Goal: Task Accomplishment & Management: Manage account settings

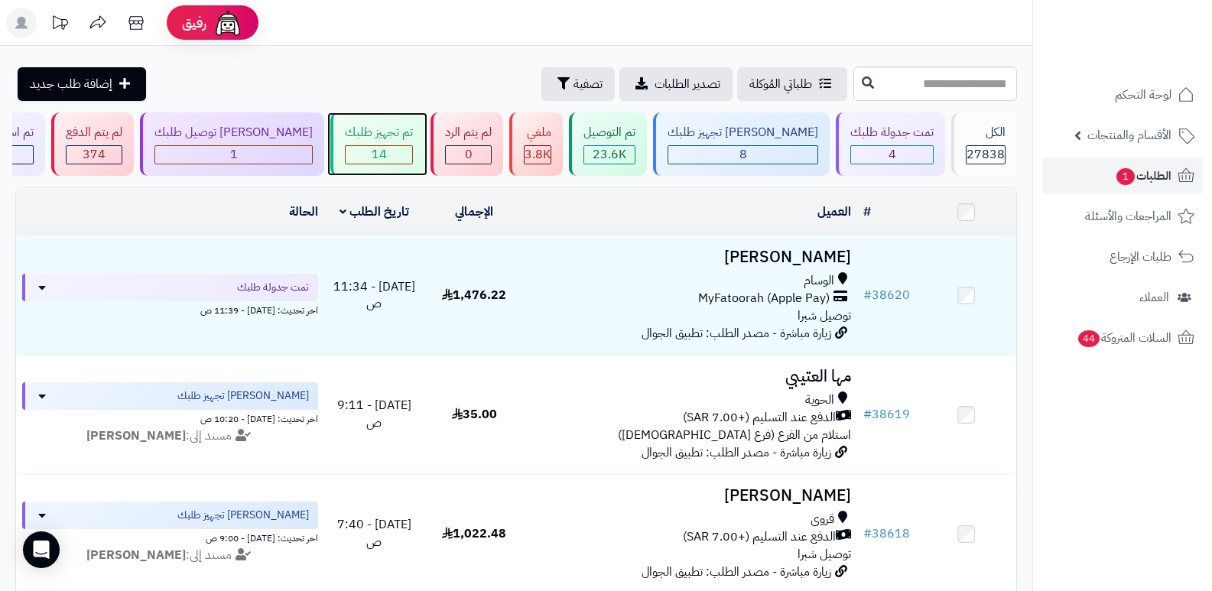
click at [387, 147] on span "14" at bounding box center [379, 154] width 15 height 18
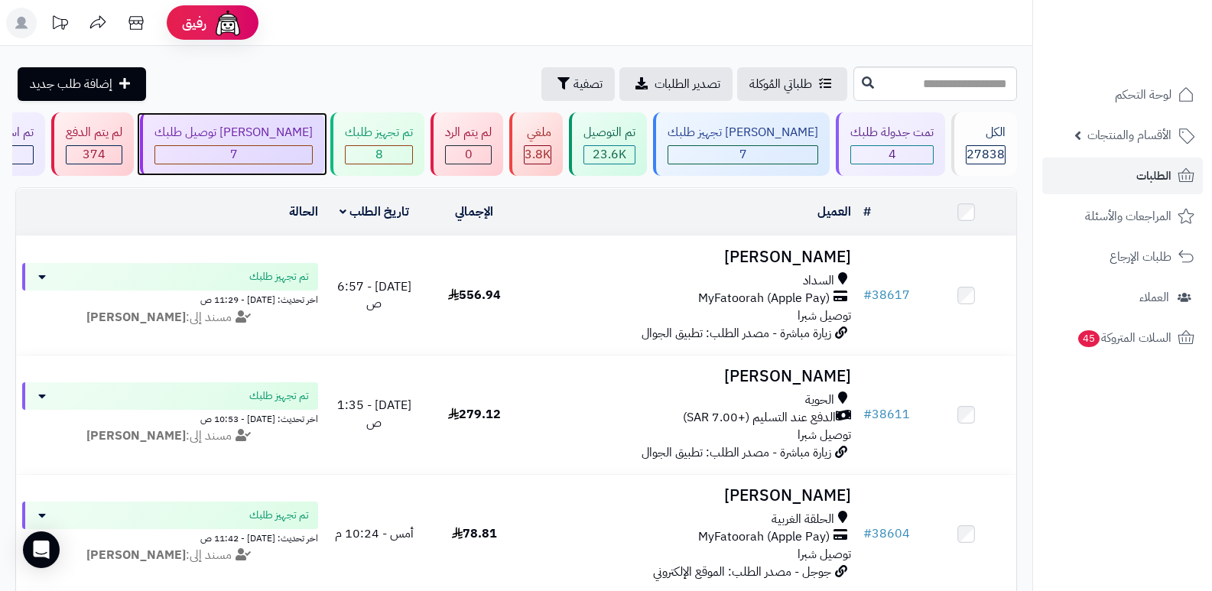
click at [267, 156] on div "7" at bounding box center [233, 155] width 157 height 18
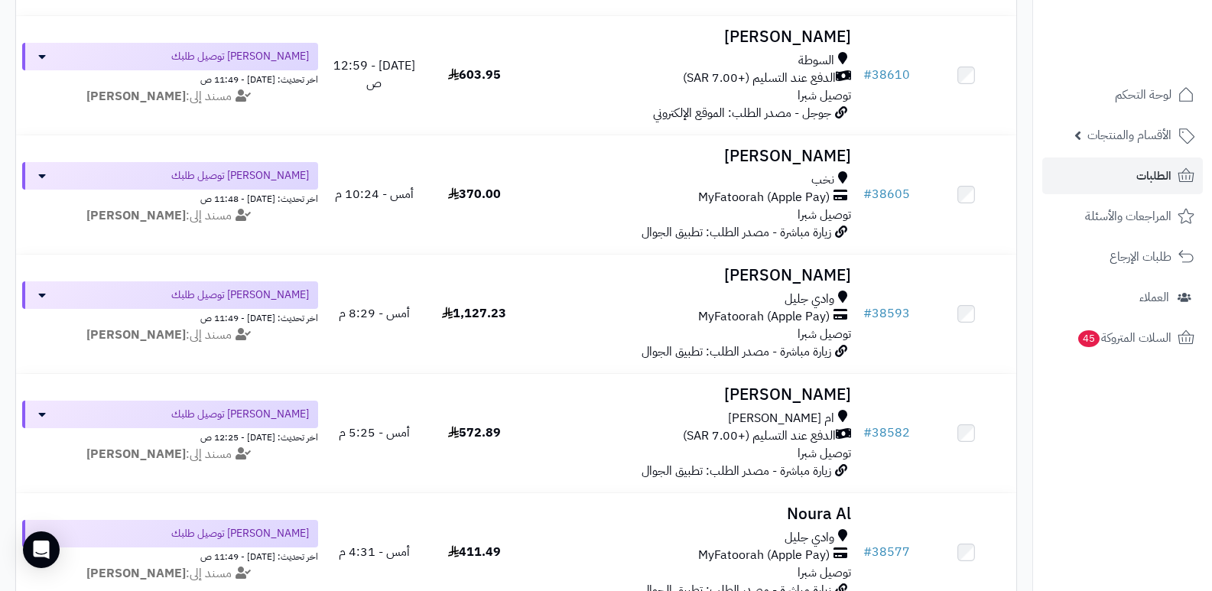
scroll to position [640, 0]
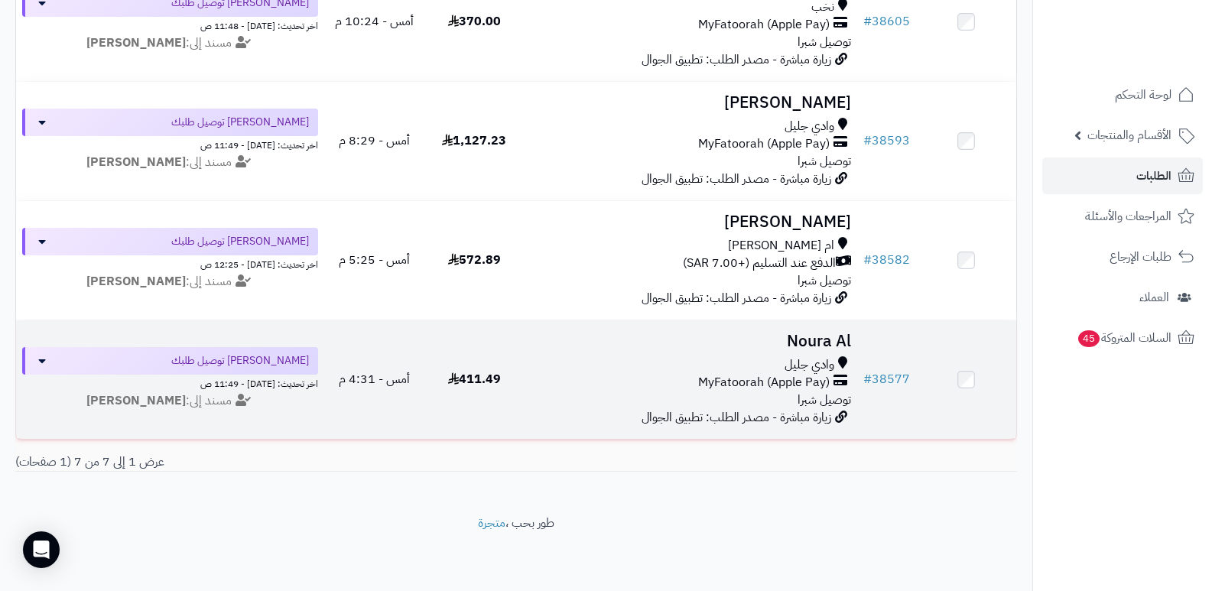
click at [806, 333] on h3 "Noura Al" at bounding box center [691, 342] width 321 height 18
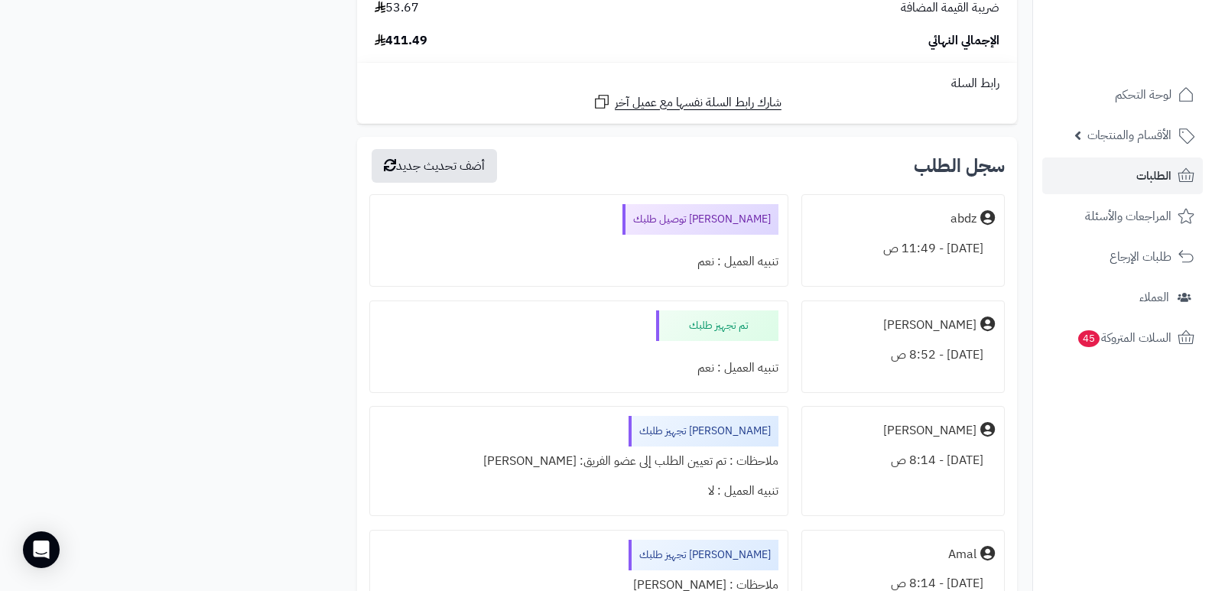
scroll to position [2295, 0]
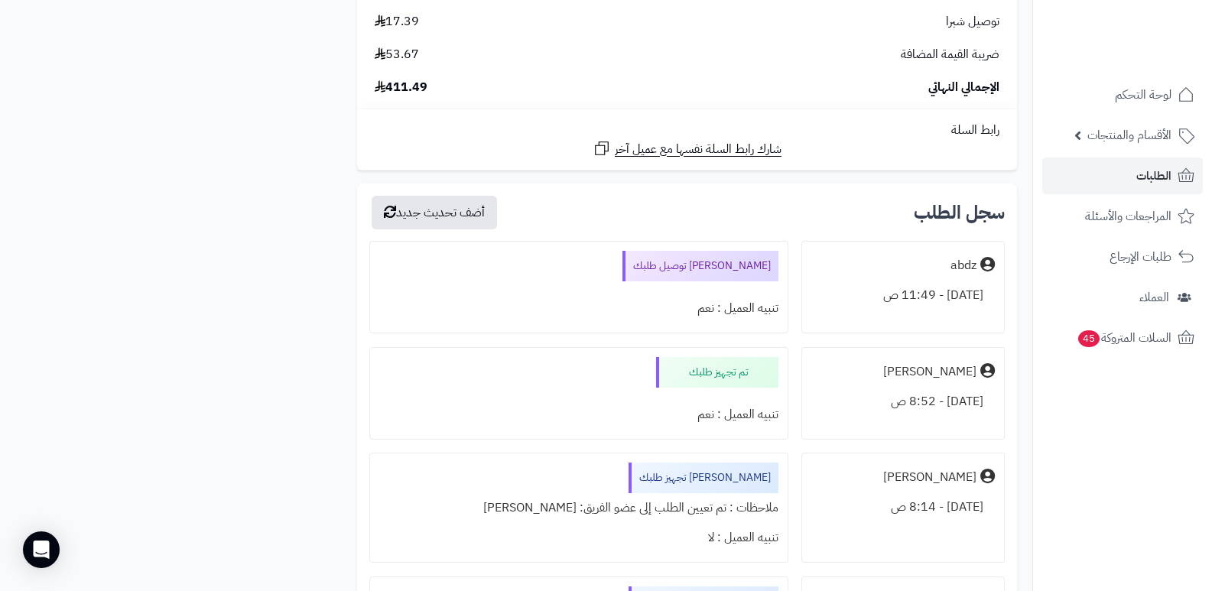
click at [1147, 418] on nav "لوحة التحكم الأقسام والمنتجات المنتجات الأقسام الماركات مواصفات المنتجات مواصفا…" at bounding box center [1123, 314] width 180 height 591
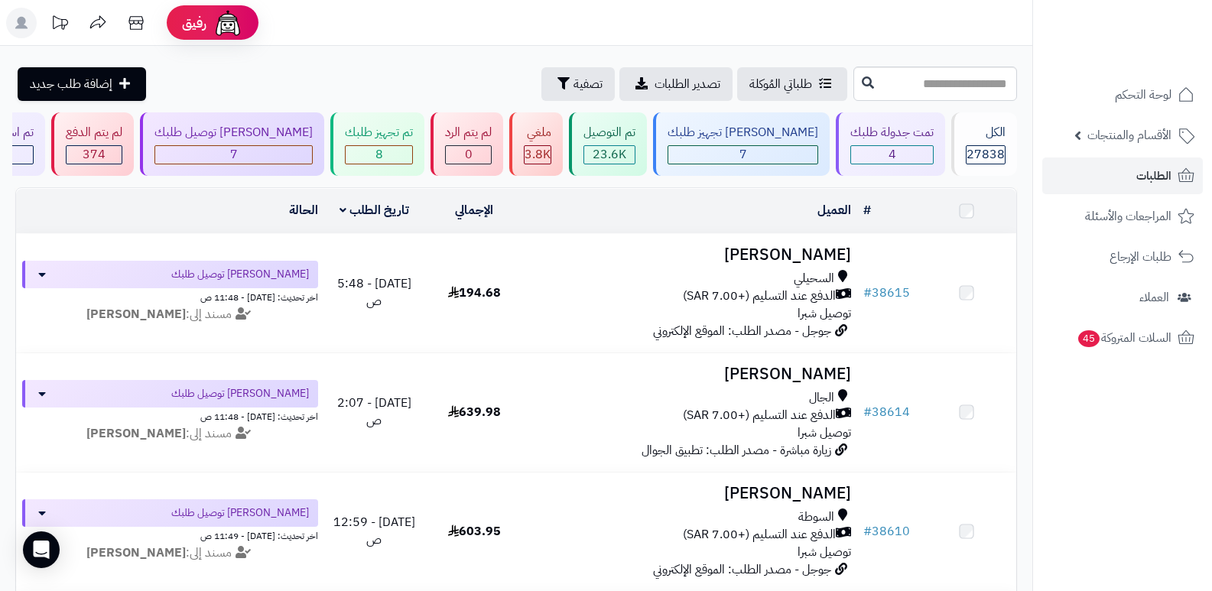
scroll to position [640, 0]
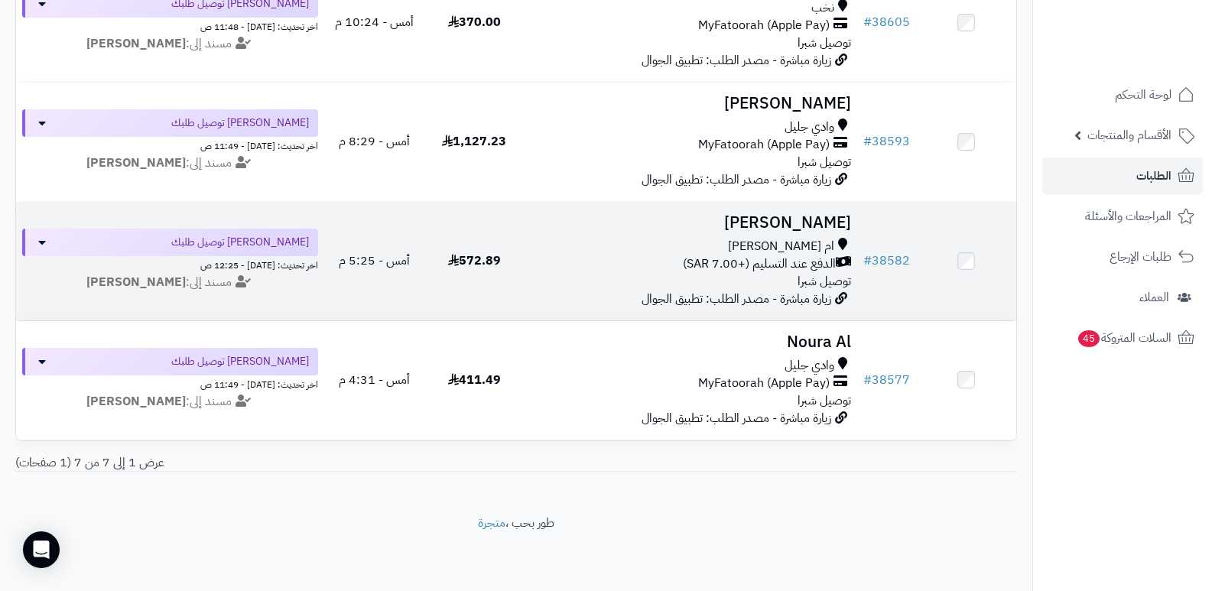
click at [822, 214] on h3 "[PERSON_NAME]" at bounding box center [691, 223] width 321 height 18
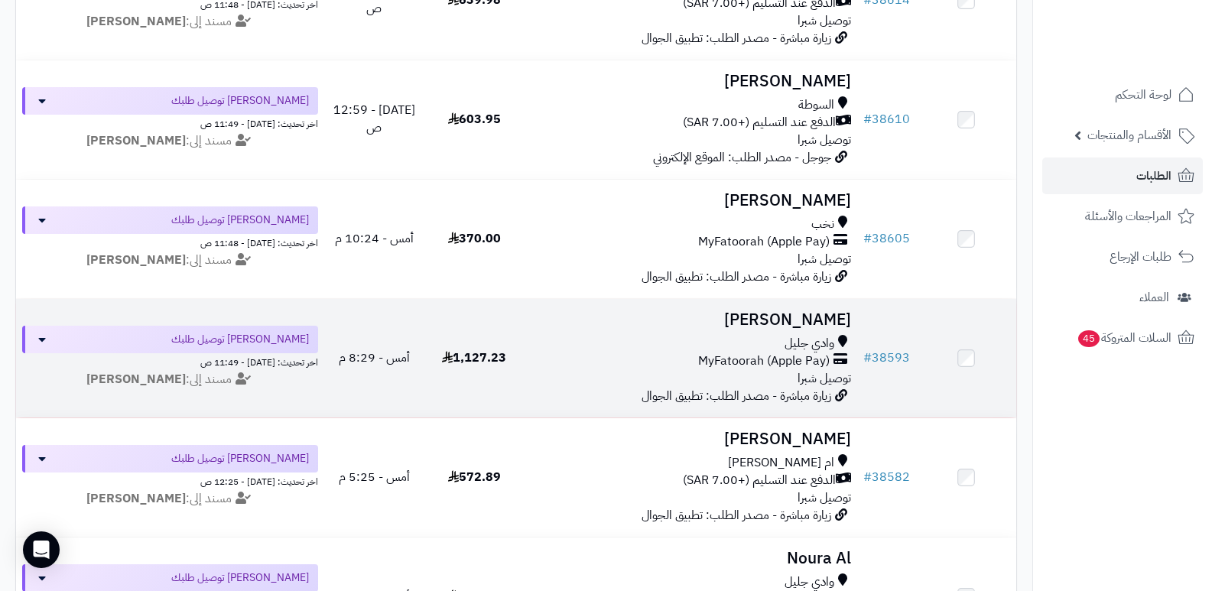
scroll to position [411, 0]
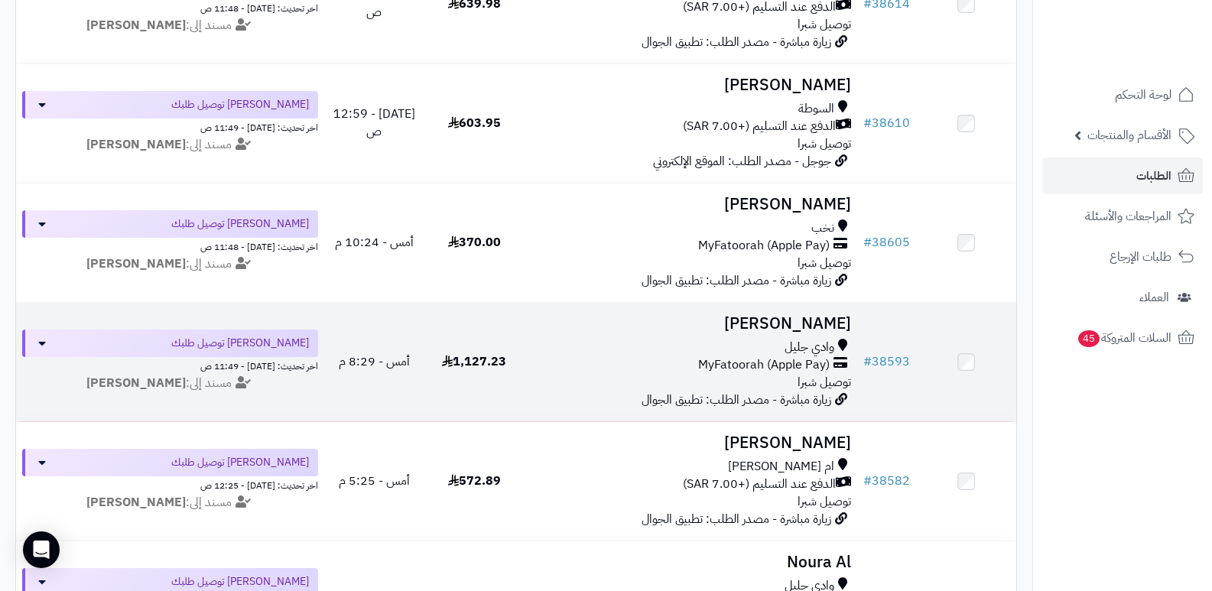
click at [848, 330] on h3 "[PERSON_NAME]" at bounding box center [691, 324] width 321 height 18
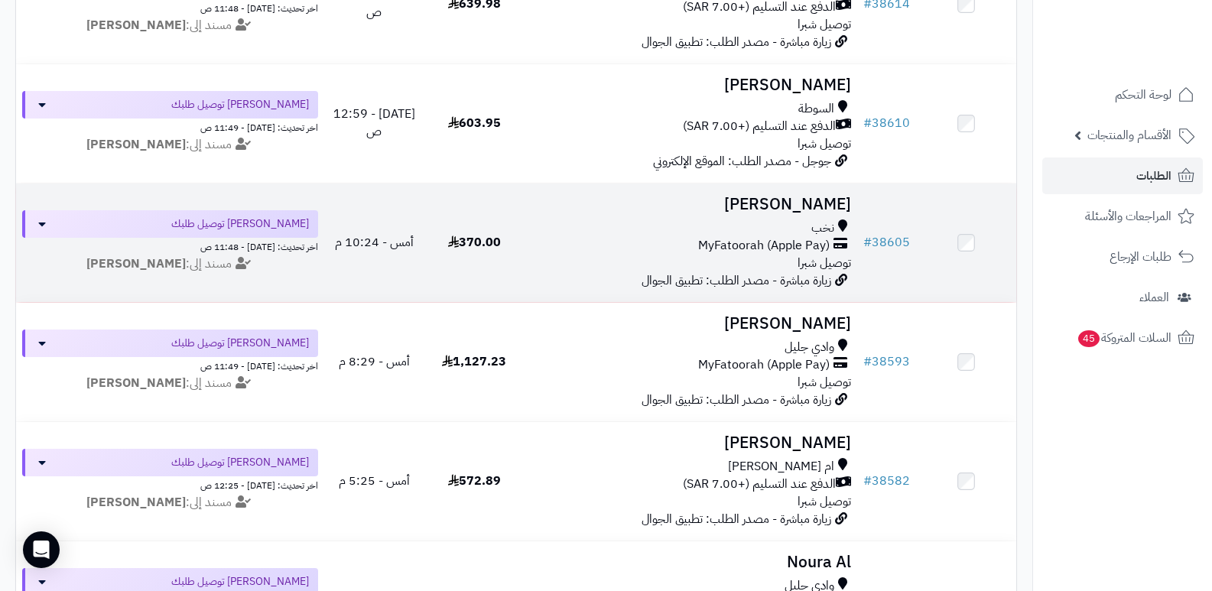
scroll to position [411, 0]
click at [793, 203] on h3 "[PERSON_NAME]" at bounding box center [691, 205] width 321 height 18
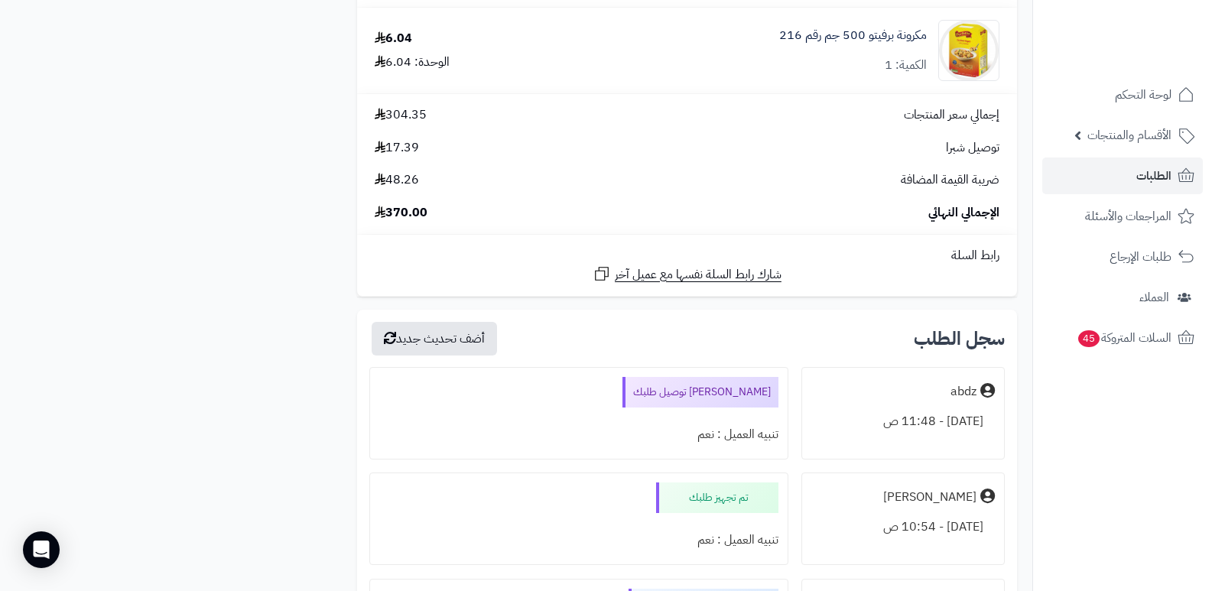
scroll to position [2218, 0]
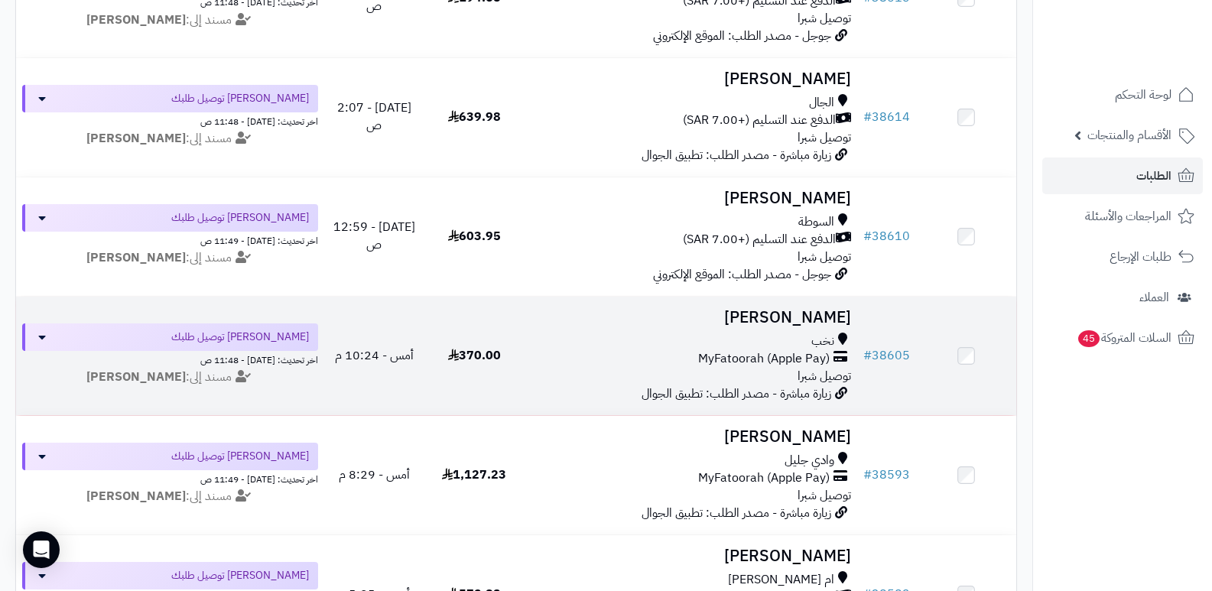
scroll to position [258, 0]
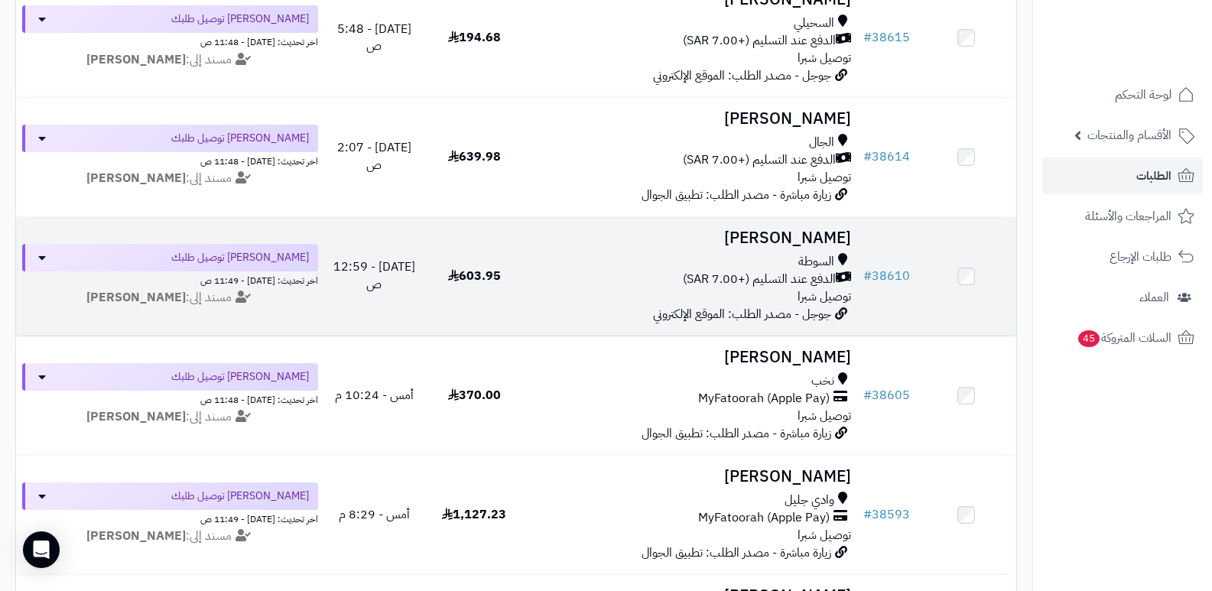
click at [794, 245] on h3 "منال الصواط" at bounding box center [691, 238] width 321 height 18
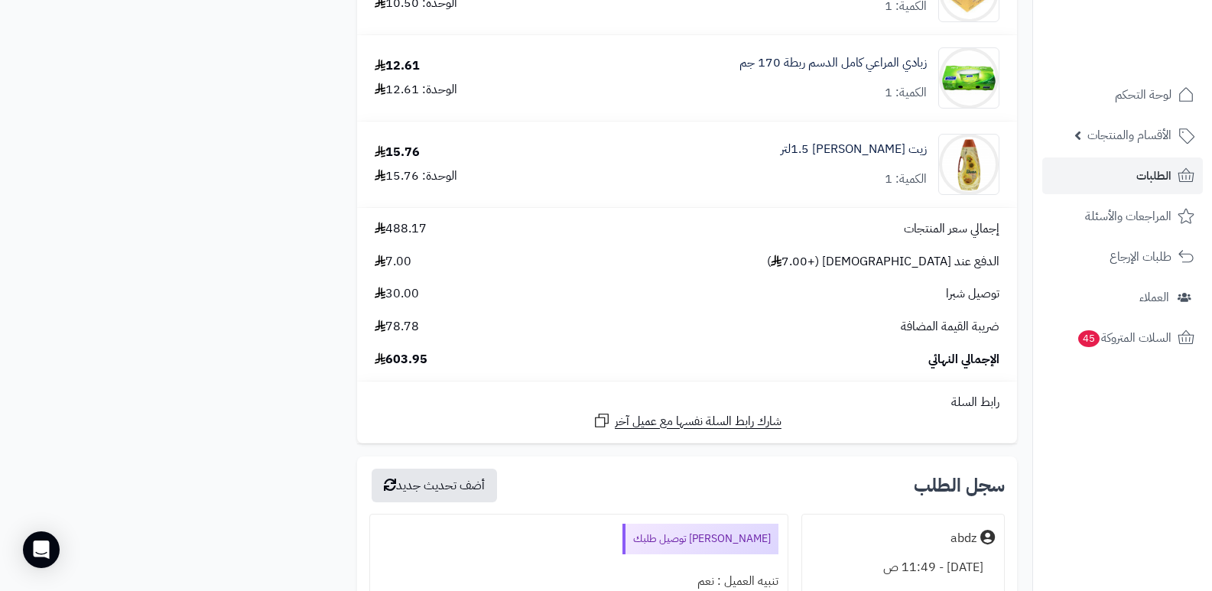
scroll to position [3136, 0]
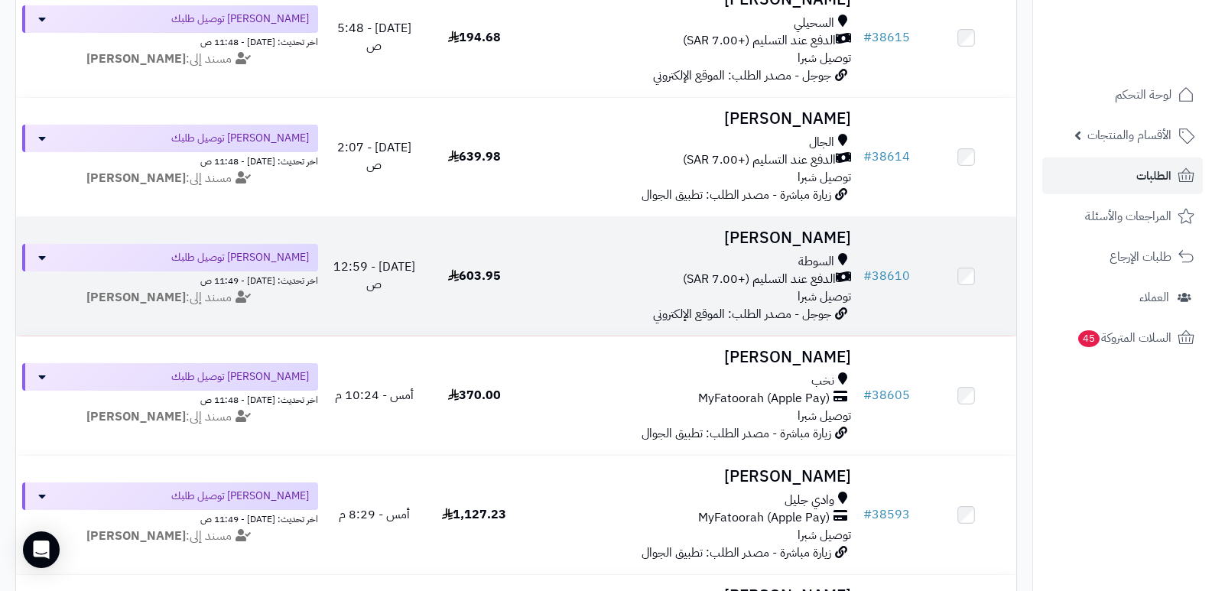
scroll to position [181, 0]
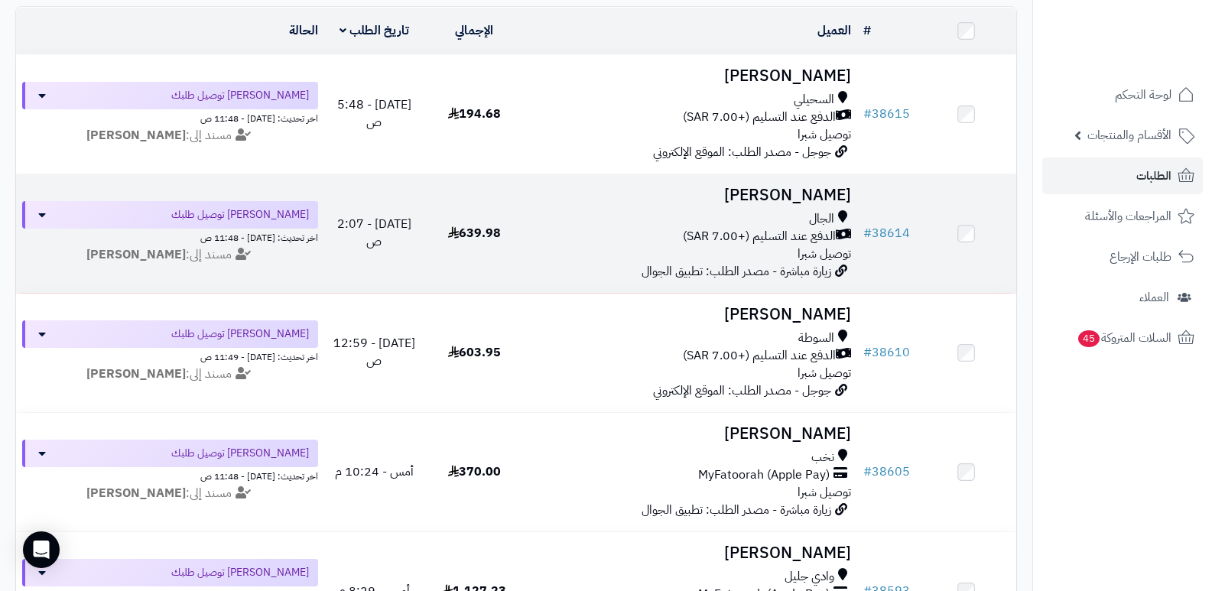
click at [835, 194] on h3 "[PERSON_NAME]" at bounding box center [691, 196] width 321 height 18
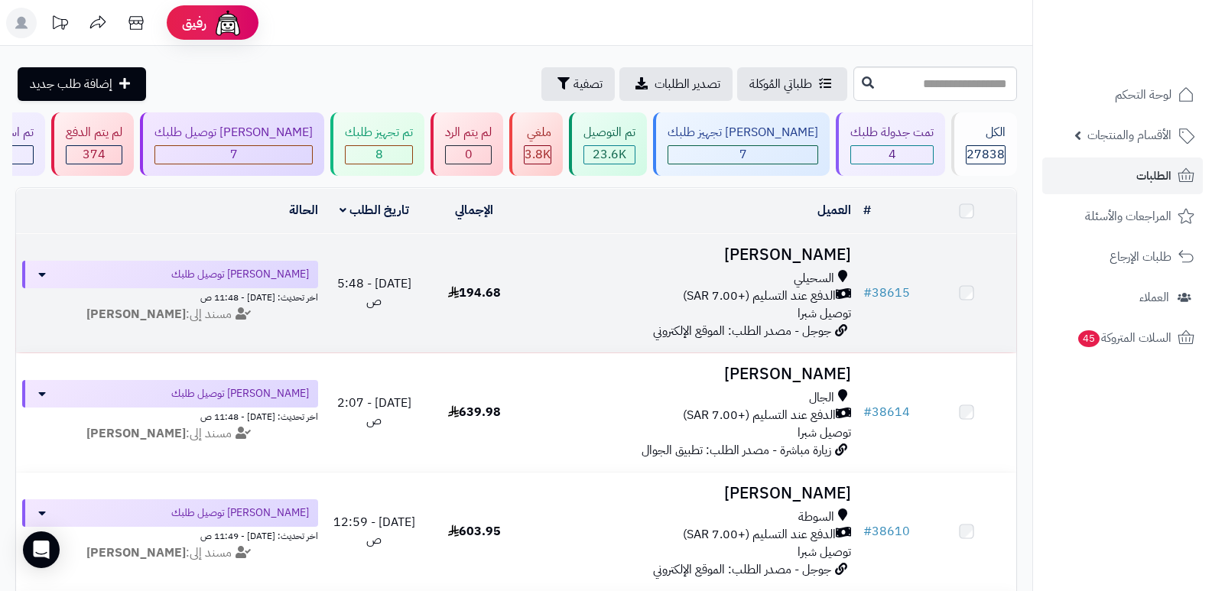
scroll to position [181, 0]
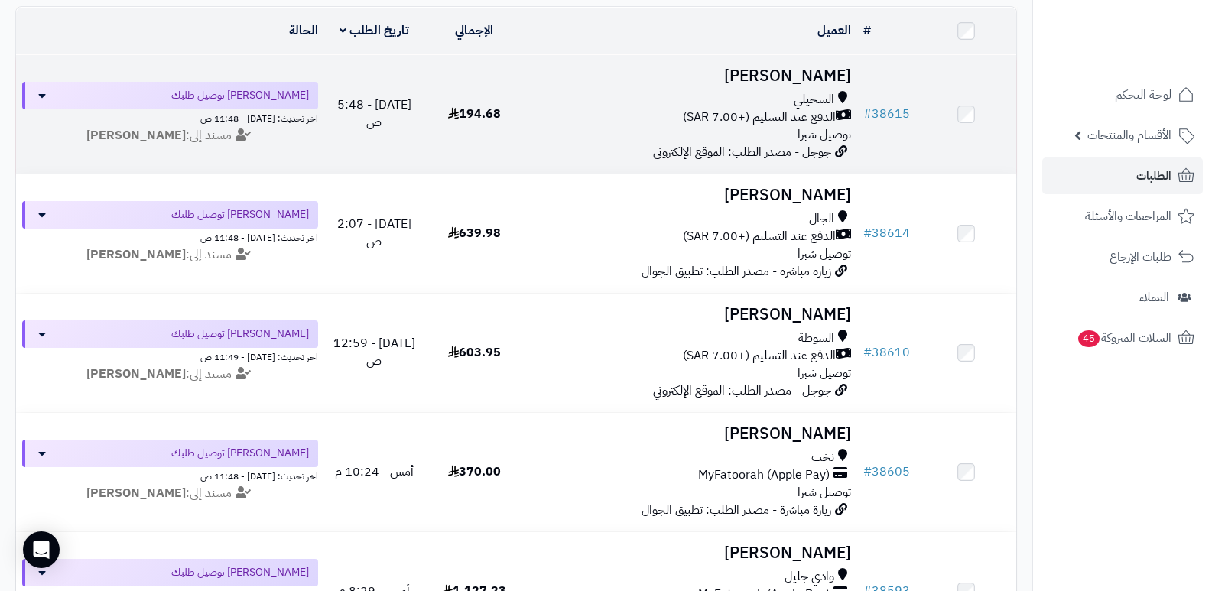
click at [822, 73] on h3 "ريم الحارثي" at bounding box center [691, 76] width 321 height 18
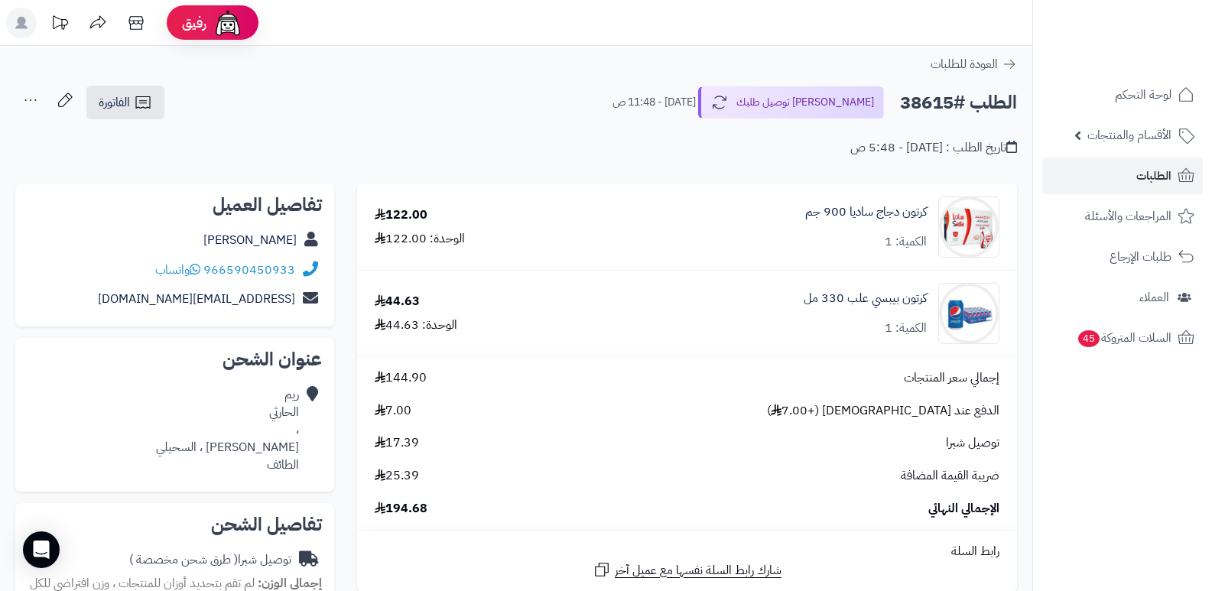
scroll to position [382, 0]
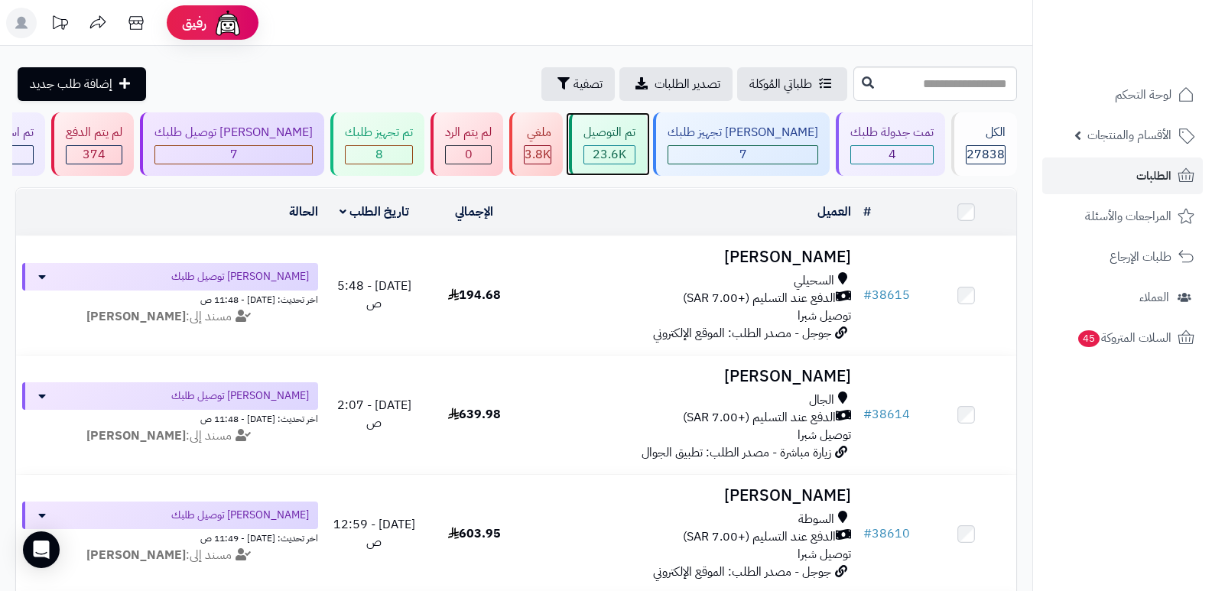
click at [626, 154] on span "23.6K" at bounding box center [610, 154] width 34 height 18
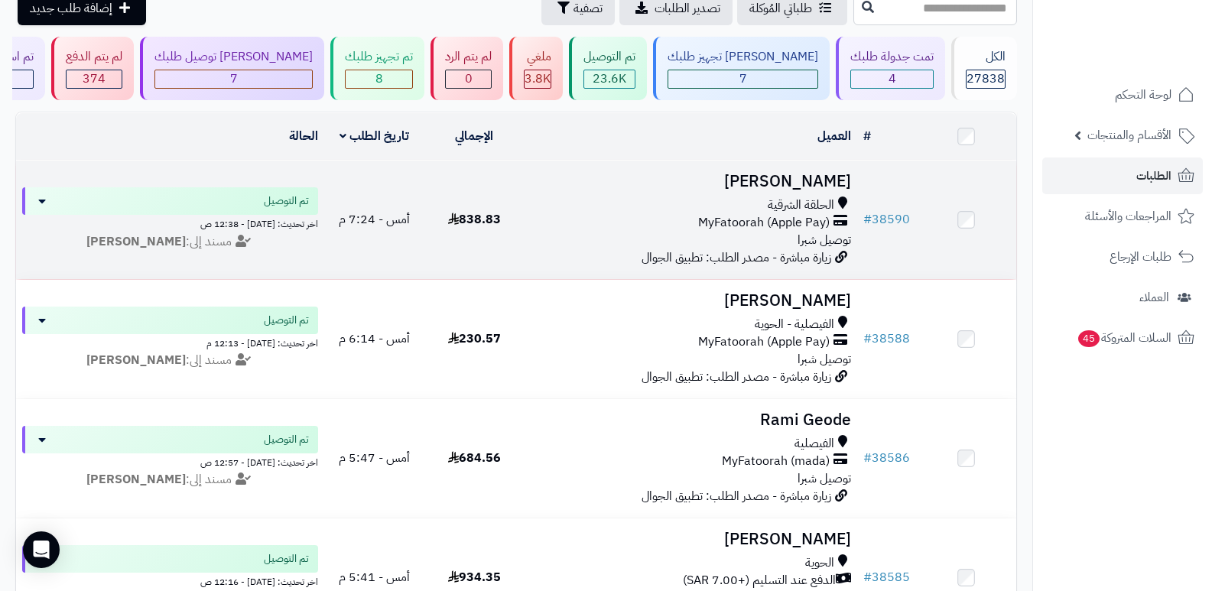
scroll to position [76, 0]
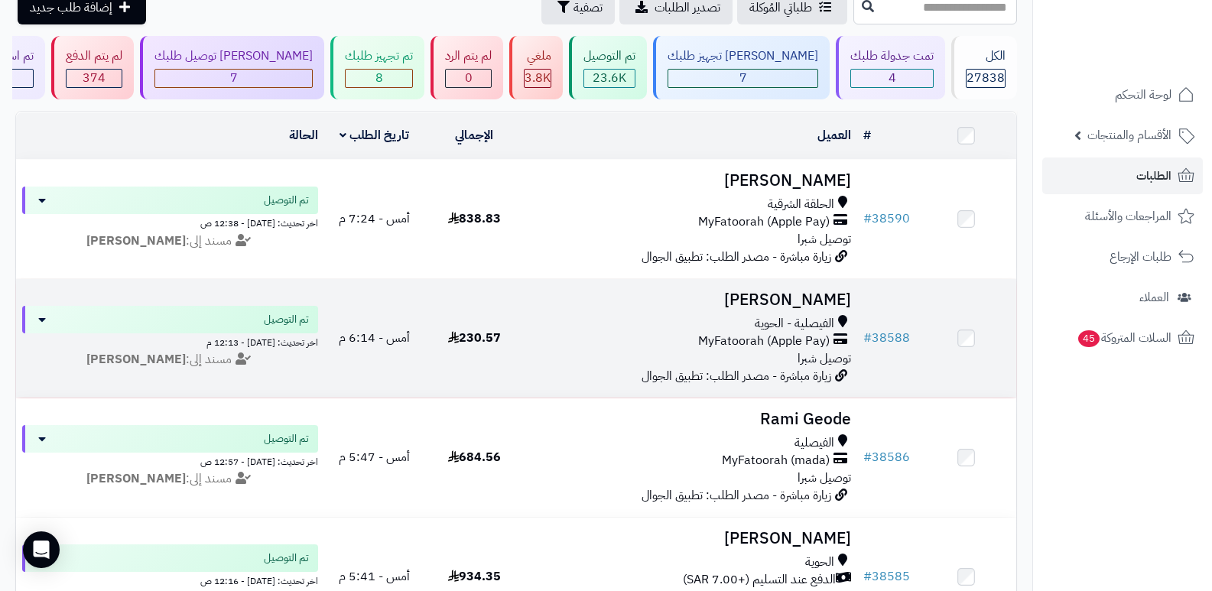
click at [802, 301] on h3 "Amirah Alotaibi" at bounding box center [691, 300] width 321 height 18
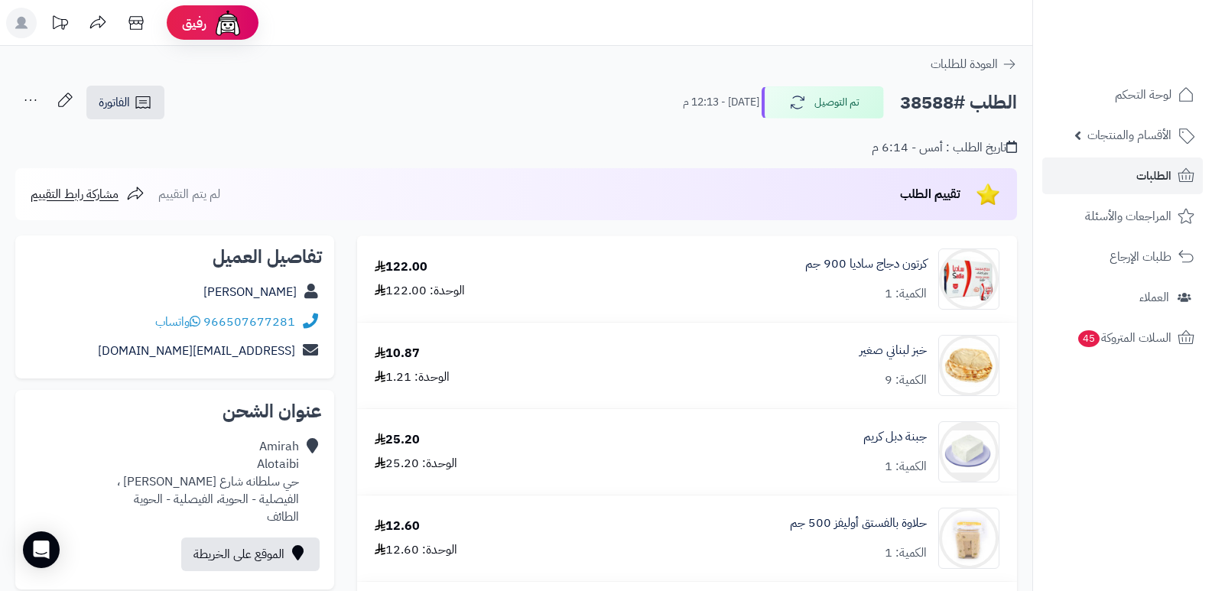
scroll to position [765, 0]
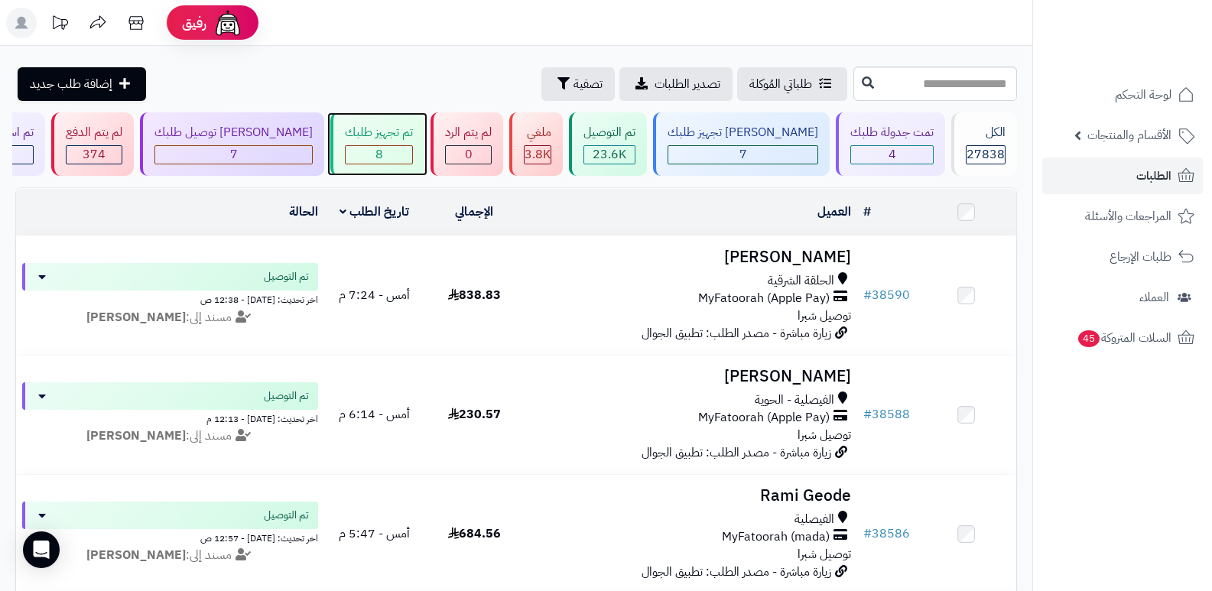
click at [400, 135] on div "تم تجهيز طلبك" at bounding box center [379, 133] width 68 height 18
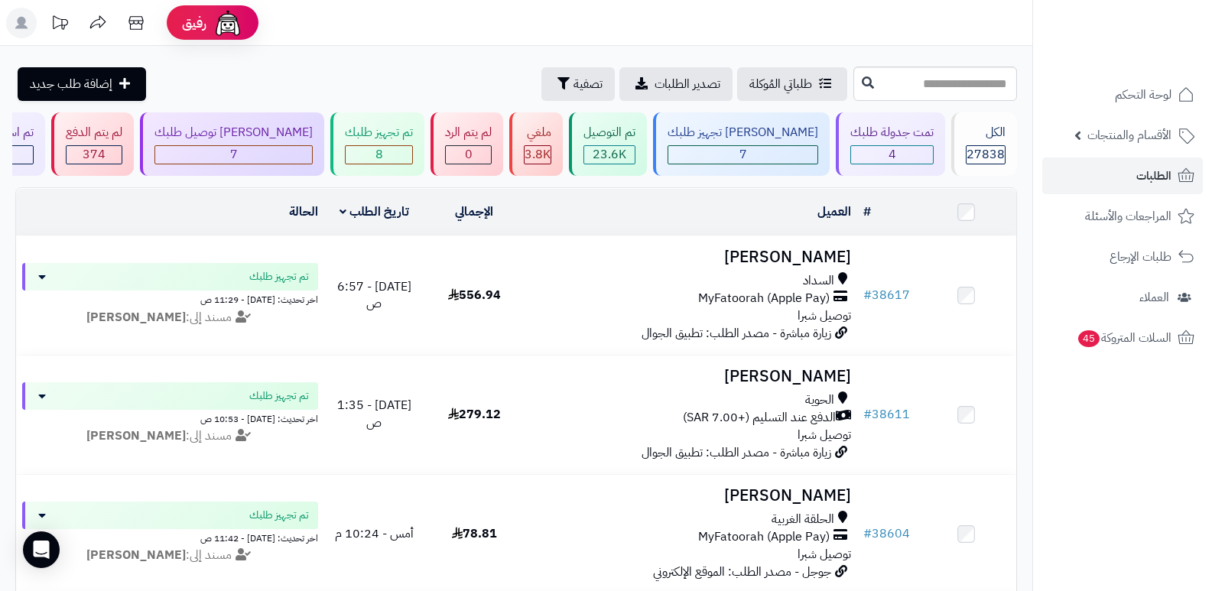
click at [1061, 403] on nav "لوحة التحكم الأقسام والمنتجات المنتجات الأقسام الماركات مواصفات المنتجات مواصفا…" at bounding box center [1123, 314] width 180 height 591
click at [940, 83] on input "text" at bounding box center [936, 84] width 164 height 34
type input "*****"
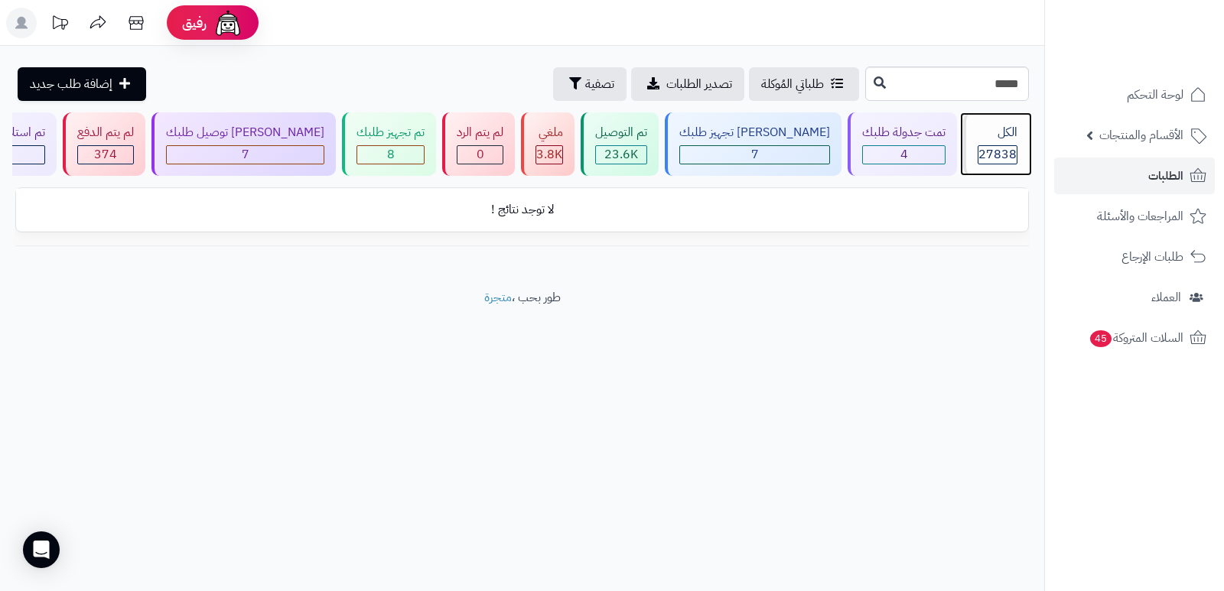
click at [1002, 151] on span "27838" at bounding box center [997, 154] width 38 height 18
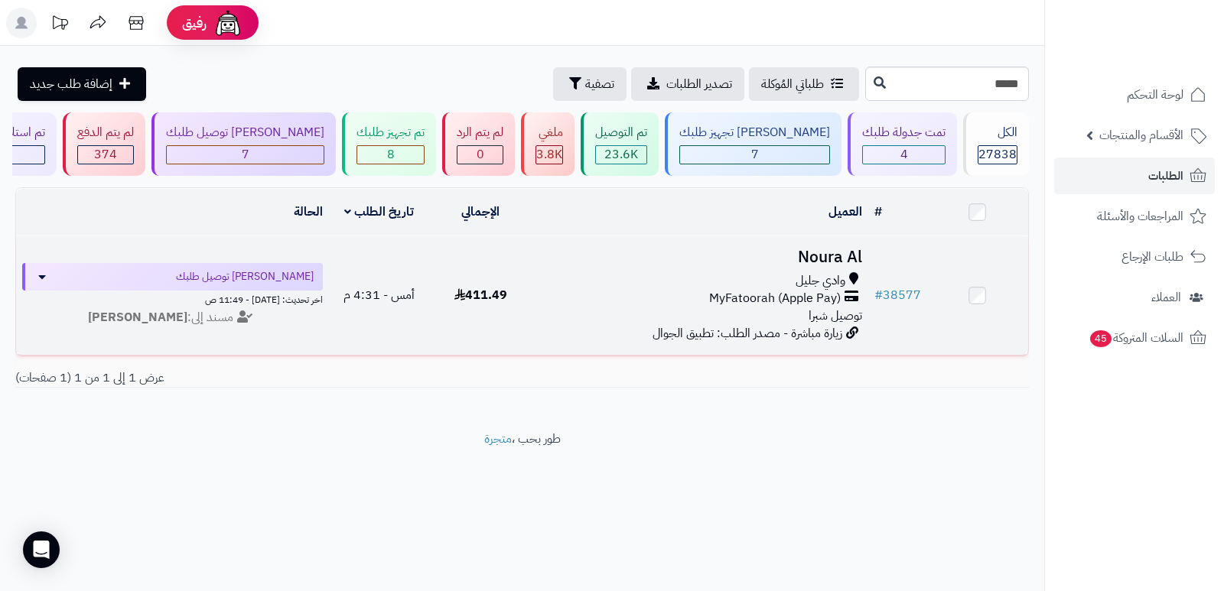
click at [849, 250] on h3 "Noura Al" at bounding box center [699, 258] width 325 height 18
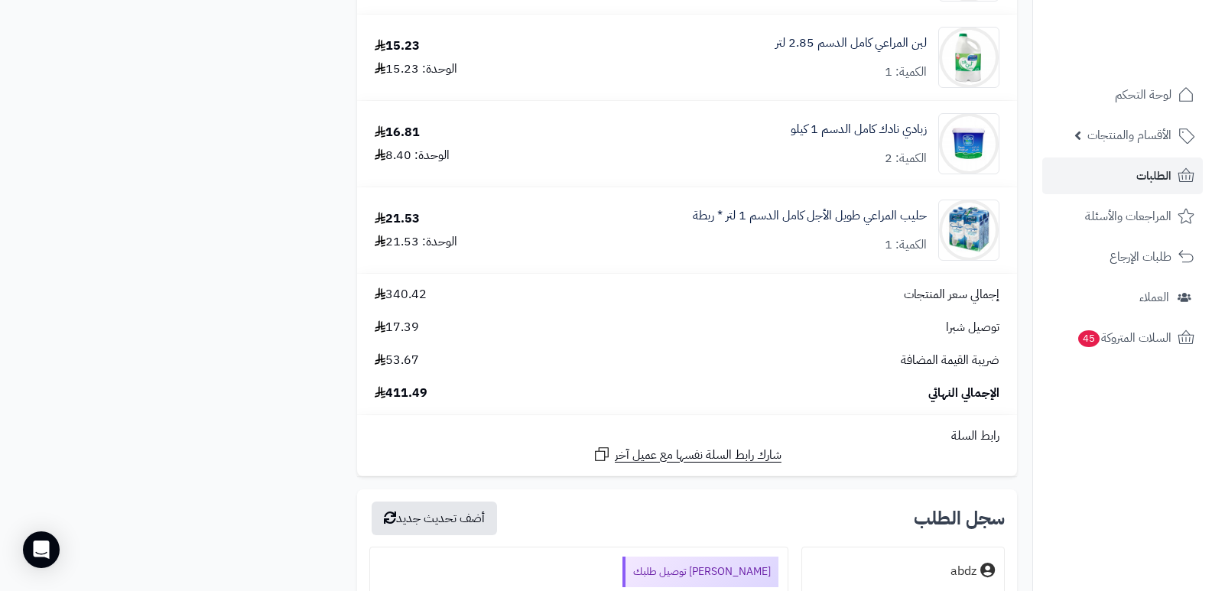
scroll to position [2448, 0]
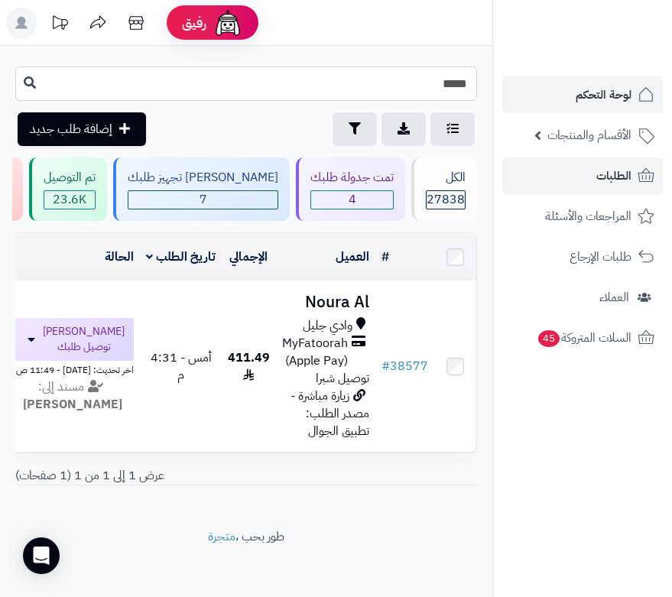
drag, startPoint x: 452, startPoint y: 83, endPoint x: 513, endPoint y: 77, distance: 61.5
click at [513, 77] on div "رفيق ! الطلبات معالجة مكتمل إرجاع المنتجات العملاء المتواجدون الان 28506 عملاء …" at bounding box center [336, 302] width 672 height 605
type input "*****"
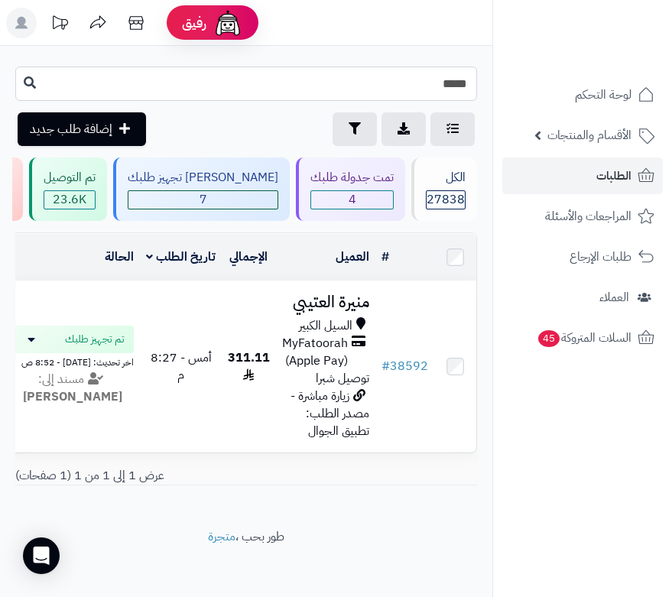
click at [461, 83] on input "*****" at bounding box center [246, 84] width 462 height 34
drag, startPoint x: 448, startPoint y: 82, endPoint x: 501, endPoint y: 83, distance: 52.8
click at [506, 85] on div "رفيق ! الطلبات معالجة مكتمل إرجاع المنتجات العملاء المتواجدون الان 28506 عملاء …" at bounding box center [336, 302] width 672 height 605
type input "*****"
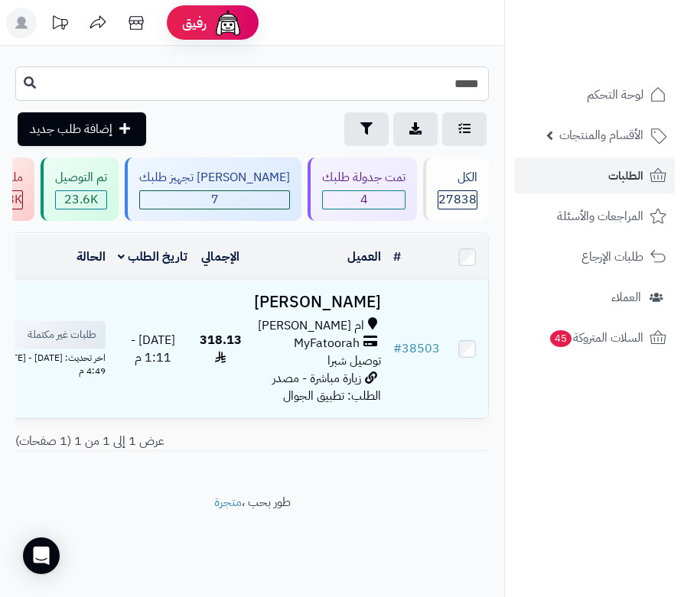
drag, startPoint x: 462, startPoint y: 77, endPoint x: 458, endPoint y: 84, distance: 7.9
click at [458, 84] on input "*****" at bounding box center [251, 84] width 473 height 34
type input "*****"
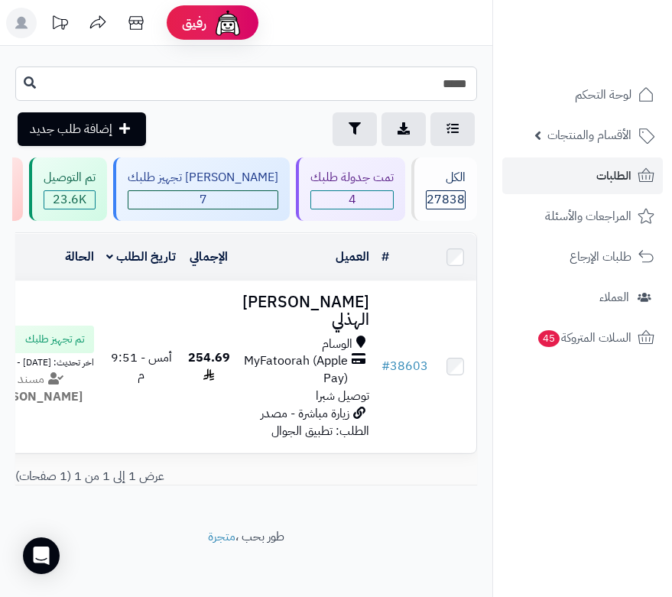
drag, startPoint x: 447, startPoint y: 82, endPoint x: 508, endPoint y: 76, distance: 61.5
click at [508, 76] on div "رفيق ! الطلبات معالجة مكتمل إرجاع المنتجات العملاء المتواجدون الان 28506 عملاء …" at bounding box center [336, 302] width 672 height 605
type input "*****"
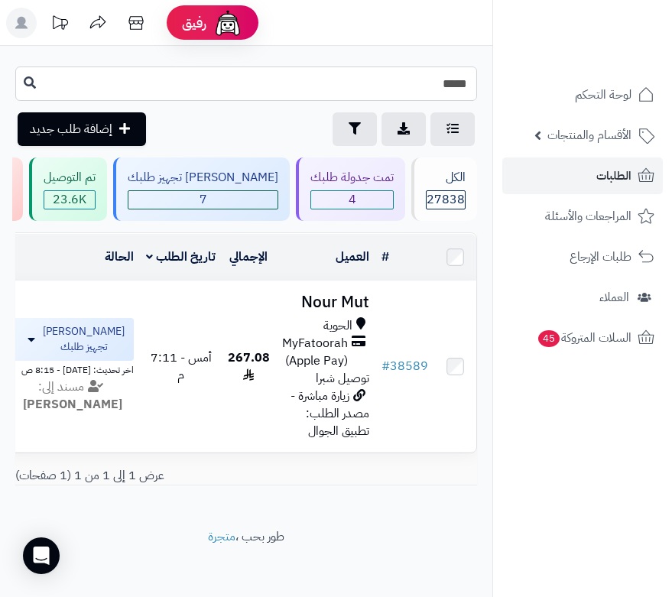
drag, startPoint x: 454, startPoint y: 83, endPoint x: 486, endPoint y: 83, distance: 32.1
click at [486, 83] on div "***** طلباتي المُوكلة تصدير الطلبات تصفية إضافة طلب جديد" at bounding box center [246, 107] width 493 height 80
type input "*****"
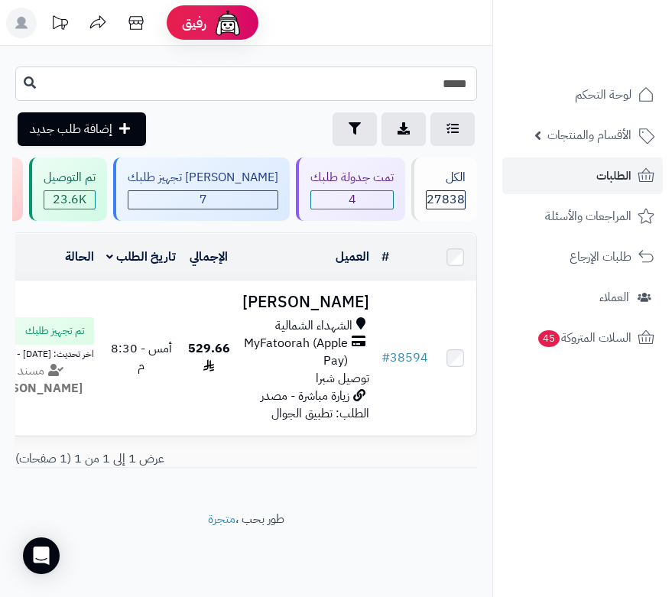
drag, startPoint x: 463, startPoint y: 86, endPoint x: 481, endPoint y: 93, distance: 19.6
click at [480, 93] on div "***** طلباتي المُوكلة تصدير الطلبات تصفية إضافة طلب جديد" at bounding box center [246, 107] width 493 height 80
type input "*****"
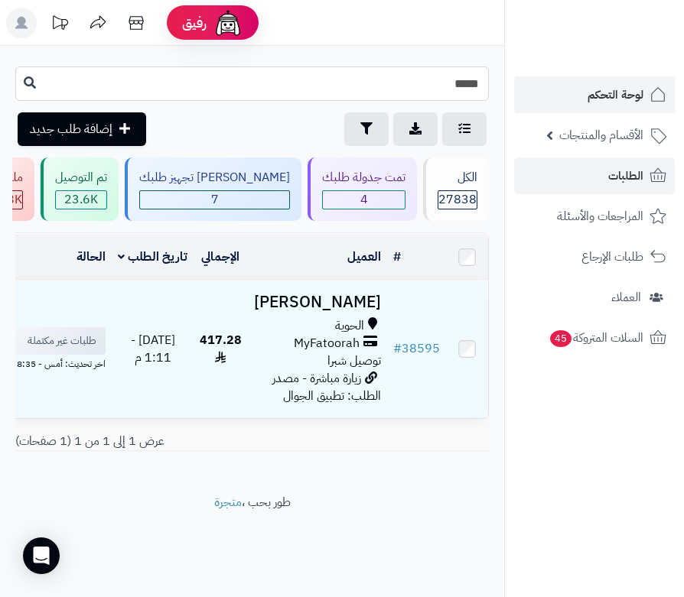
drag, startPoint x: 469, startPoint y: 89, endPoint x: 507, endPoint y: 82, distance: 39.0
click at [507, 82] on div "رفيق ! الطلبات معالجة مكتمل إرجاع المنتجات العملاء المتواجدون الان 28506 عملاء …" at bounding box center [342, 298] width 684 height 597
type input "*****"
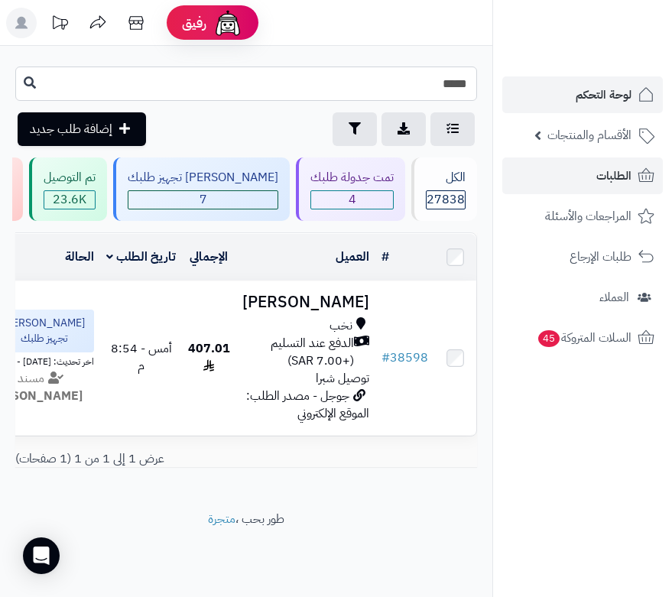
drag, startPoint x: 447, startPoint y: 82, endPoint x: 531, endPoint y: 78, distance: 83.5
click at [531, 78] on div "رفيق ! الطلبات معالجة مكتمل إرجاع المنتجات العملاء المتواجدون الان 28506 عملاء …" at bounding box center [336, 298] width 672 height 597
type input "*****"
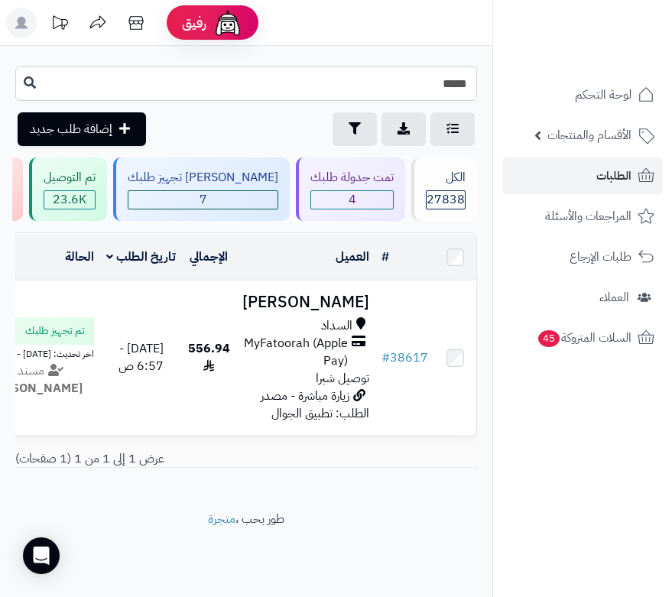
drag, startPoint x: 460, startPoint y: 86, endPoint x: 474, endPoint y: 88, distance: 13.9
click at [474, 88] on input "*****" at bounding box center [246, 84] width 462 height 34
type input "*****"
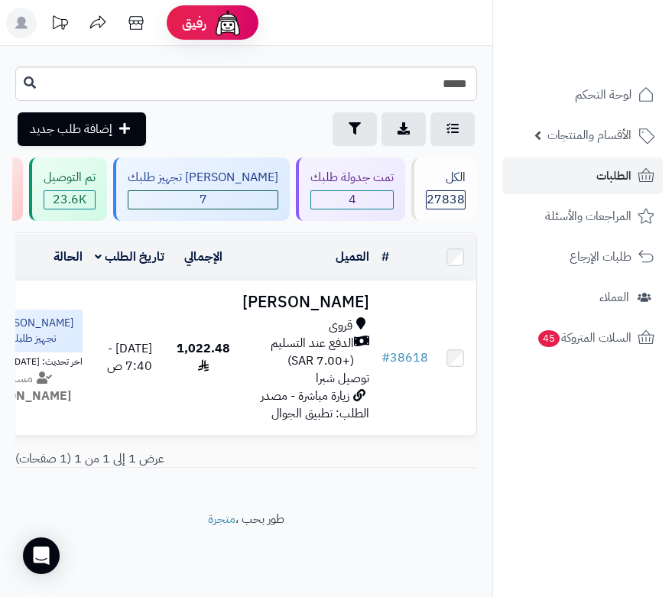
drag, startPoint x: 572, startPoint y: 479, endPoint x: 569, endPoint y: 486, distance: 8.2
click at [569, 486] on nav "لوحة التحكم الأقسام والمنتجات المنتجات الأقسام الماركات مواصفات المنتجات مواصفا…" at bounding box center [583, 317] width 180 height 597
click at [441, 86] on input "*****" at bounding box center [246, 84] width 462 height 34
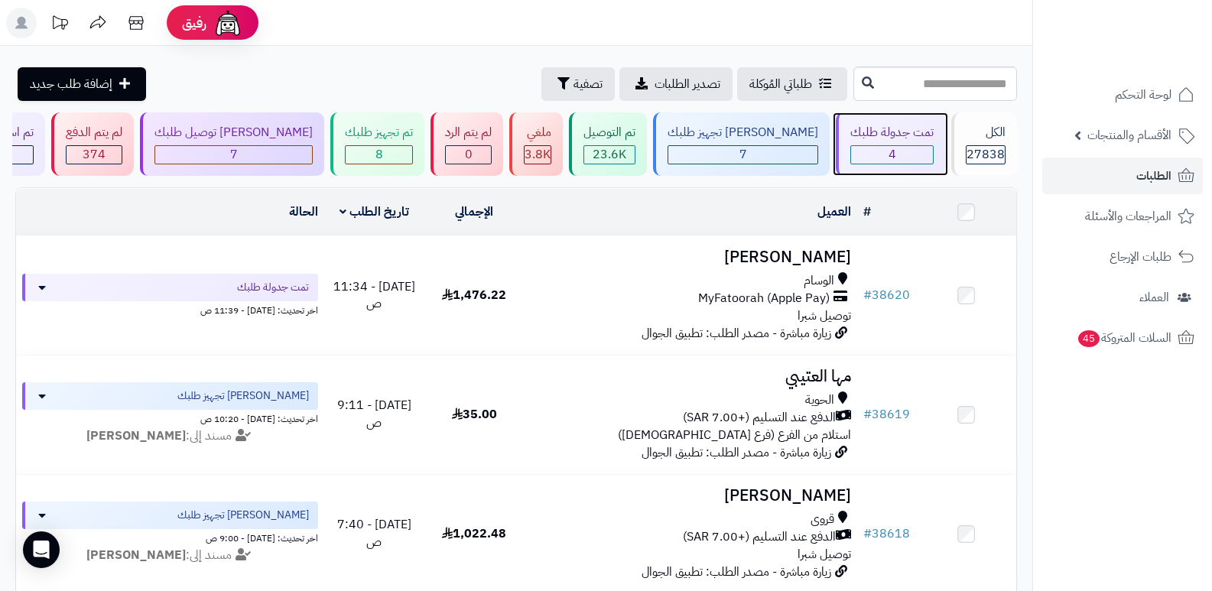
click at [672, 138] on div "تمت جدولة طلبك" at bounding box center [892, 133] width 83 height 18
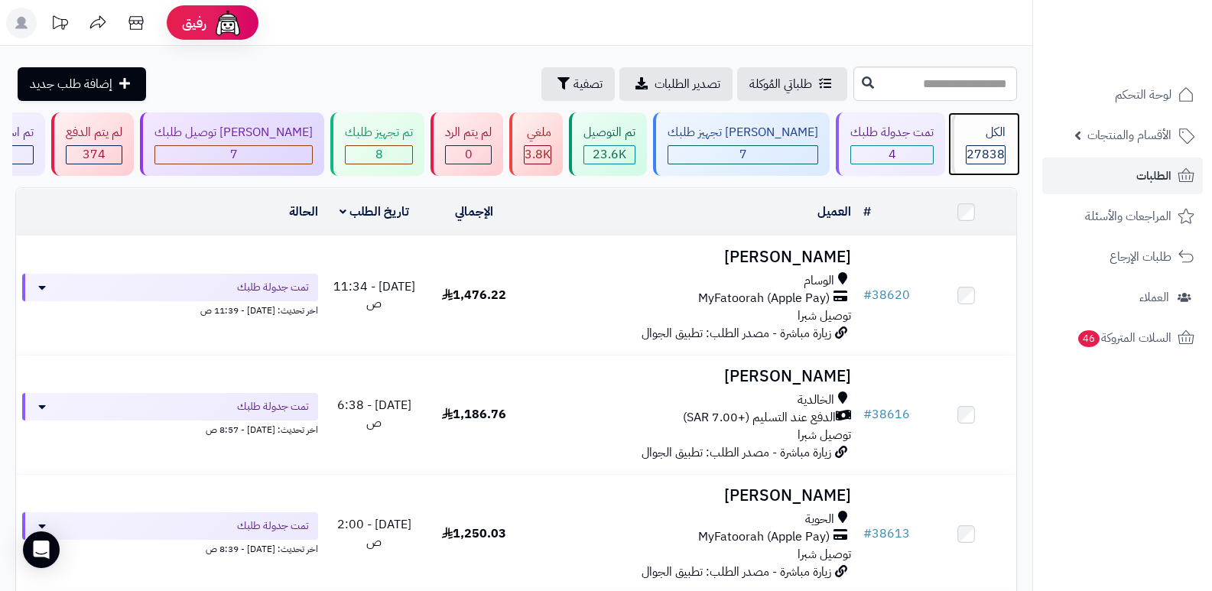
click at [975, 138] on div "الكل" at bounding box center [986, 133] width 40 height 18
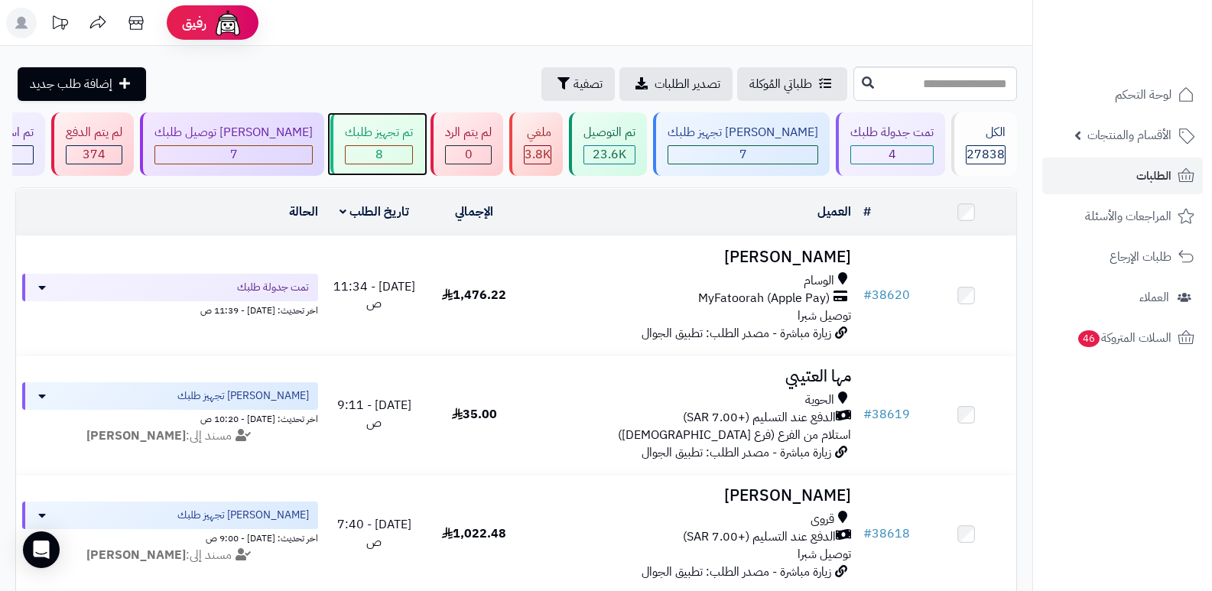
click at [395, 132] on div "تم تجهيز طلبك" at bounding box center [379, 133] width 68 height 18
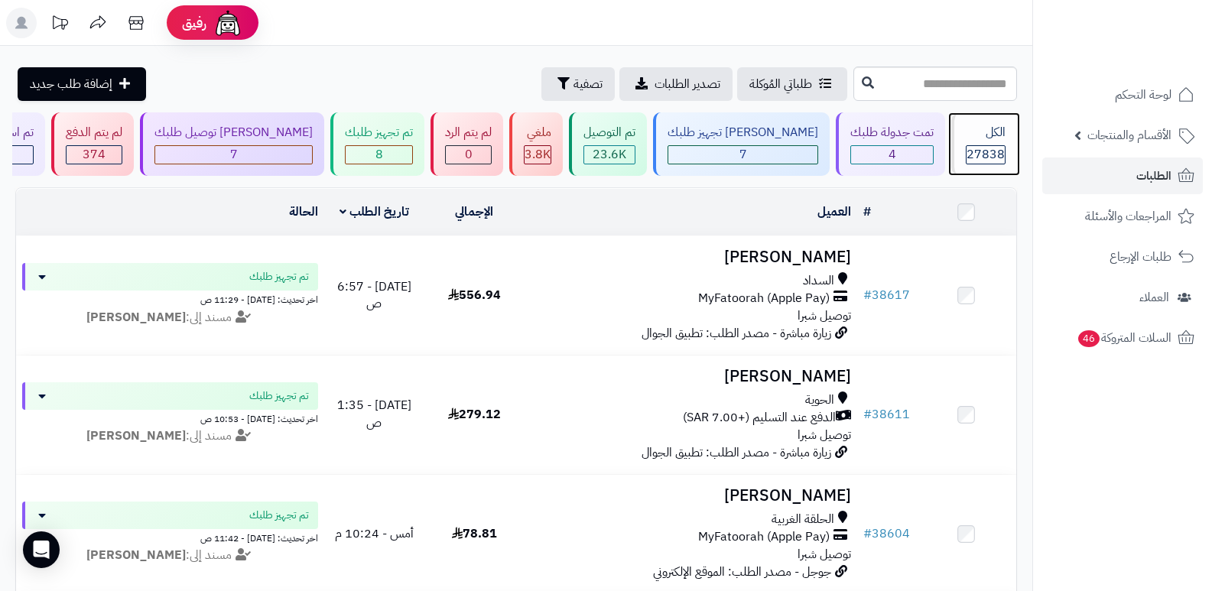
click at [994, 139] on div "الكل" at bounding box center [986, 133] width 40 height 18
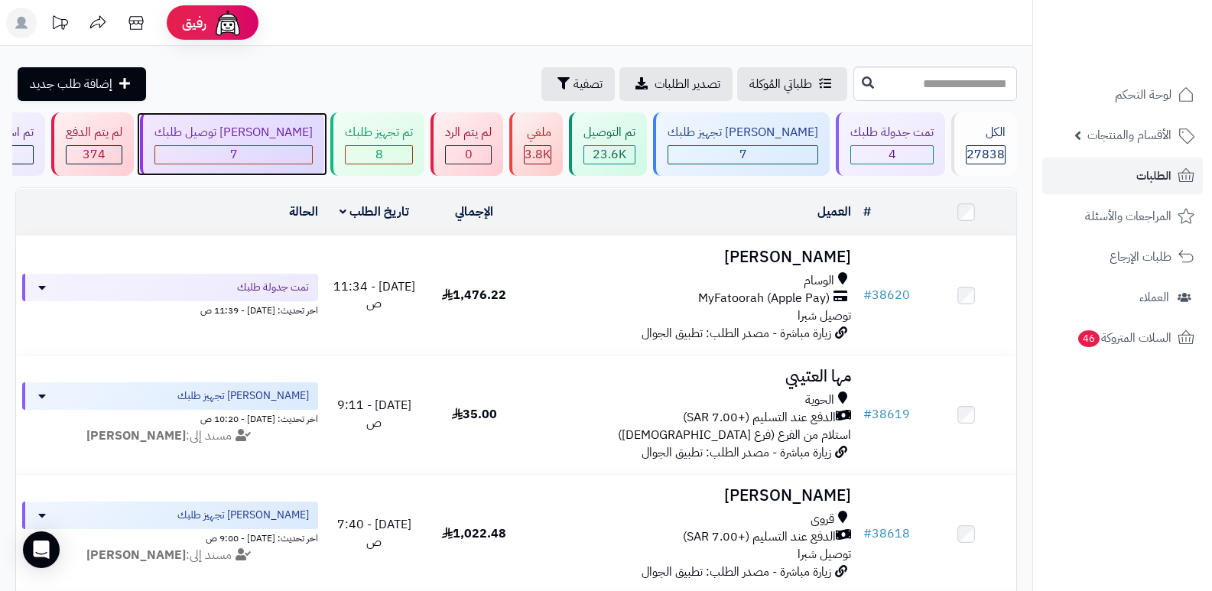
click at [313, 145] on div "7" at bounding box center [234, 154] width 158 height 19
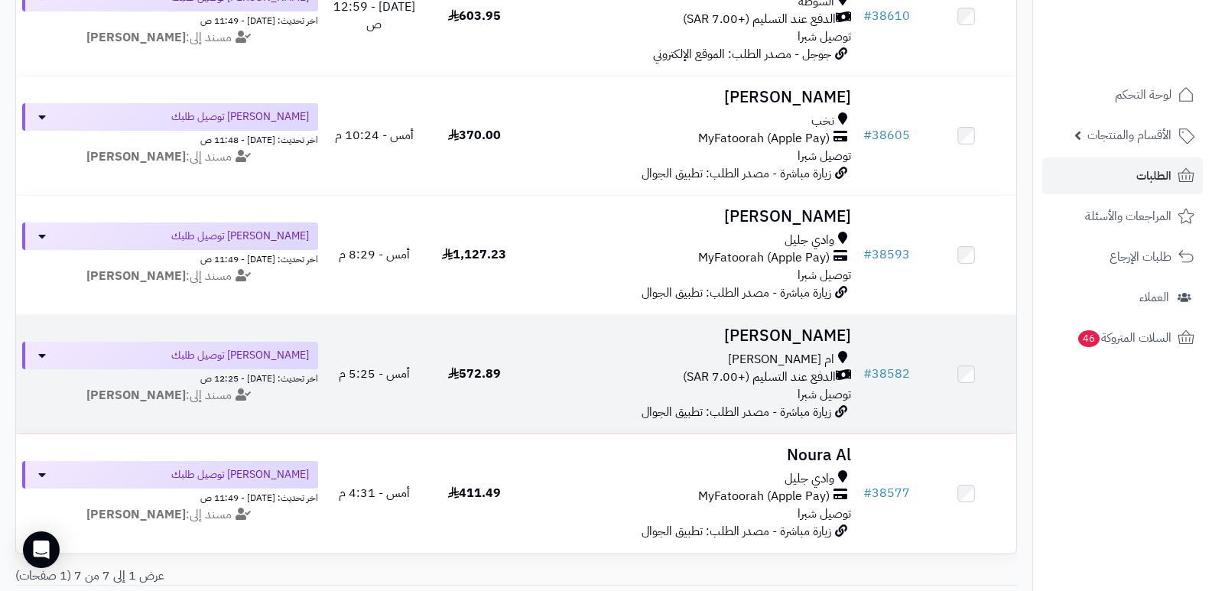
scroll to position [640, 0]
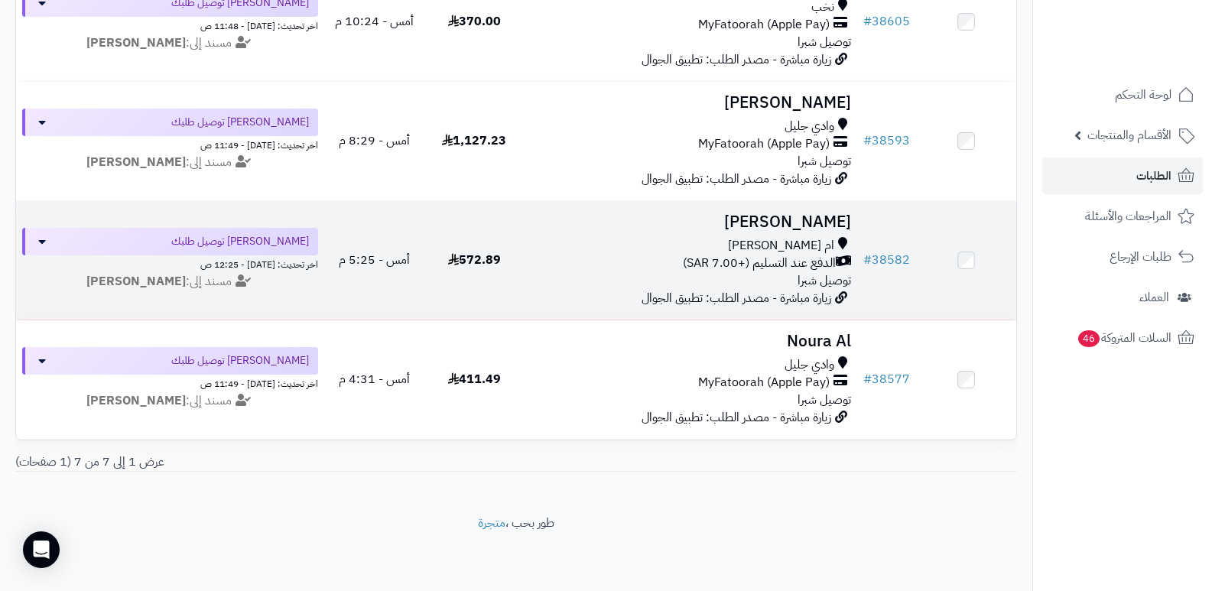
click at [775, 213] on h3 "[PERSON_NAME]" at bounding box center [691, 222] width 321 height 18
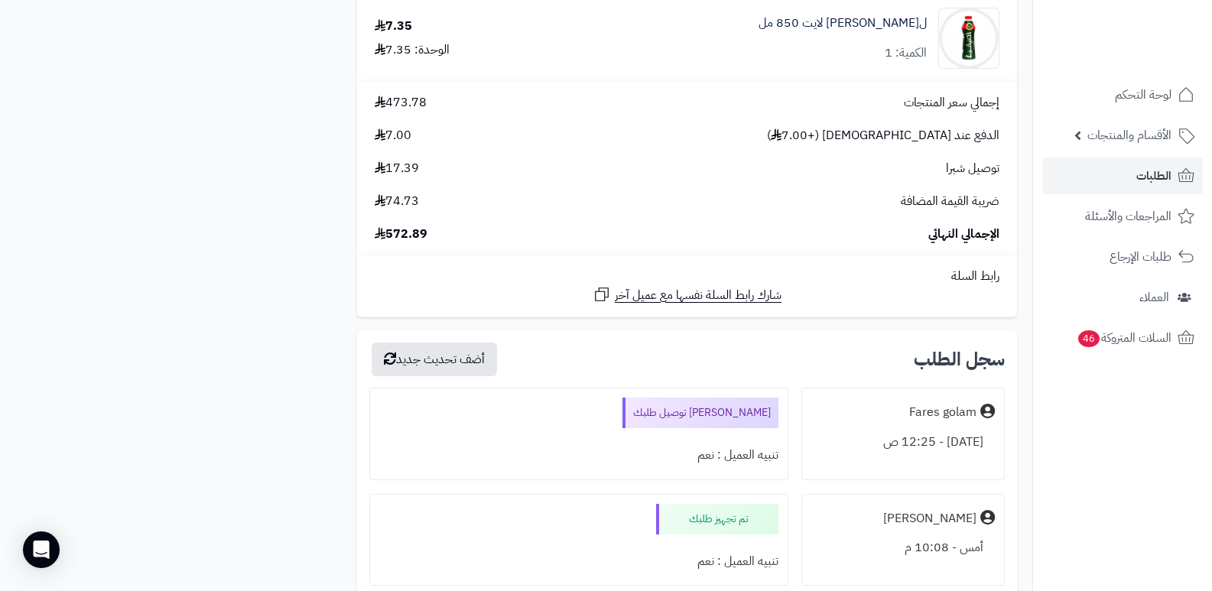
scroll to position [2524, 0]
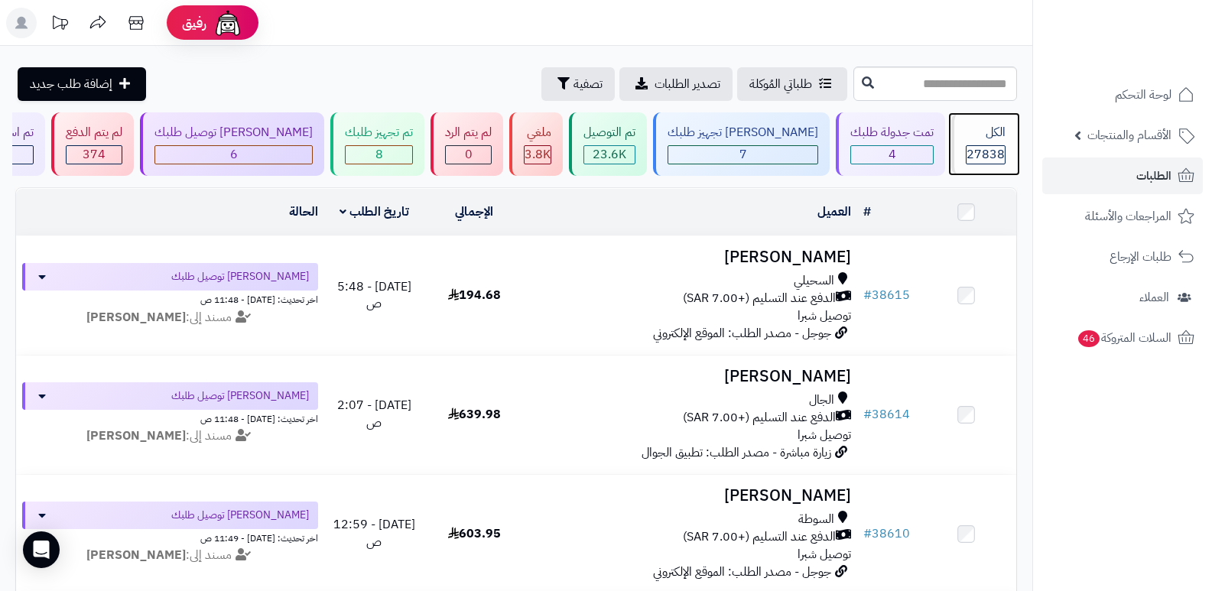
click at [967, 148] on span "27838" at bounding box center [986, 154] width 38 height 18
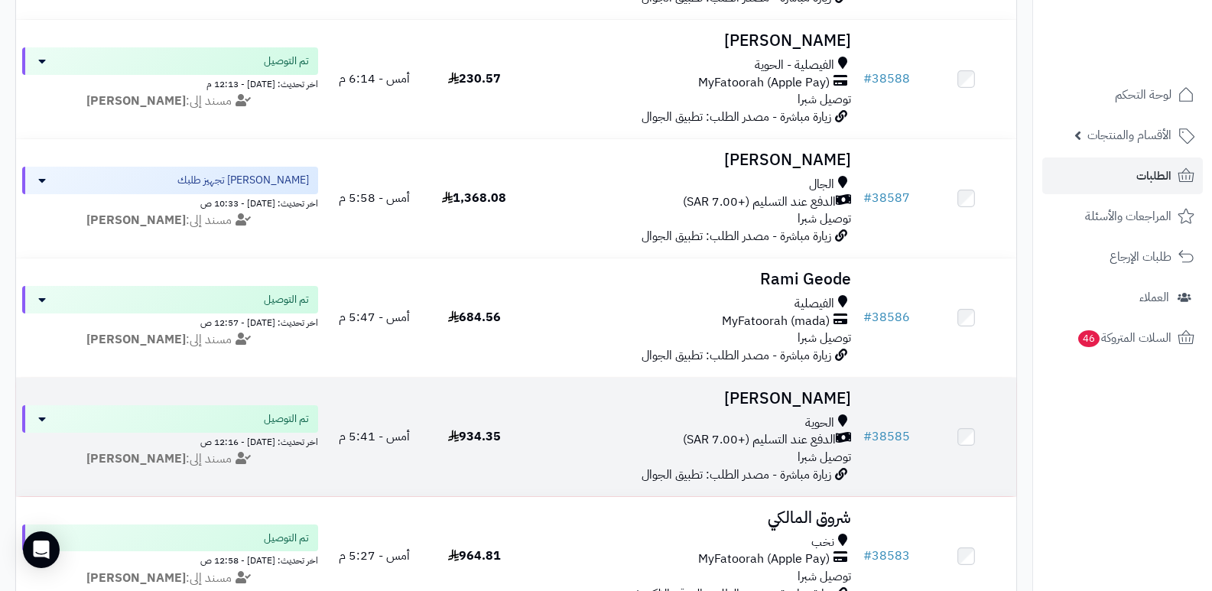
scroll to position [2983, 0]
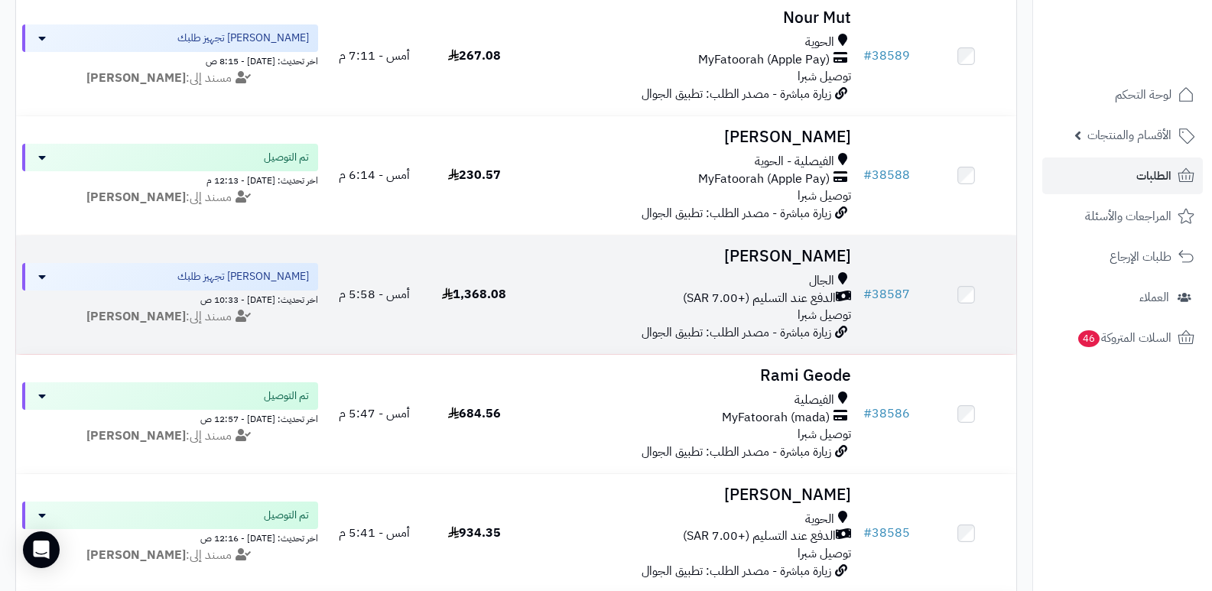
click at [820, 262] on h3 "[PERSON_NAME]" at bounding box center [691, 257] width 321 height 18
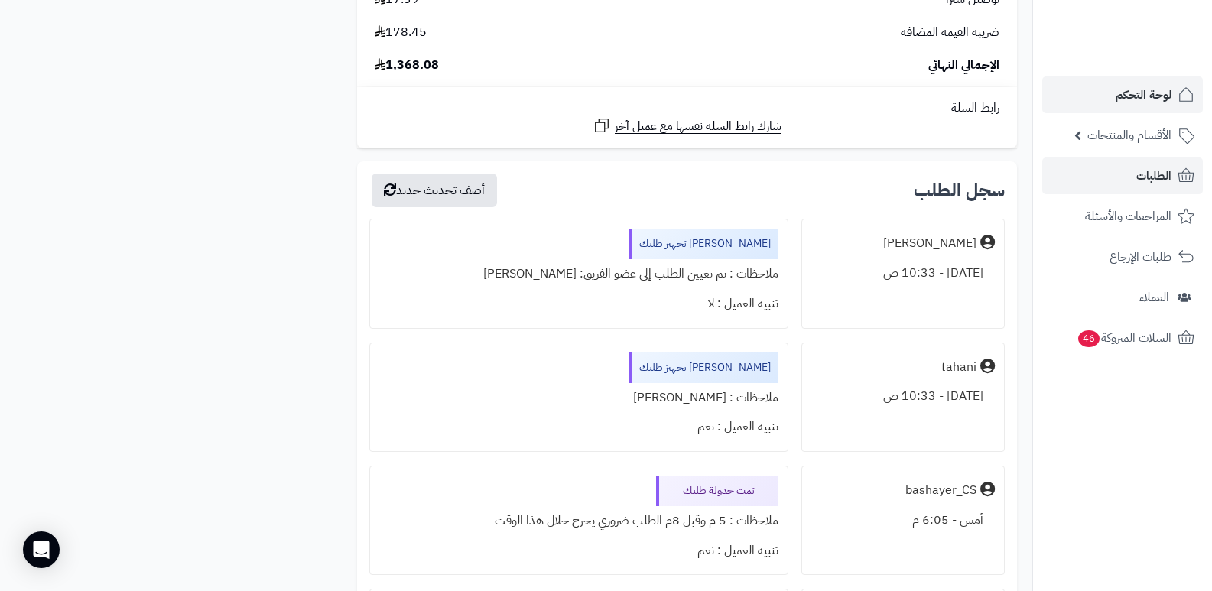
scroll to position [3978, 0]
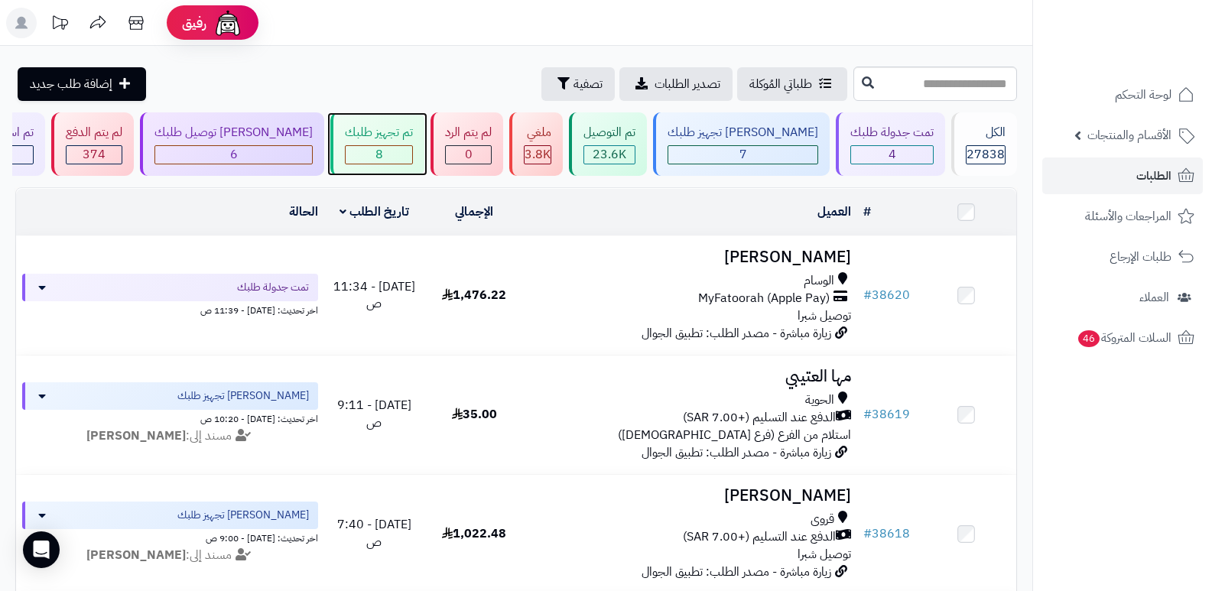
click at [425, 142] on div "تم تجهيز طلبك 8" at bounding box center [377, 143] width 94 height 63
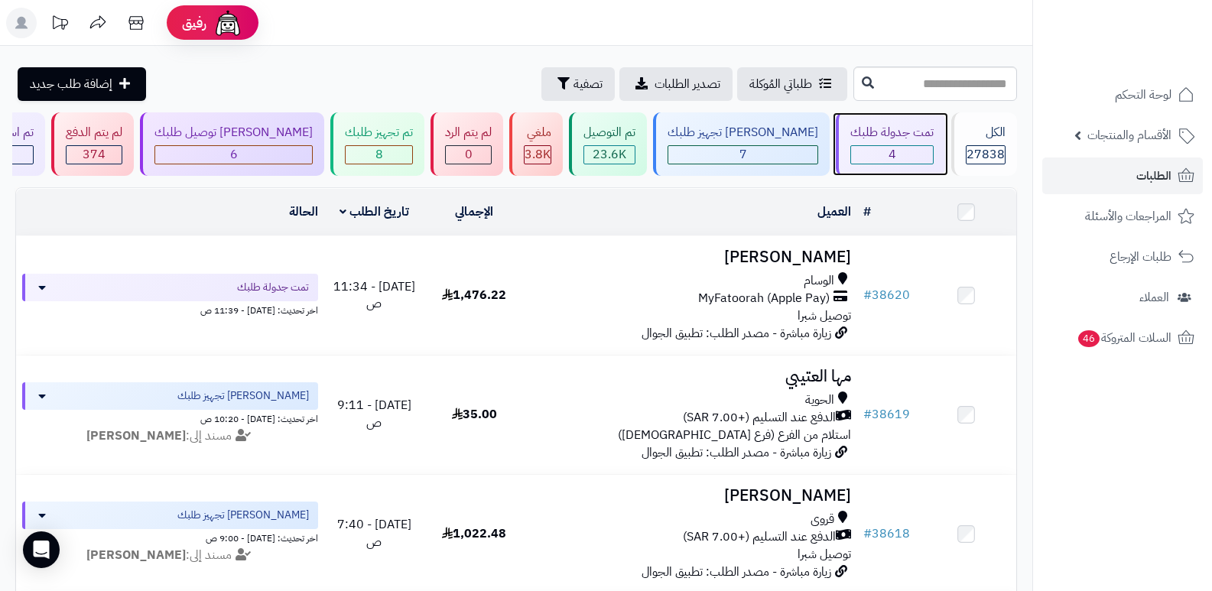
click at [909, 142] on div "تمت جدولة طلبك 4" at bounding box center [890, 143] width 109 height 63
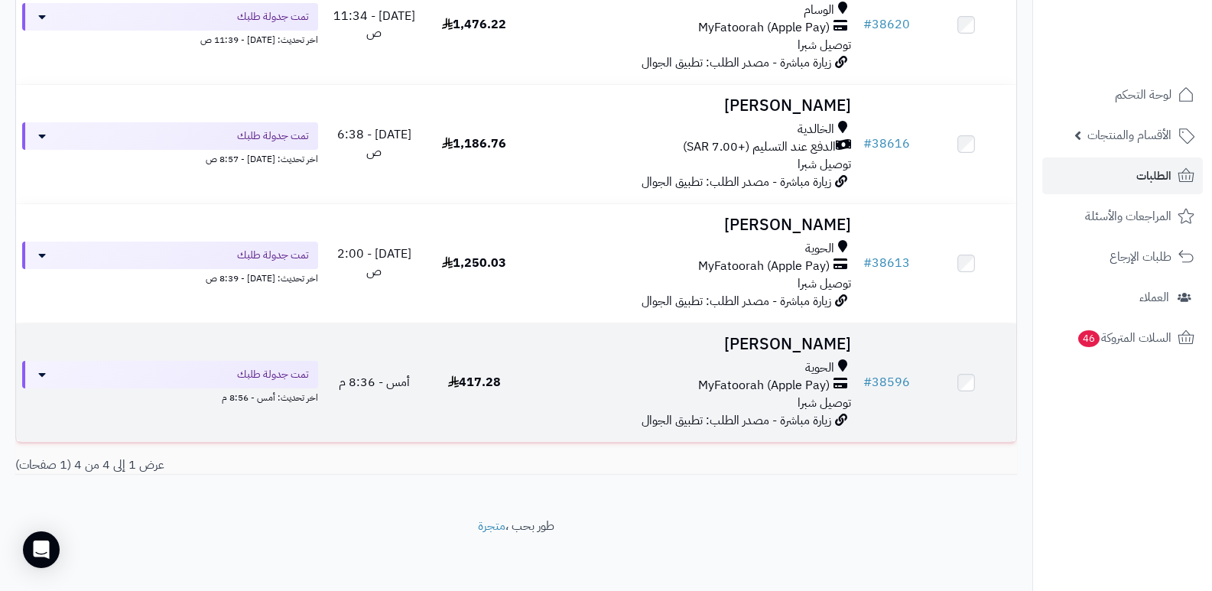
scroll to position [118, 0]
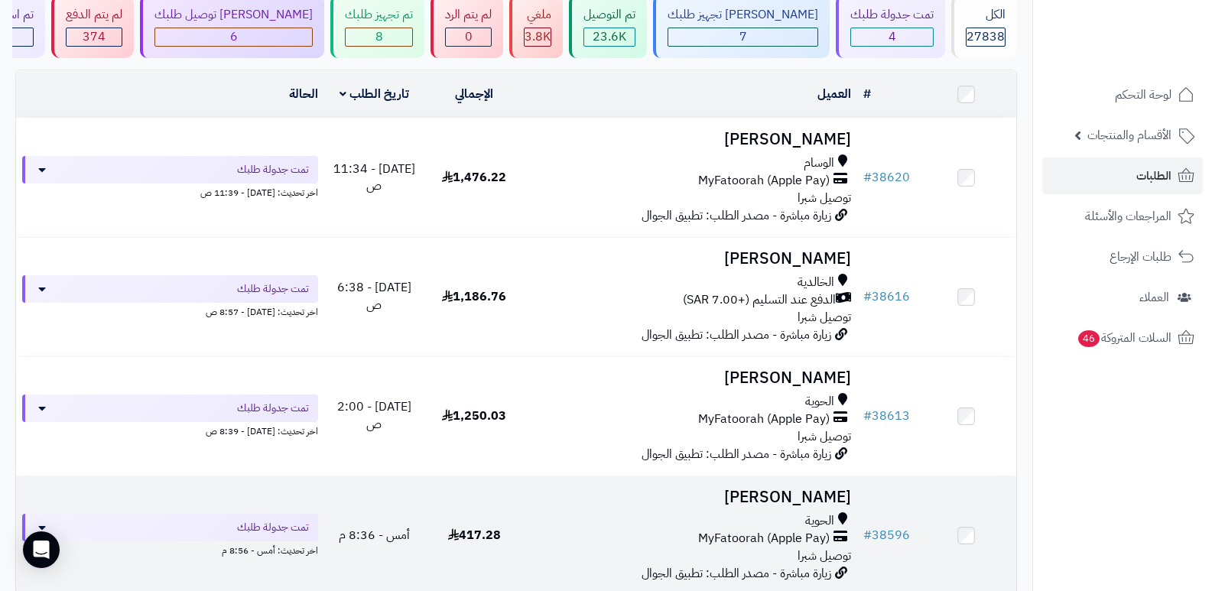
click at [822, 495] on h3 "[PERSON_NAME]" at bounding box center [691, 498] width 321 height 18
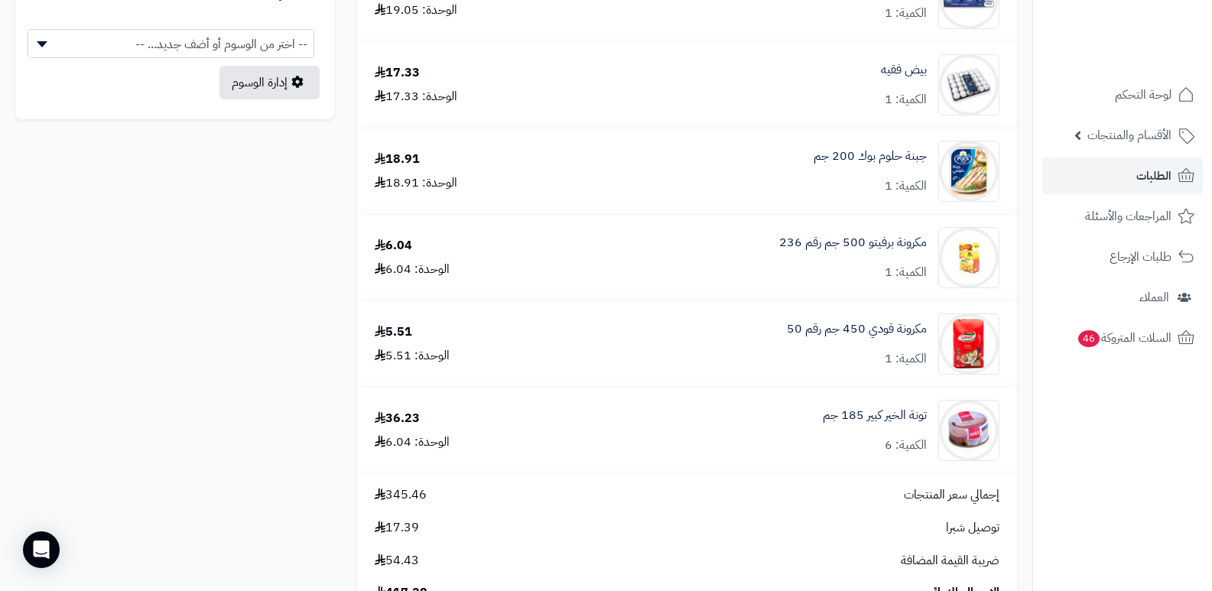
scroll to position [1147, 0]
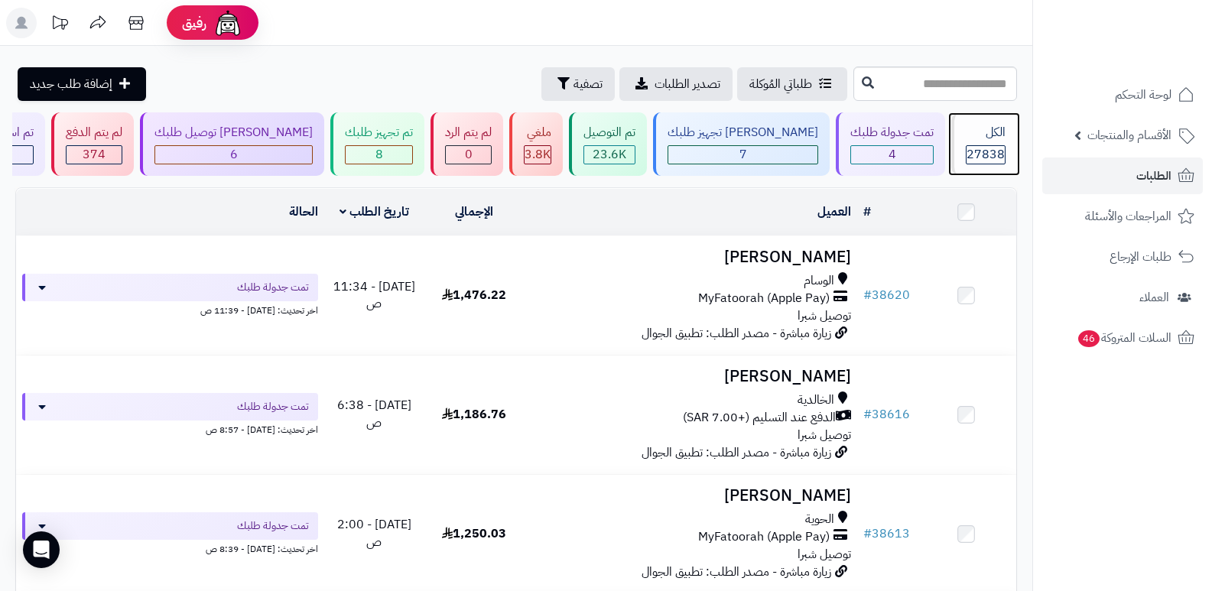
click at [990, 145] on span "27838" at bounding box center [986, 154] width 38 height 18
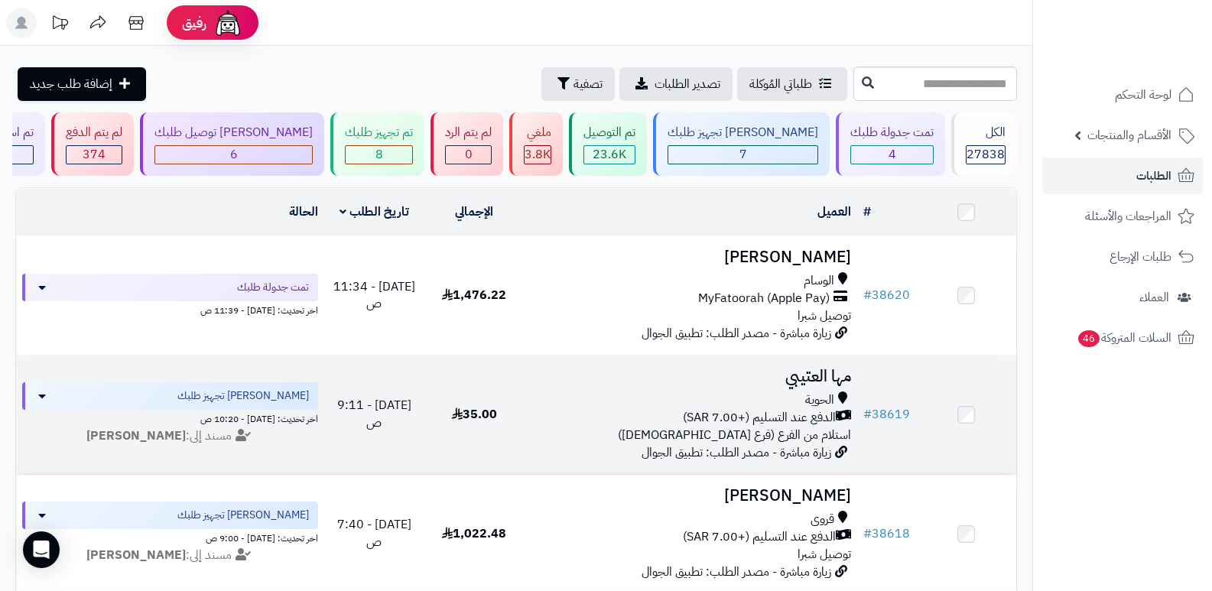
click at [829, 378] on h3 "مها العتيبي" at bounding box center [691, 377] width 321 height 18
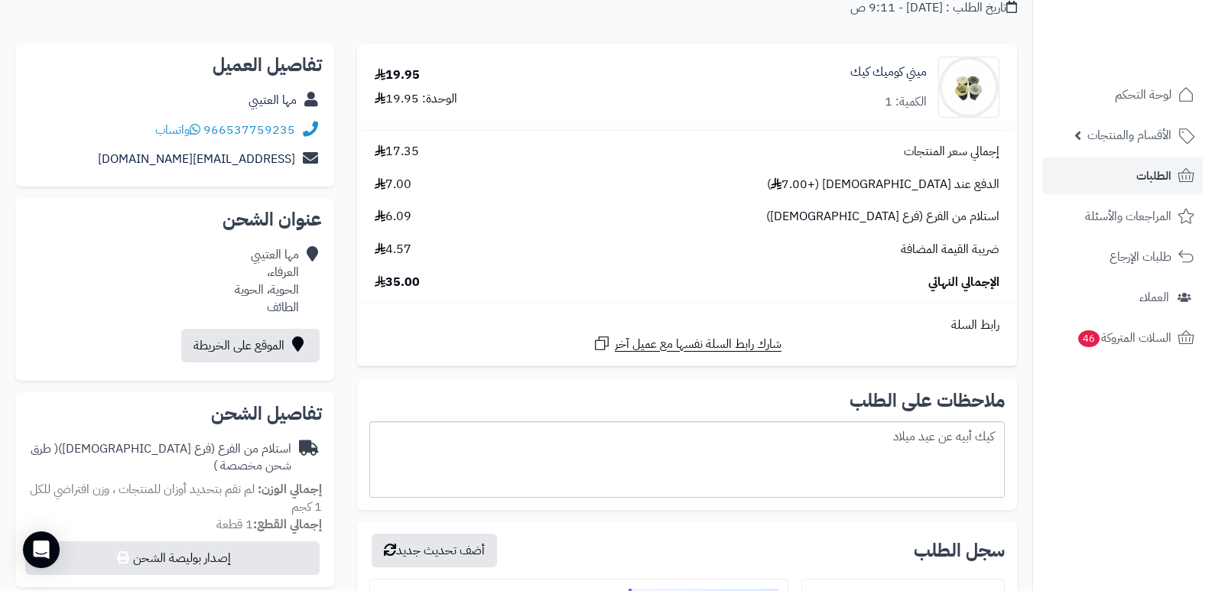
scroll to position [382, 0]
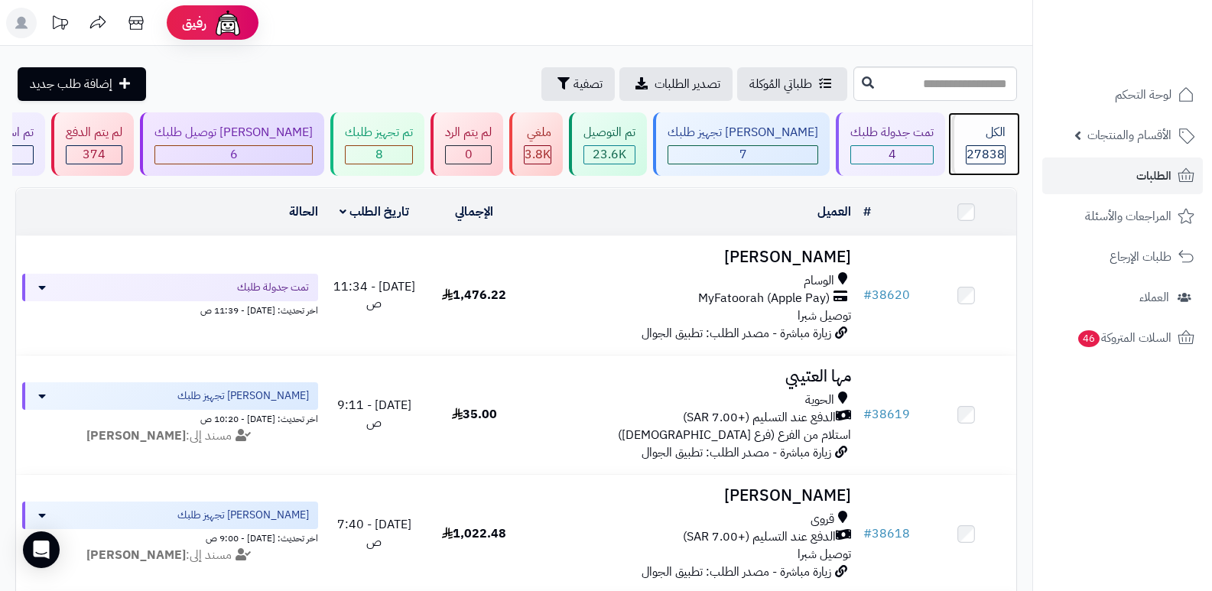
click at [977, 129] on div "الكل" at bounding box center [986, 133] width 40 height 18
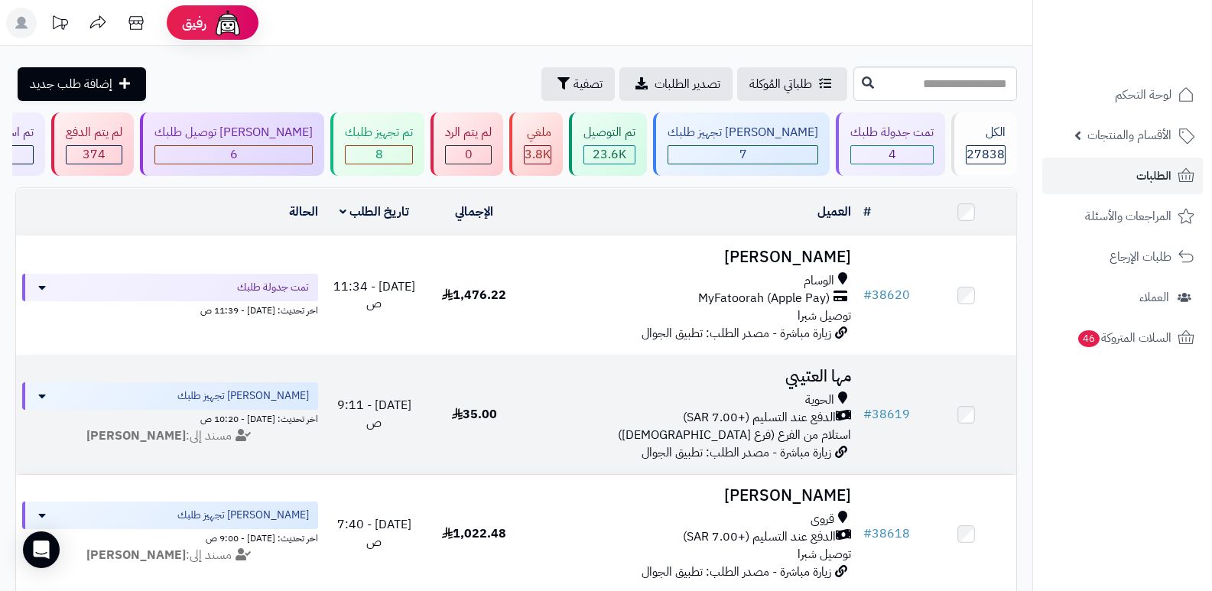
click at [805, 377] on h3 "مها العتيبي" at bounding box center [691, 377] width 321 height 18
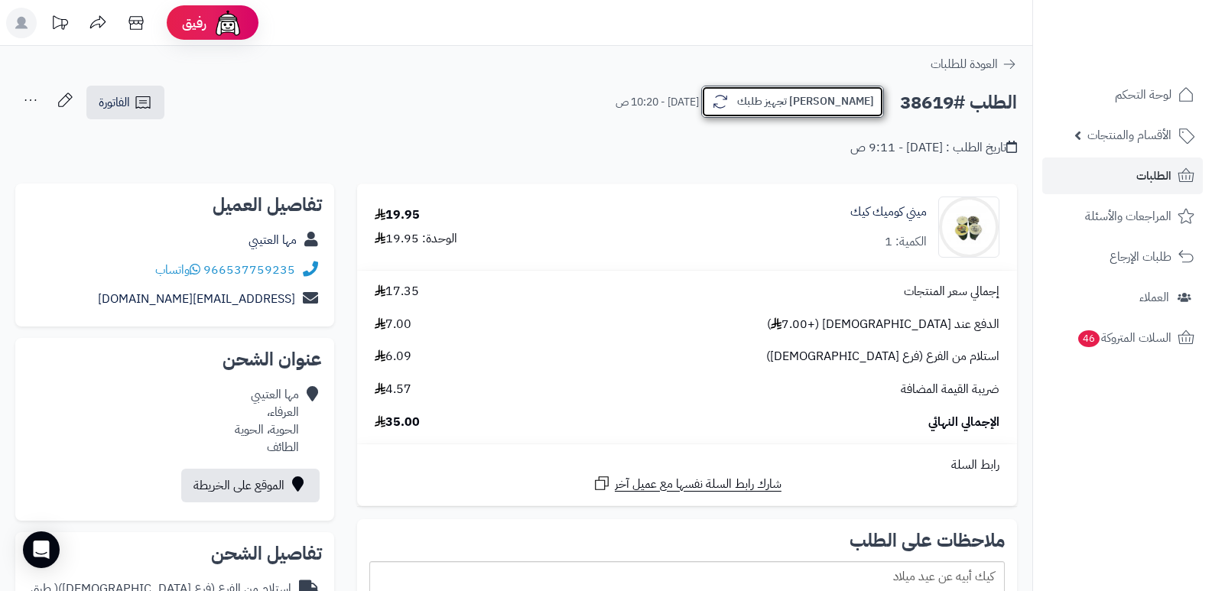
click at [860, 101] on button "[PERSON_NAME] تجهيز طلبك" at bounding box center [792, 102] width 183 height 32
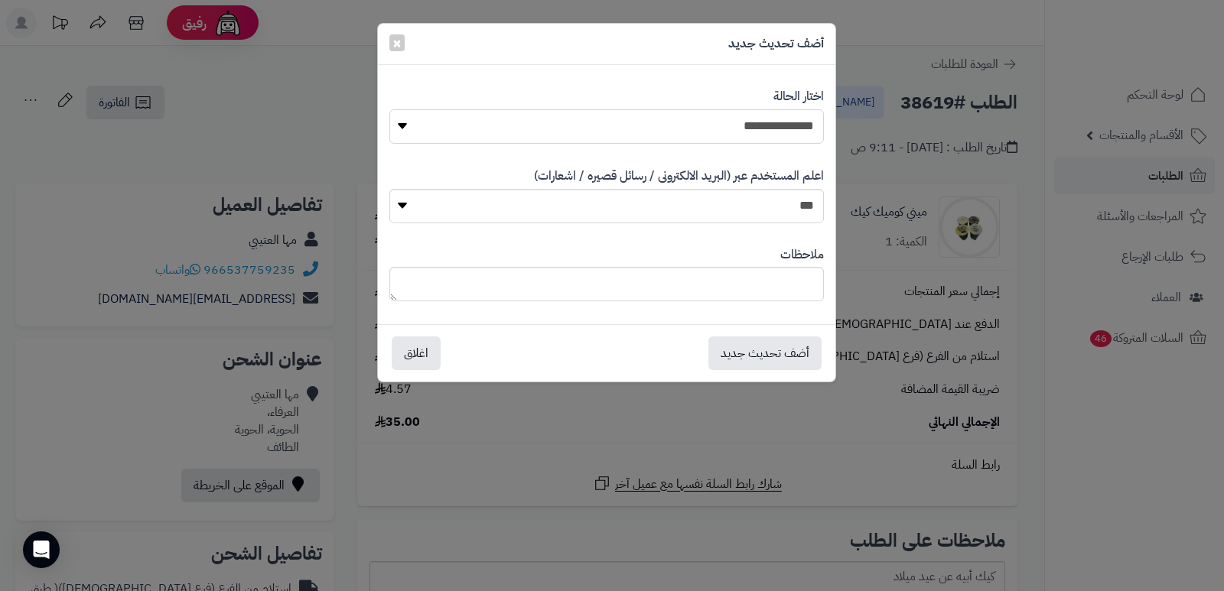
click at [763, 133] on select "**********" at bounding box center [606, 126] width 434 height 34
select select "*"
click at [389, 109] on select "**********" at bounding box center [606, 126] width 434 height 34
click at [420, 353] on button "اغلاق" at bounding box center [416, 353] width 49 height 34
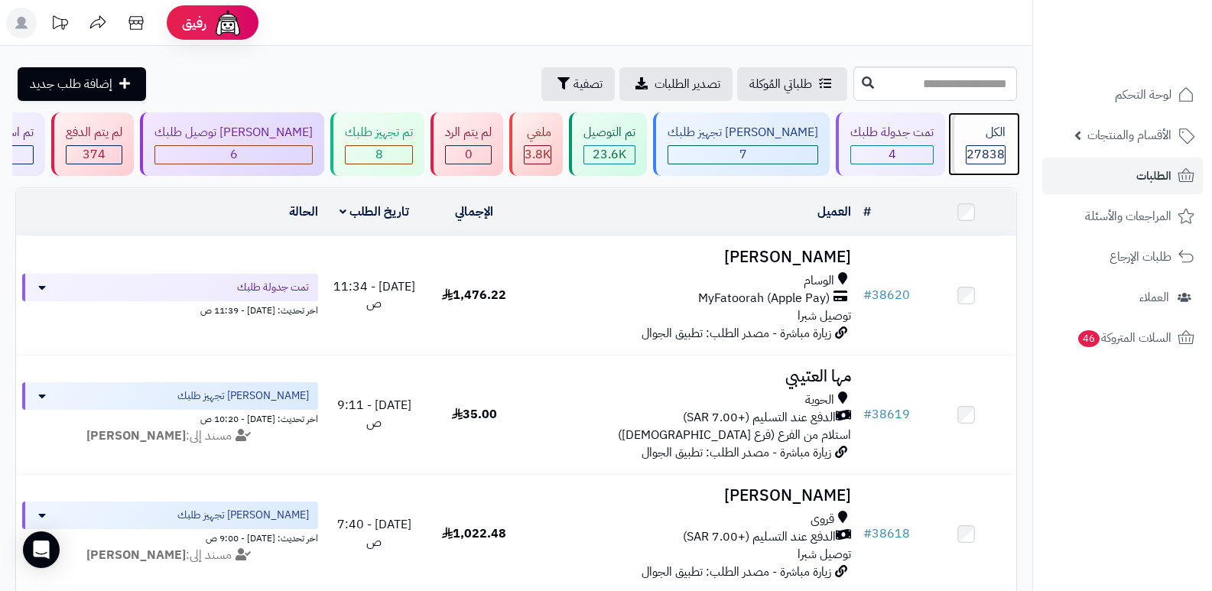
click at [980, 147] on span "27838" at bounding box center [986, 154] width 38 height 18
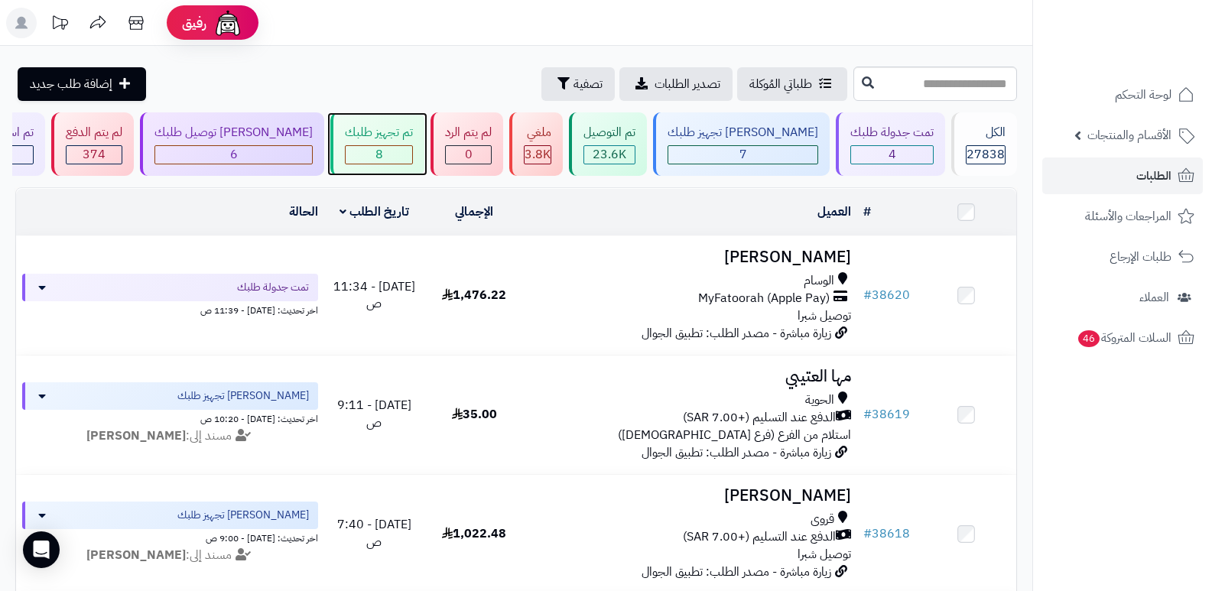
click at [412, 150] on div "8" at bounding box center [379, 155] width 67 height 18
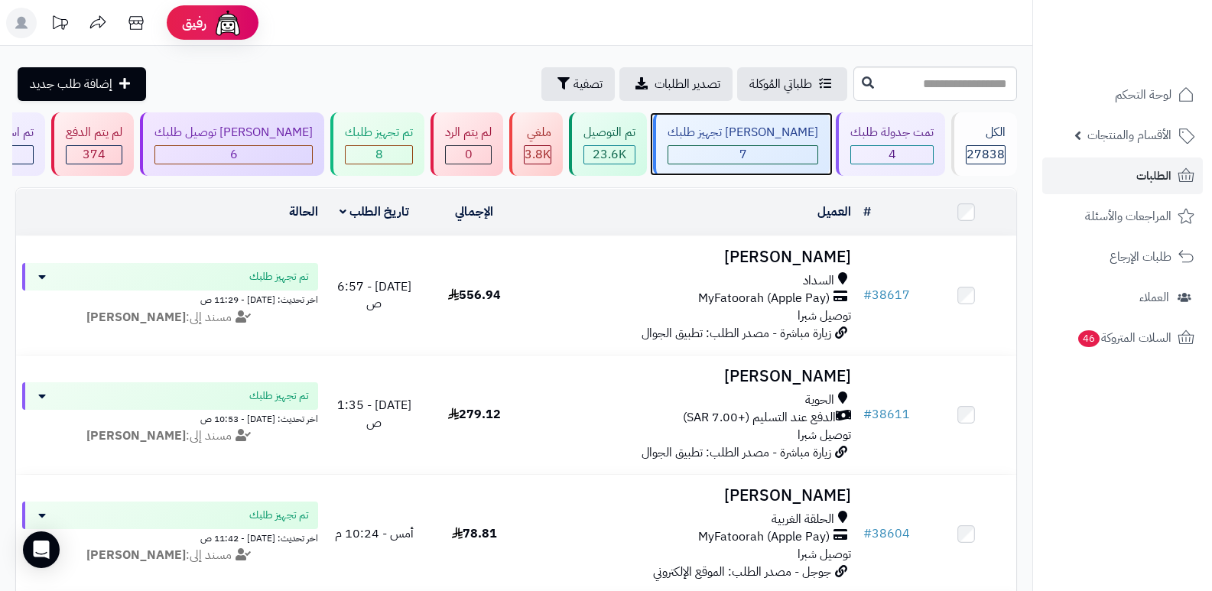
click at [779, 149] on div "7" at bounding box center [743, 155] width 149 height 18
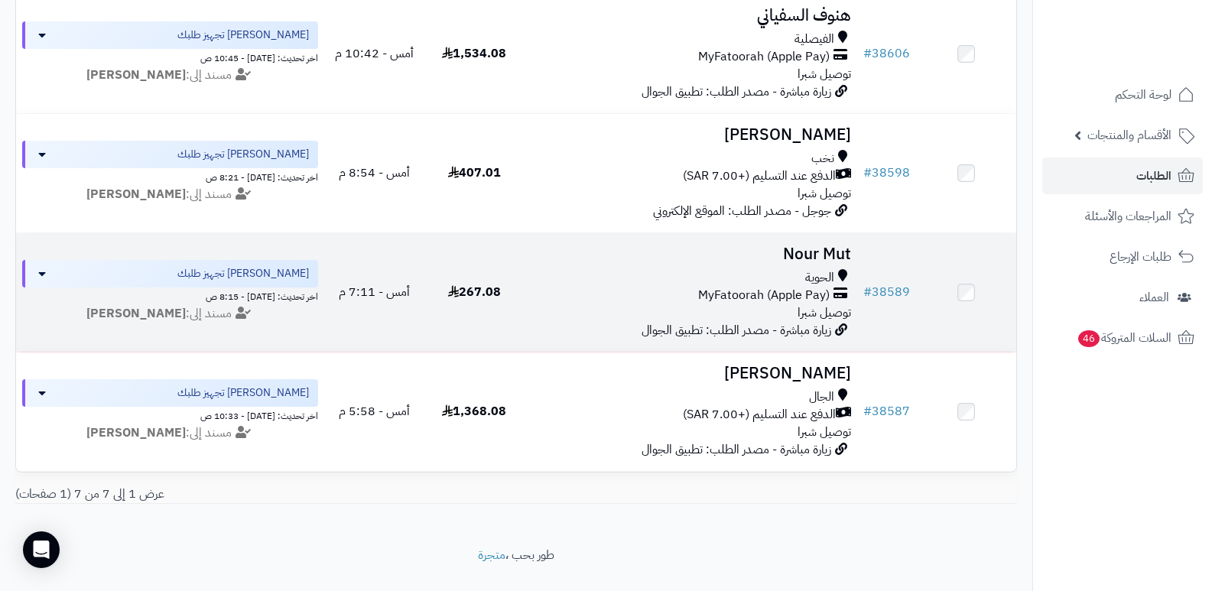
scroll to position [612, 0]
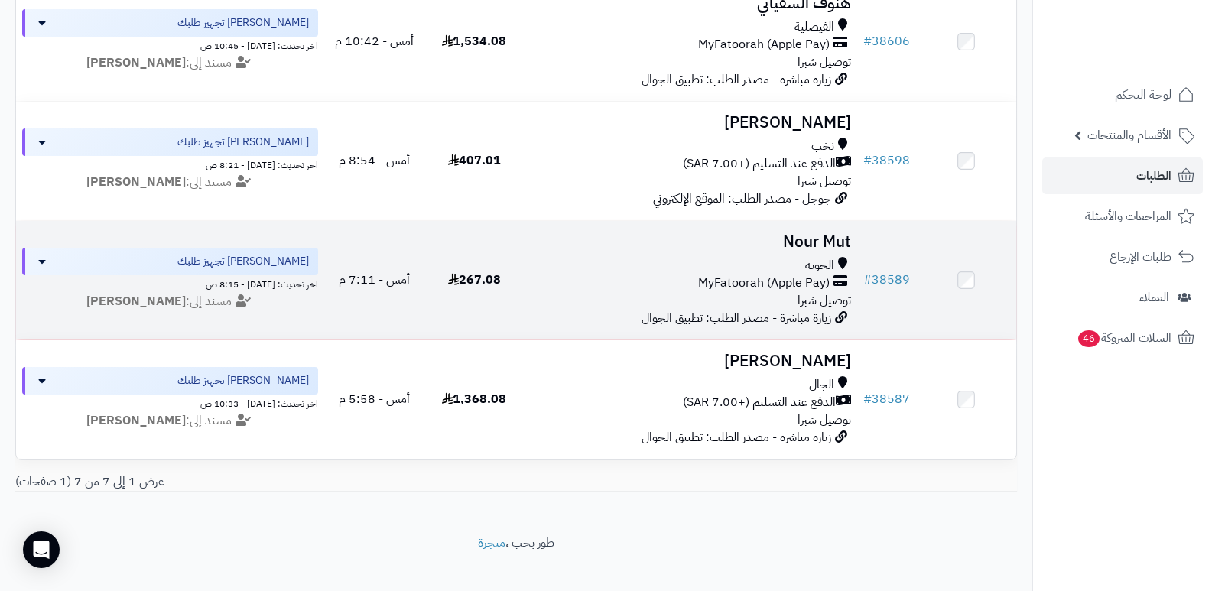
click at [817, 239] on h3 "Nour Mut" at bounding box center [691, 242] width 321 height 18
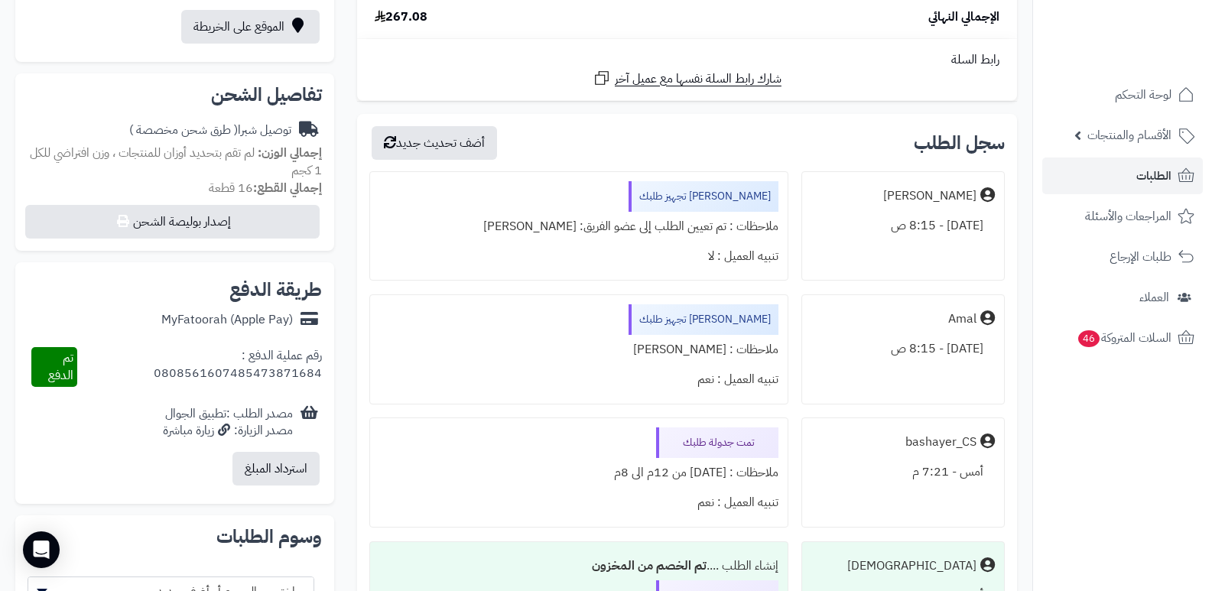
scroll to position [612, 0]
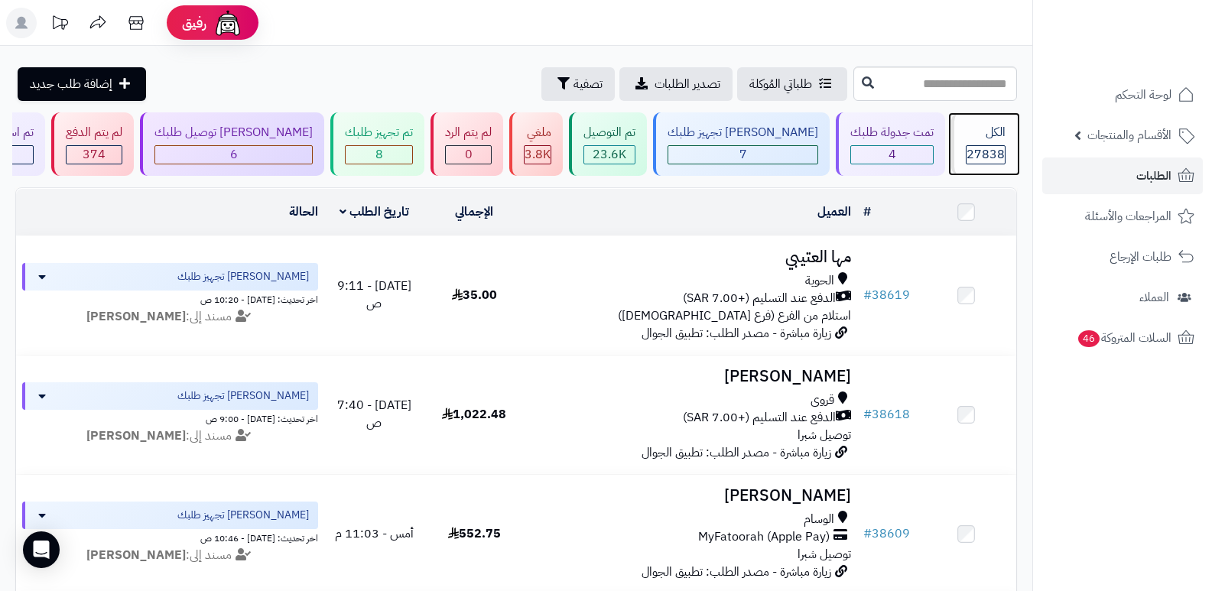
click at [975, 135] on div "الكل" at bounding box center [986, 133] width 40 height 18
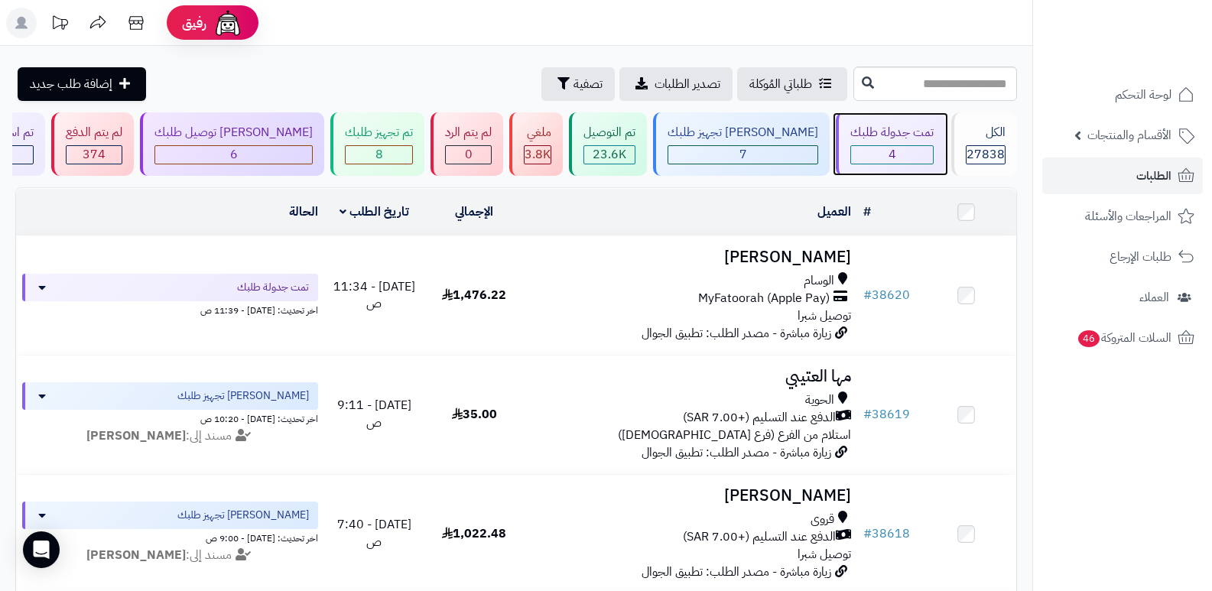
click at [874, 157] on div "4" at bounding box center [892, 155] width 82 height 18
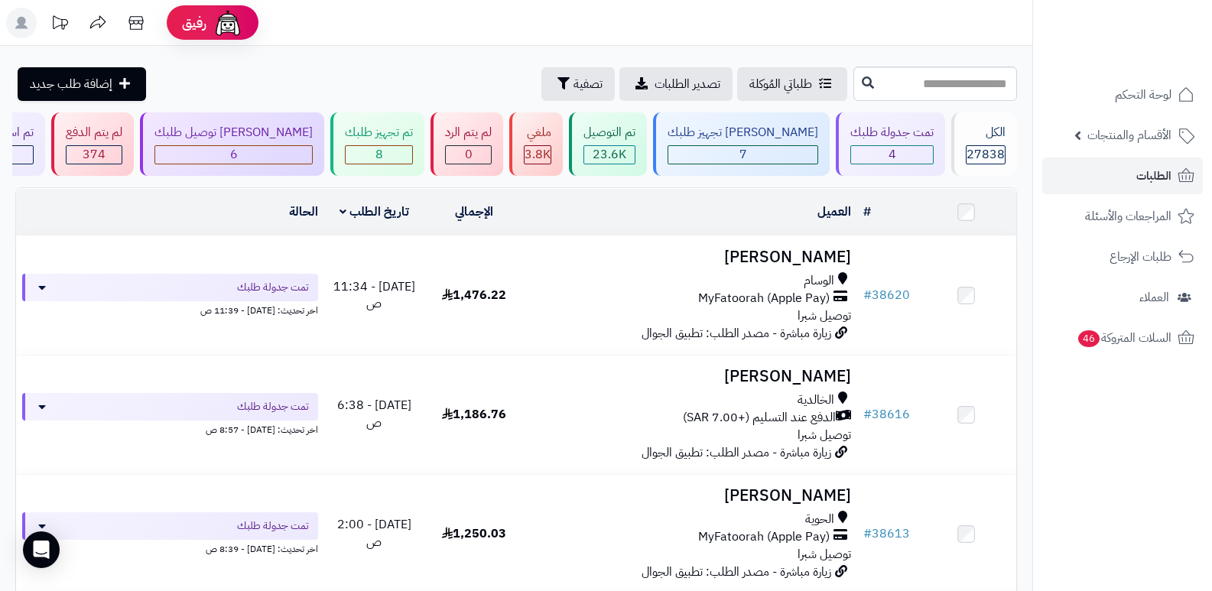
click at [1120, 527] on nav "لوحة التحكم الأقسام والمنتجات المنتجات الأقسام الماركات مواصفات المنتجات مواصفا…" at bounding box center [1123, 314] width 180 height 591
click at [992, 128] on div "الكل" at bounding box center [986, 133] width 40 height 18
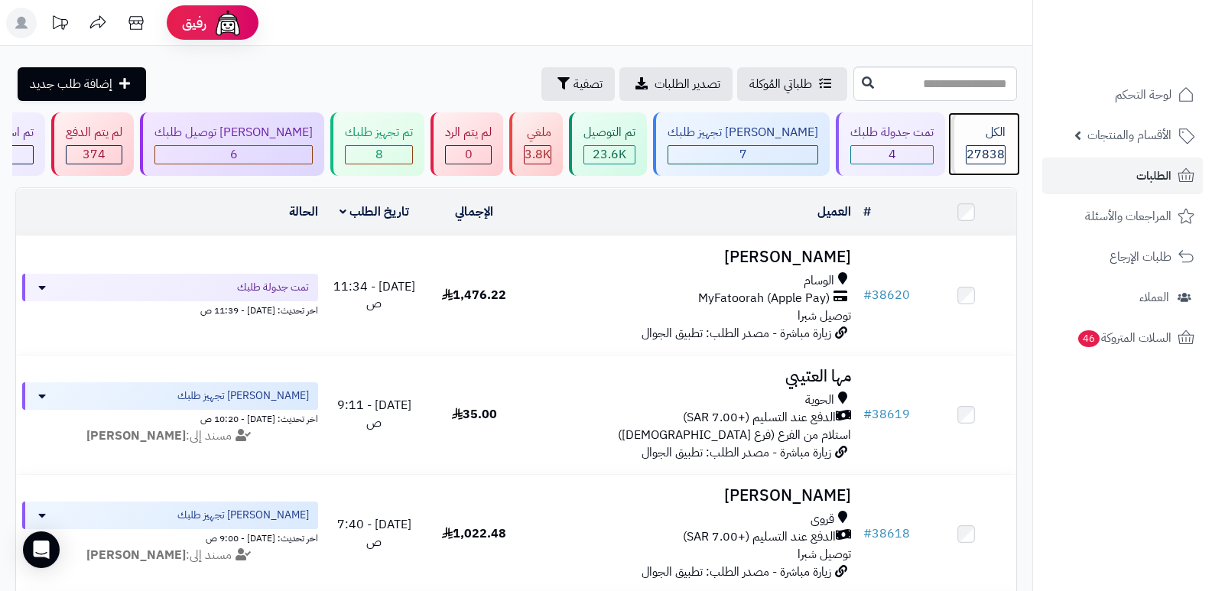
click at [980, 141] on div "الكل" at bounding box center [986, 133] width 40 height 18
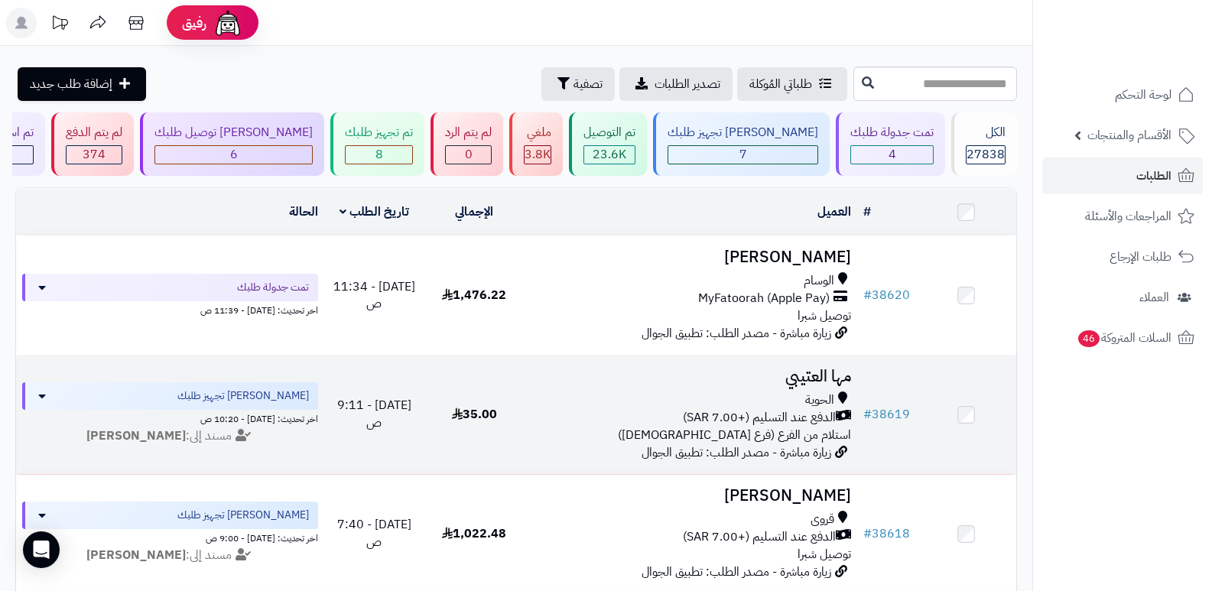
click at [833, 372] on h3 "مها العتيبي" at bounding box center [691, 377] width 321 height 18
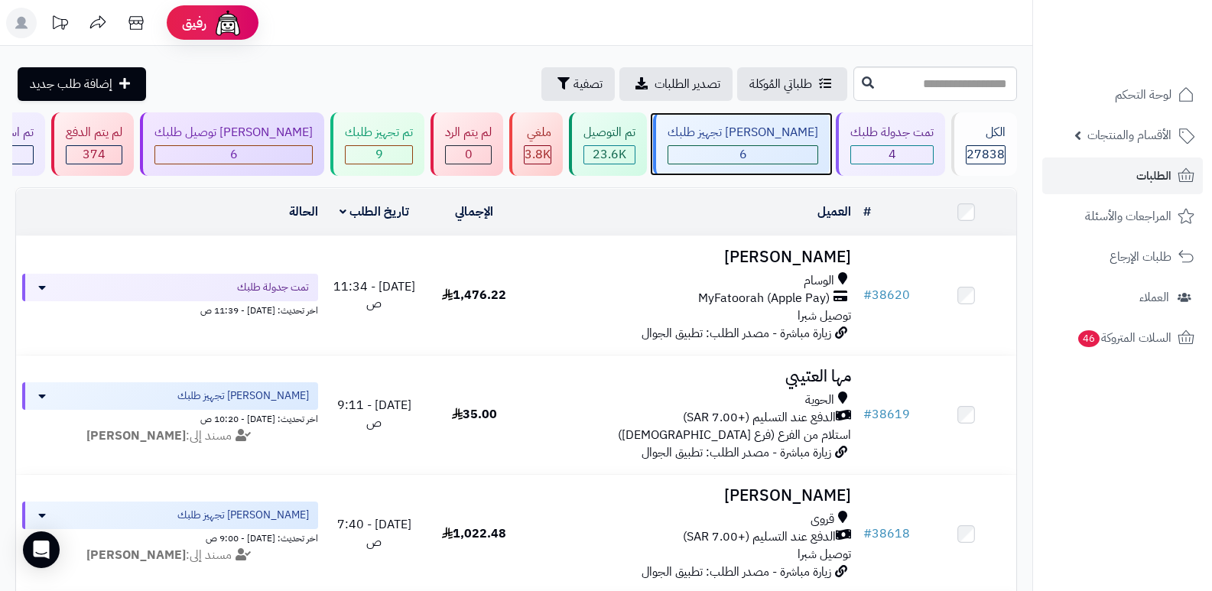
click at [772, 153] on div "6" at bounding box center [743, 155] width 149 height 18
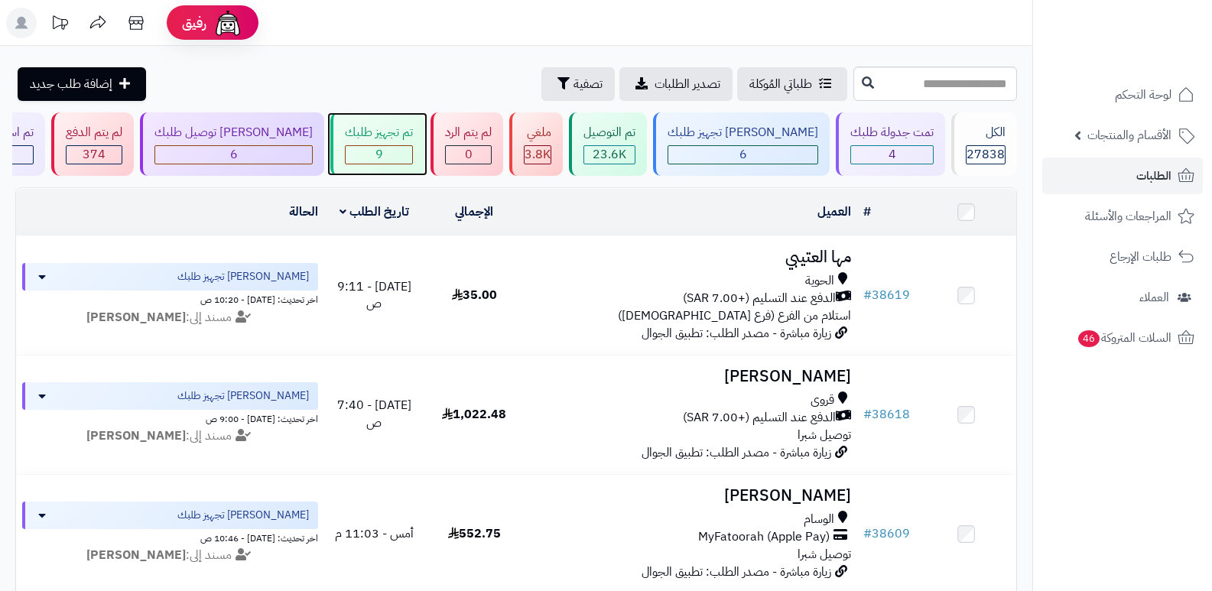
click at [386, 146] on div "9" at bounding box center [379, 155] width 67 height 18
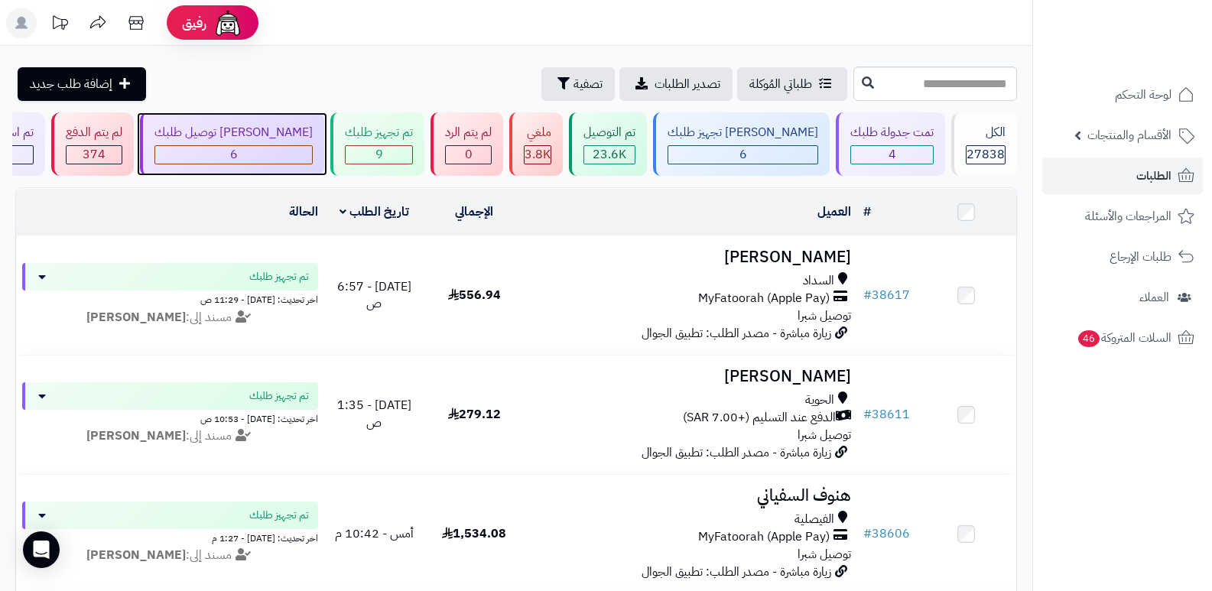
click at [286, 138] on div "[PERSON_NAME] توصيل طلبك" at bounding box center [234, 133] width 158 height 18
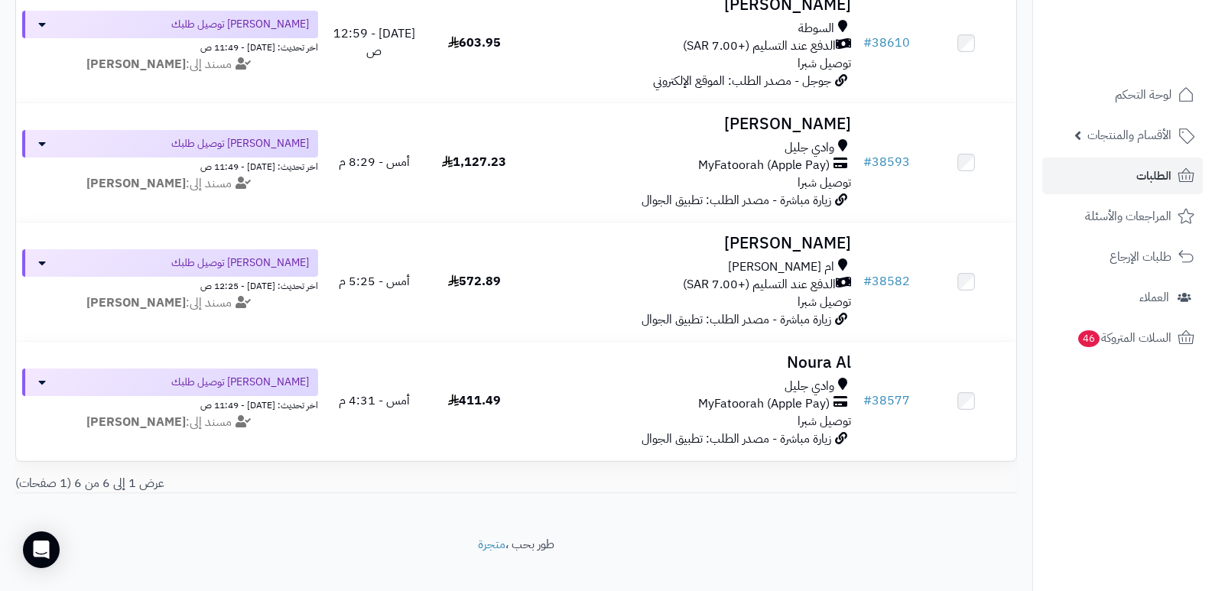
scroll to position [521, 0]
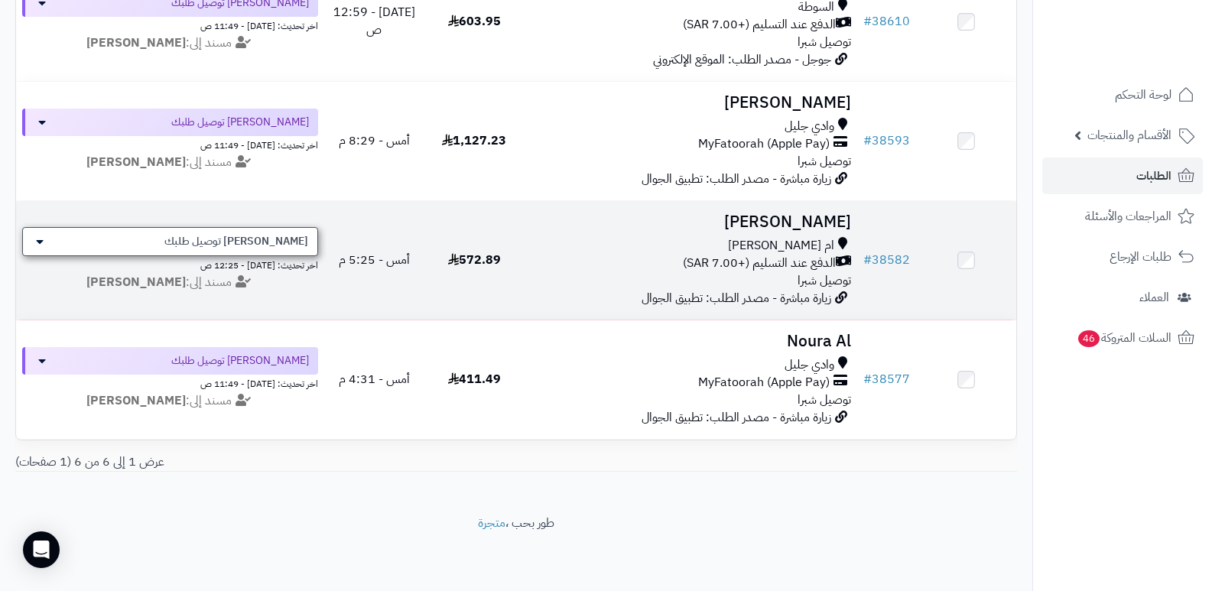
click at [302, 234] on span "[PERSON_NAME] توصيل طلبك" at bounding box center [236, 241] width 144 height 15
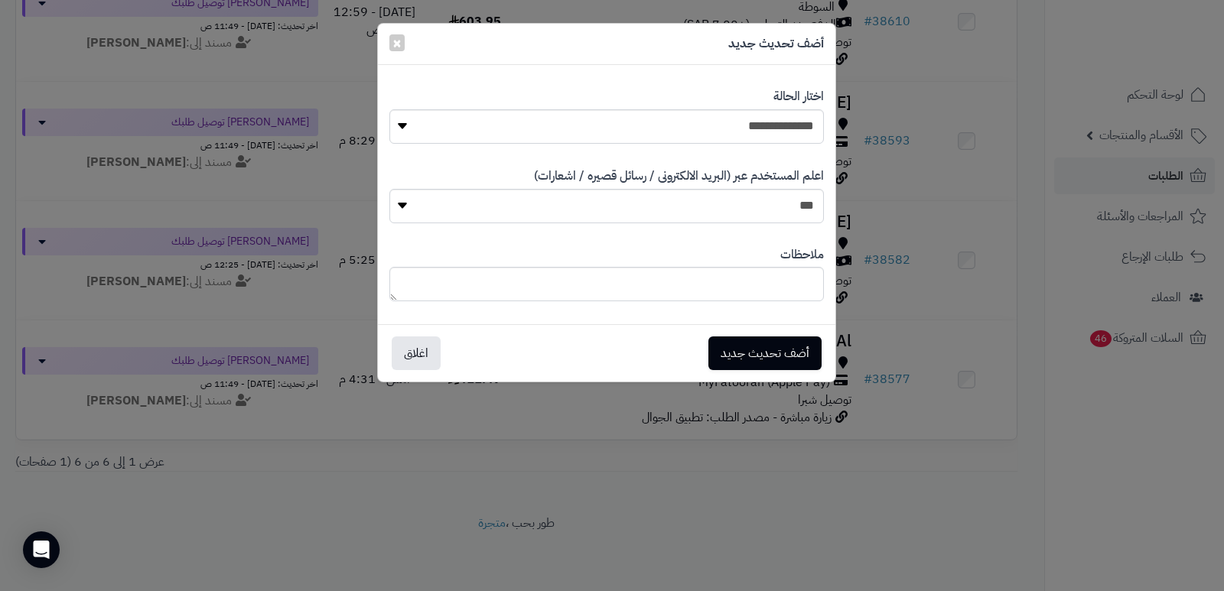
click at [917, 526] on div "**********" at bounding box center [612, 295] width 1224 height 591
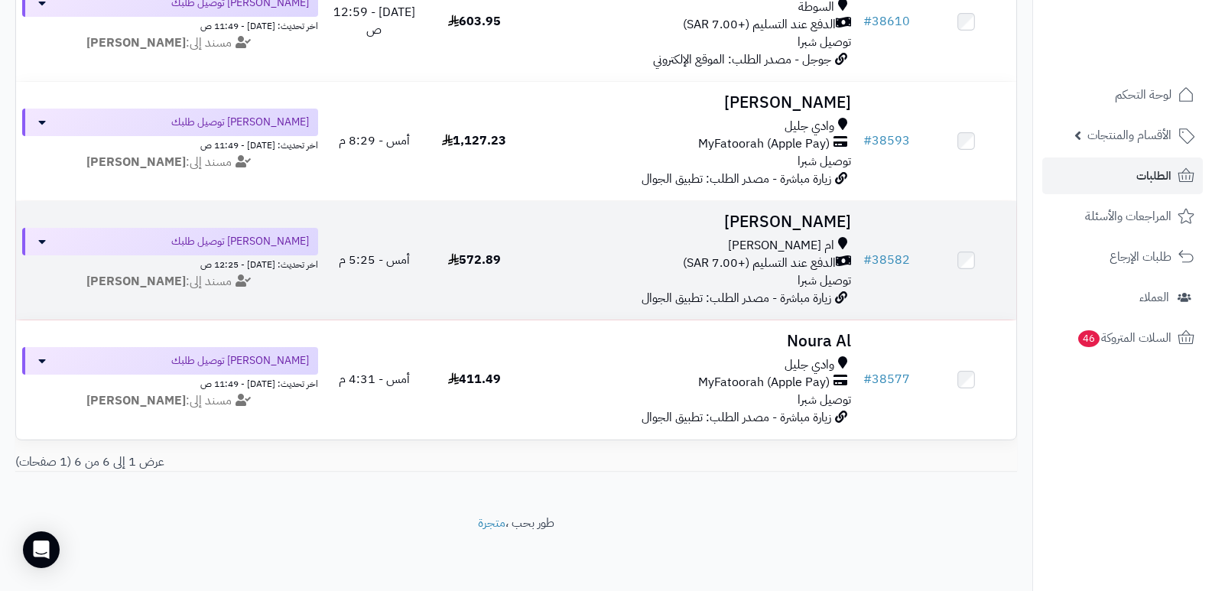
click at [832, 213] on h3 "[PERSON_NAME]" at bounding box center [691, 222] width 321 height 18
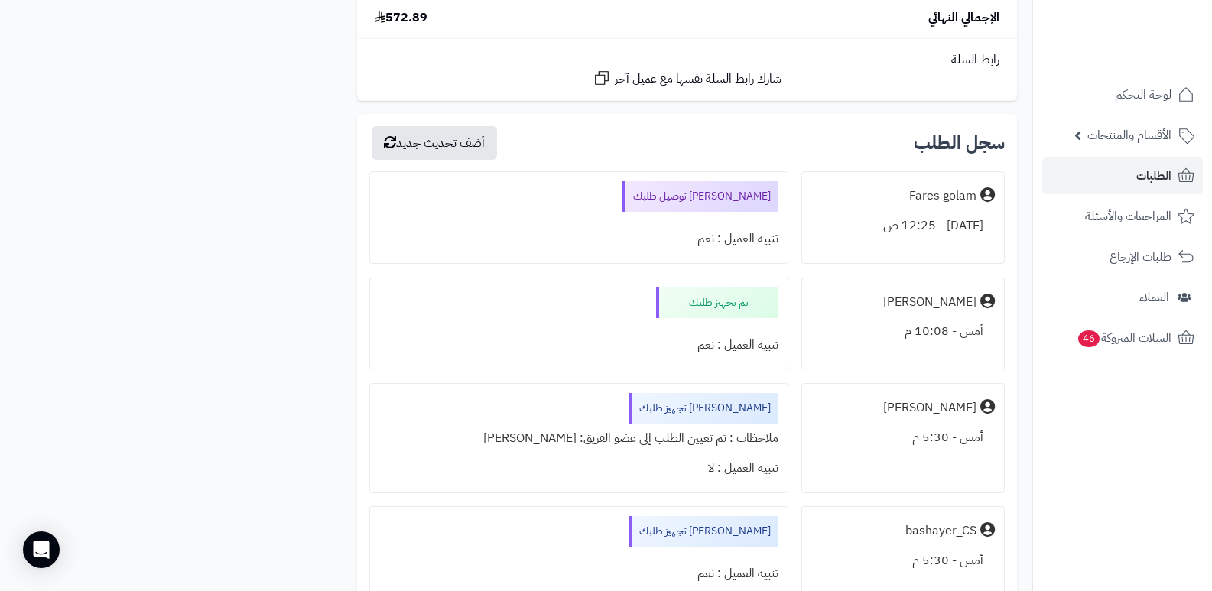
scroll to position [2742, 0]
drag, startPoint x: 1089, startPoint y: 499, endPoint x: 976, endPoint y: 488, distance: 113.8
click at [1089, 499] on nav "لوحة التحكم الأقسام والمنتجات المنتجات الأقسام الماركات مواصفات المنتجات مواصفا…" at bounding box center [1123, 314] width 180 height 591
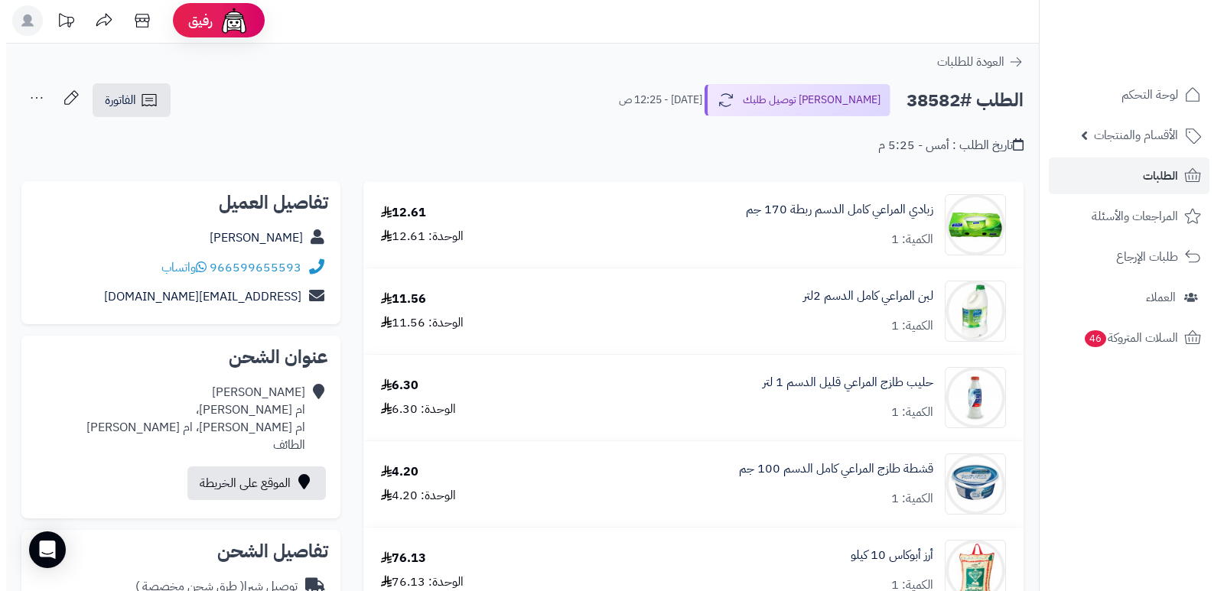
scroll to position [0, 0]
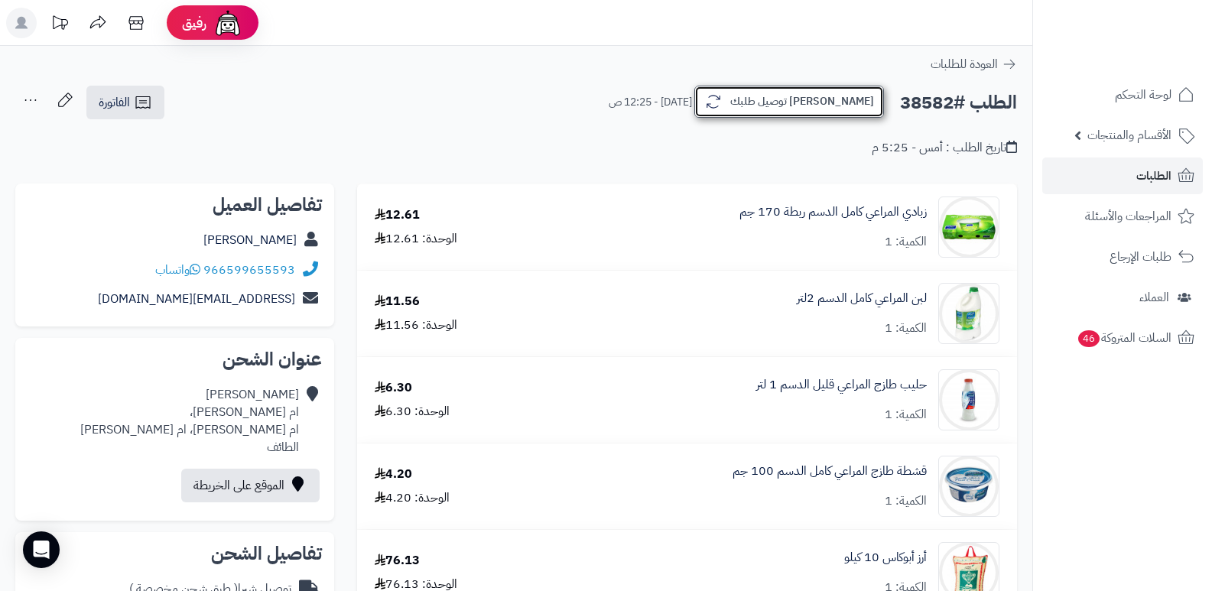
click at [823, 101] on button "[PERSON_NAME] توصيل طلبك" at bounding box center [790, 102] width 190 height 32
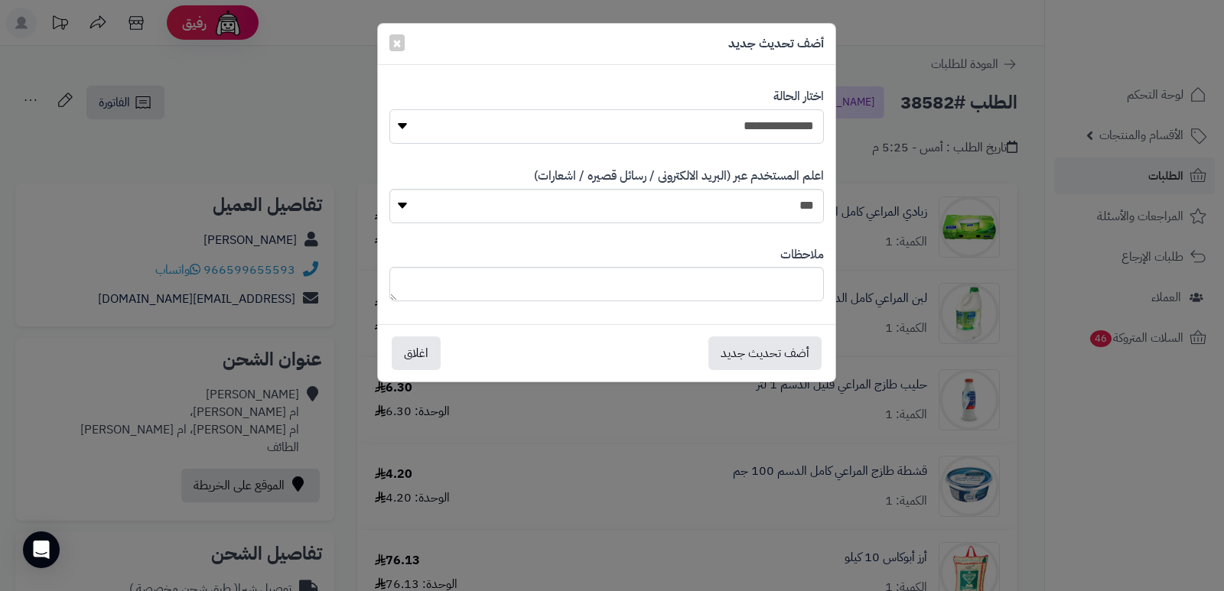
click at [756, 115] on select "**********" at bounding box center [606, 126] width 434 height 34
select select "*"
click at [389, 109] on select "**********" at bounding box center [606, 126] width 434 height 34
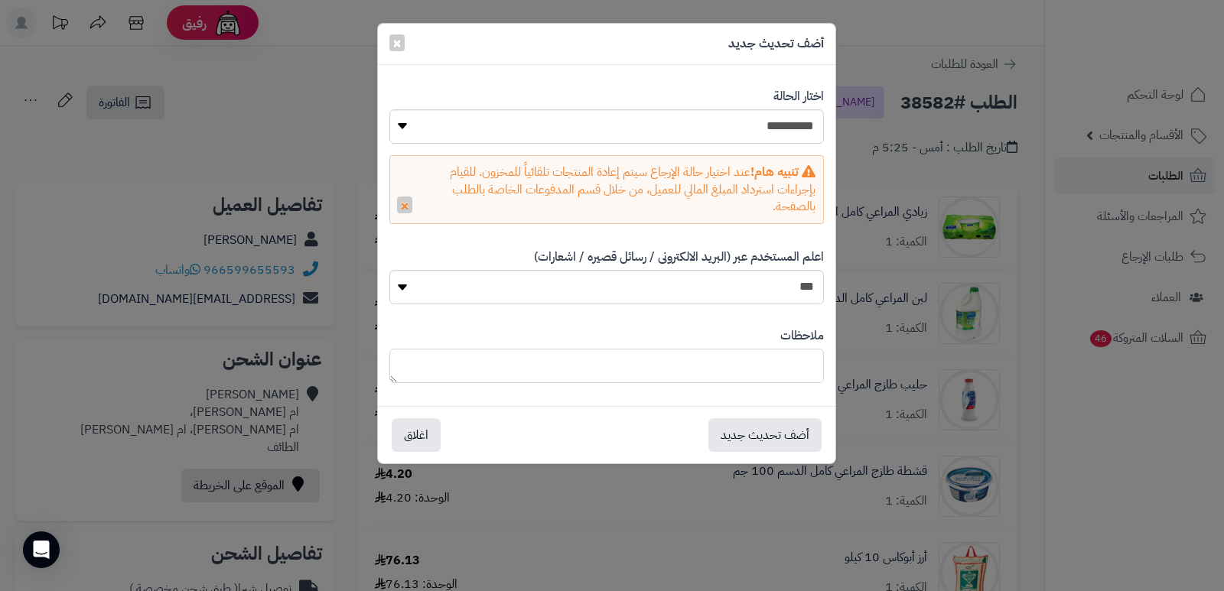
click at [771, 369] on textarea at bounding box center [606, 366] width 434 height 34
type textarea "**********"
click at [736, 434] on button "أضف تحديث جديد" at bounding box center [764, 435] width 113 height 34
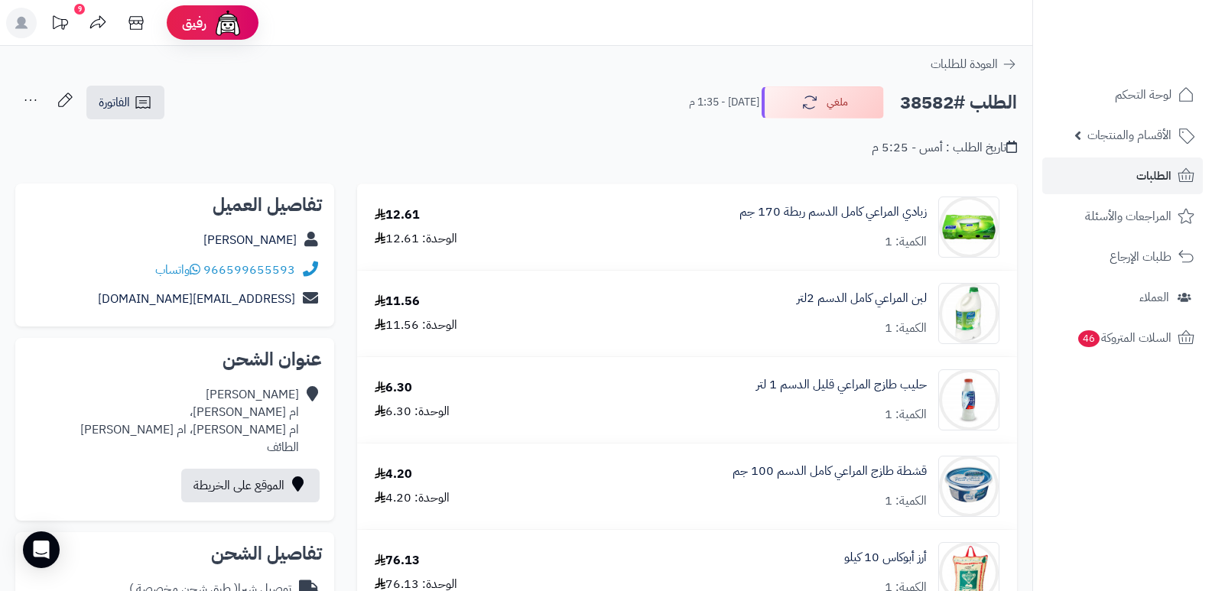
click at [1113, 491] on nav "لوحة التحكم الأقسام والمنتجات المنتجات الأقسام الماركات مواصفات المنتجات مواصفا…" at bounding box center [1123, 314] width 180 height 591
click at [1067, 499] on nav "لوحة التحكم الأقسام والمنتجات المنتجات الأقسام الماركات مواصفات المنتجات مواصفا…" at bounding box center [1123, 314] width 180 height 591
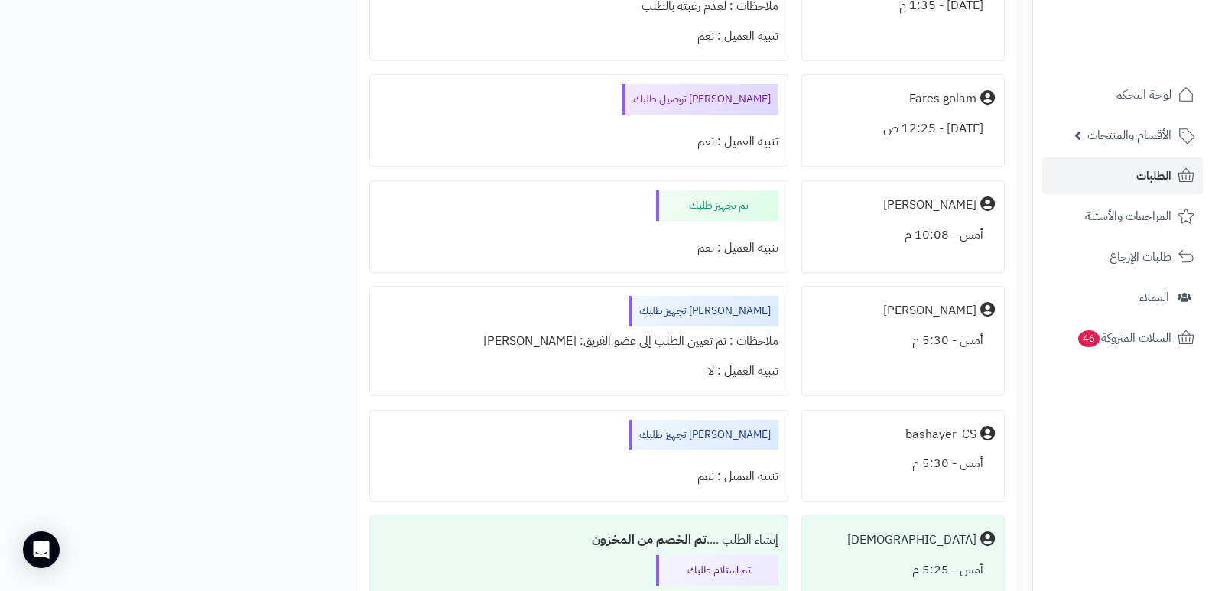
scroll to position [2983, 0]
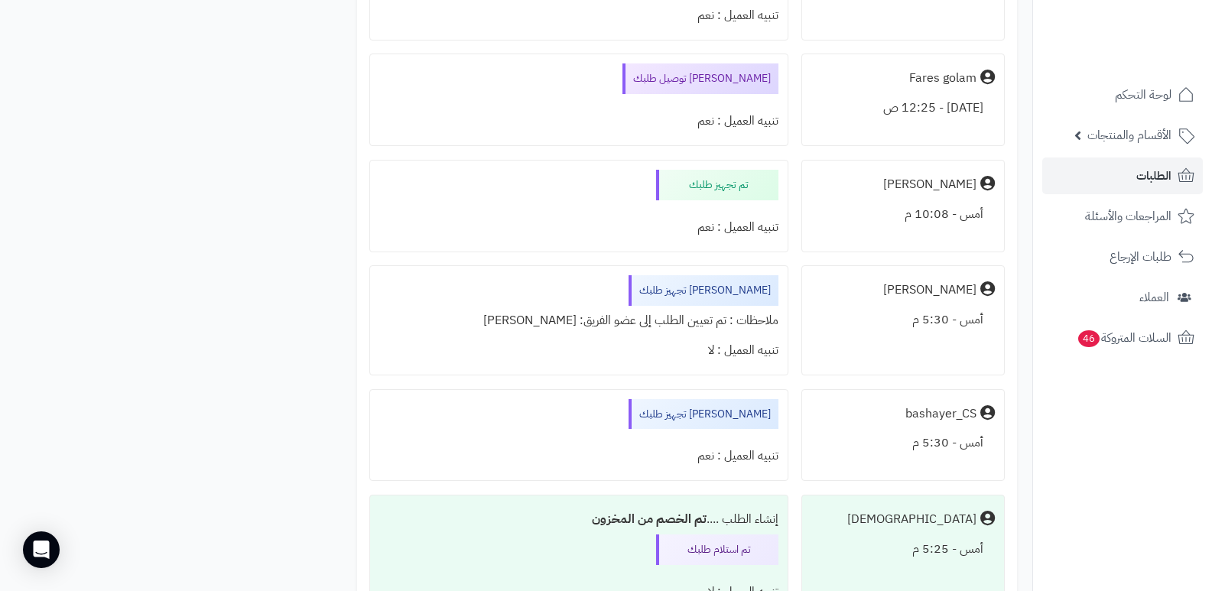
click at [1092, 513] on nav "لوحة التحكم الأقسام والمنتجات المنتجات الأقسام الماركات مواصفات المنتجات مواصفا…" at bounding box center [1123, 314] width 180 height 591
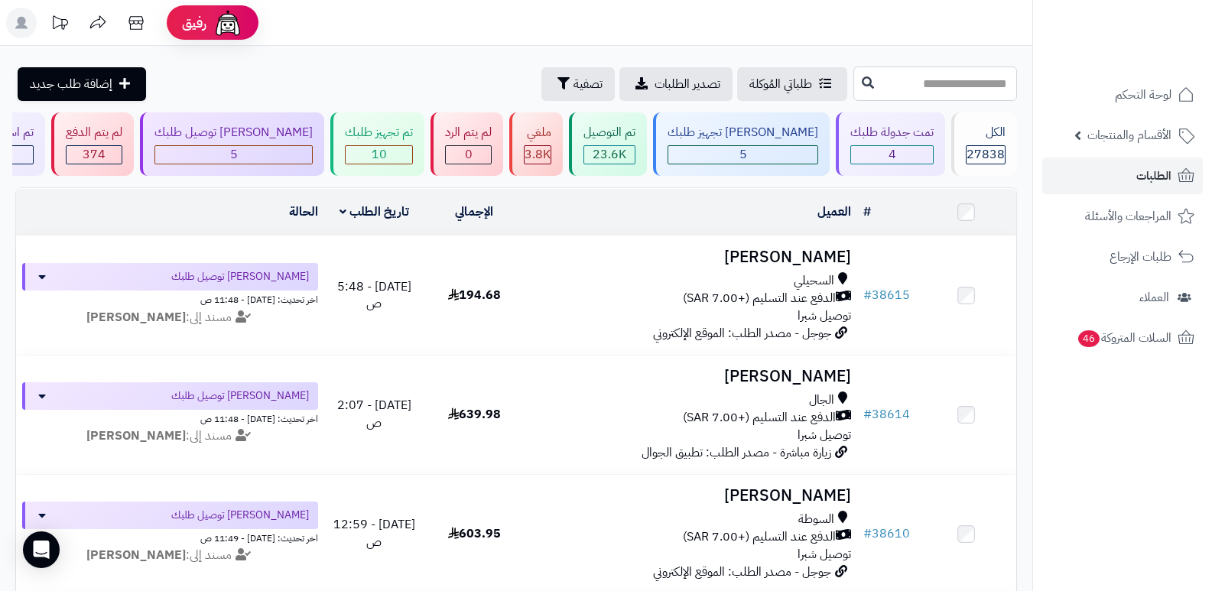
click at [959, 78] on input "text" at bounding box center [936, 84] width 164 height 34
type input "*****"
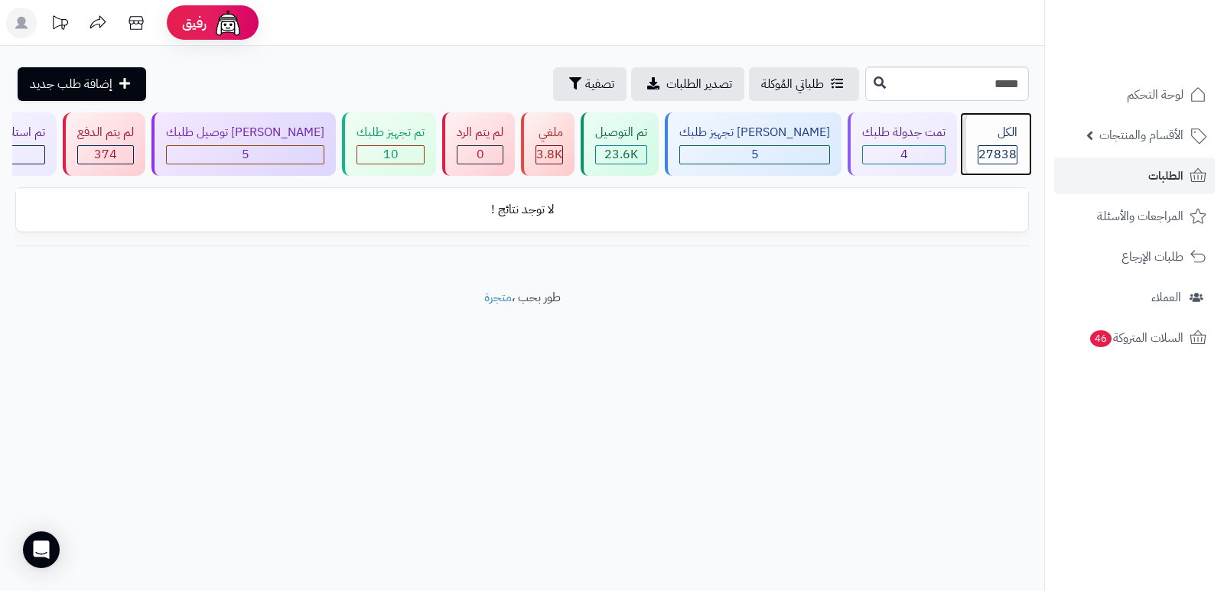
click at [986, 138] on div "الكل" at bounding box center [998, 133] width 40 height 18
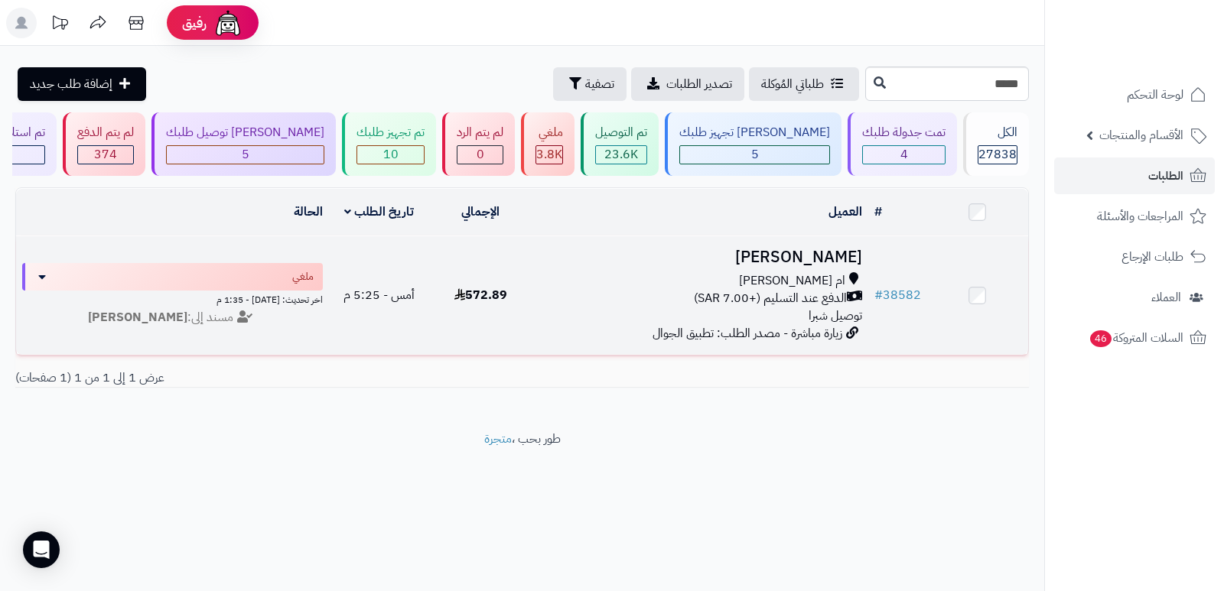
click at [842, 255] on h3 "[PERSON_NAME]" at bounding box center [699, 258] width 325 height 18
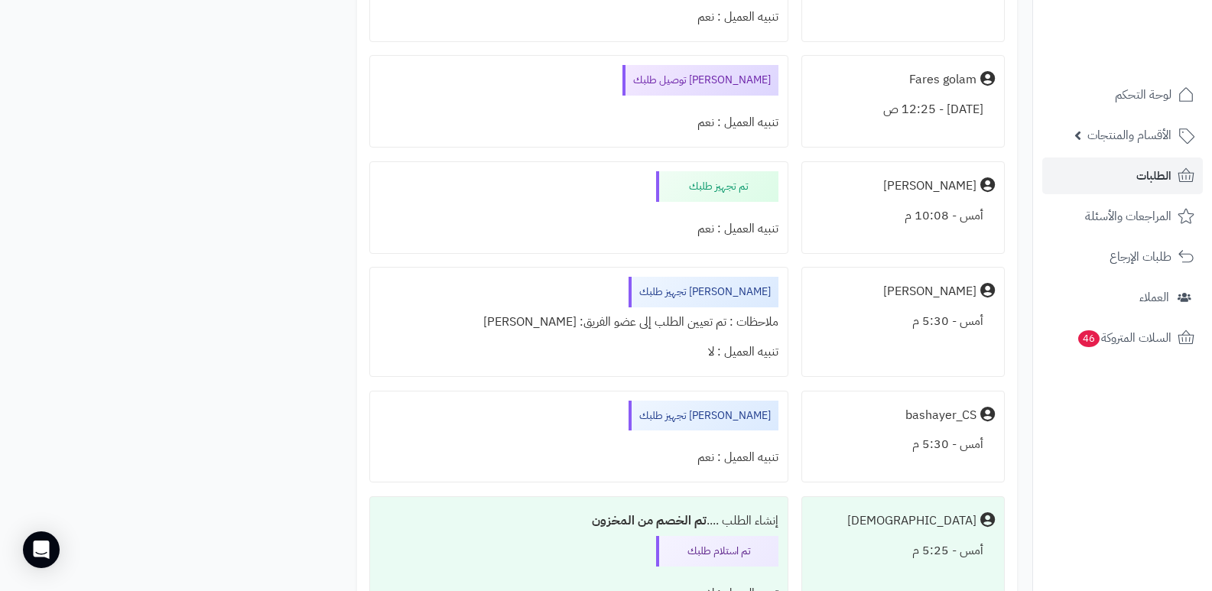
scroll to position [2830, 0]
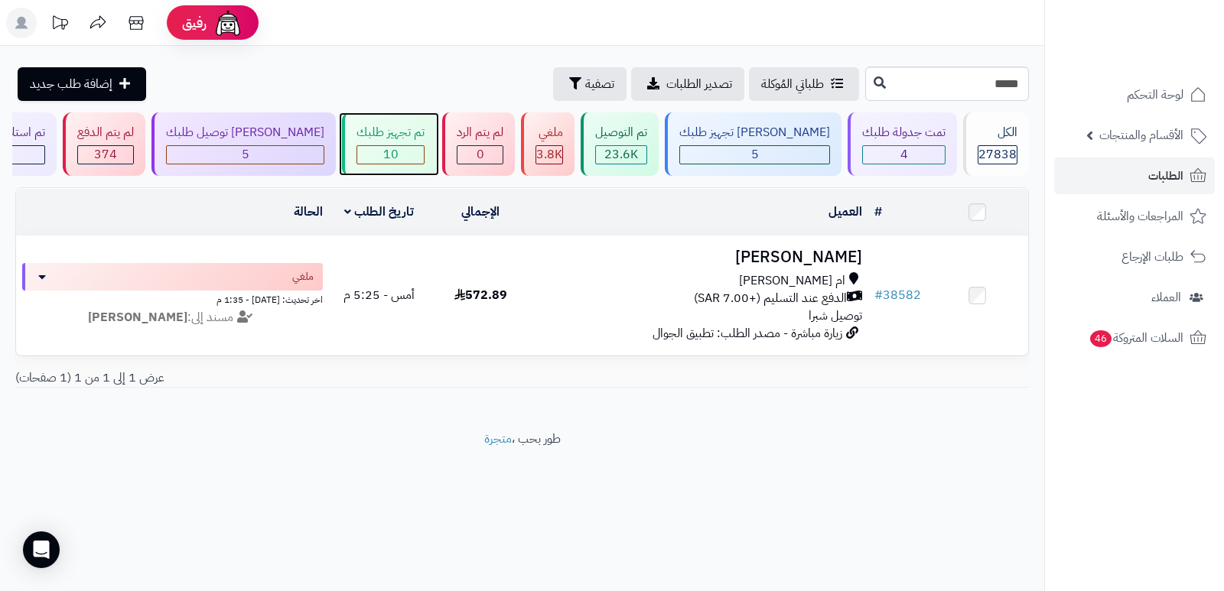
click at [399, 144] on div "تم تجهيز طلبك 10" at bounding box center [389, 143] width 94 height 63
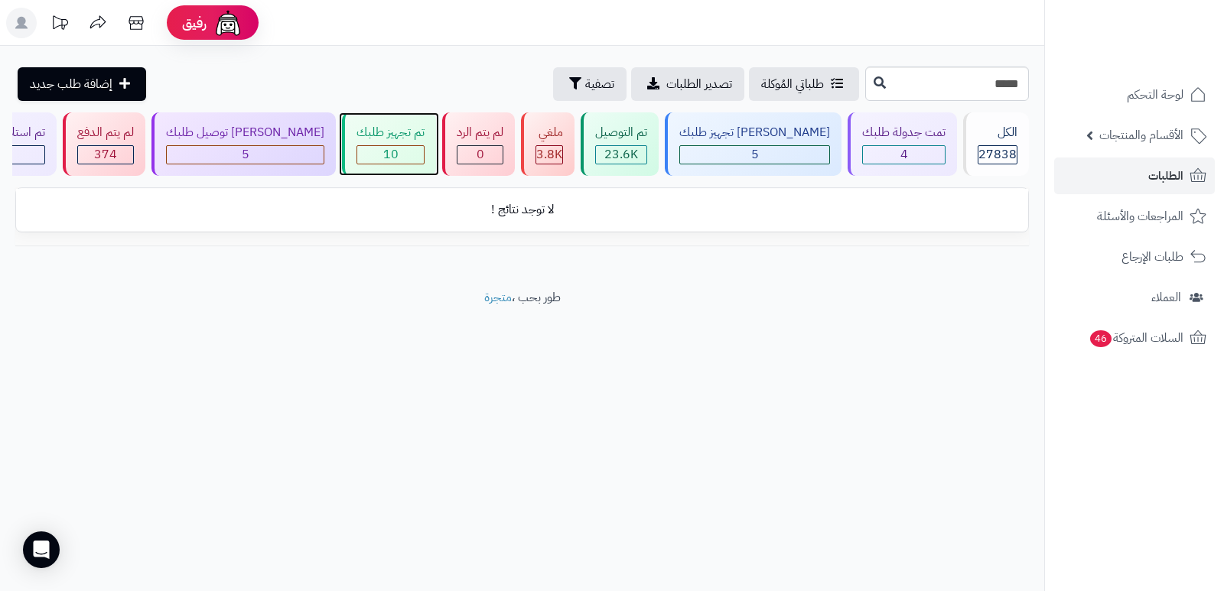
click at [399, 132] on div "تم تجهيز طلبك" at bounding box center [390, 133] width 68 height 18
click at [943, 88] on input "*****" at bounding box center [947, 84] width 164 height 34
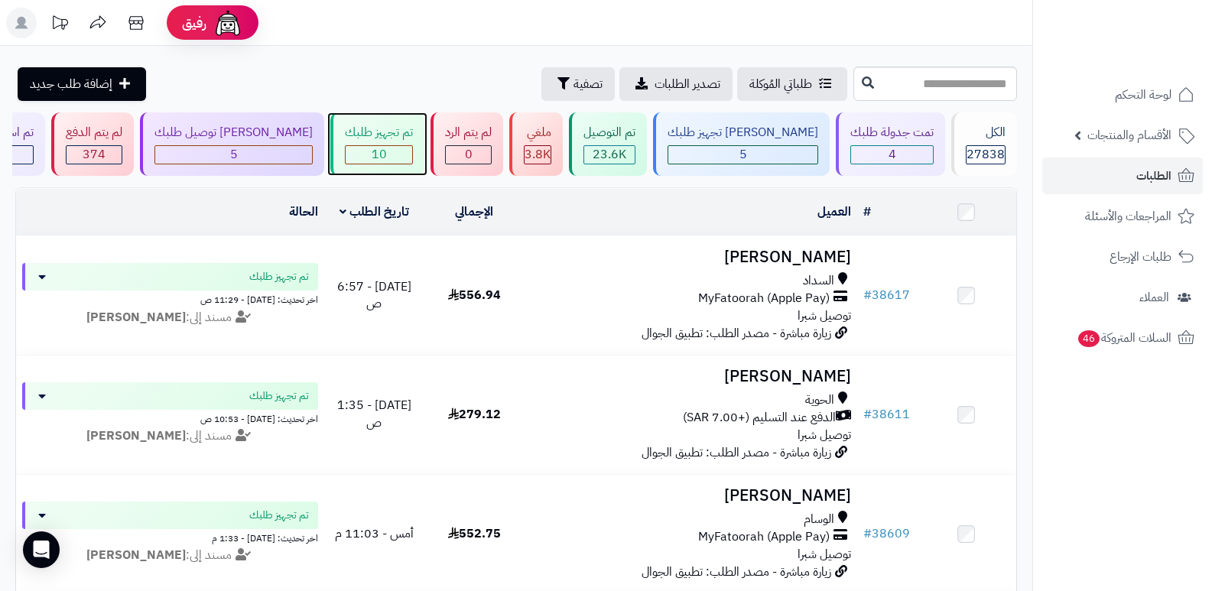
click at [387, 156] on span "10" at bounding box center [379, 154] width 15 height 18
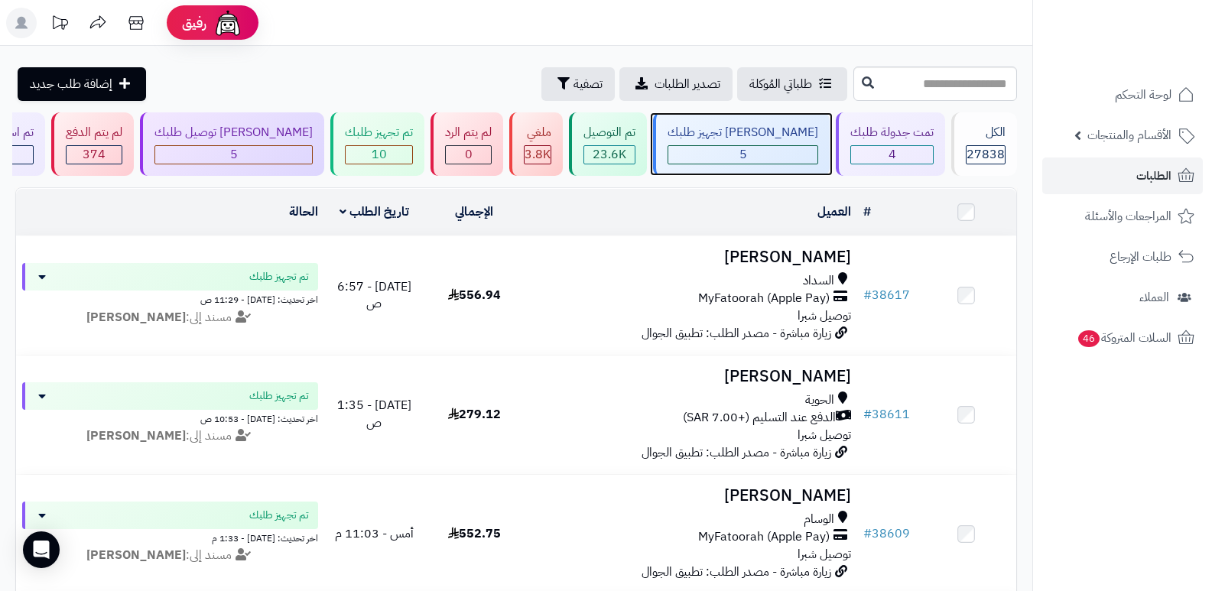
click at [769, 138] on div "[PERSON_NAME] تجهيز طلبك" at bounding box center [743, 133] width 151 height 18
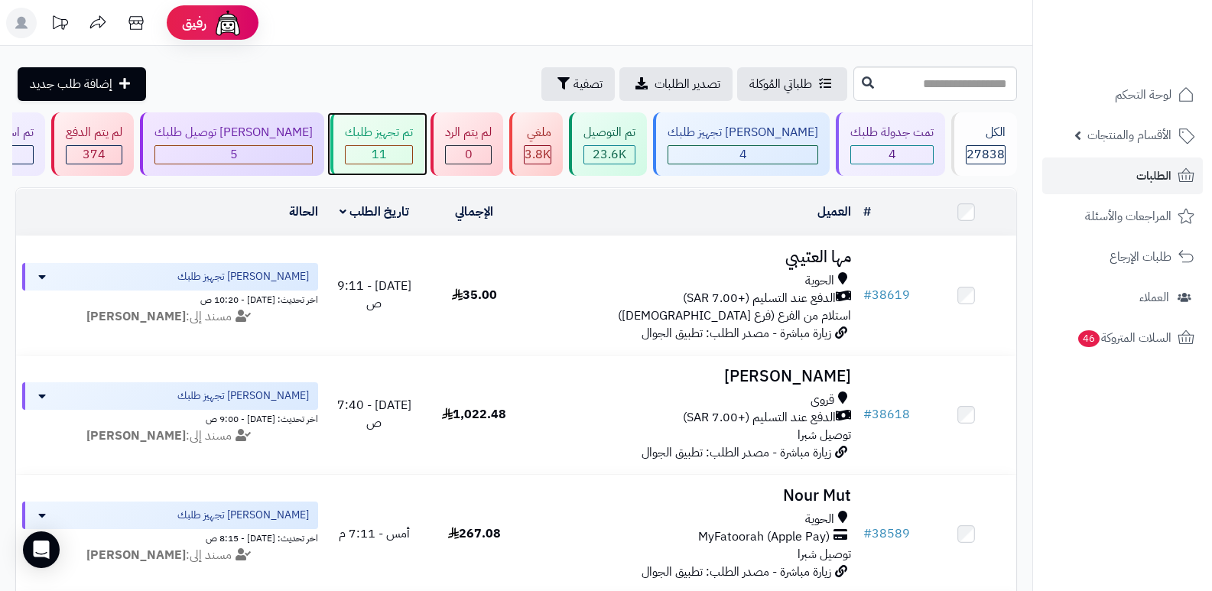
click at [387, 146] on span "11" at bounding box center [379, 154] width 15 height 18
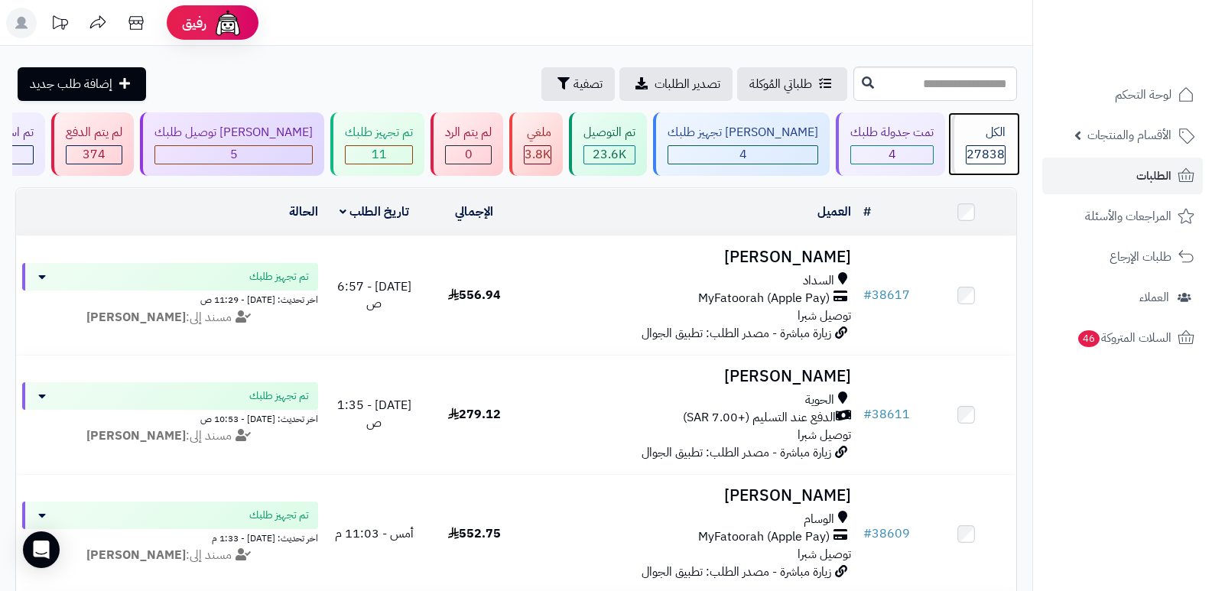
click at [984, 129] on div "الكل" at bounding box center [986, 133] width 40 height 18
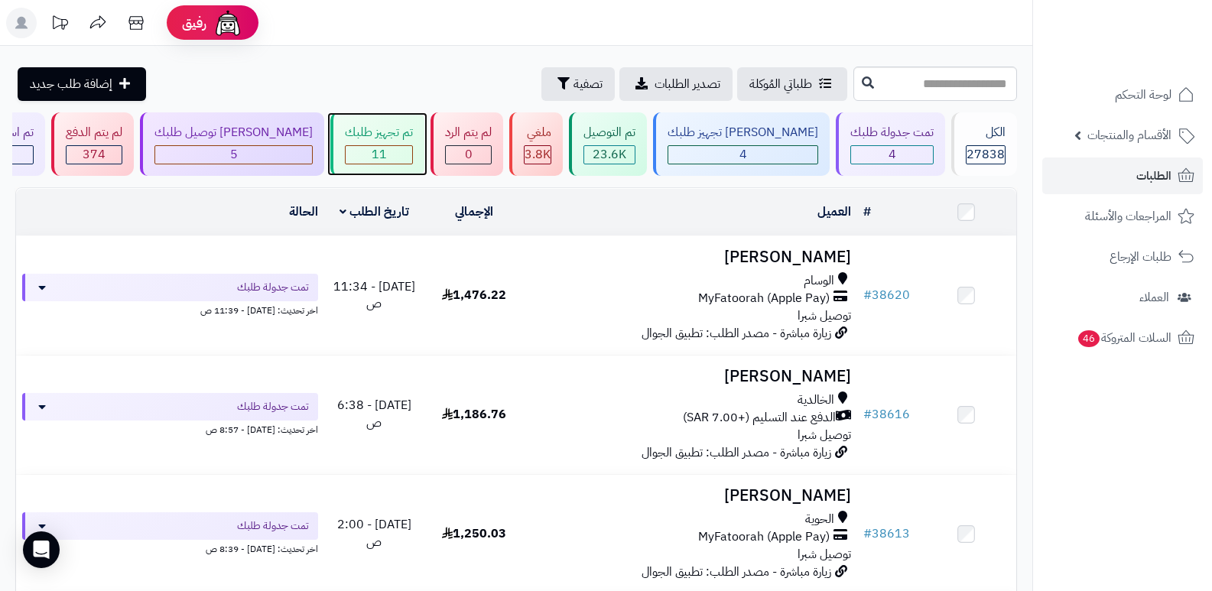
click at [412, 151] on div "11" at bounding box center [379, 155] width 67 height 18
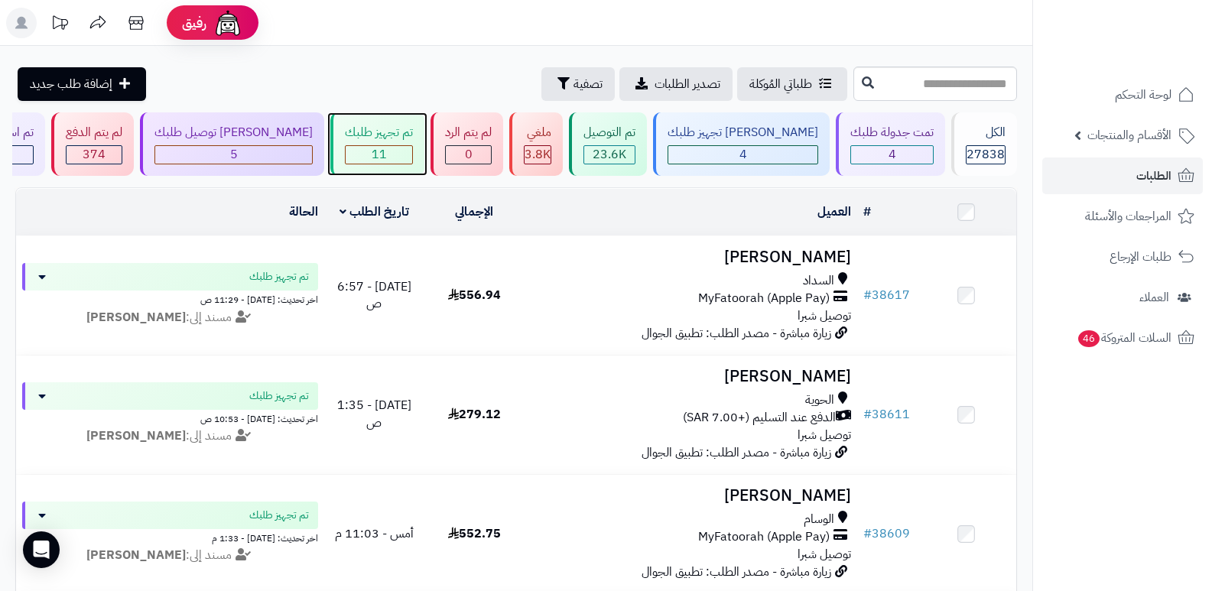
click at [393, 155] on div "11" at bounding box center [379, 155] width 67 height 18
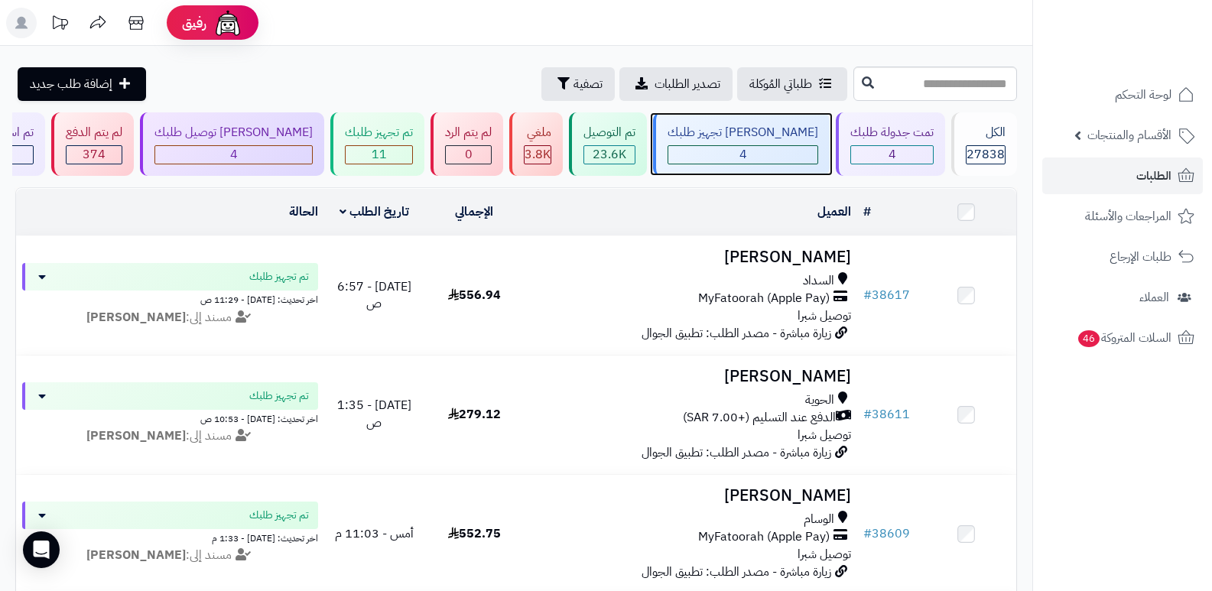
click at [776, 136] on div "[PERSON_NAME] تجهيز طلبك" at bounding box center [743, 133] width 151 height 18
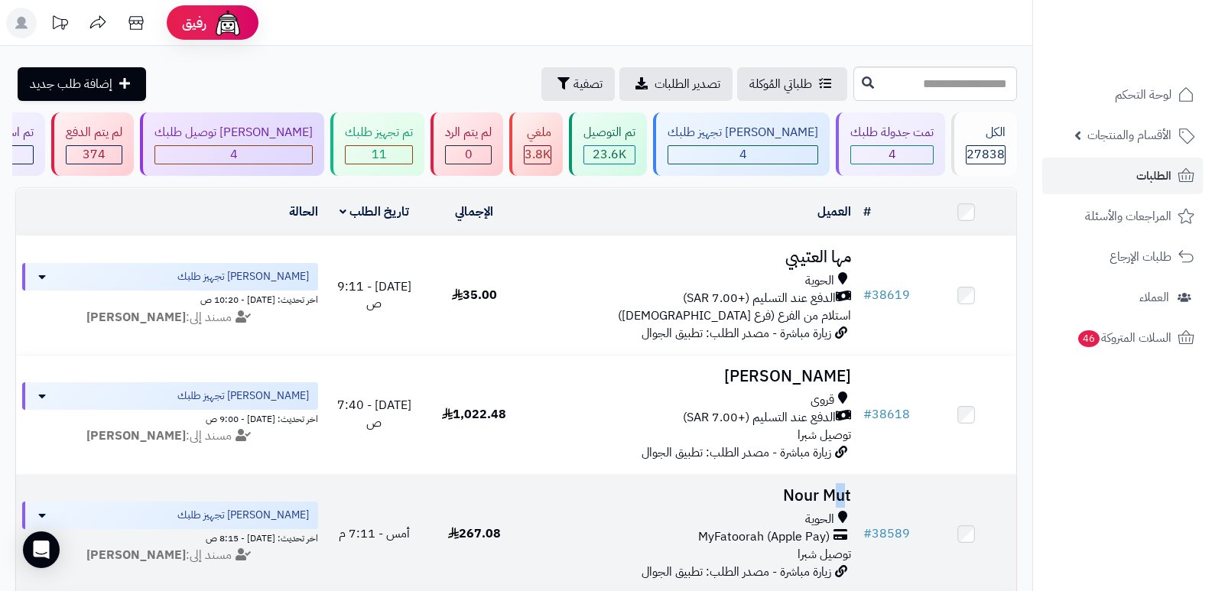
click at [841, 488] on h3 "Nour Mut" at bounding box center [691, 496] width 321 height 18
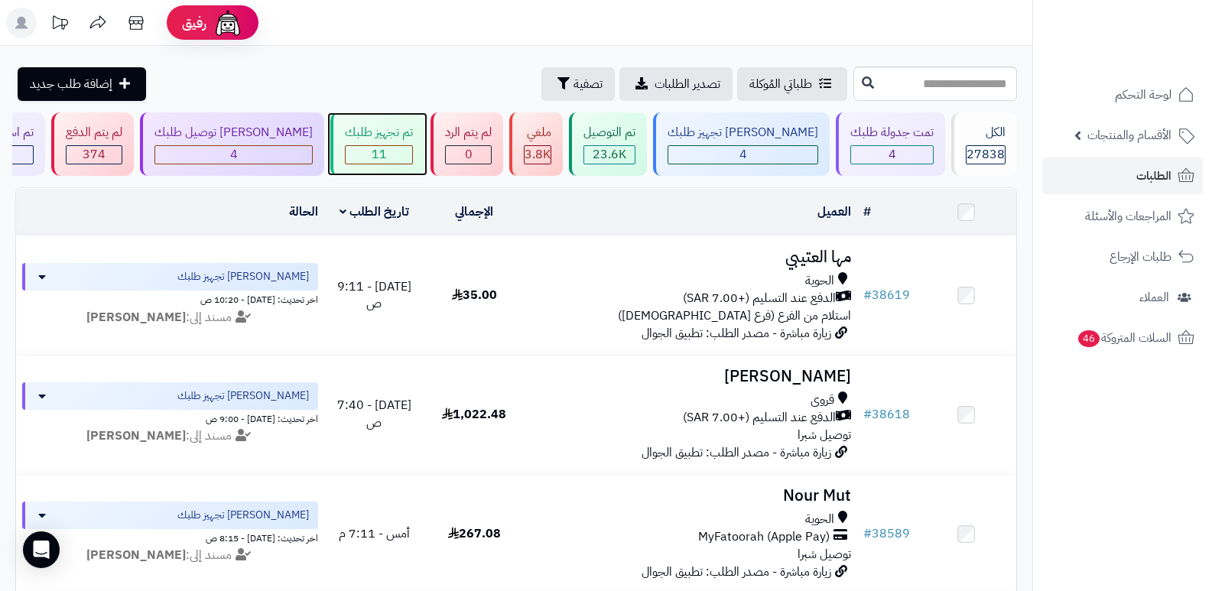
click at [384, 148] on div "11" at bounding box center [379, 155] width 67 height 18
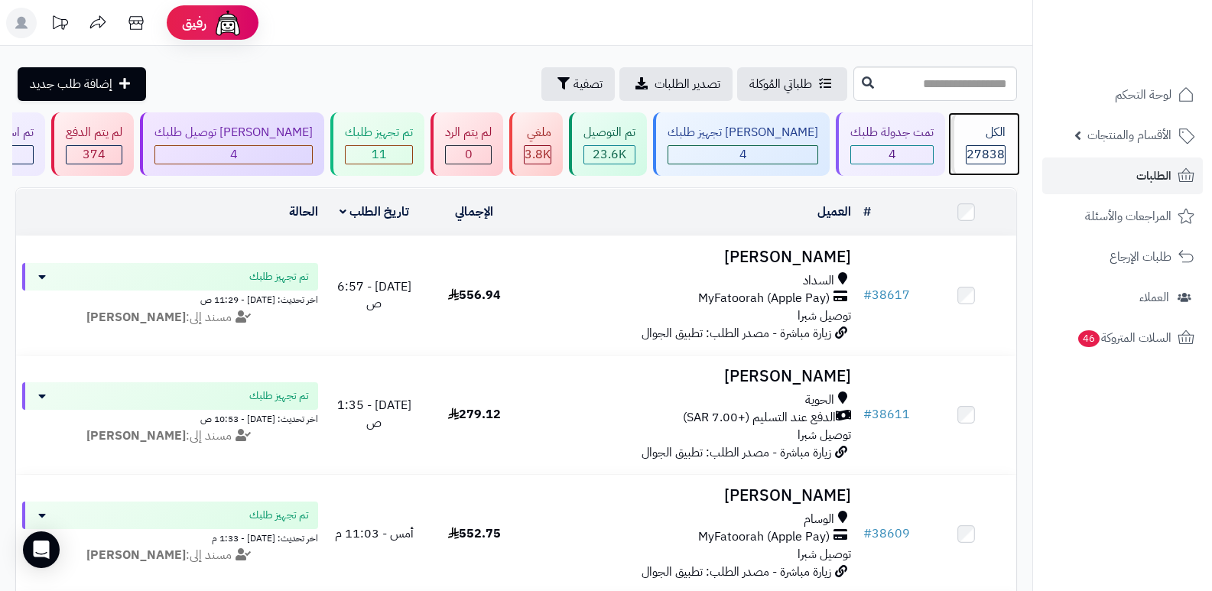
click at [971, 155] on span "27838" at bounding box center [986, 154] width 38 height 18
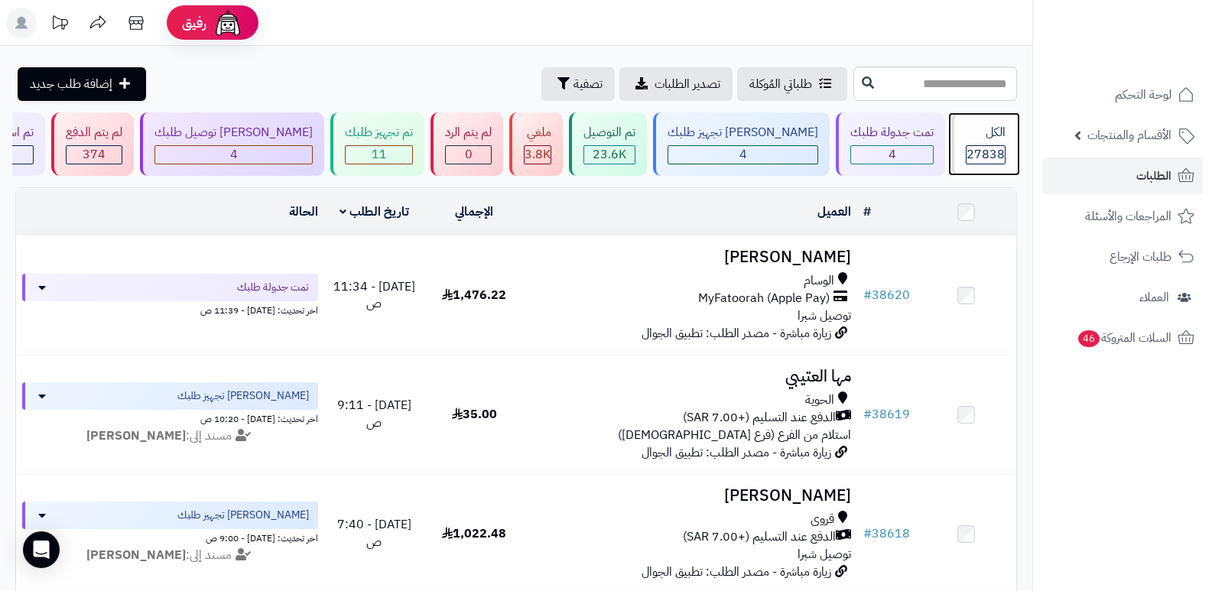
click at [982, 139] on div "الكل" at bounding box center [986, 133] width 40 height 18
click at [978, 146] on span "27838" at bounding box center [986, 154] width 38 height 18
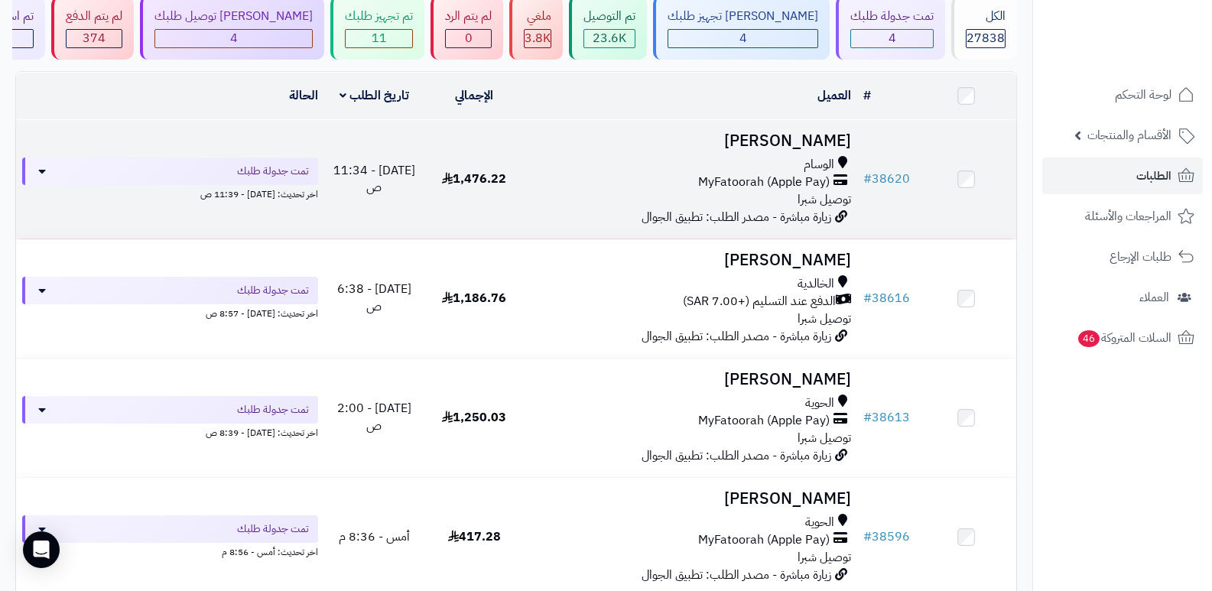
scroll to position [271, 0]
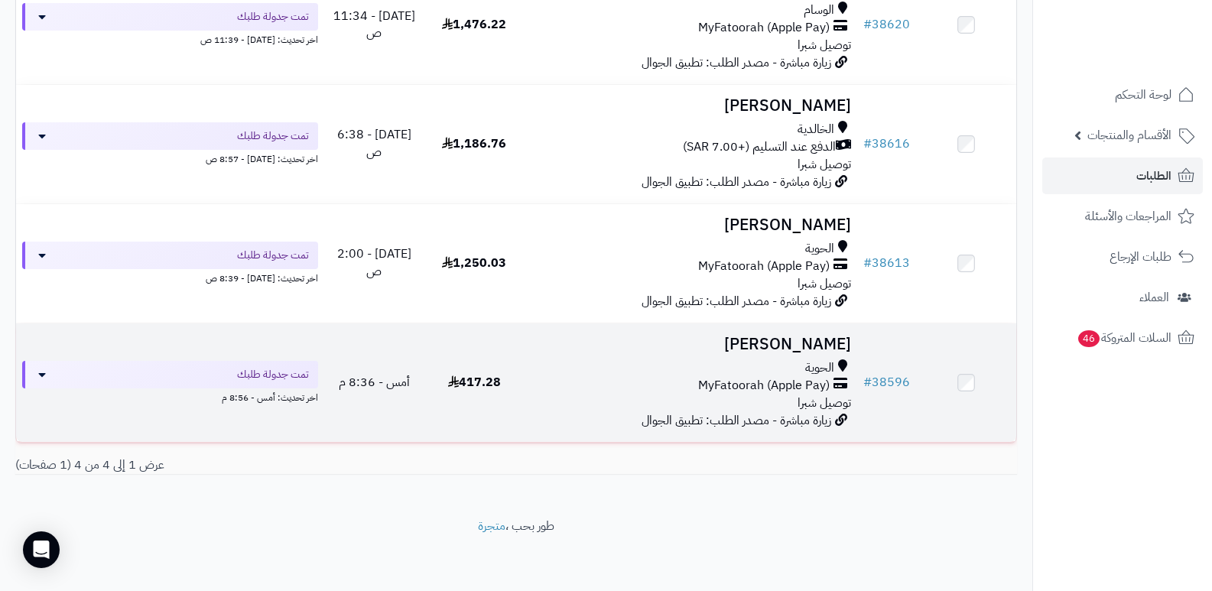
click at [787, 352] on h3 "[PERSON_NAME]" at bounding box center [691, 345] width 321 height 18
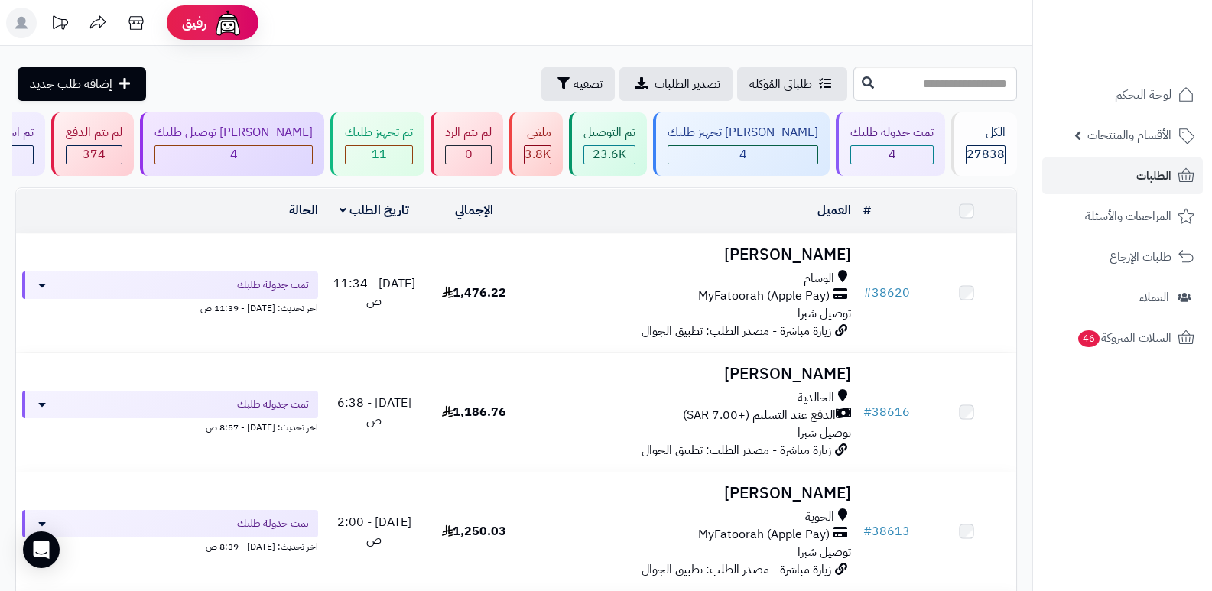
scroll to position [271, 0]
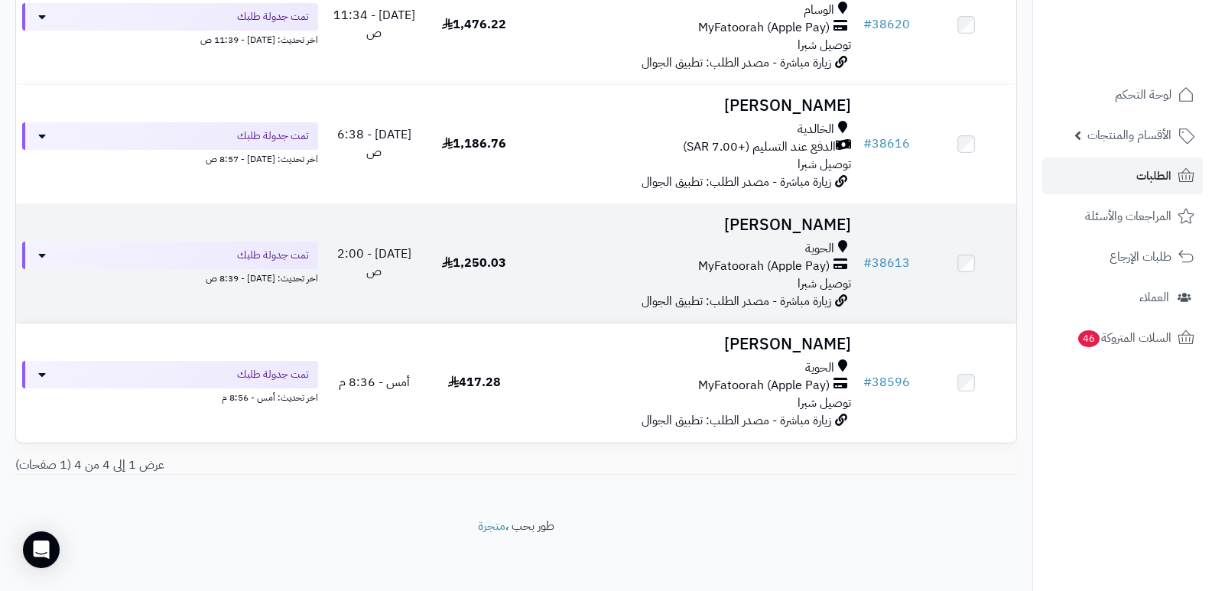
click at [828, 226] on h3 "مانع العتيبي" at bounding box center [691, 225] width 321 height 18
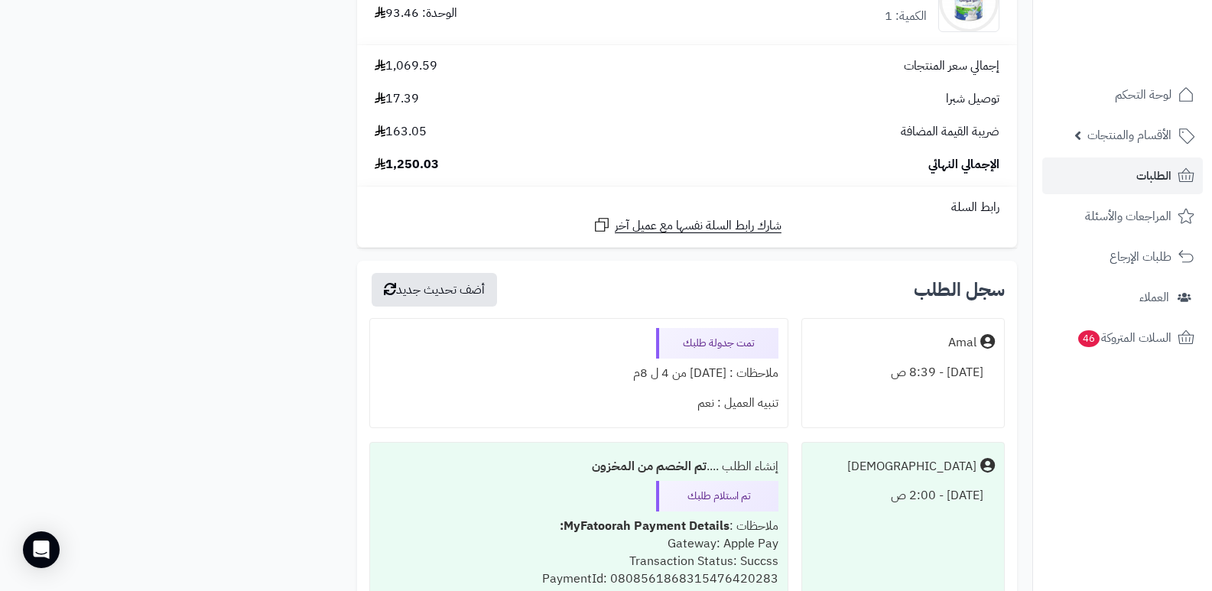
scroll to position [3672, 0]
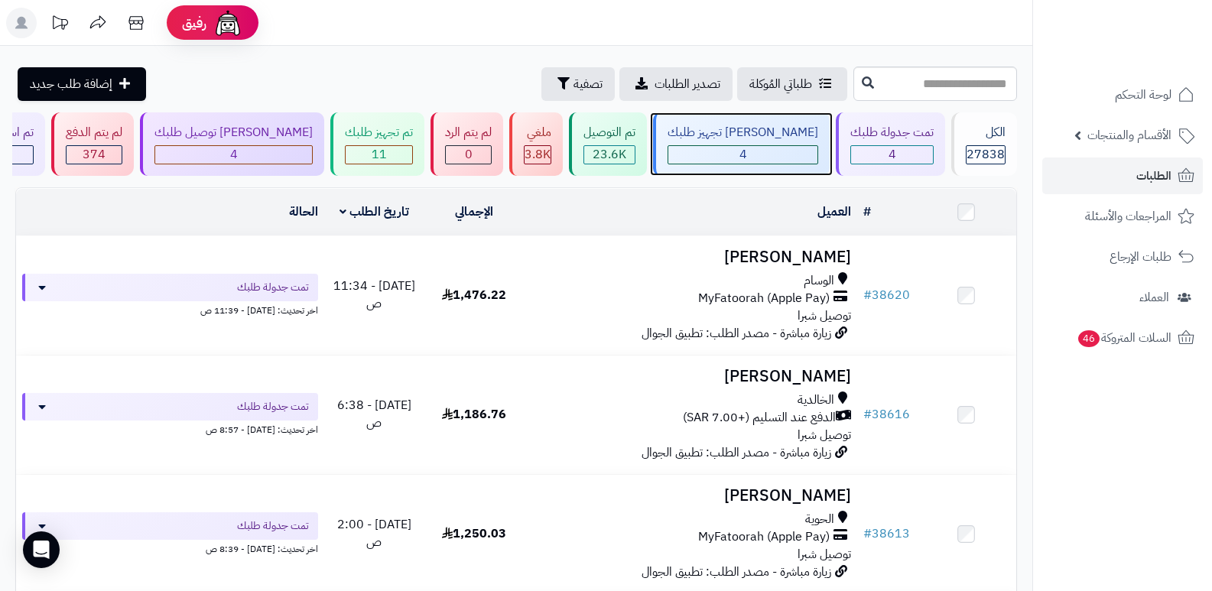
click at [769, 144] on div "جاري تجهيز طلبك 4" at bounding box center [741, 143] width 177 height 63
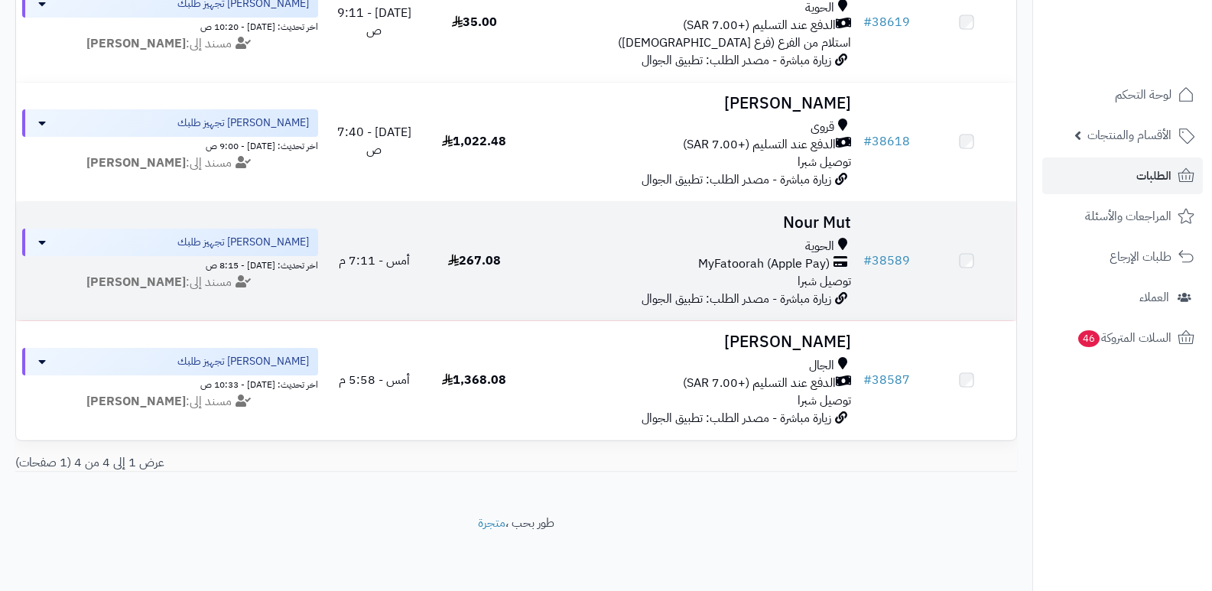
scroll to position [282, 0]
click at [829, 213] on h3 "Nour Mut" at bounding box center [691, 222] width 321 height 18
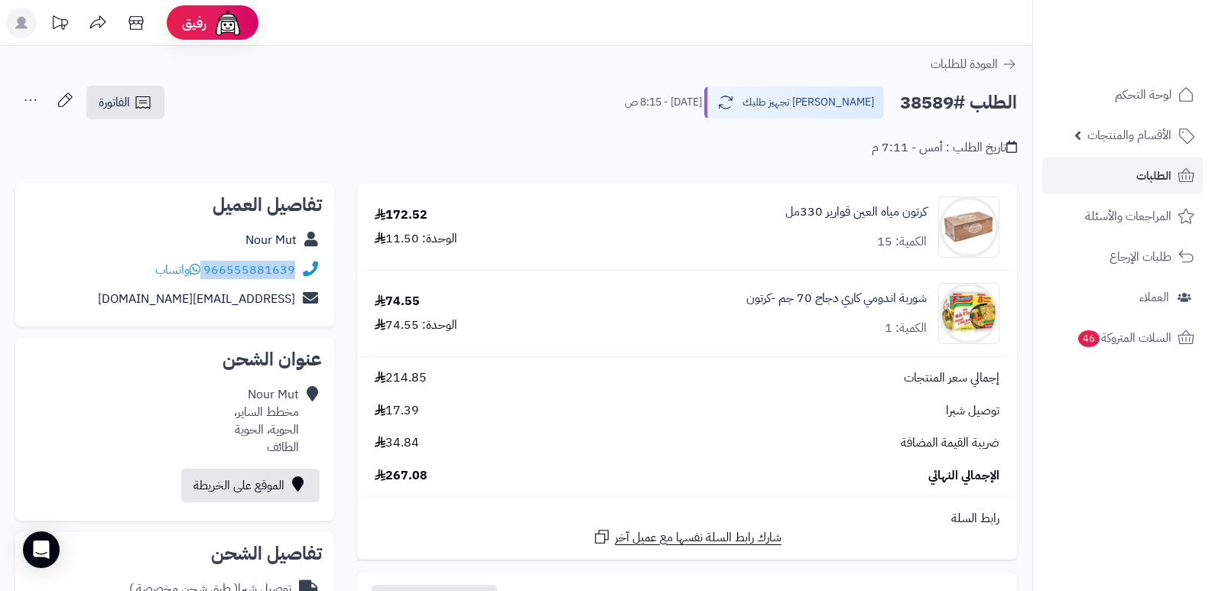
drag, startPoint x: 205, startPoint y: 268, endPoint x: 313, endPoint y: 270, distance: 107.9
click at [313, 270] on div "966555881639 واتساب" at bounding box center [175, 270] width 294 height 30
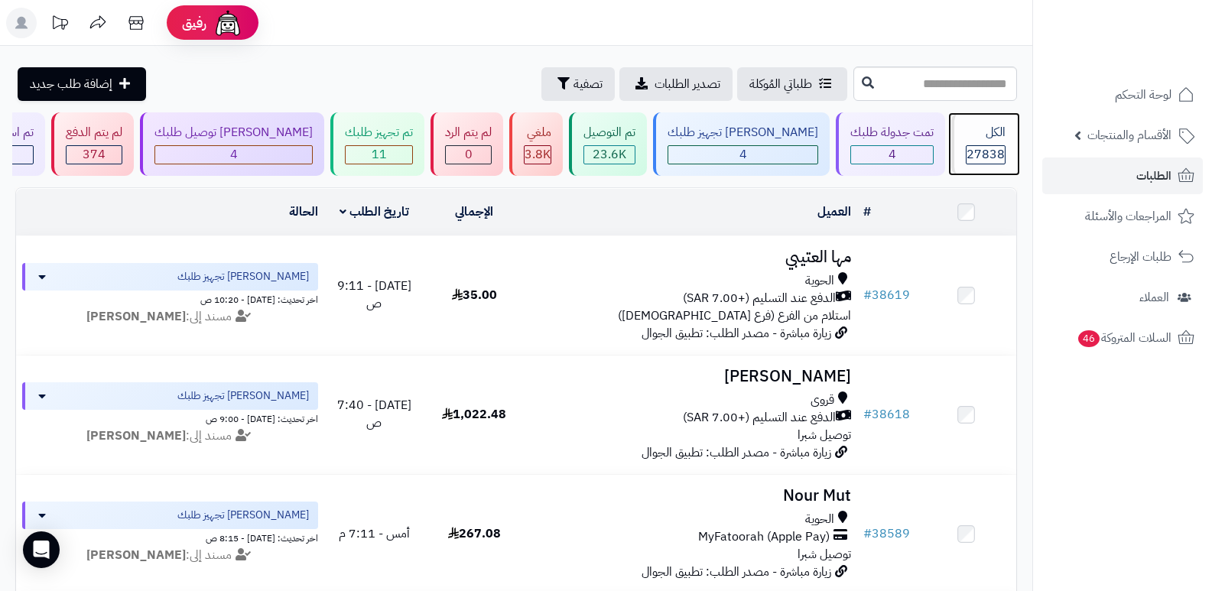
click at [981, 137] on div "الكل" at bounding box center [986, 133] width 40 height 18
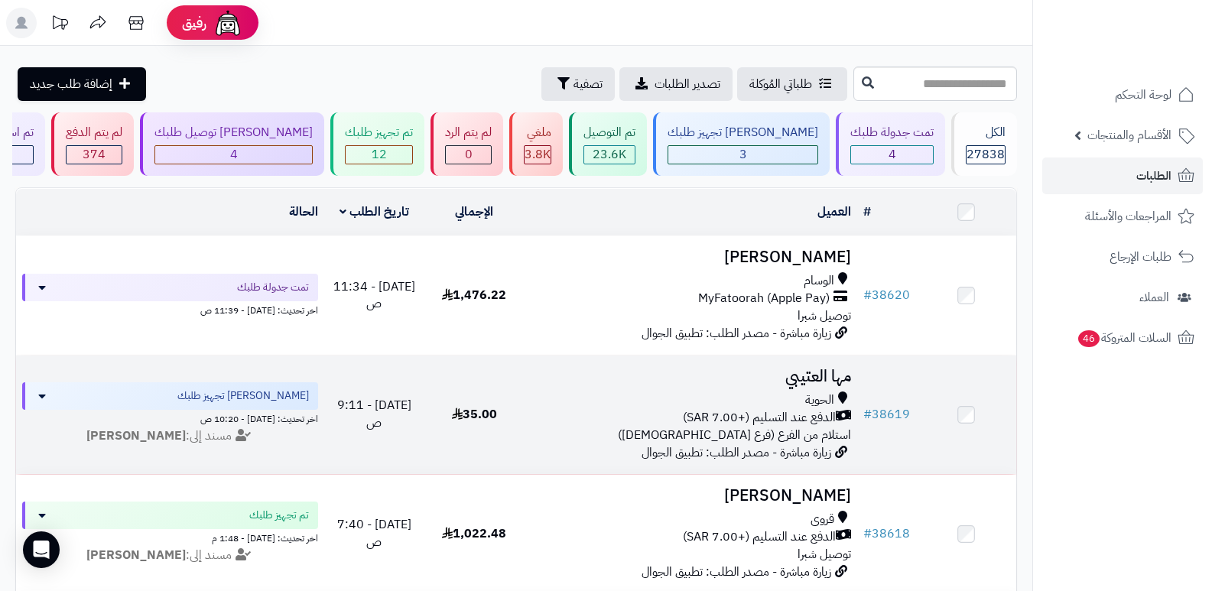
click at [819, 373] on h3 "مها العتيبي" at bounding box center [691, 377] width 321 height 18
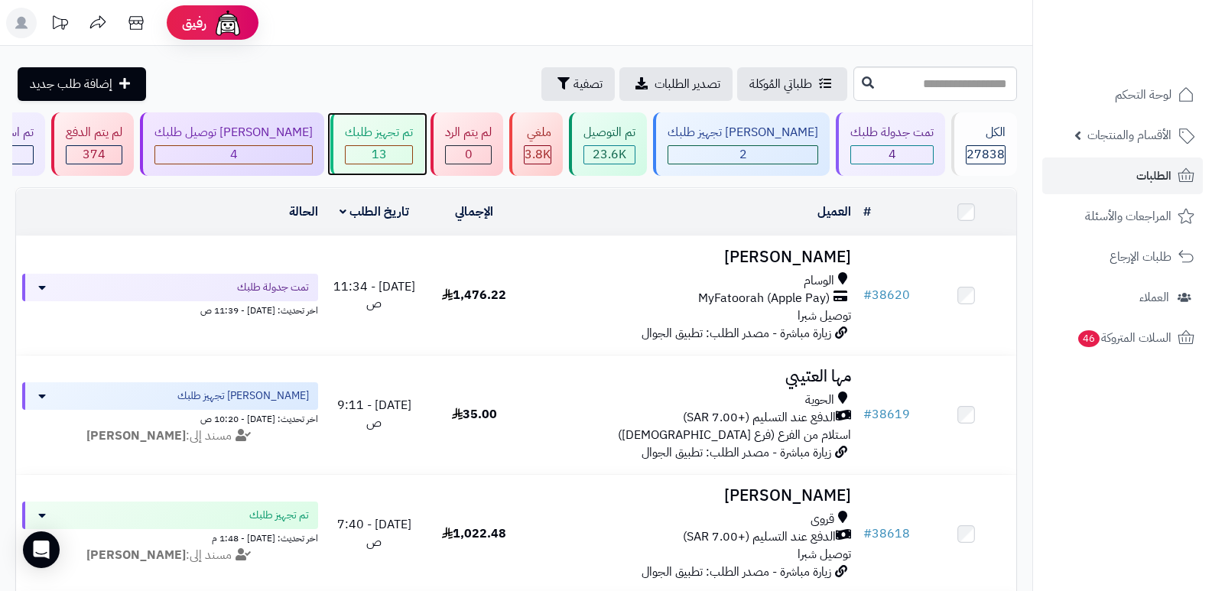
click at [386, 168] on div "تم تجهيز طلبك 13" at bounding box center [377, 143] width 94 height 63
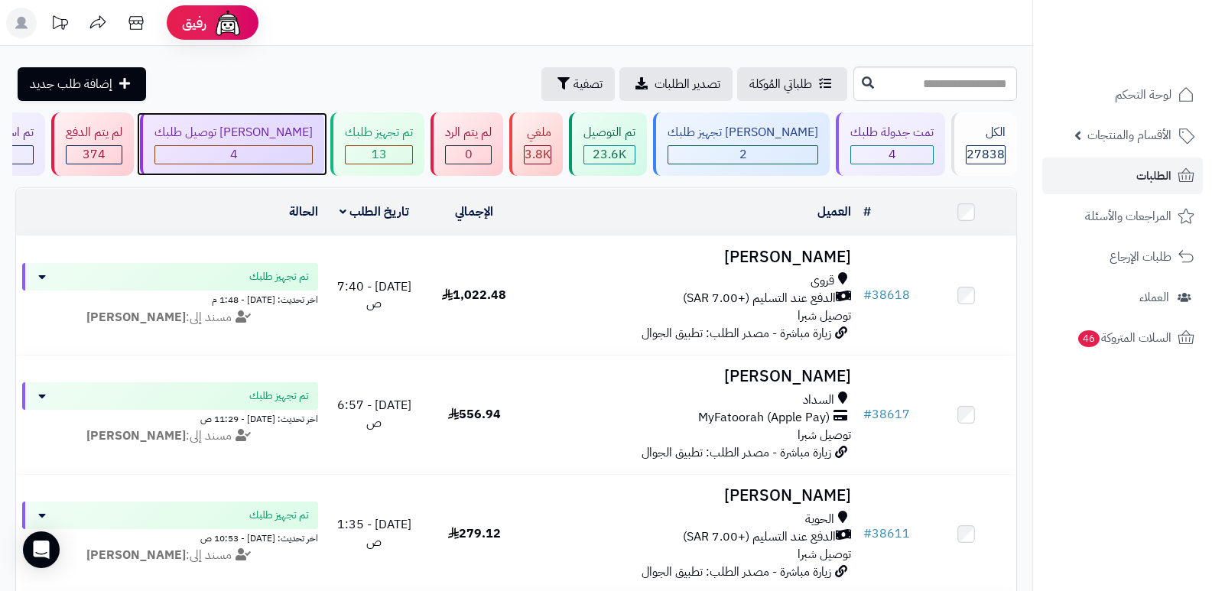
click at [298, 148] on div "4" at bounding box center [233, 155] width 157 height 18
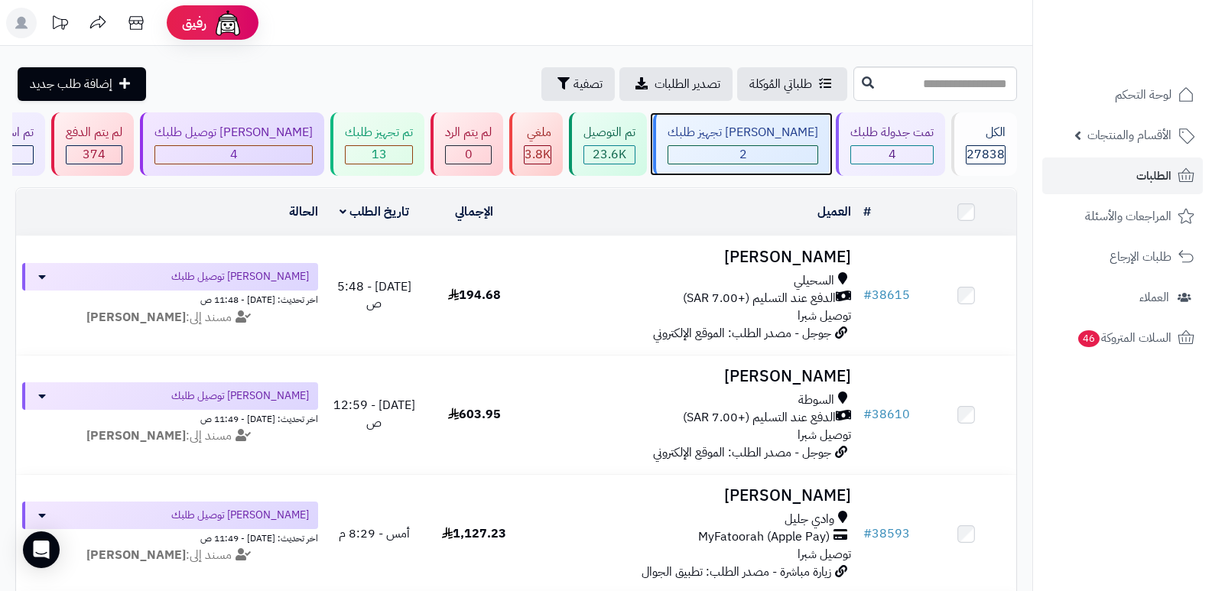
click at [783, 148] on div "2" at bounding box center [743, 155] width 149 height 18
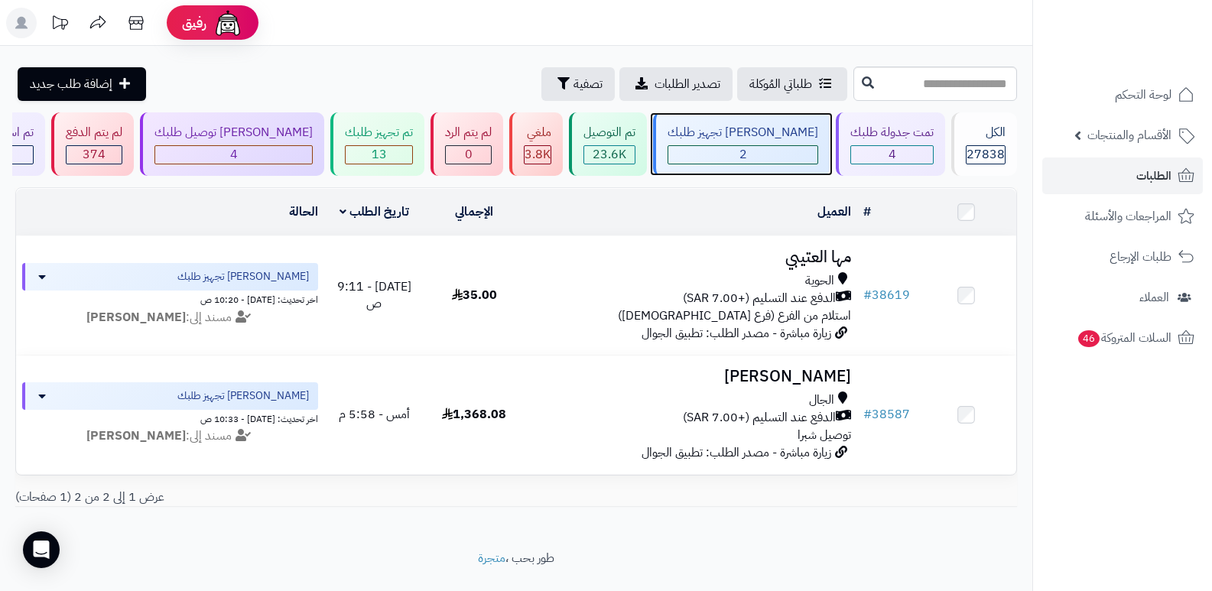
click at [780, 152] on div "2" at bounding box center [743, 155] width 149 height 18
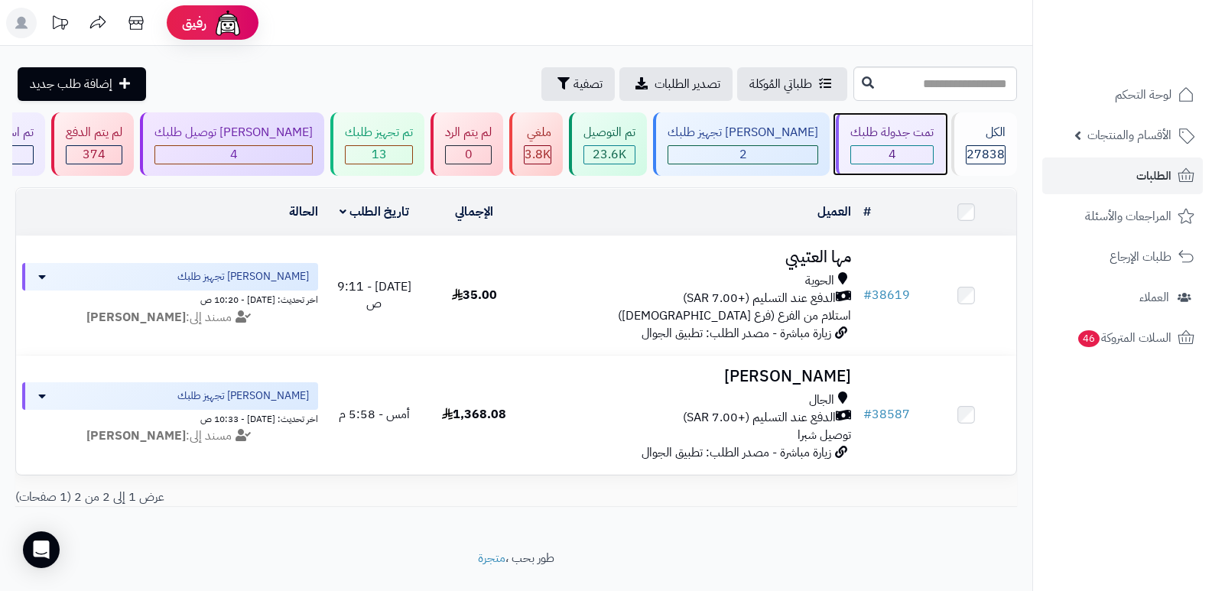
click at [861, 151] on div "4" at bounding box center [892, 155] width 82 height 18
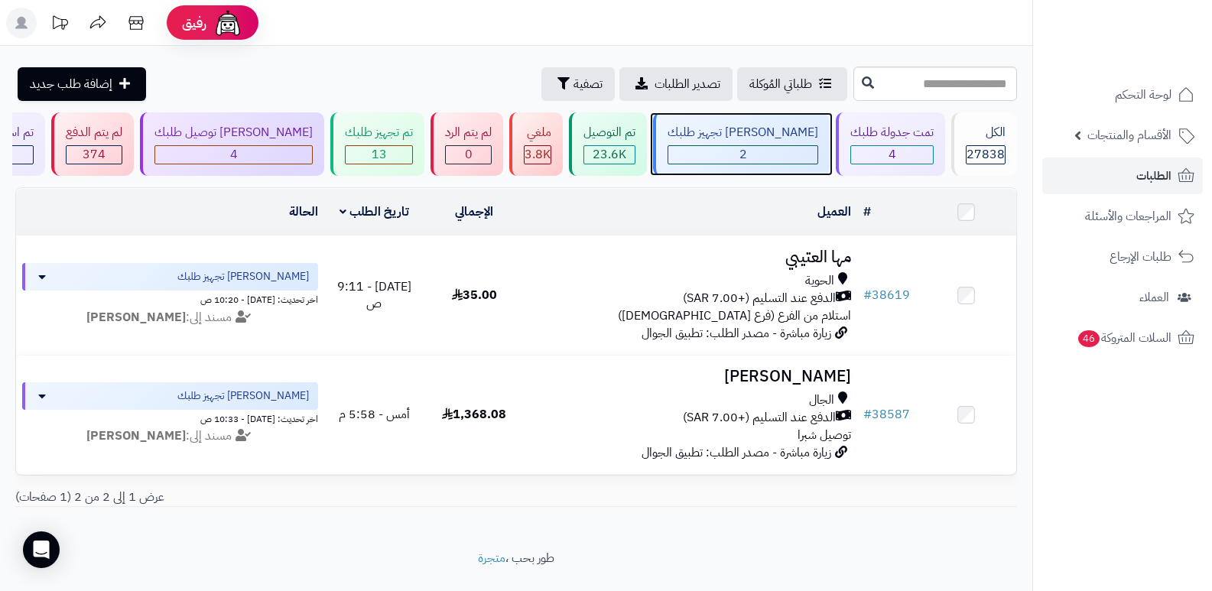
click at [767, 125] on div "[PERSON_NAME] تجهيز طلبك" at bounding box center [743, 133] width 151 height 18
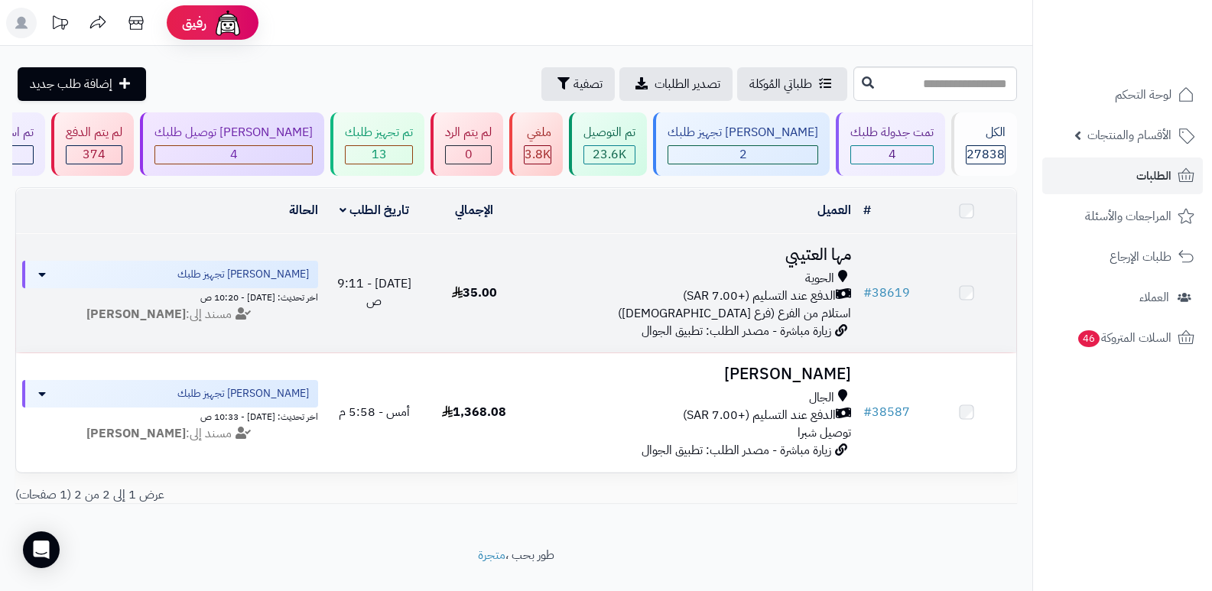
drag, startPoint x: 0, startPoint y: 0, endPoint x: 837, endPoint y: 259, distance: 875.9
click at [837, 259] on h3 "مها العتيبي" at bounding box center [691, 255] width 321 height 18
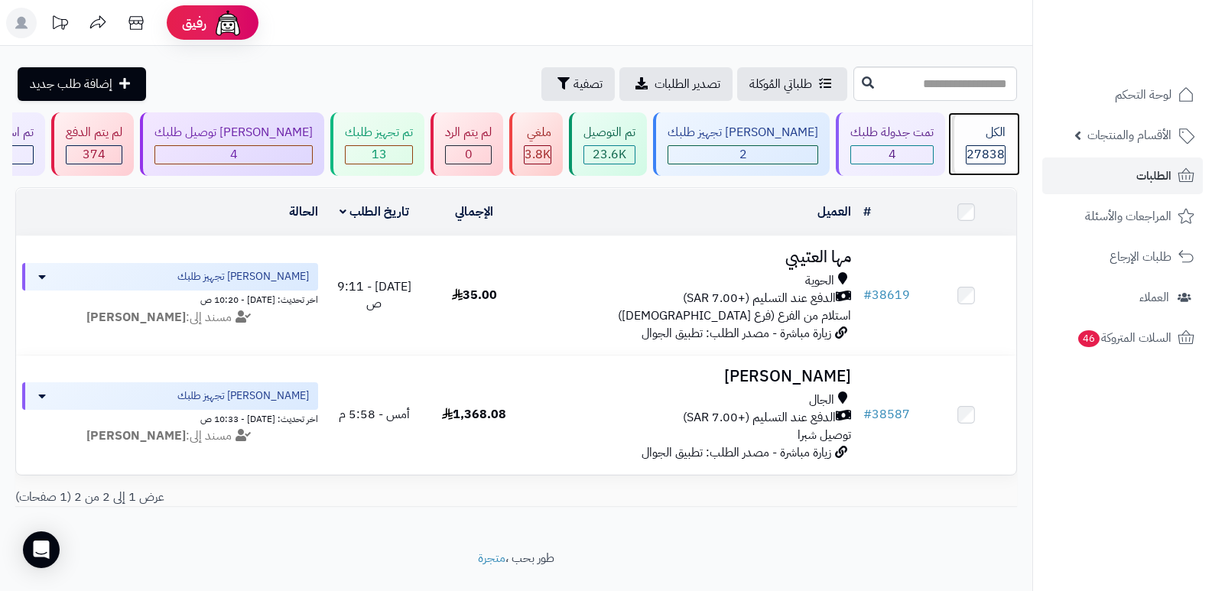
click at [988, 158] on span "27838" at bounding box center [986, 154] width 38 height 18
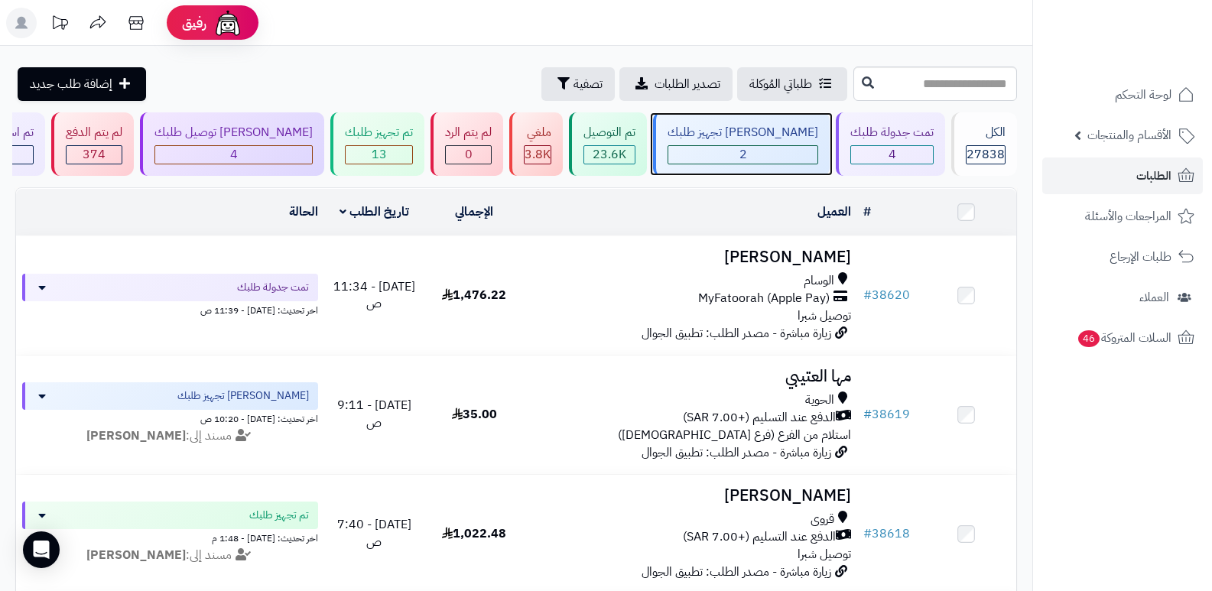
click at [780, 148] on div "2" at bounding box center [743, 155] width 149 height 18
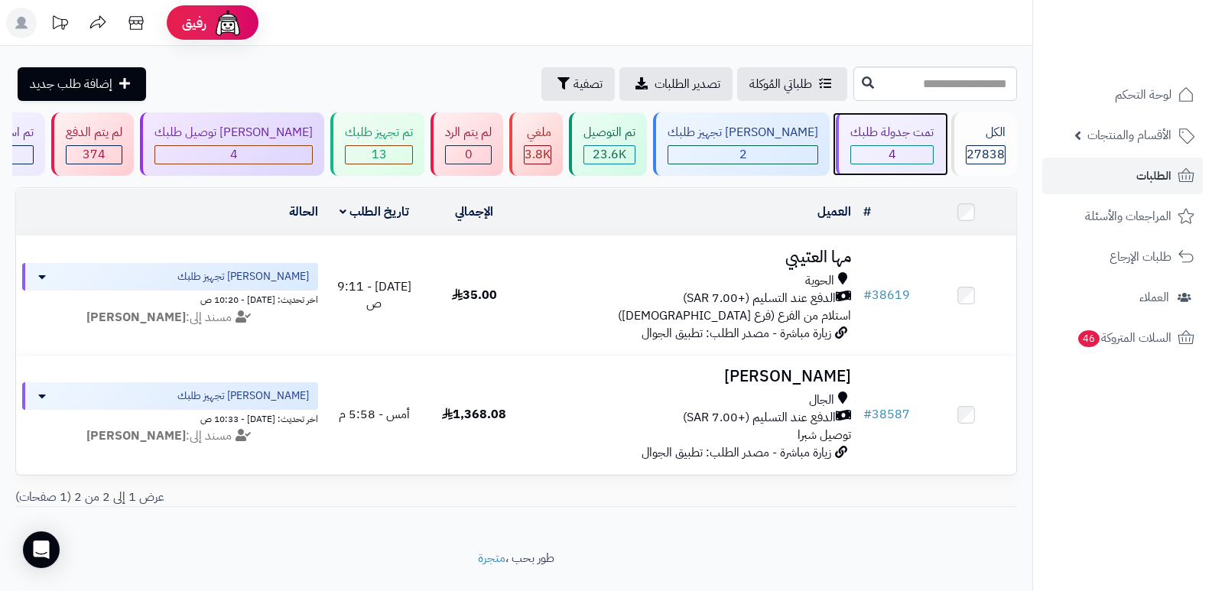
click at [886, 135] on div "تمت جدولة طلبك" at bounding box center [892, 133] width 83 height 18
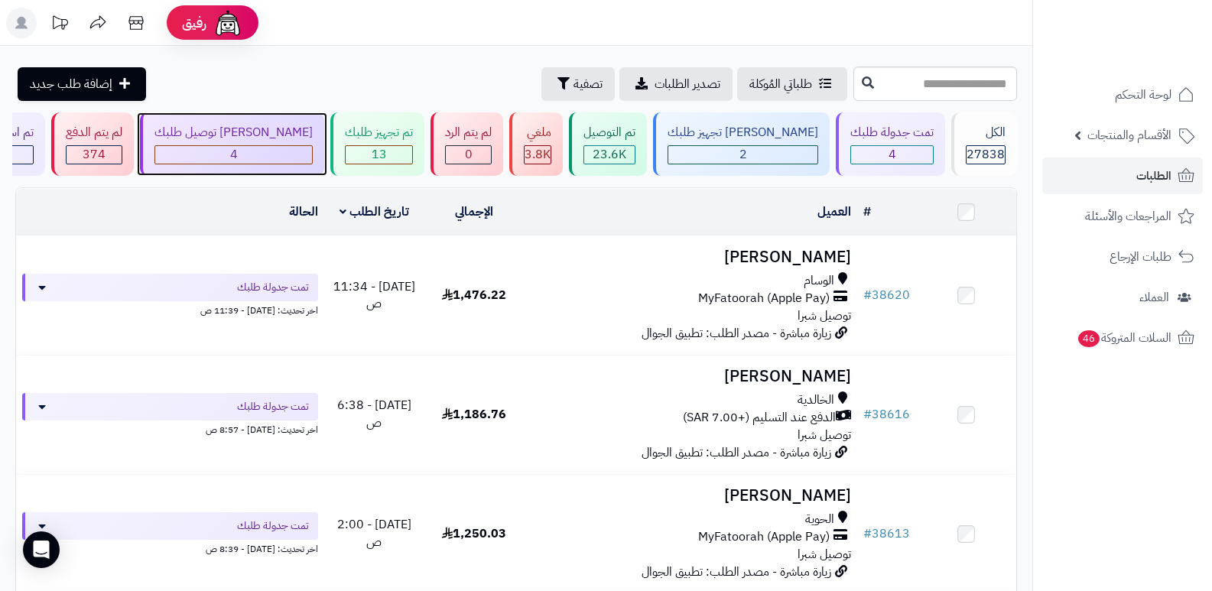
click at [290, 143] on div "جاري توصيل طلبك 4" at bounding box center [232, 143] width 184 height 63
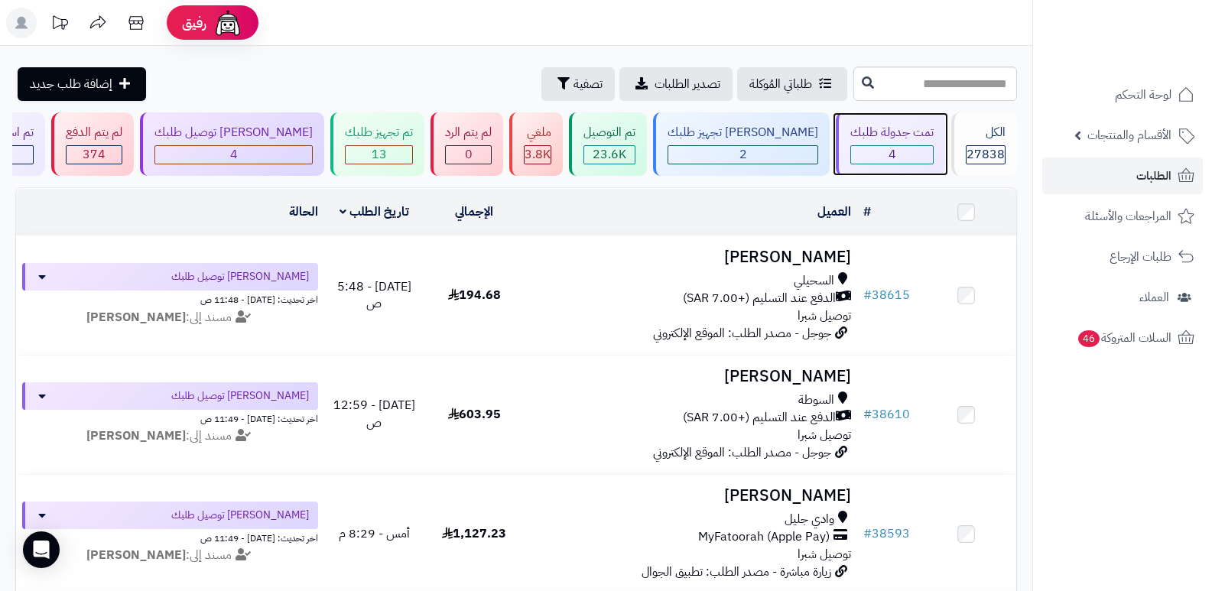
click at [908, 124] on div "تمت جدولة طلبك" at bounding box center [892, 133] width 83 height 18
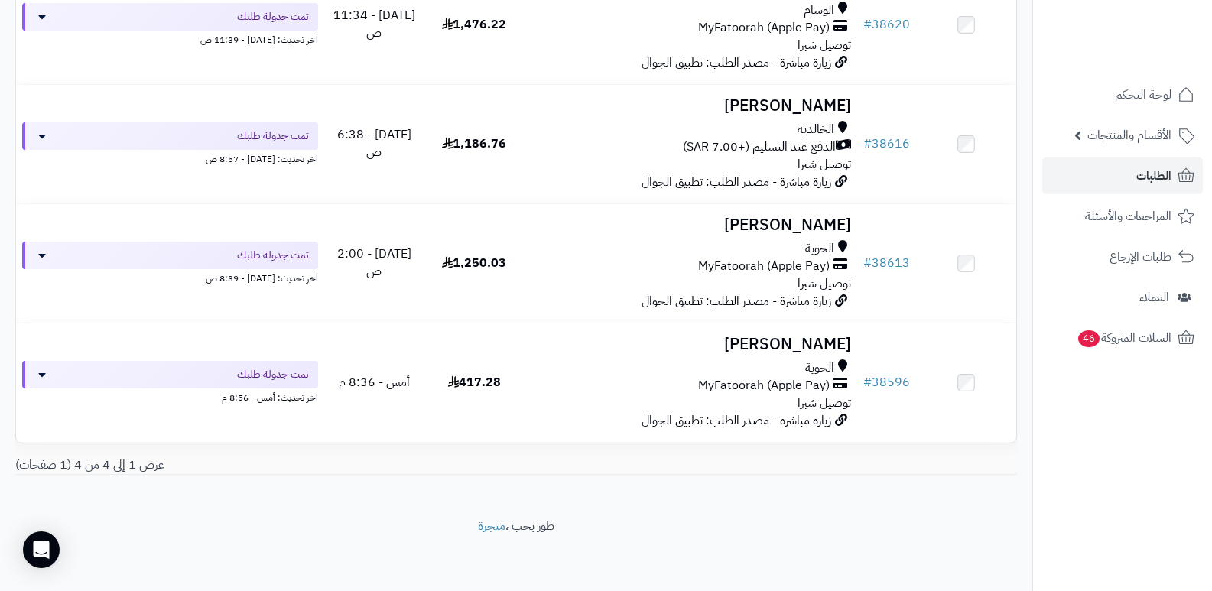
scroll to position [41, 0]
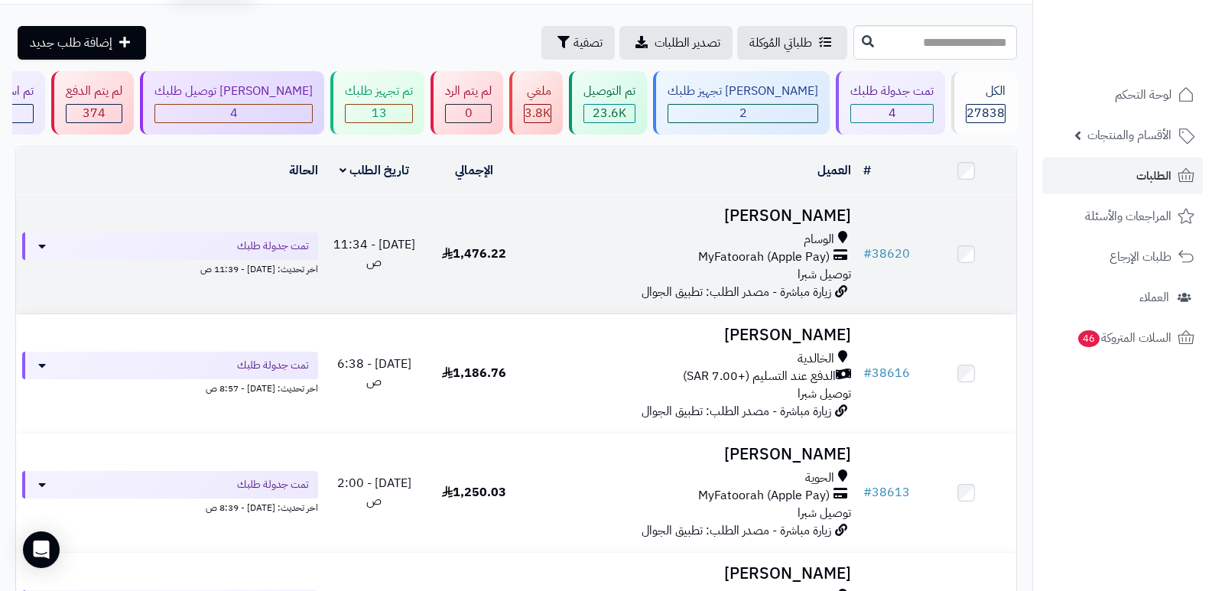
click at [855, 211] on td "Roro Roro الوسام MyFatoorah (Apple Pay) توصيل شبرا زيارة مباشرة - مصدر الطلب: ت…" at bounding box center [692, 254] width 334 height 119
click at [836, 210] on h3 "Roro Roro" at bounding box center [691, 216] width 321 height 18
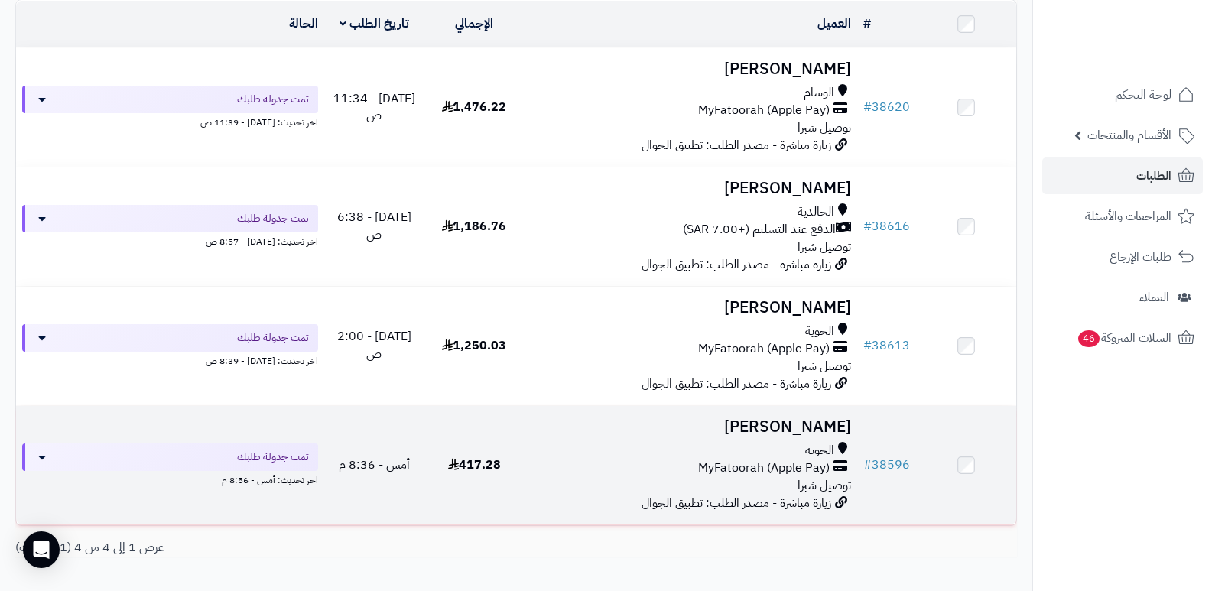
scroll to position [194, 0]
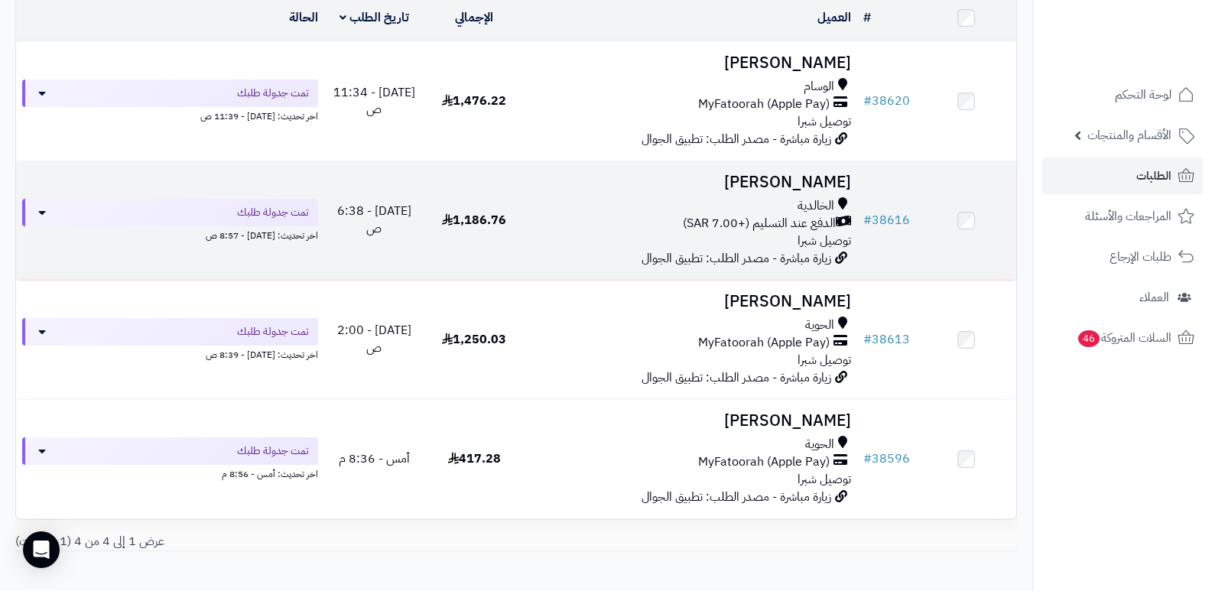
click at [823, 183] on h3 "خالد القرشي" at bounding box center [691, 183] width 321 height 18
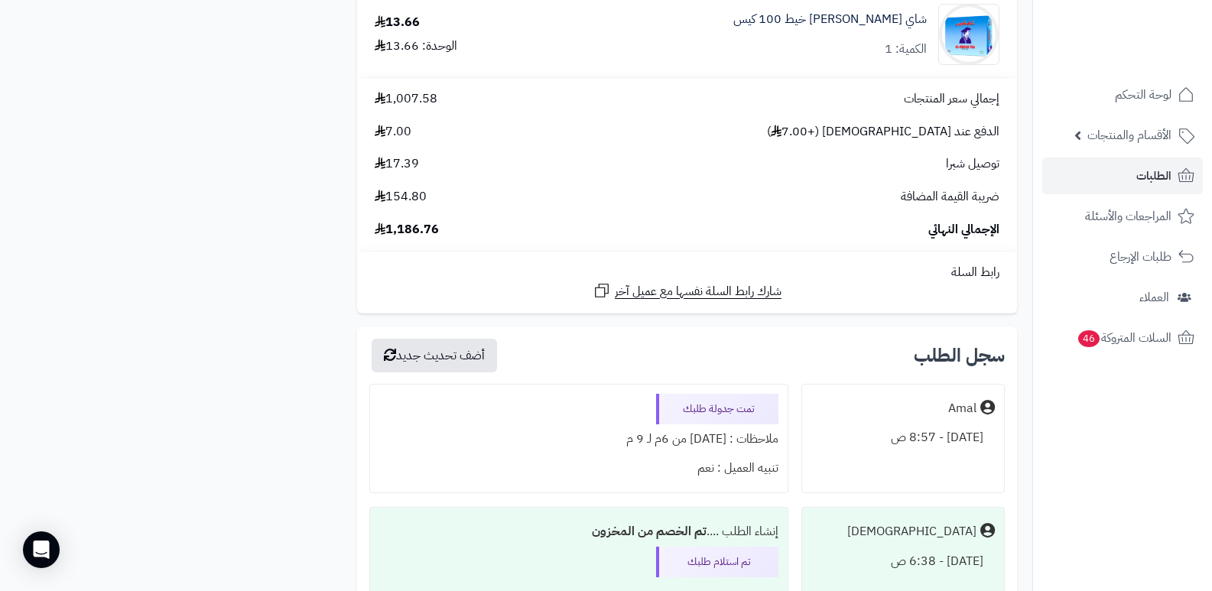
scroll to position [6578, 0]
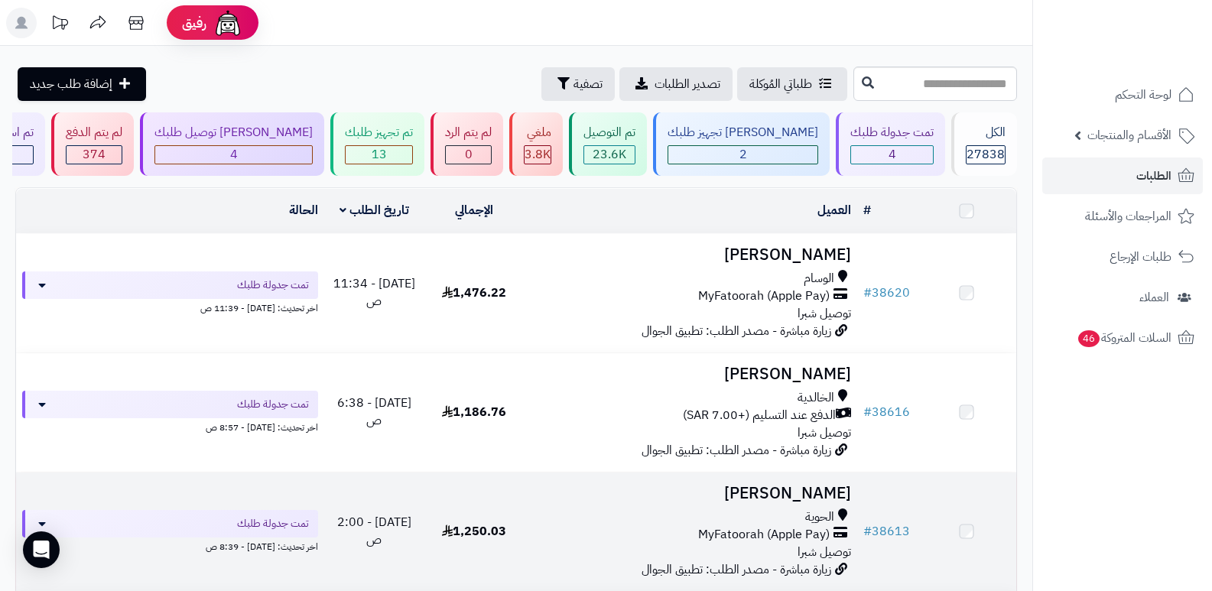
scroll to position [194, 0]
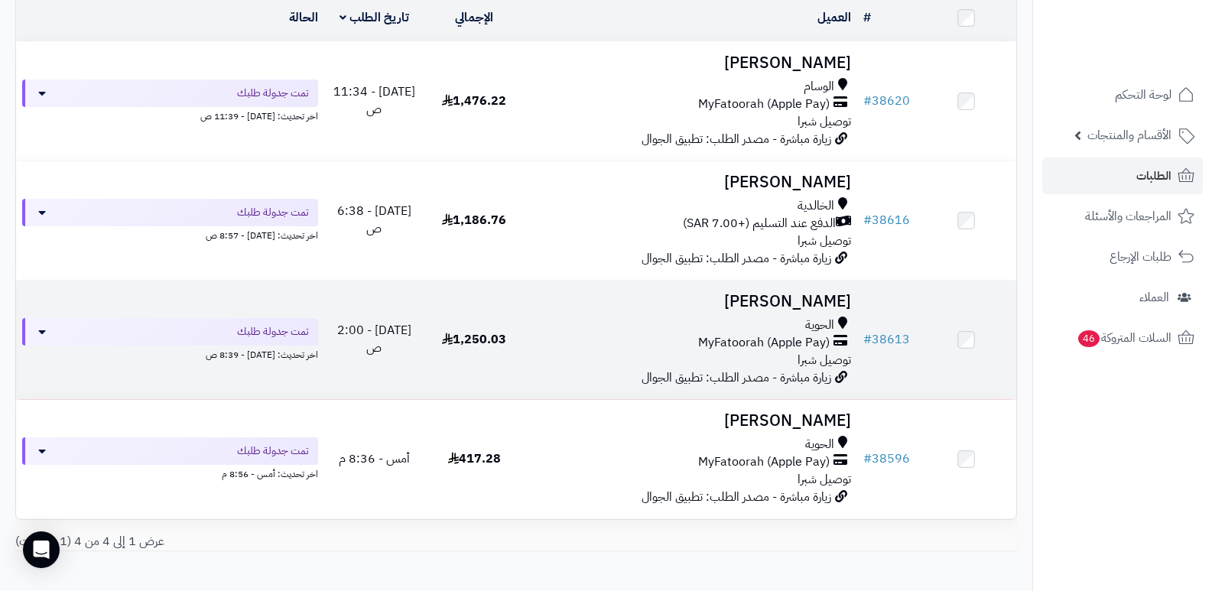
click at [829, 301] on h3 "[PERSON_NAME]" at bounding box center [691, 302] width 321 height 18
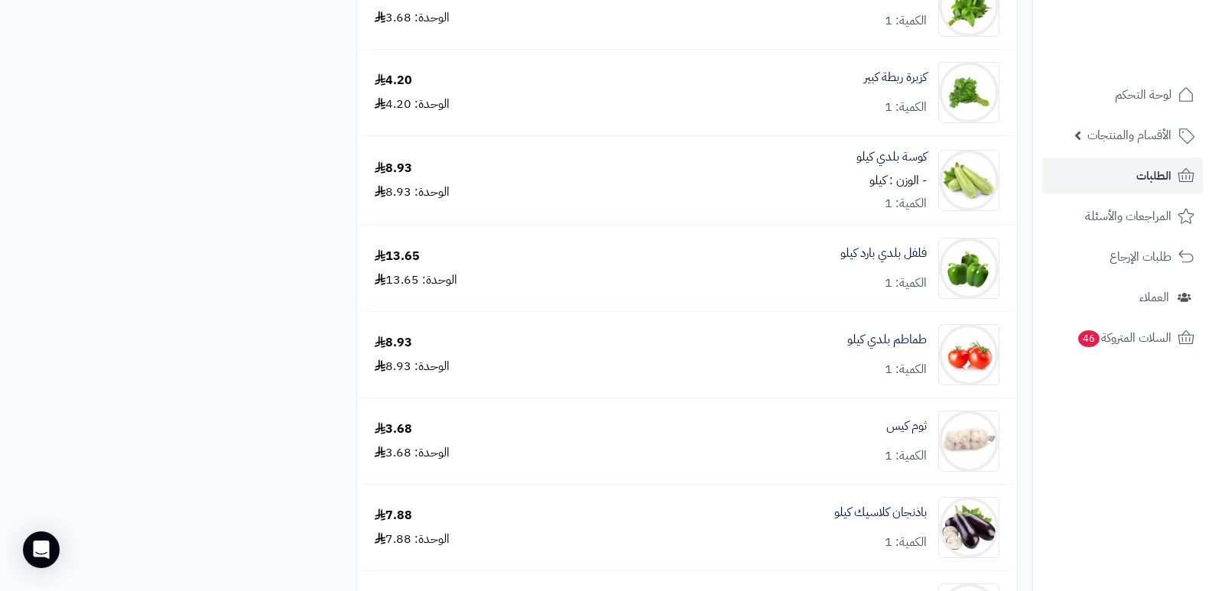
scroll to position [2546, 0]
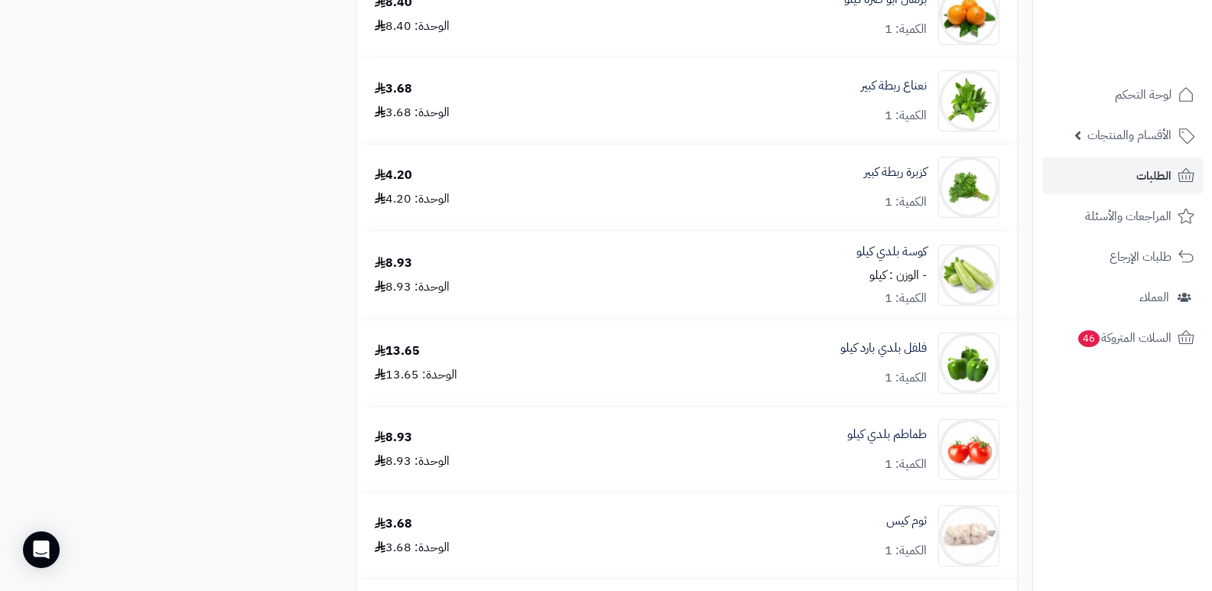
click at [1085, 483] on nav "لوحة التحكم الأقسام والمنتجات المنتجات الأقسام الماركات مواصفات المنتجات مواصفا…" at bounding box center [1123, 314] width 180 height 591
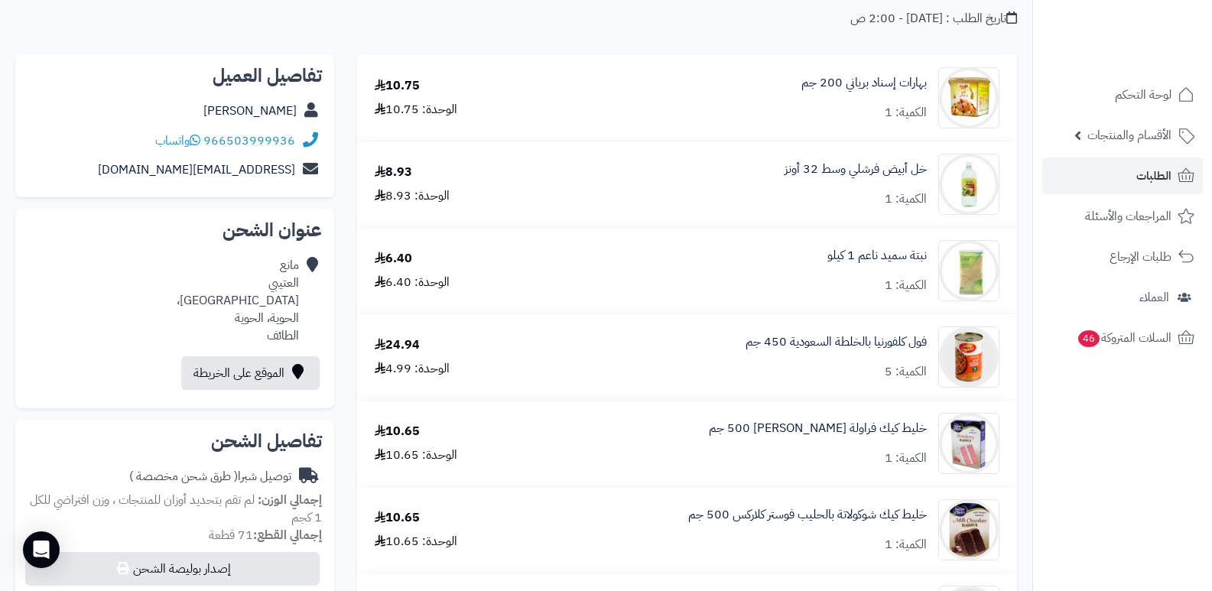
scroll to position [0, 0]
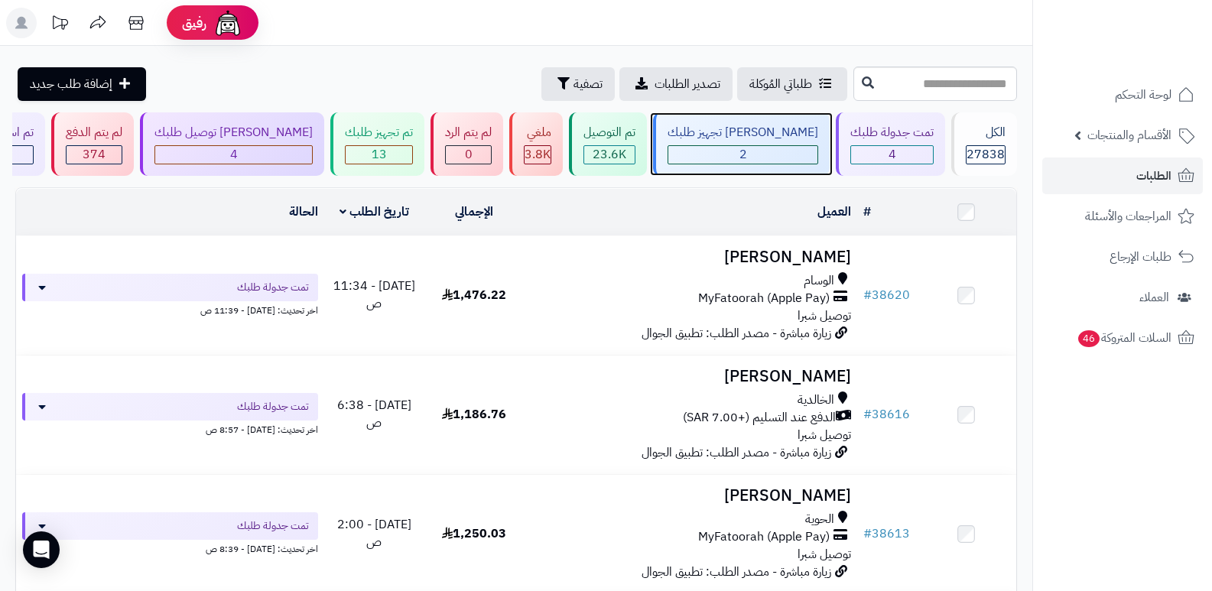
click at [745, 160] on div "2" at bounding box center [743, 155] width 149 height 18
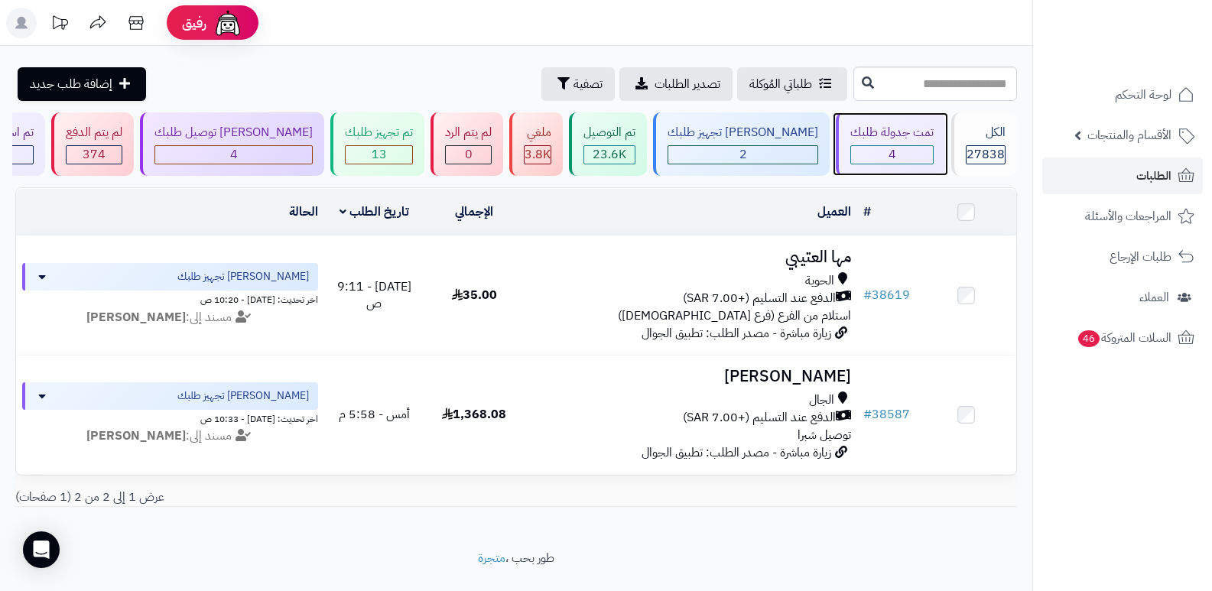
click at [893, 147] on div "4" at bounding box center [892, 155] width 82 height 18
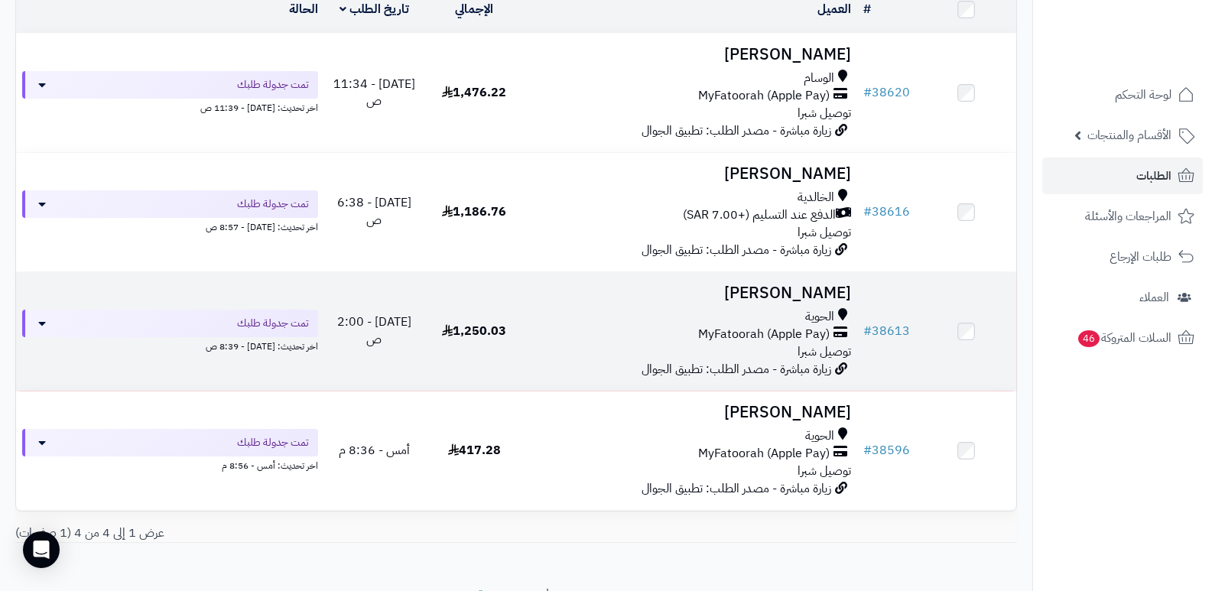
scroll to position [271, 0]
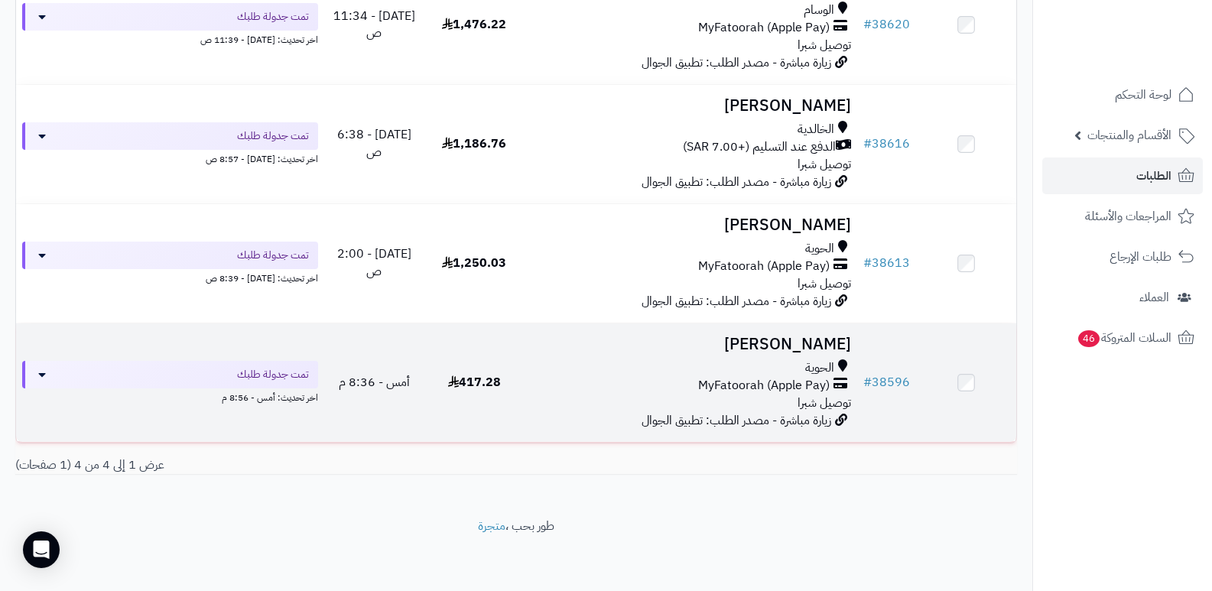
click at [807, 339] on h3 "Nada Muhya" at bounding box center [691, 345] width 321 height 18
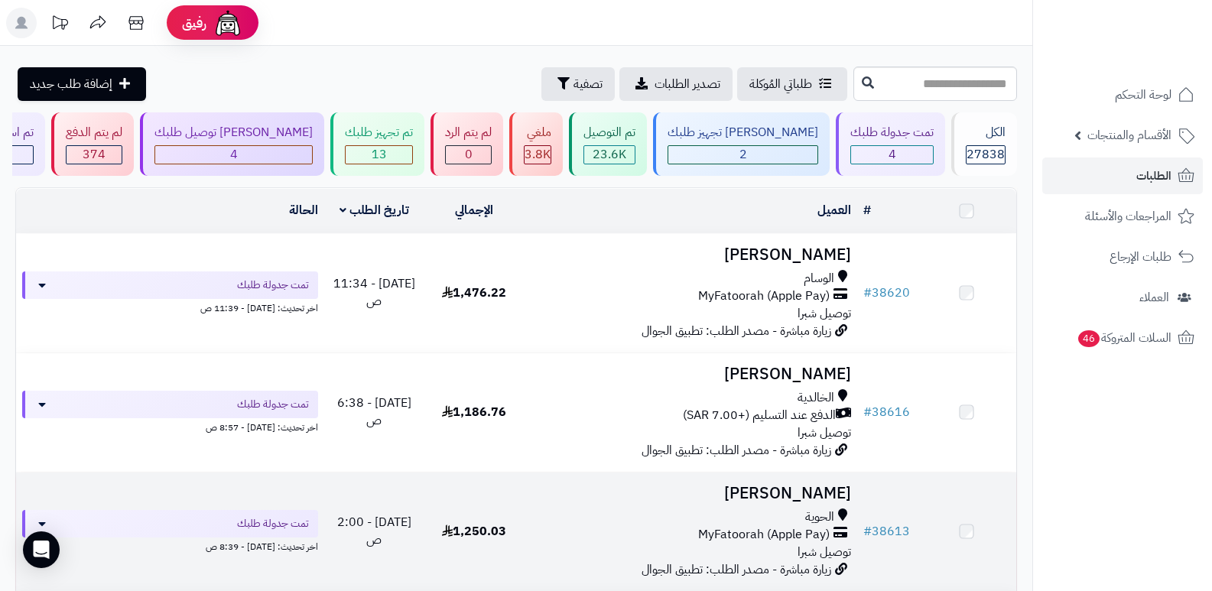
scroll to position [271, 0]
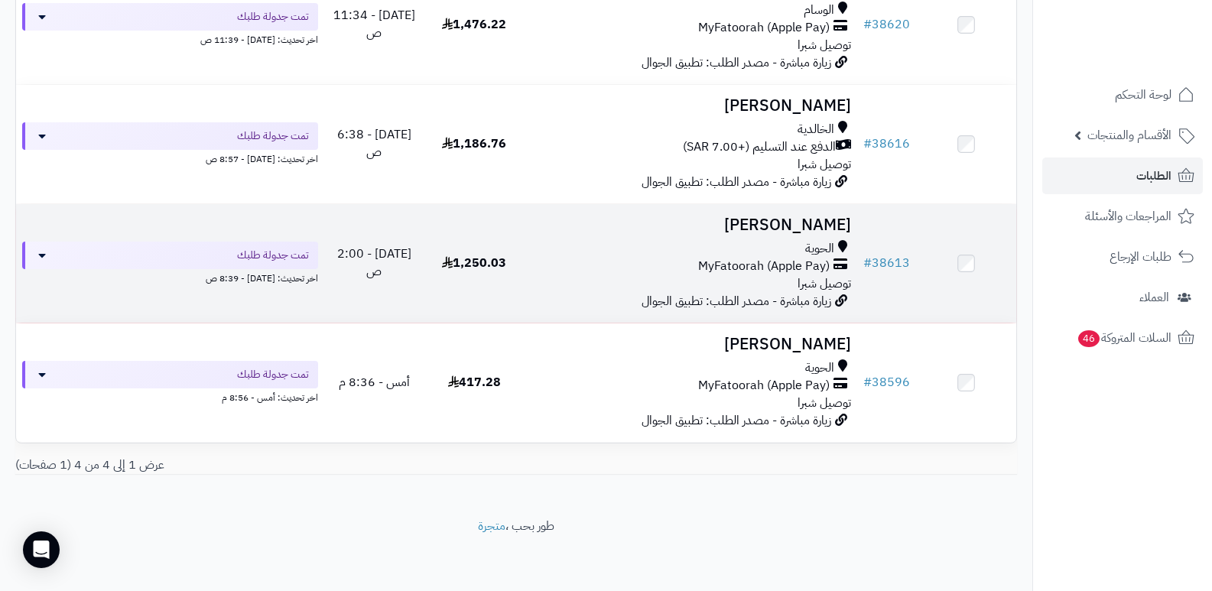
click at [815, 225] on h3 "مانع العتيبي" at bounding box center [691, 225] width 321 height 18
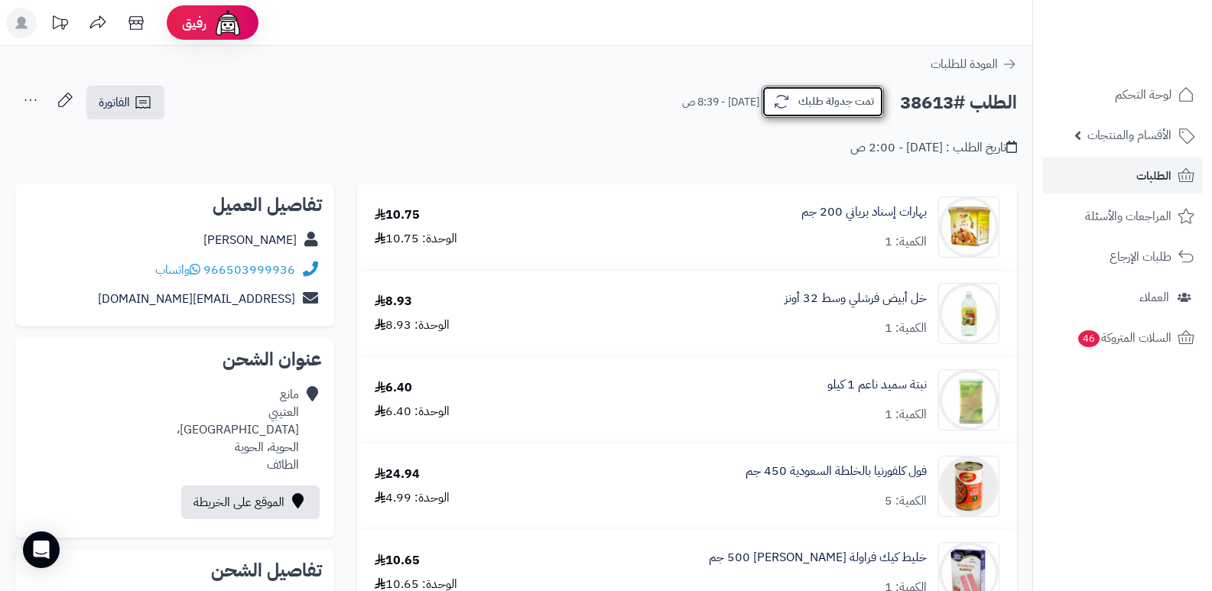
click at [828, 102] on button "تمت جدولة طلبك" at bounding box center [823, 102] width 122 height 32
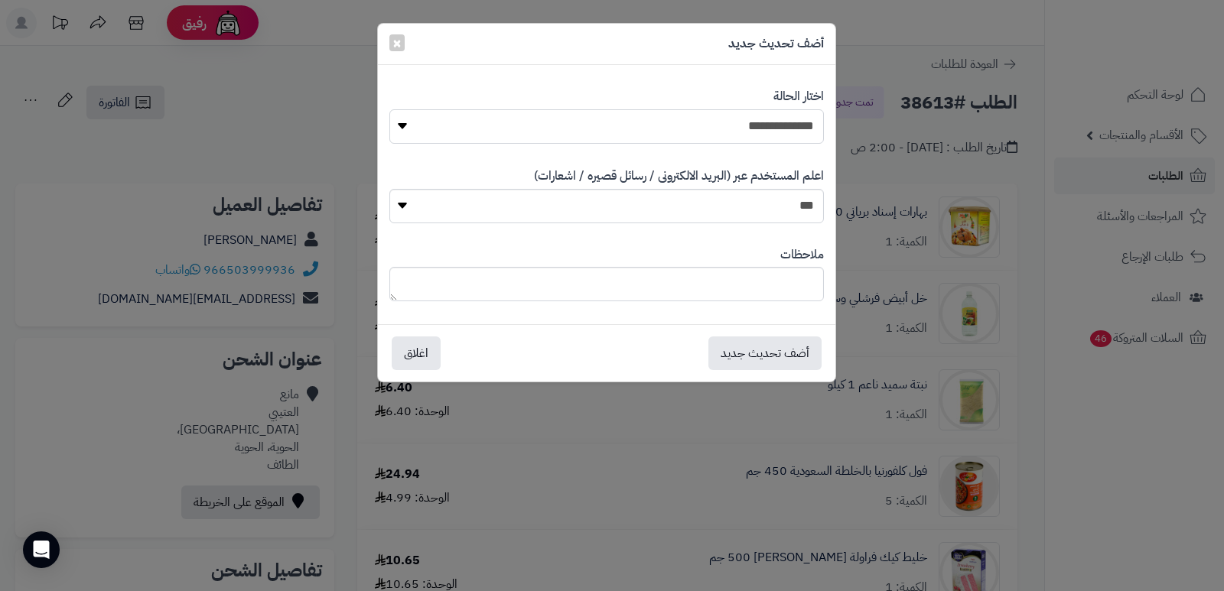
click at [741, 109] on select "**********" at bounding box center [606, 126] width 434 height 34
select select "*"
click at [389, 109] on select "**********" at bounding box center [606, 126] width 434 height 34
click at [751, 276] on textarea at bounding box center [606, 284] width 434 height 34
type textarea "****"
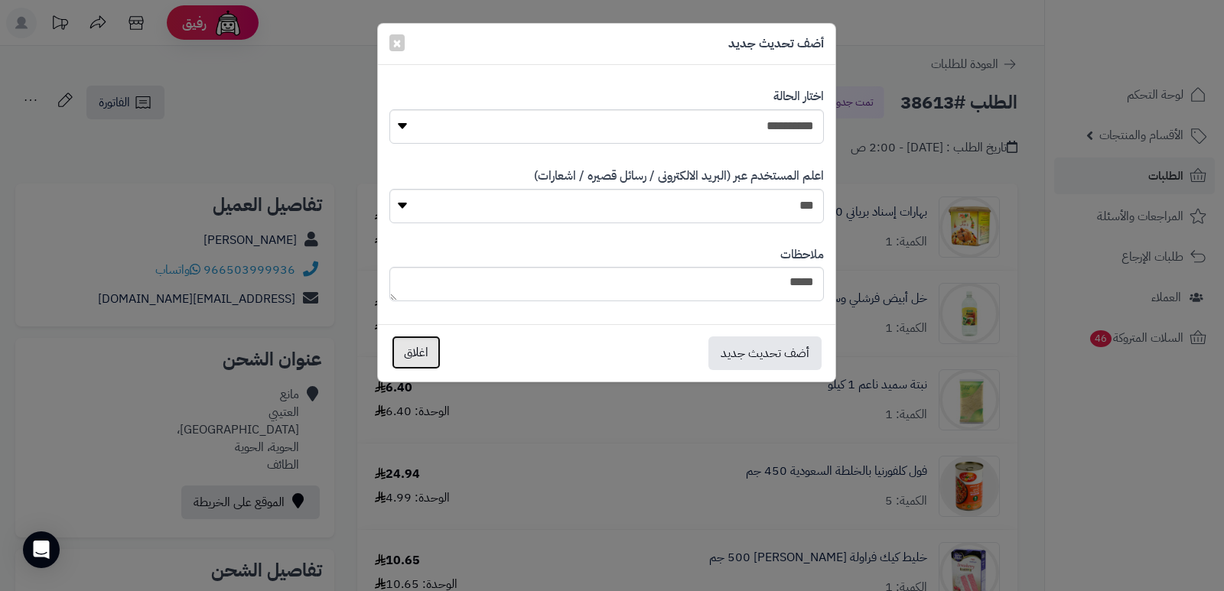
click at [395, 361] on button "اغلاق" at bounding box center [416, 353] width 49 height 34
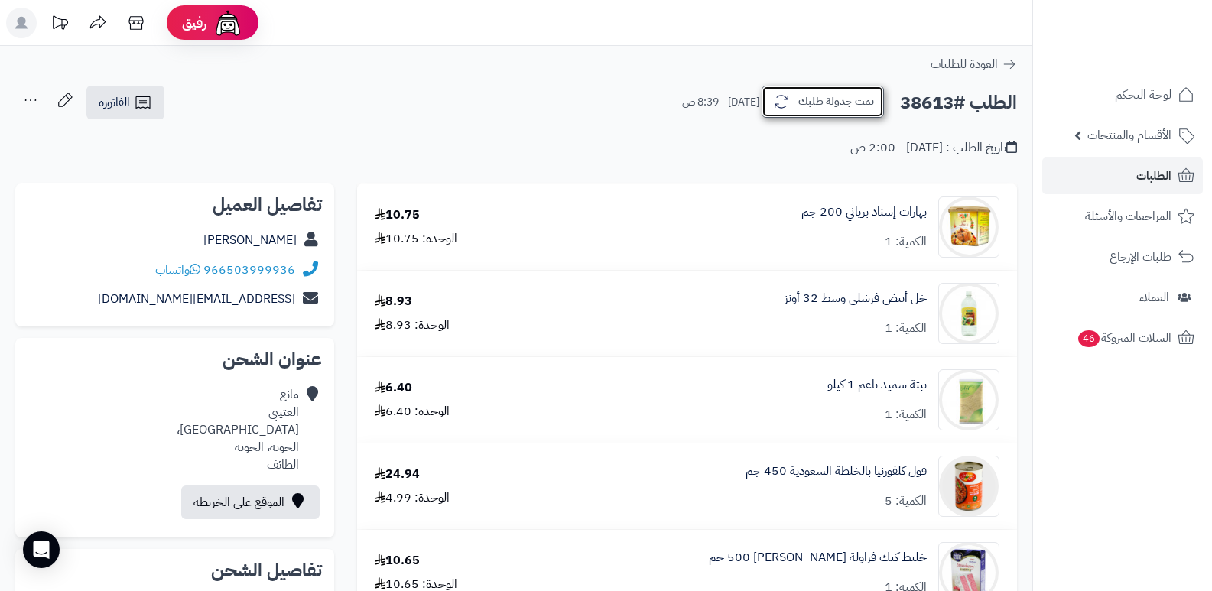
click at [847, 110] on button "تمت جدولة طلبك" at bounding box center [823, 102] width 122 height 32
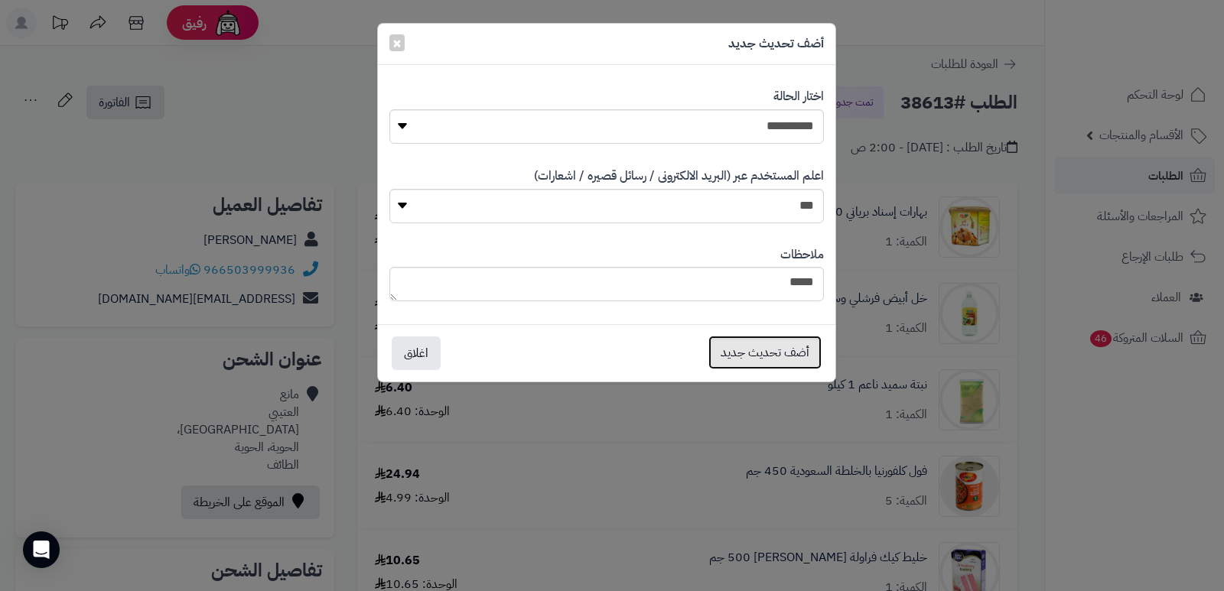
click at [772, 344] on button "أضف تحديث جديد" at bounding box center [764, 353] width 113 height 34
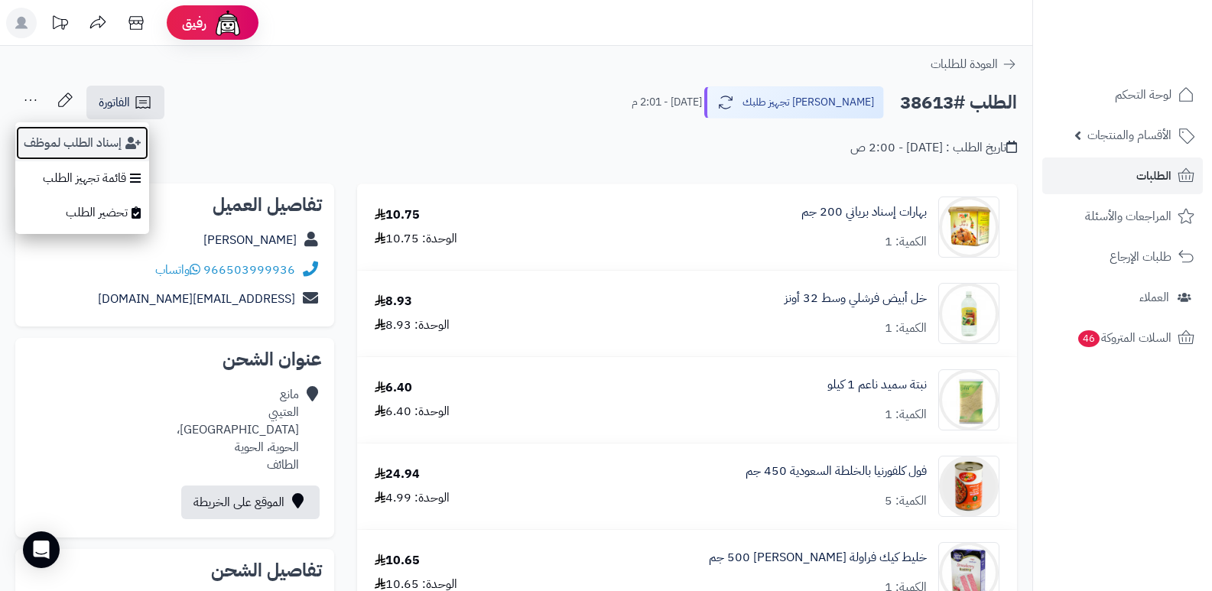
click at [59, 135] on button "إسناد الطلب لموظف" at bounding box center [82, 142] width 134 height 35
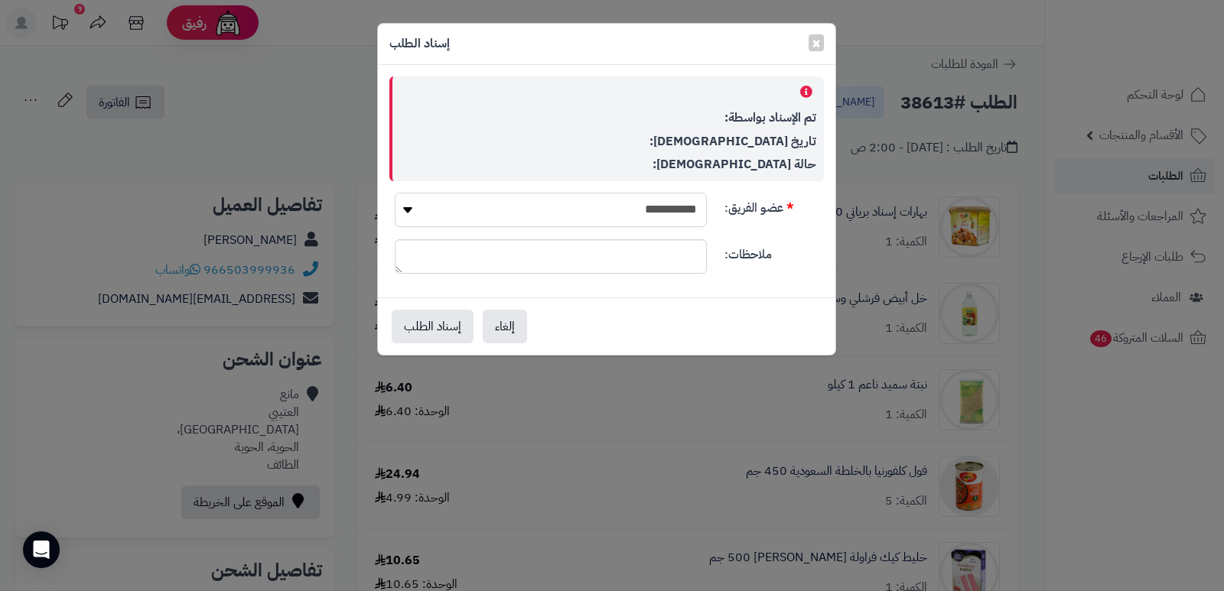
click at [603, 219] on select "**********" at bounding box center [551, 210] width 312 height 34
select select "**"
click at [395, 193] on select "**********" at bounding box center [551, 210] width 312 height 34
click at [425, 324] on button "إسناد الطلب" at bounding box center [433, 326] width 82 height 34
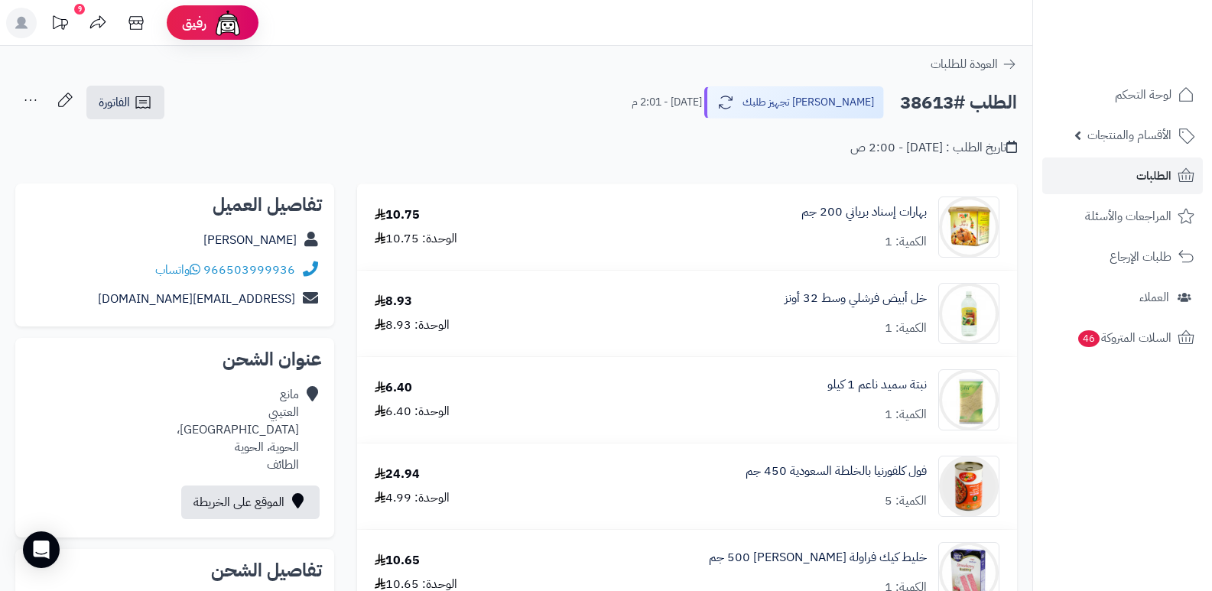
click at [1105, 451] on nav "لوحة التحكم الأقسام والمنتجات المنتجات الأقسام الماركات مواصفات المنتجات مواصفا…" at bounding box center [1123, 314] width 180 height 591
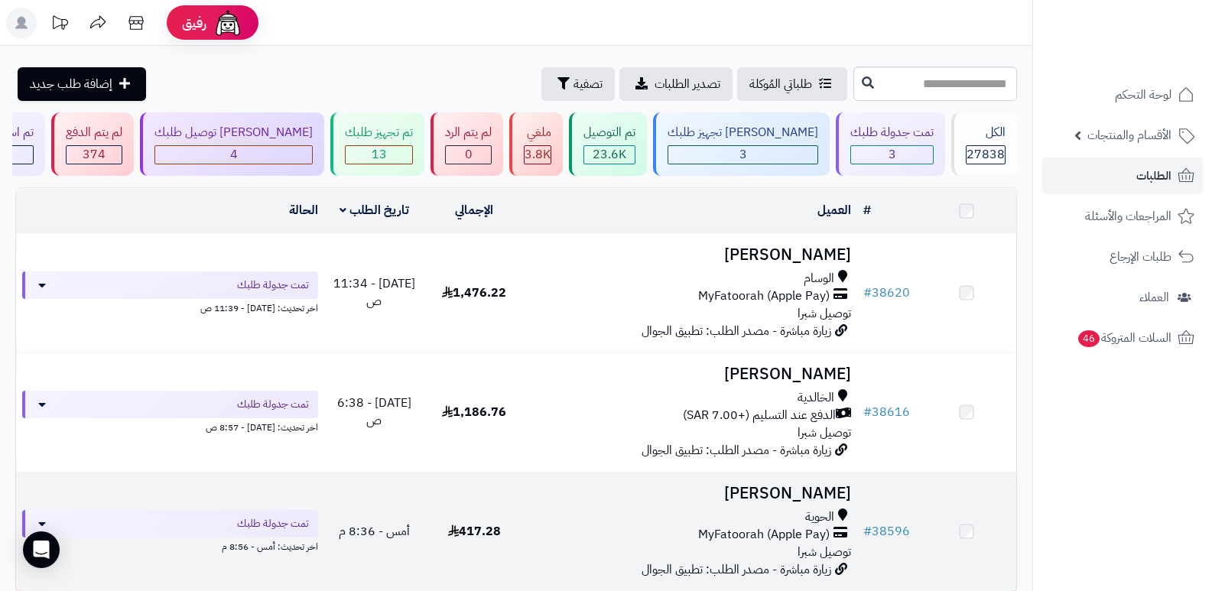
scroll to position [151, 0]
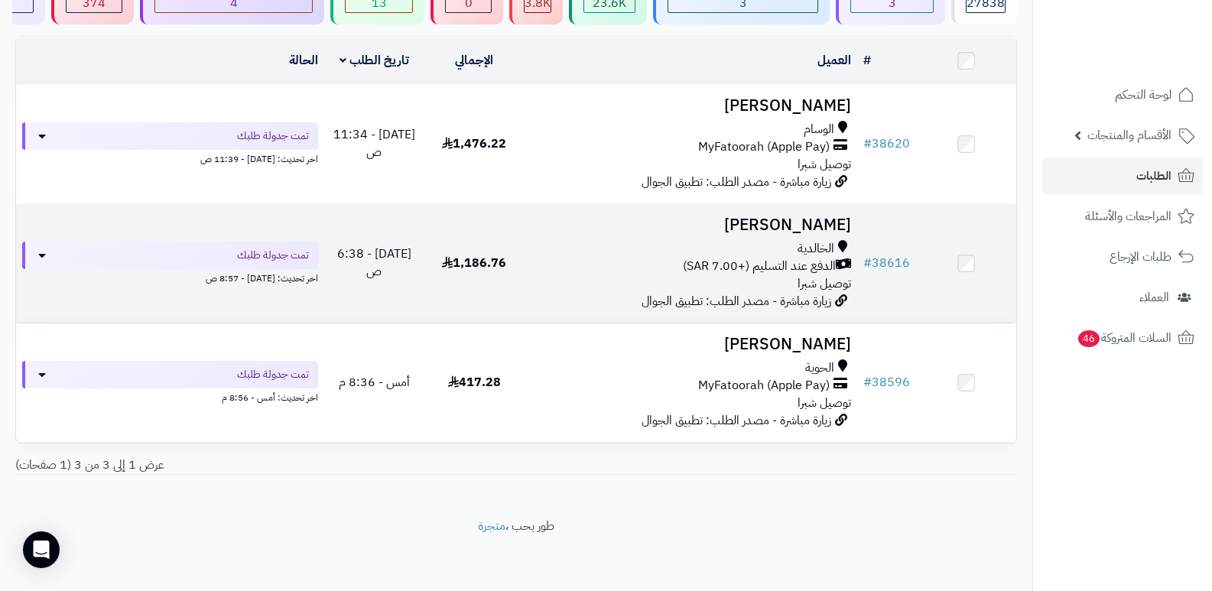
click at [824, 225] on h3 "[PERSON_NAME]" at bounding box center [691, 225] width 321 height 18
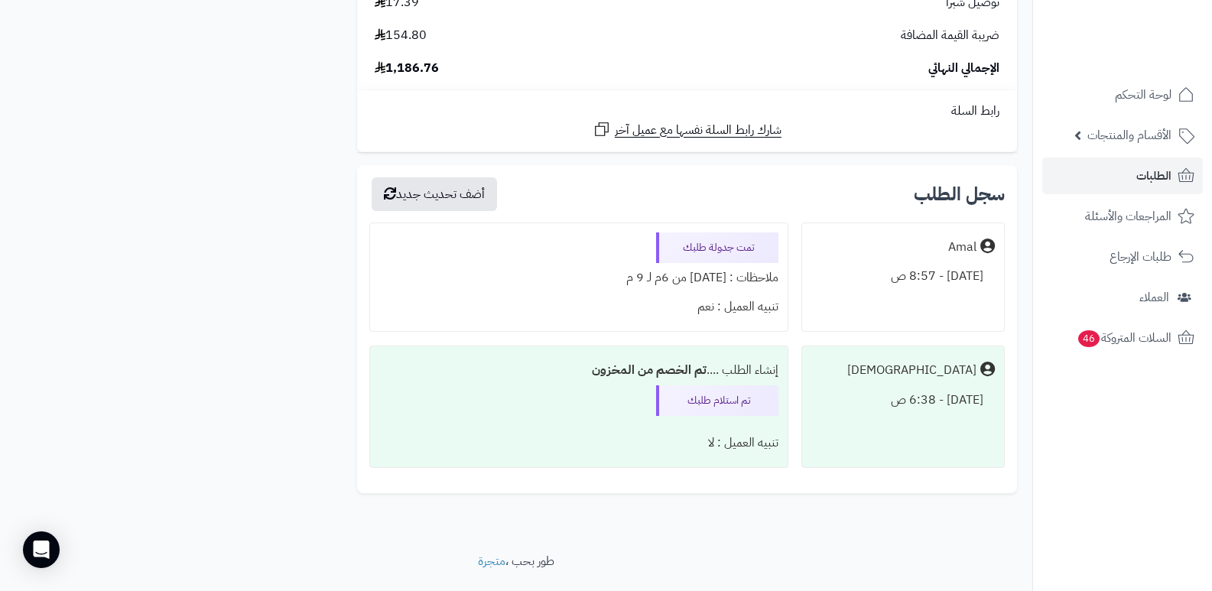
scroll to position [6578, 0]
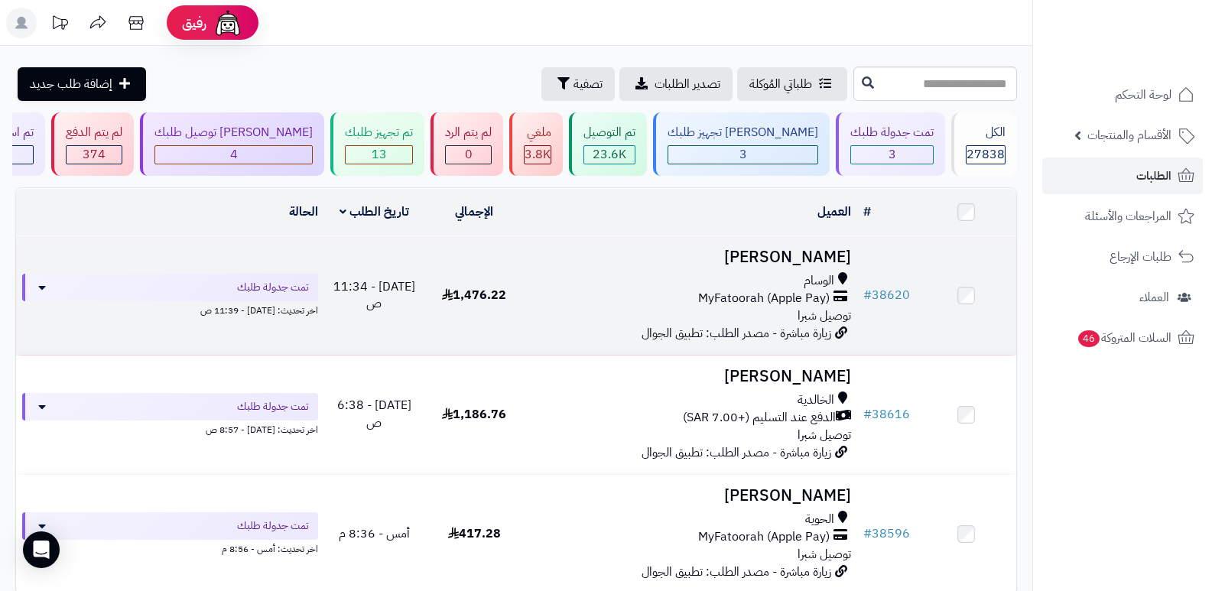
click at [818, 255] on h3 "[PERSON_NAME]" at bounding box center [691, 258] width 321 height 18
click at [812, 255] on h3 "[PERSON_NAME]" at bounding box center [691, 258] width 321 height 18
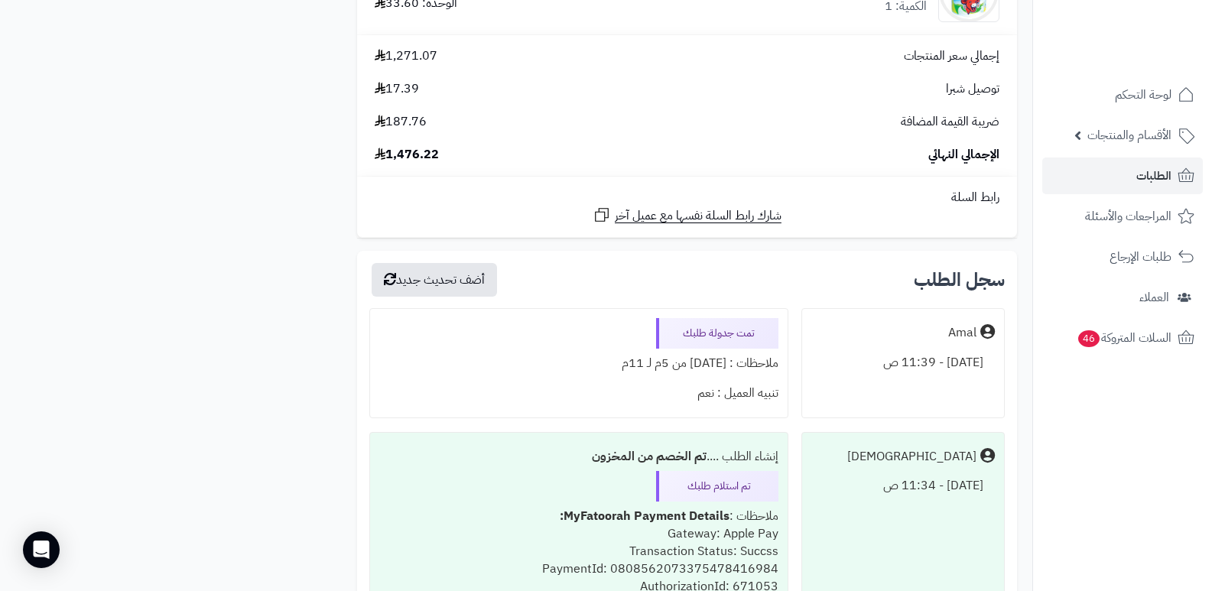
scroll to position [5125, 0]
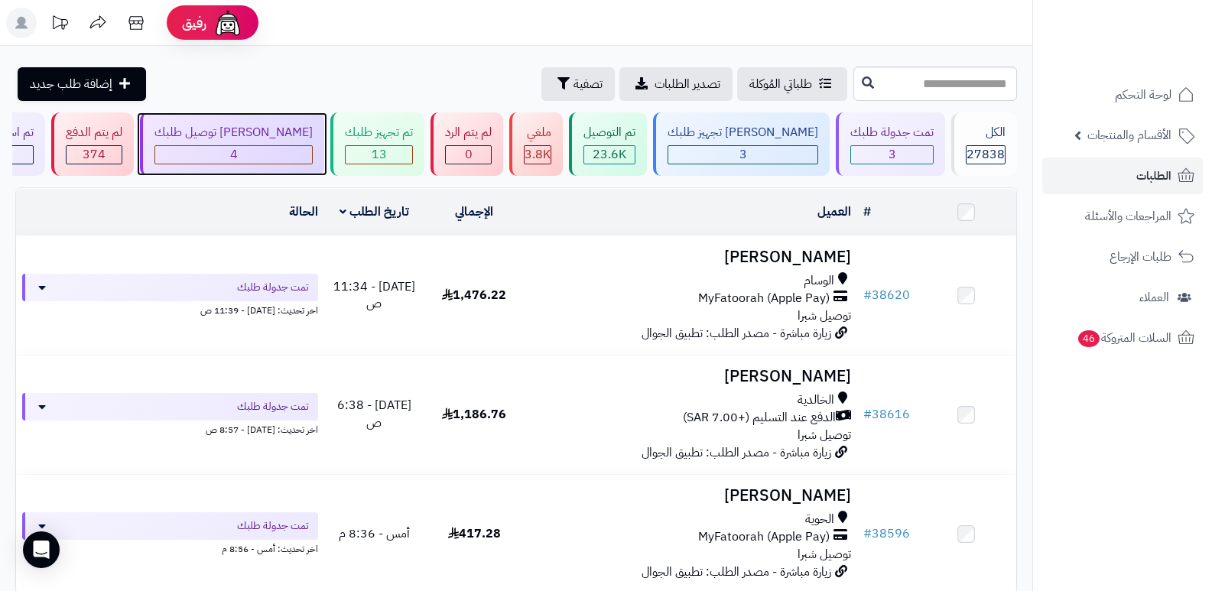
click at [283, 138] on div "[PERSON_NAME] توصيل طلبك" at bounding box center [234, 133] width 158 height 18
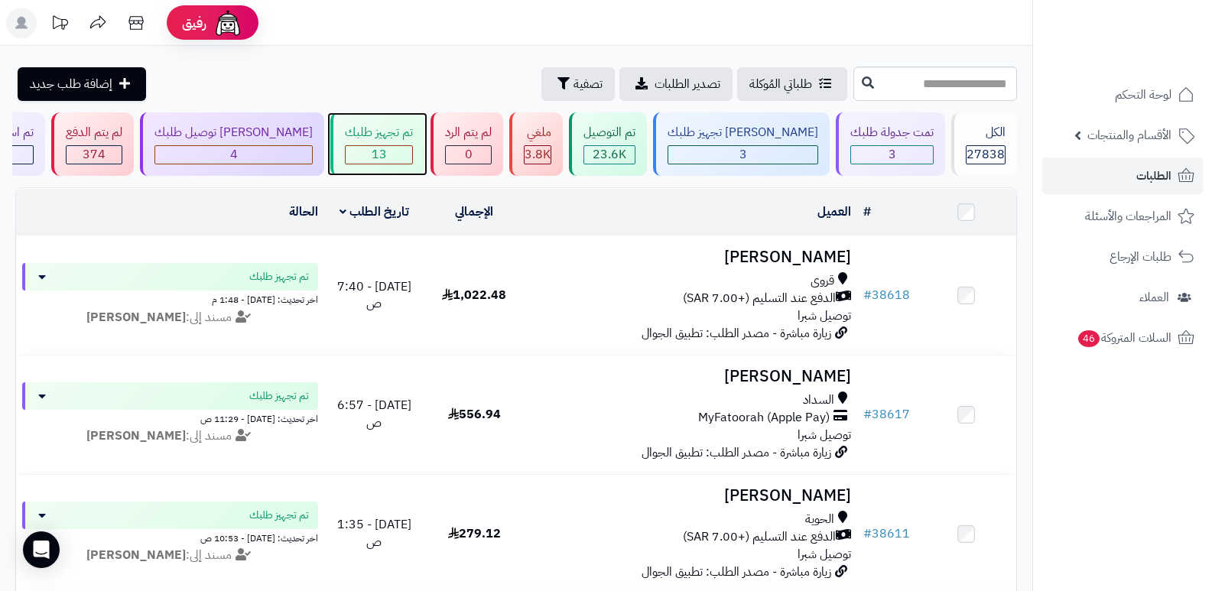
click at [387, 154] on span "13" at bounding box center [379, 154] width 15 height 18
click at [1095, 438] on nav "لوحة التحكم الأقسام والمنتجات المنتجات الأقسام الماركات مواصفات المنتجات مواصفا…" at bounding box center [1123, 314] width 180 height 591
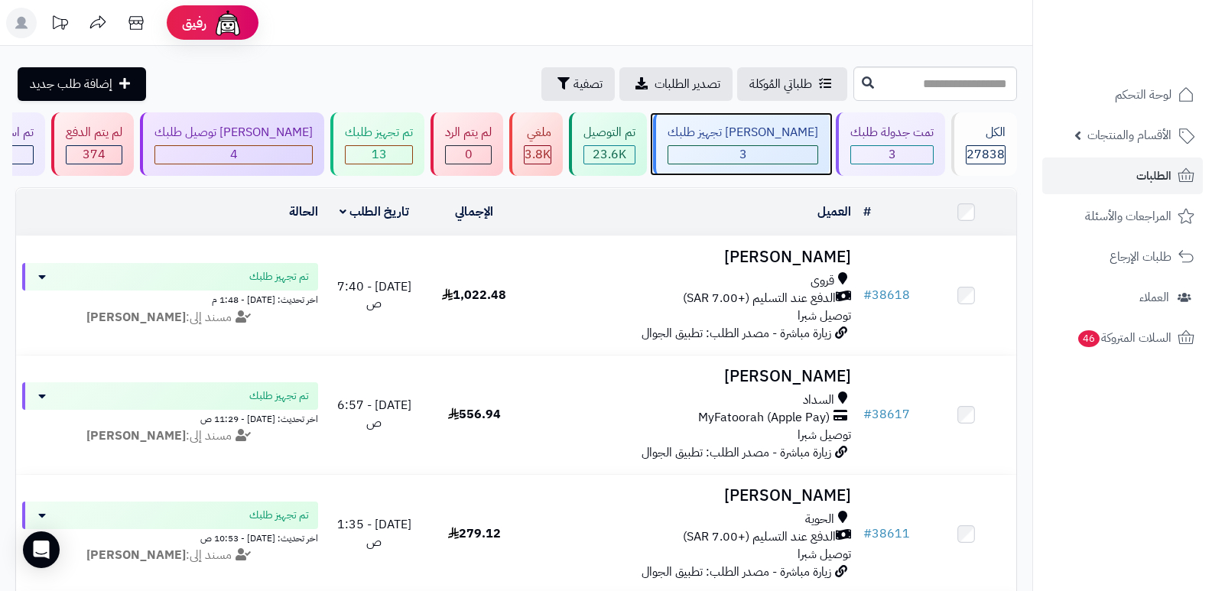
click at [761, 144] on div "جاري تجهيز طلبك 3" at bounding box center [741, 143] width 177 height 63
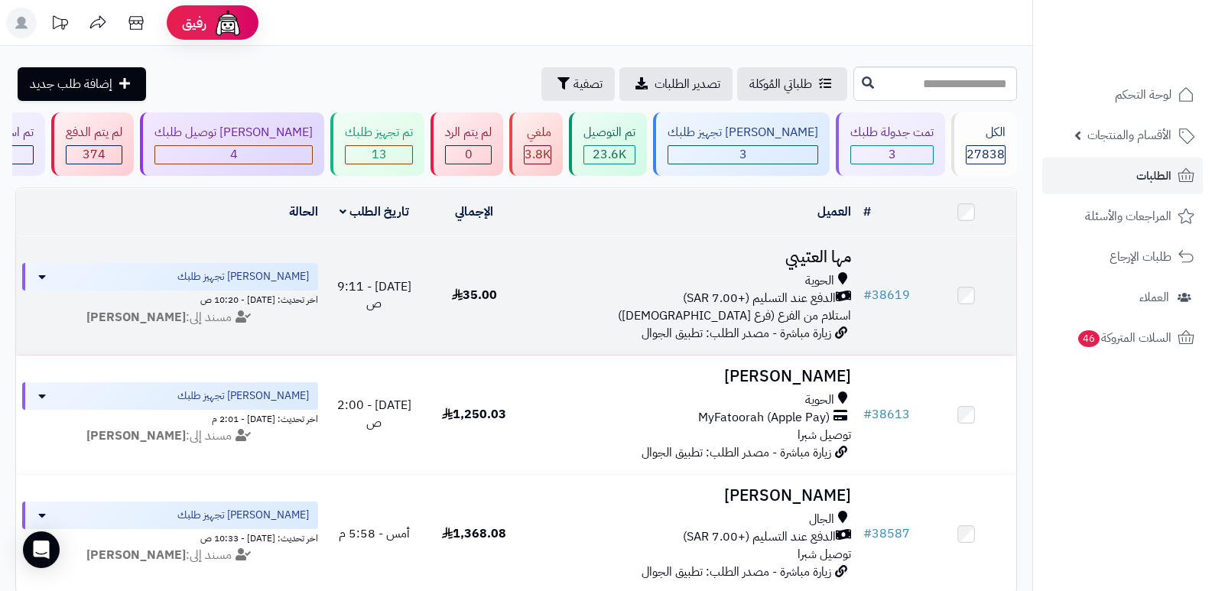
click at [820, 258] on h3 "مها العتيبي" at bounding box center [691, 258] width 321 height 18
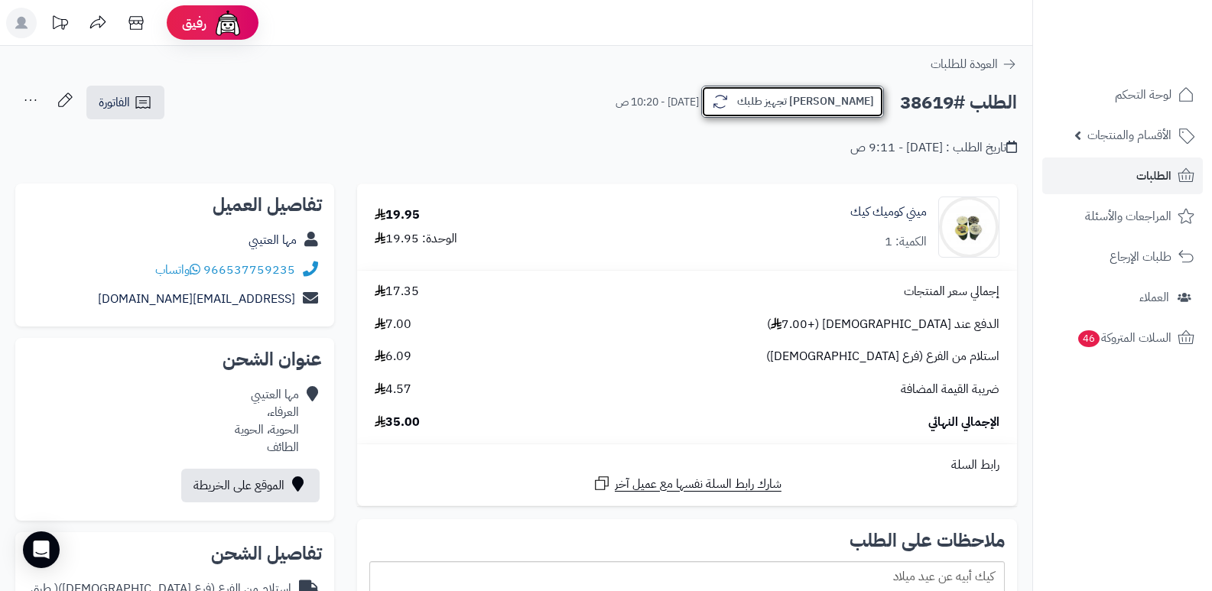
click at [831, 98] on button "[PERSON_NAME] تجهيز طلبك" at bounding box center [792, 102] width 183 height 32
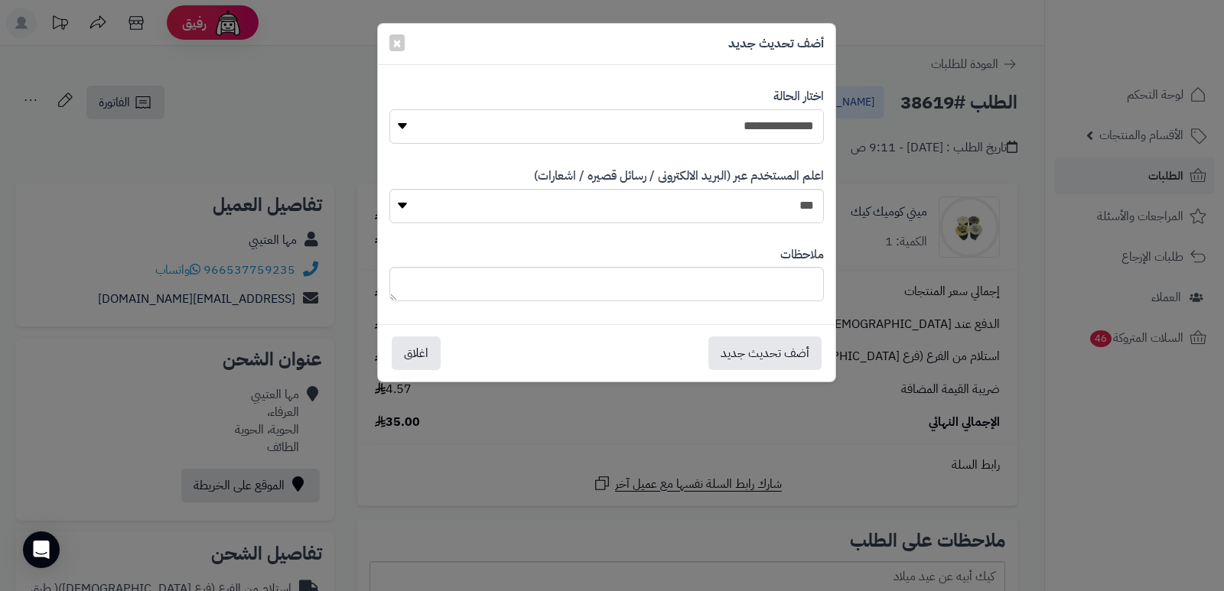
click at [731, 124] on select "**********" at bounding box center [606, 126] width 434 height 34
select select "*"
click at [389, 109] on select "**********" at bounding box center [606, 126] width 434 height 34
click at [789, 354] on button "أضف تحديث جديد" at bounding box center [764, 353] width 113 height 34
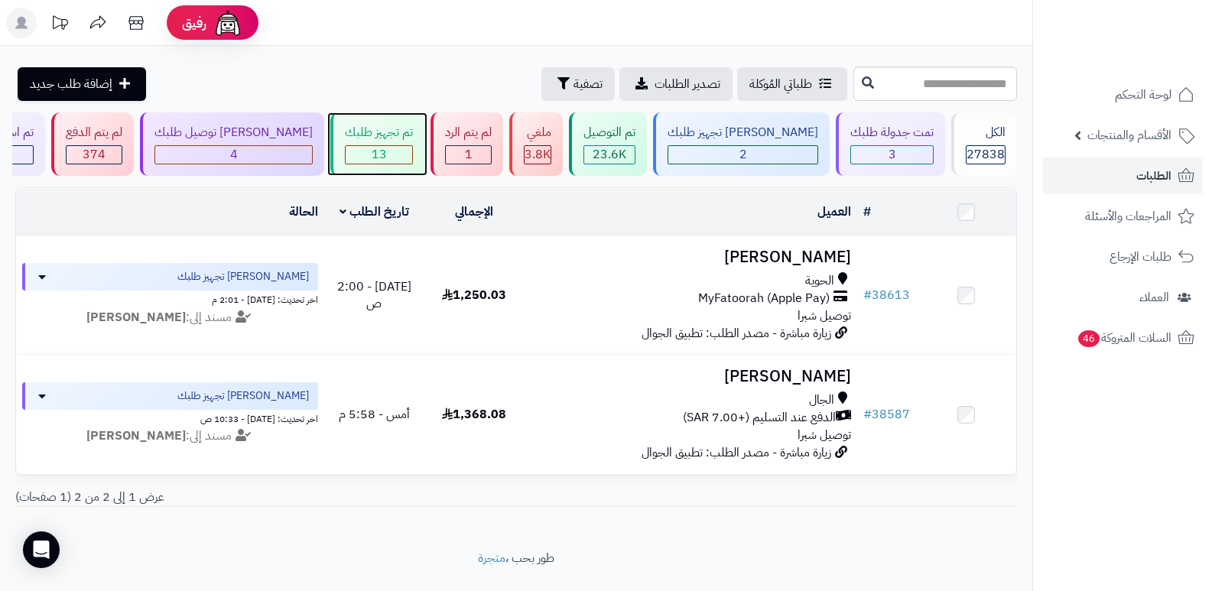
click at [390, 151] on div "13" at bounding box center [379, 155] width 67 height 18
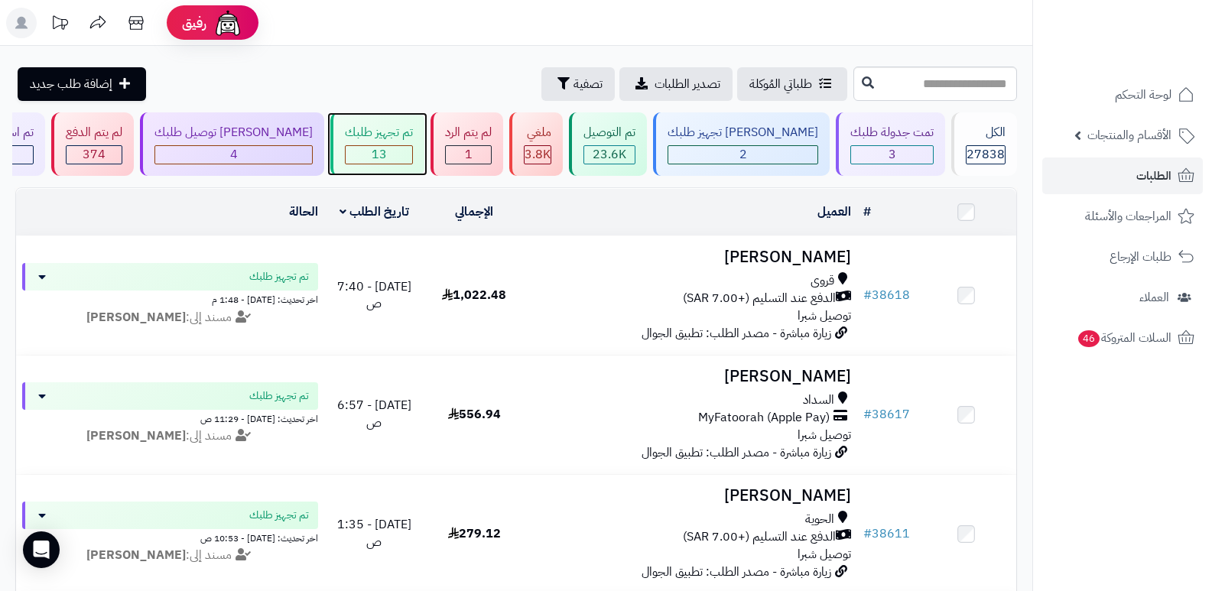
click at [412, 148] on div "13" at bounding box center [379, 155] width 67 height 18
drag, startPoint x: 0, startPoint y: 0, endPoint x: 413, endPoint y: 148, distance: 438.9
click at [412, 148] on div "13" at bounding box center [379, 155] width 67 height 18
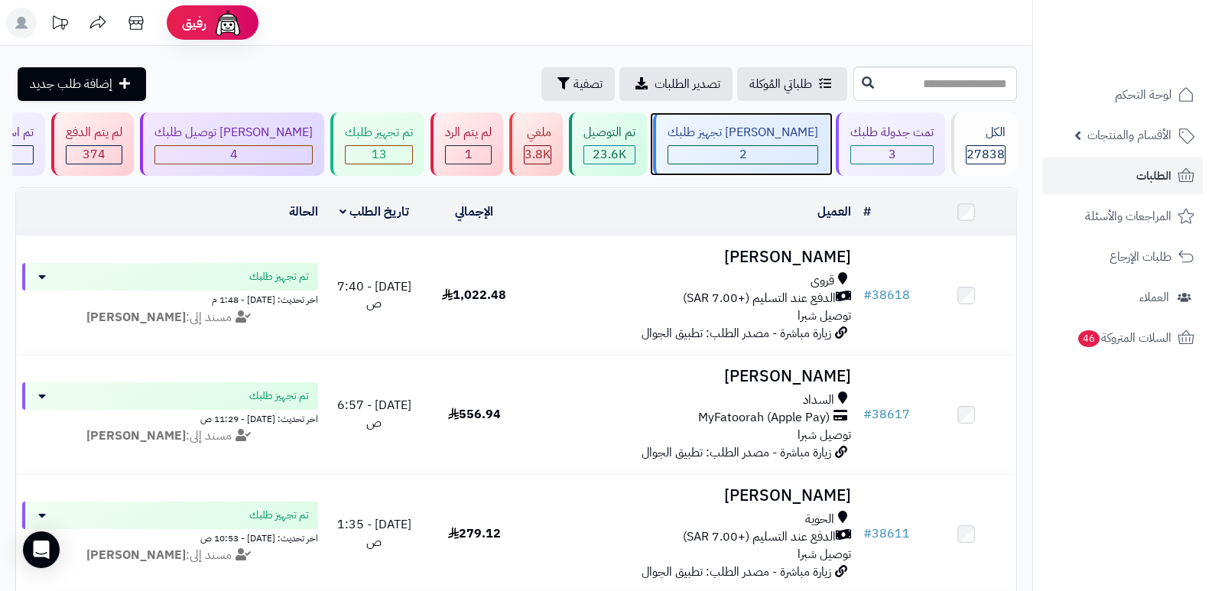
click at [781, 150] on div "2" at bounding box center [743, 155] width 149 height 18
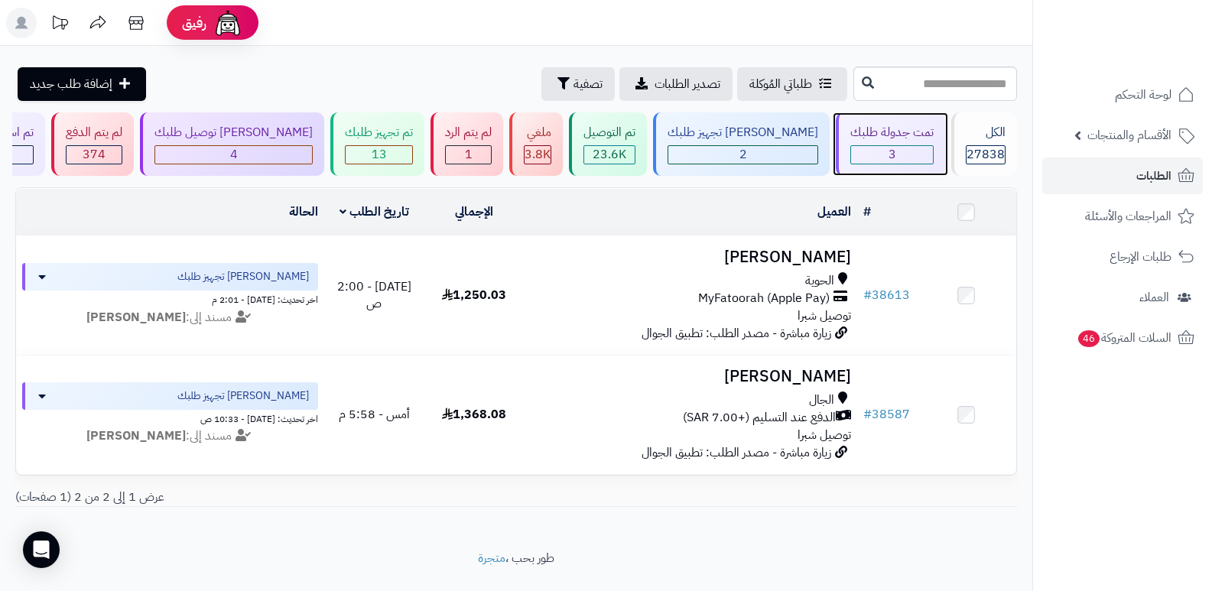
click at [909, 137] on div "تمت جدولة طلبك" at bounding box center [892, 133] width 83 height 18
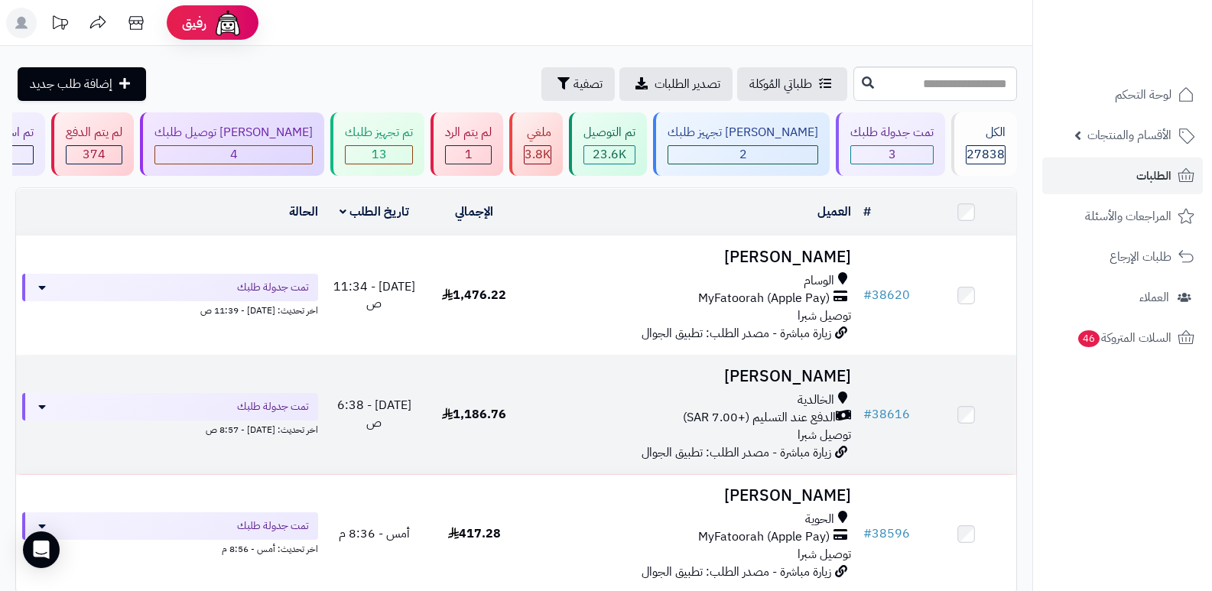
click at [818, 368] on h3 "[PERSON_NAME]" at bounding box center [691, 377] width 321 height 18
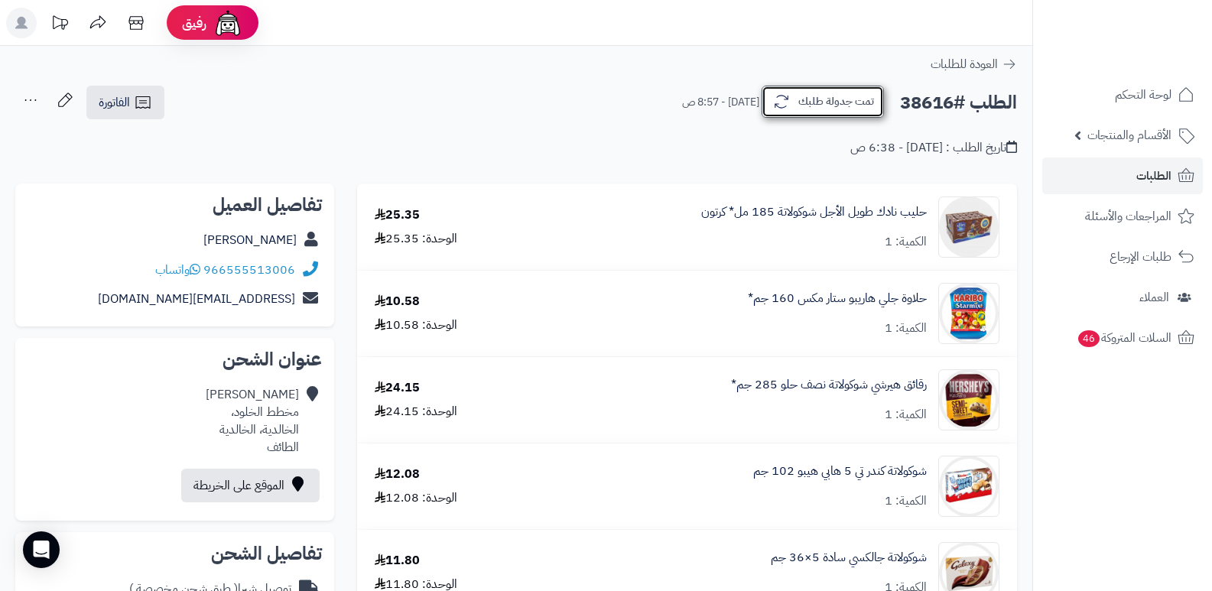
click at [831, 99] on button "تمت جدولة طلبك" at bounding box center [823, 102] width 122 height 32
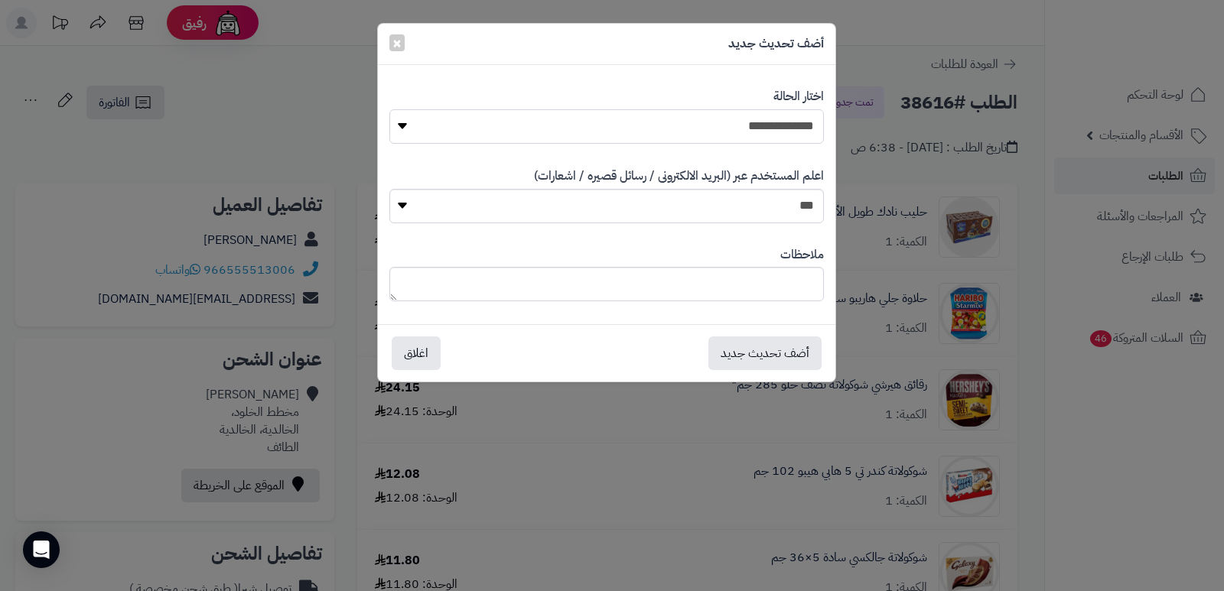
click at [760, 127] on select "**********" at bounding box center [606, 126] width 434 height 34
select select "*"
click at [389, 109] on select "**********" at bounding box center [606, 126] width 434 height 34
click at [783, 285] on textarea at bounding box center [606, 284] width 434 height 34
type textarea "****"
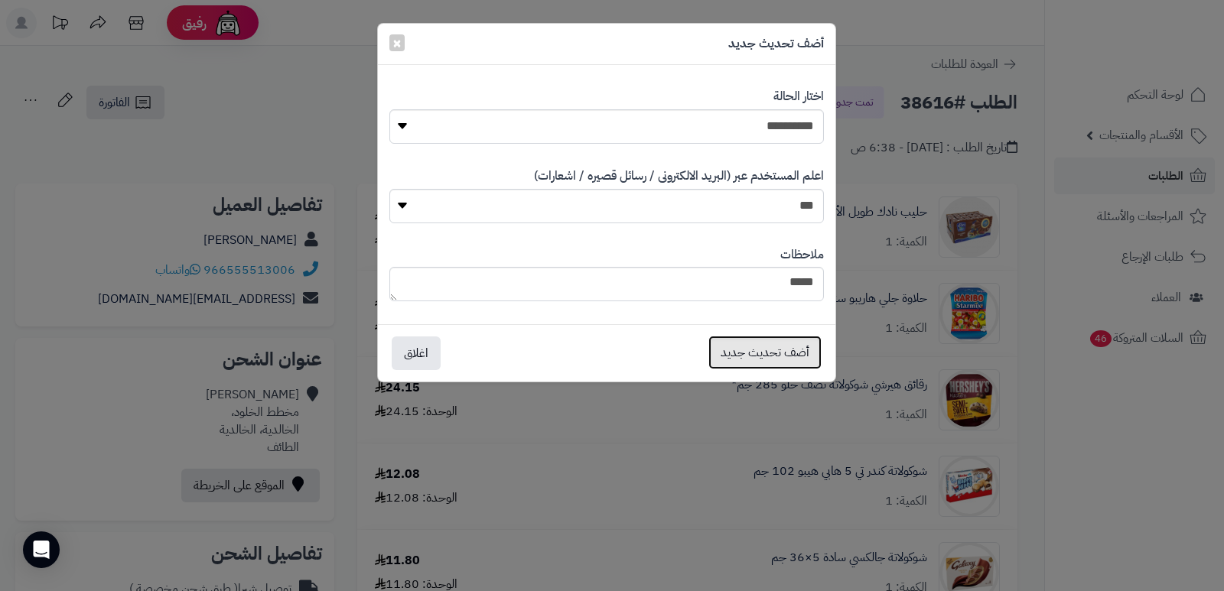
click at [751, 348] on button "أضف تحديث جديد" at bounding box center [764, 353] width 113 height 34
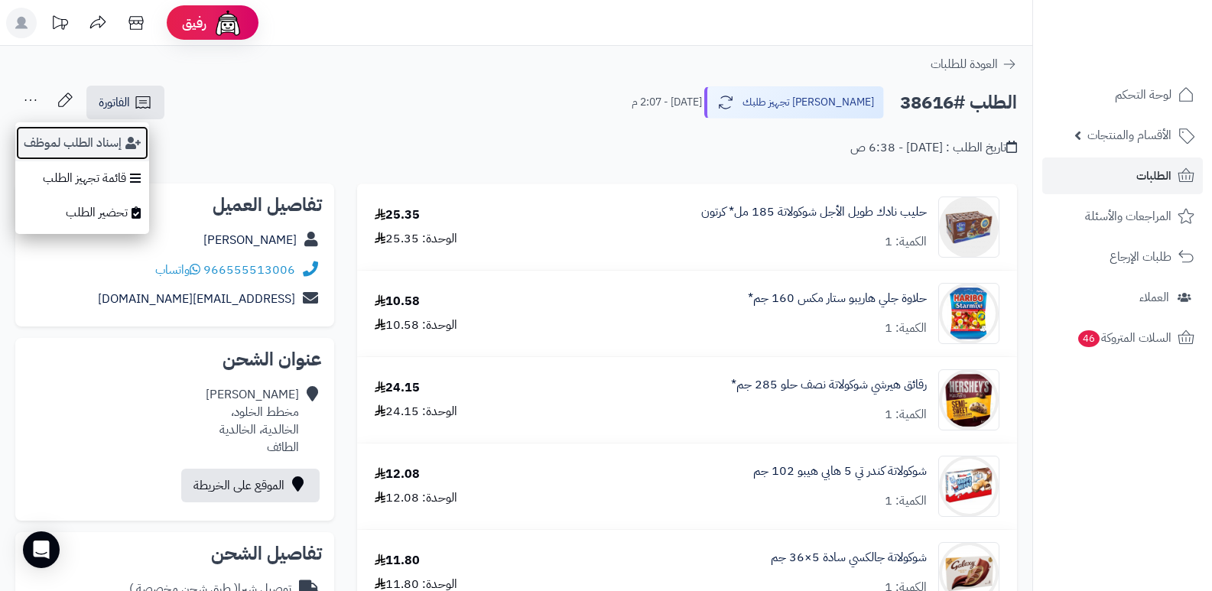
click at [102, 150] on button "إسناد الطلب لموظف" at bounding box center [82, 142] width 134 height 35
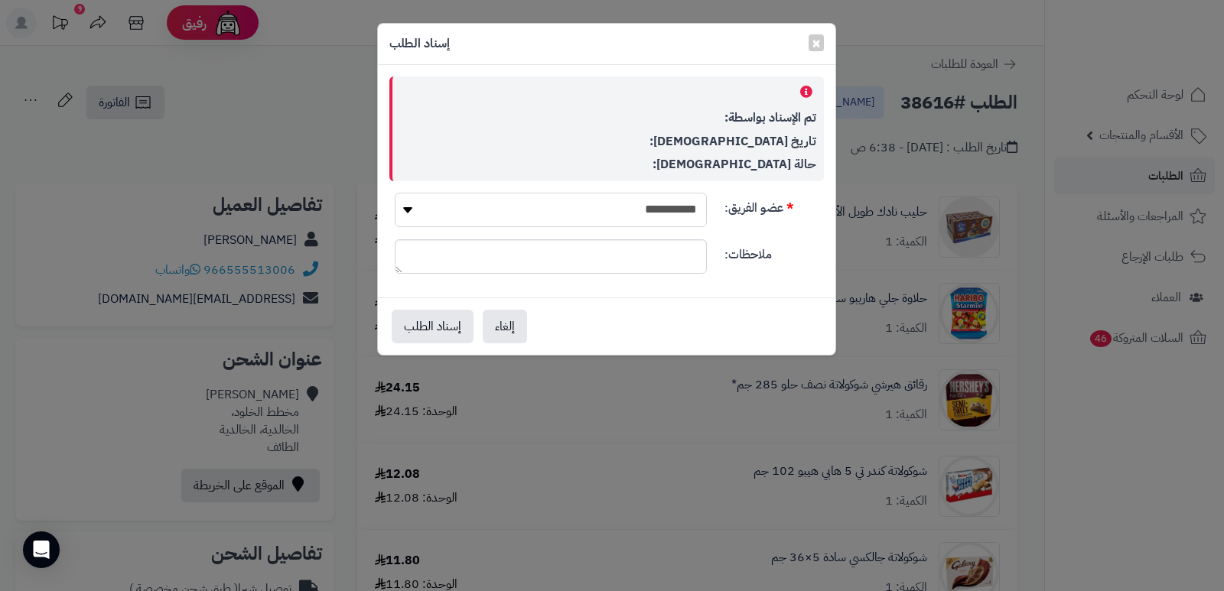
click at [633, 213] on select "**********" at bounding box center [551, 210] width 312 height 34
select select "**"
click at [395, 193] on select "**********" at bounding box center [551, 210] width 312 height 34
click at [421, 330] on button "إسناد الطلب" at bounding box center [433, 326] width 82 height 34
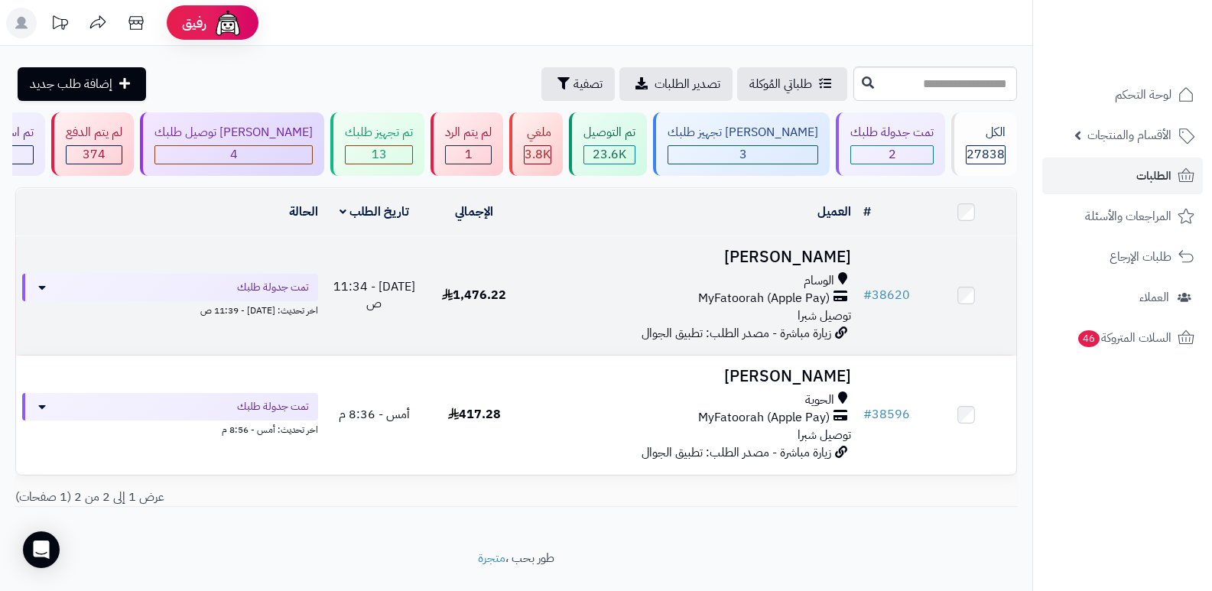
click at [824, 253] on h3 "[PERSON_NAME]" at bounding box center [691, 258] width 321 height 18
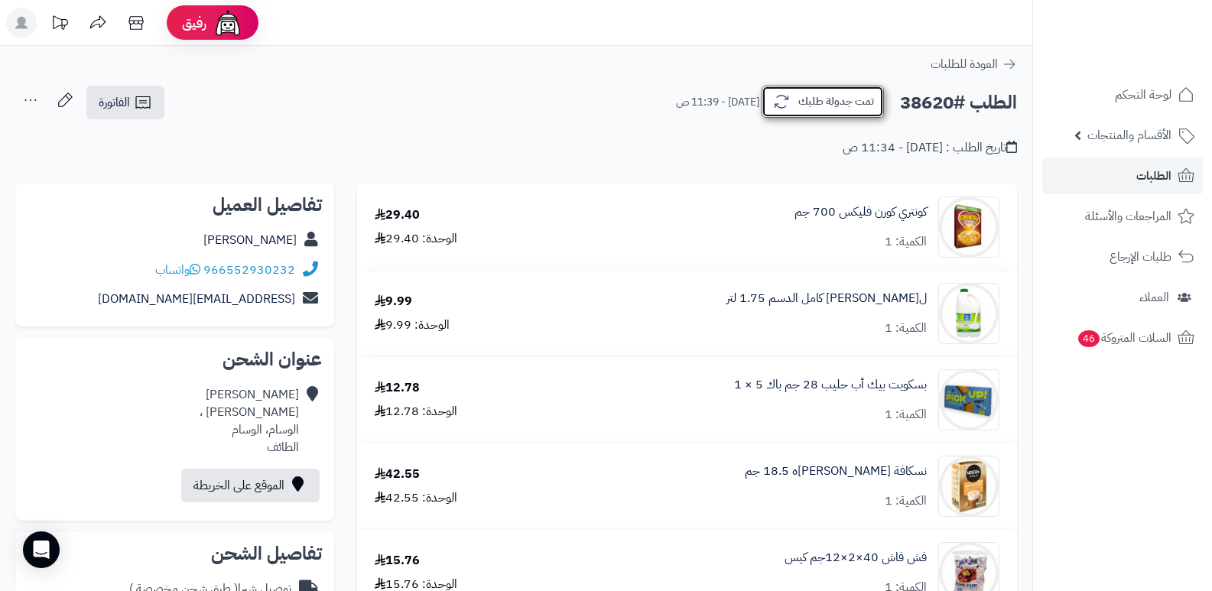
click at [828, 108] on button "تمت جدولة طلبك" at bounding box center [823, 102] width 122 height 32
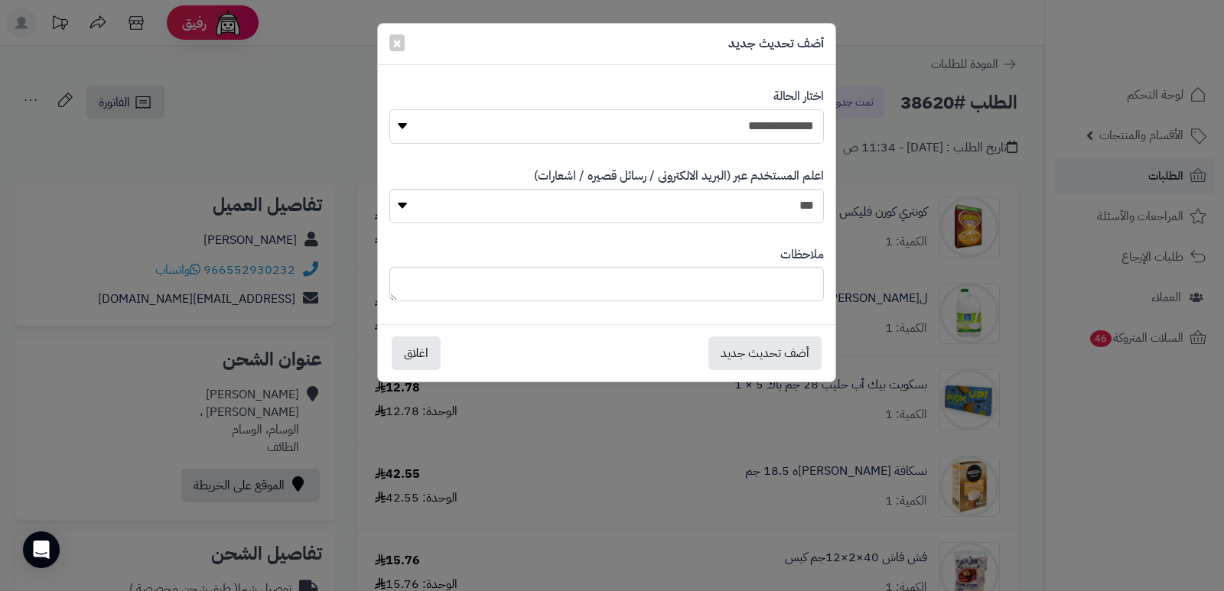
click at [769, 138] on select "**********" at bounding box center [606, 126] width 434 height 34
select select "*"
click at [389, 109] on select "**********" at bounding box center [606, 126] width 434 height 34
click at [763, 283] on textarea at bounding box center [606, 284] width 434 height 34
type textarea "****"
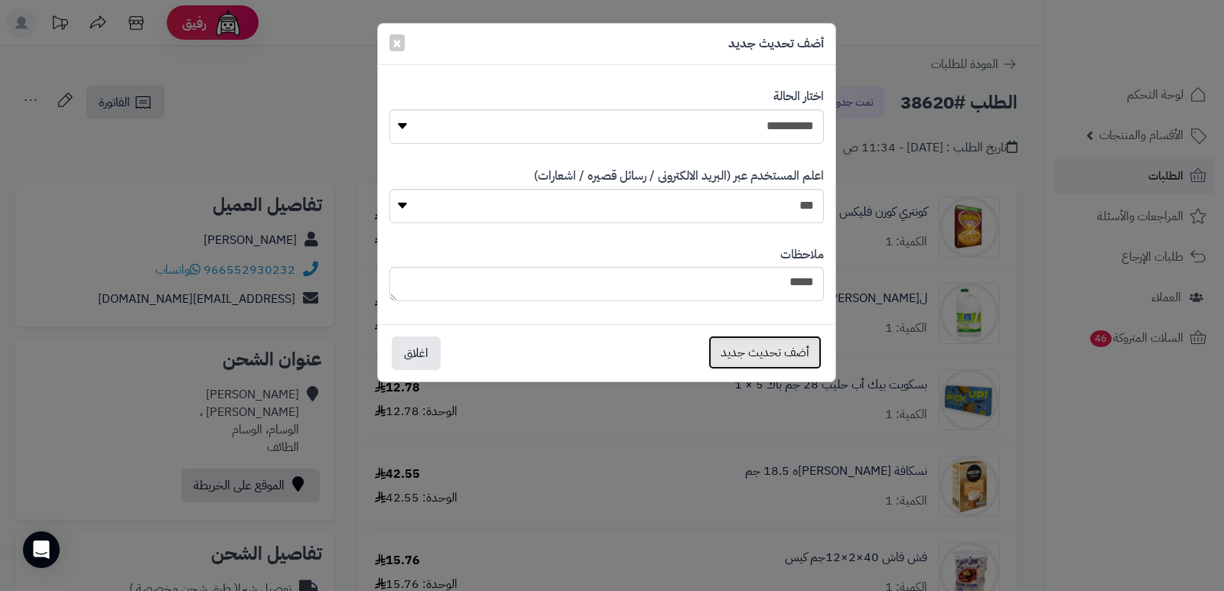
click at [776, 363] on button "أضف تحديث جديد" at bounding box center [764, 353] width 113 height 34
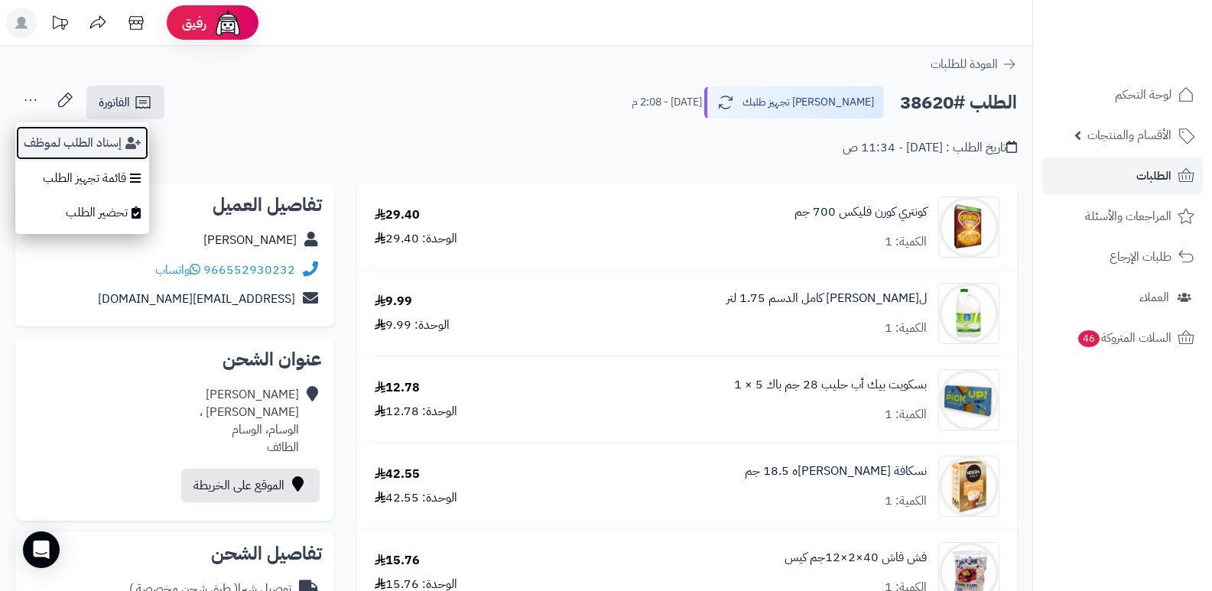
click at [126, 145] on icon "button" at bounding box center [132, 143] width 15 height 12
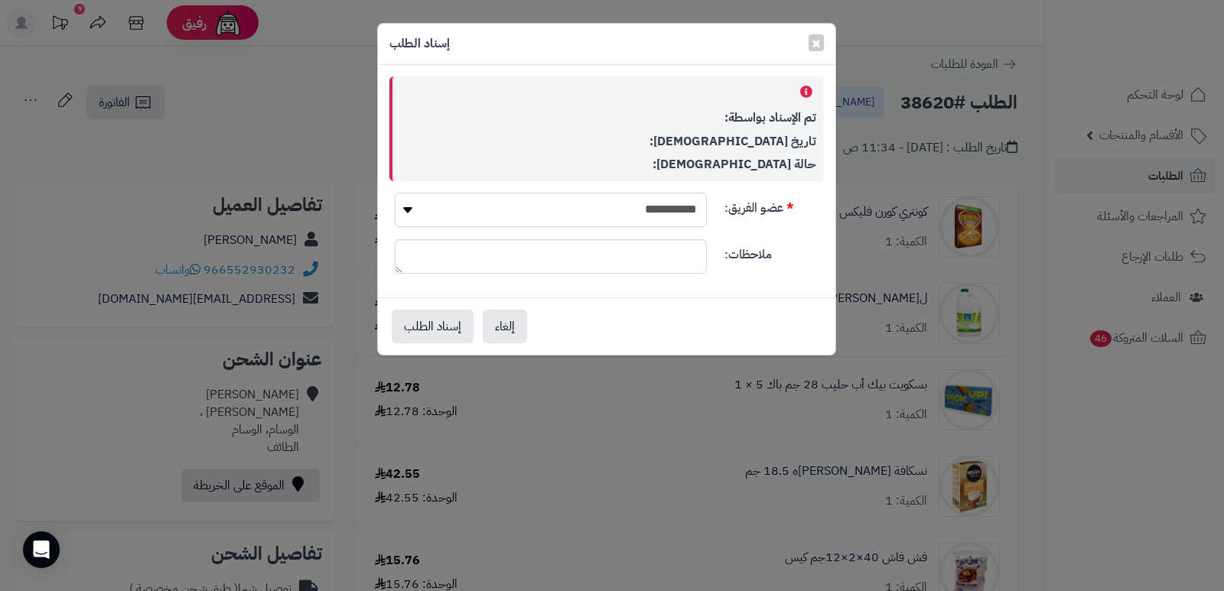
click at [561, 214] on select "**********" at bounding box center [551, 210] width 312 height 34
select select "**"
click at [395, 193] on select "**********" at bounding box center [551, 210] width 312 height 34
click at [413, 324] on button "إسناد الطلب" at bounding box center [433, 326] width 82 height 34
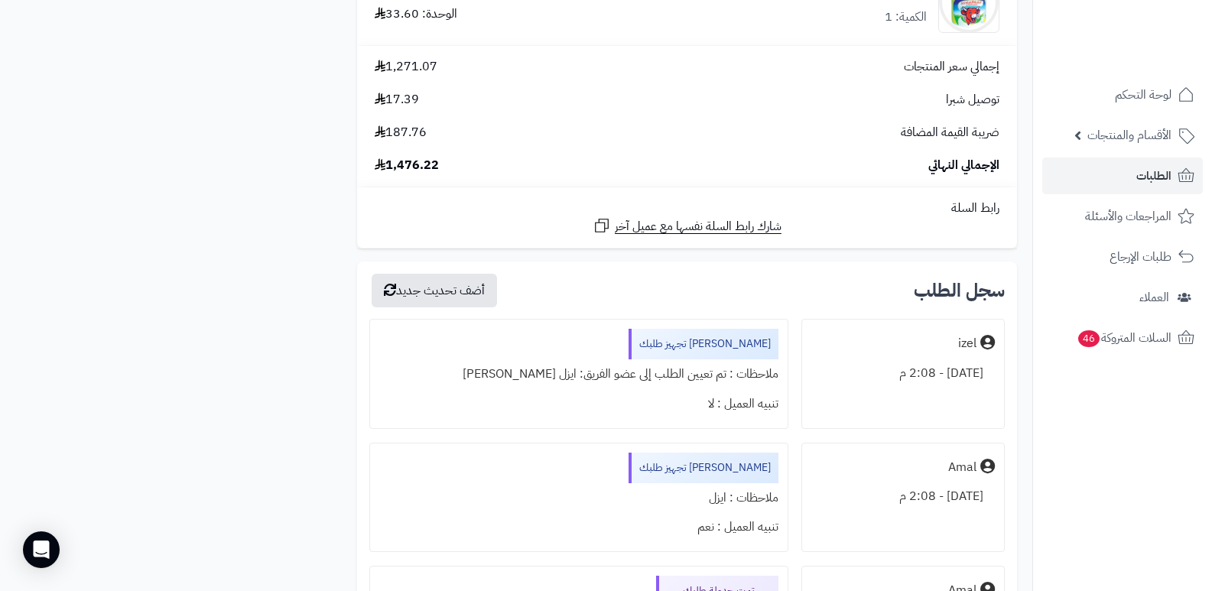
scroll to position [4972, 0]
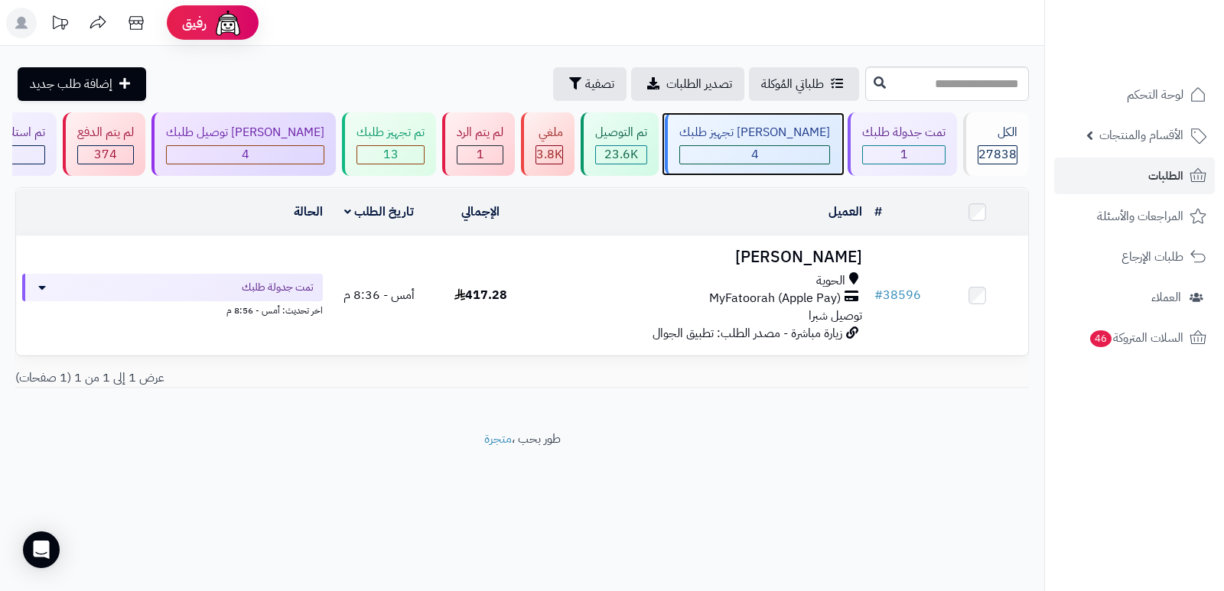
click at [768, 134] on div "[PERSON_NAME] تجهيز طلبك" at bounding box center [754, 133] width 151 height 18
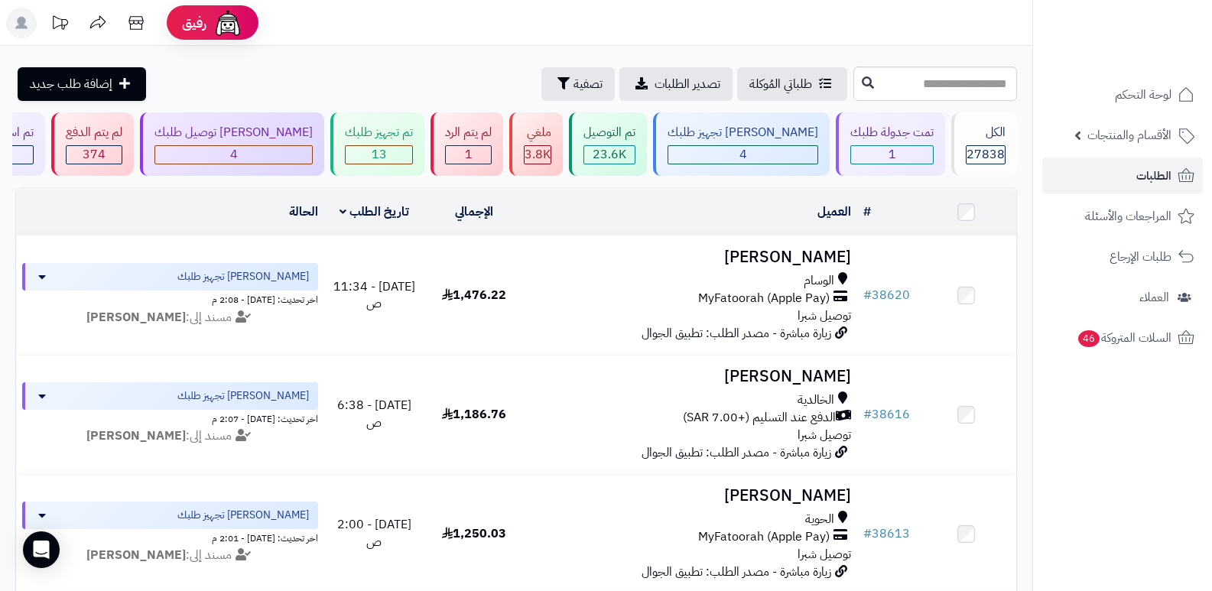
drag, startPoint x: 1039, startPoint y: 464, endPoint x: 1032, endPoint y: 458, distance: 8.7
click at [1040, 463] on nav "لوحة التحكم الأقسام والمنتجات المنتجات الأقسام الماركات مواصفات المنتجات مواصفا…" at bounding box center [1123, 314] width 180 height 591
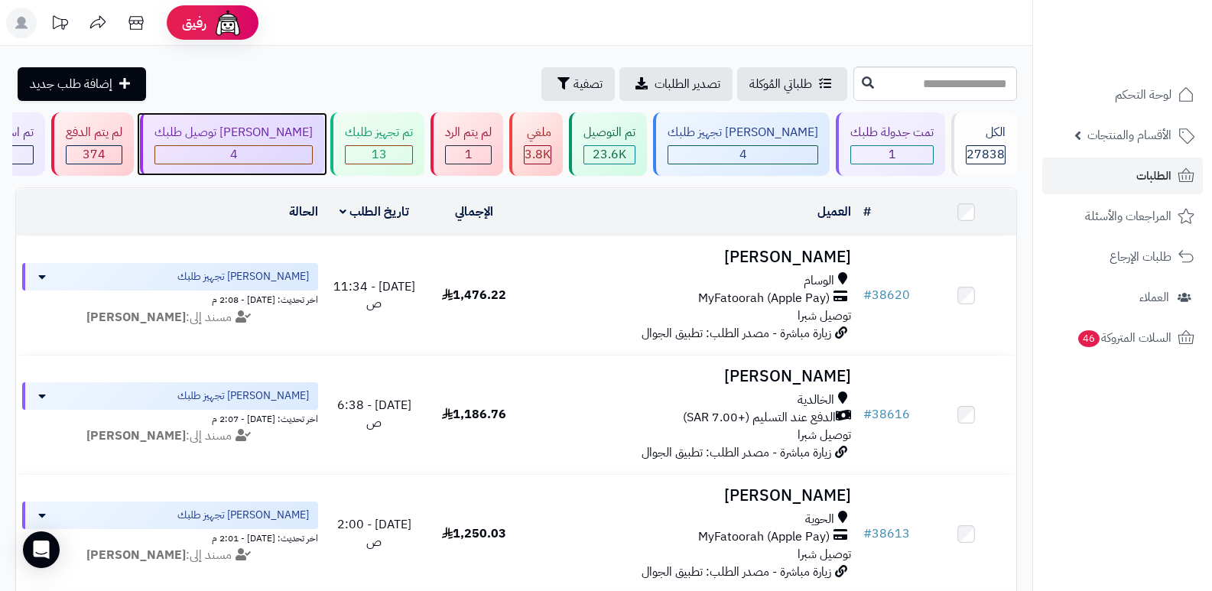
click at [309, 163] on div "4" at bounding box center [233, 155] width 157 height 18
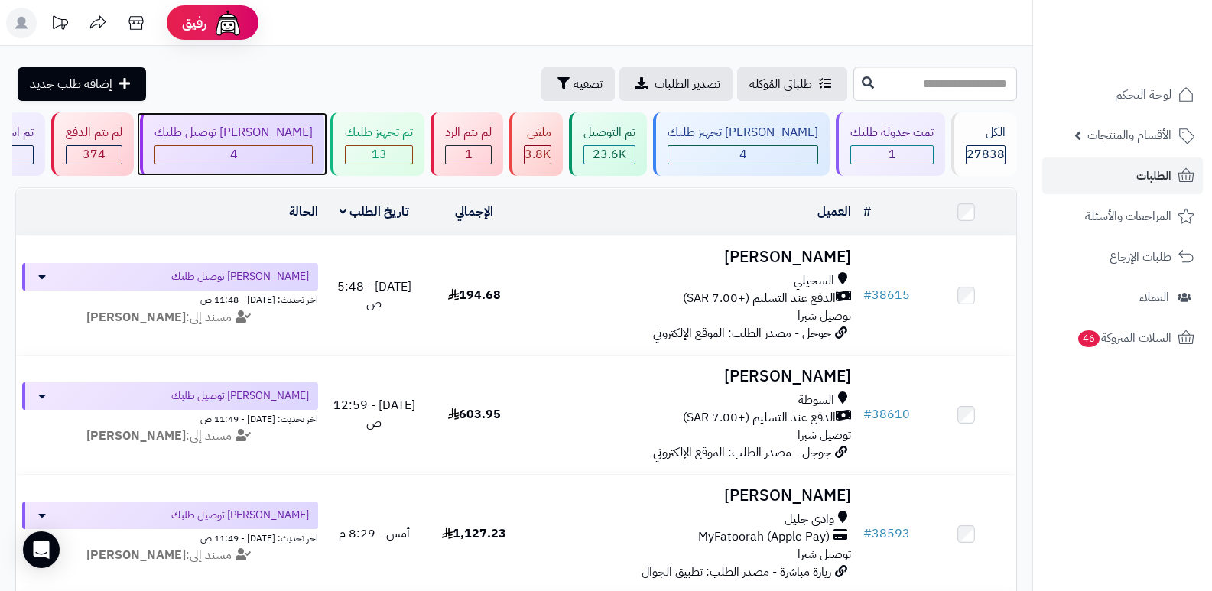
click at [307, 159] on div "4" at bounding box center [233, 155] width 157 height 18
click at [312, 151] on div "4" at bounding box center [233, 155] width 157 height 18
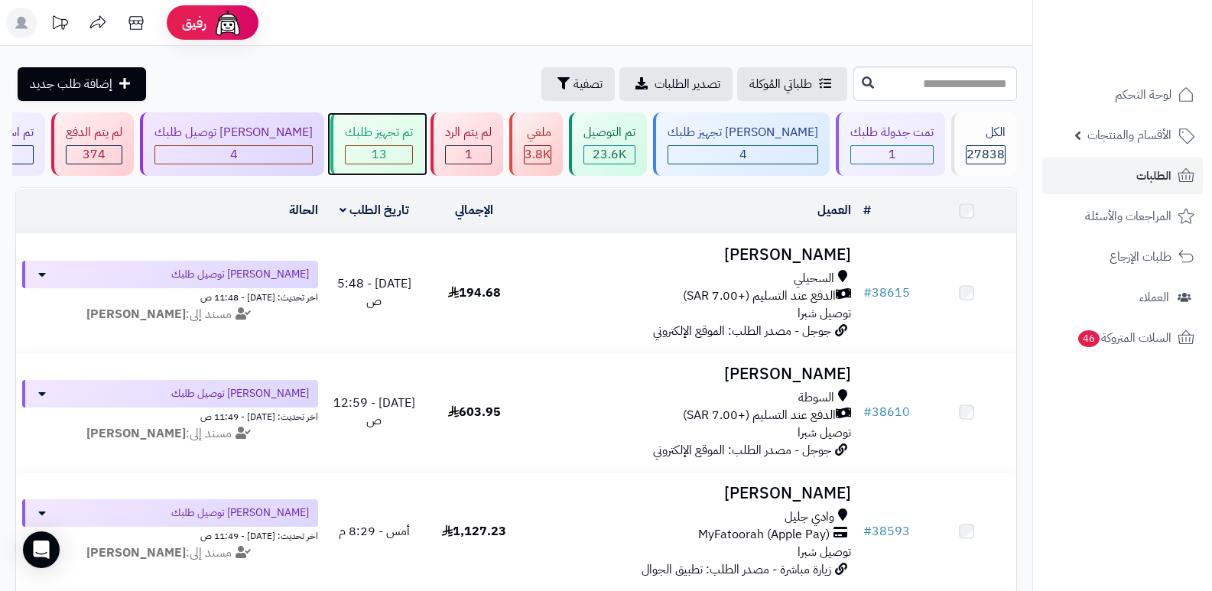
click at [411, 137] on div "تم تجهيز طلبك" at bounding box center [379, 133] width 68 height 18
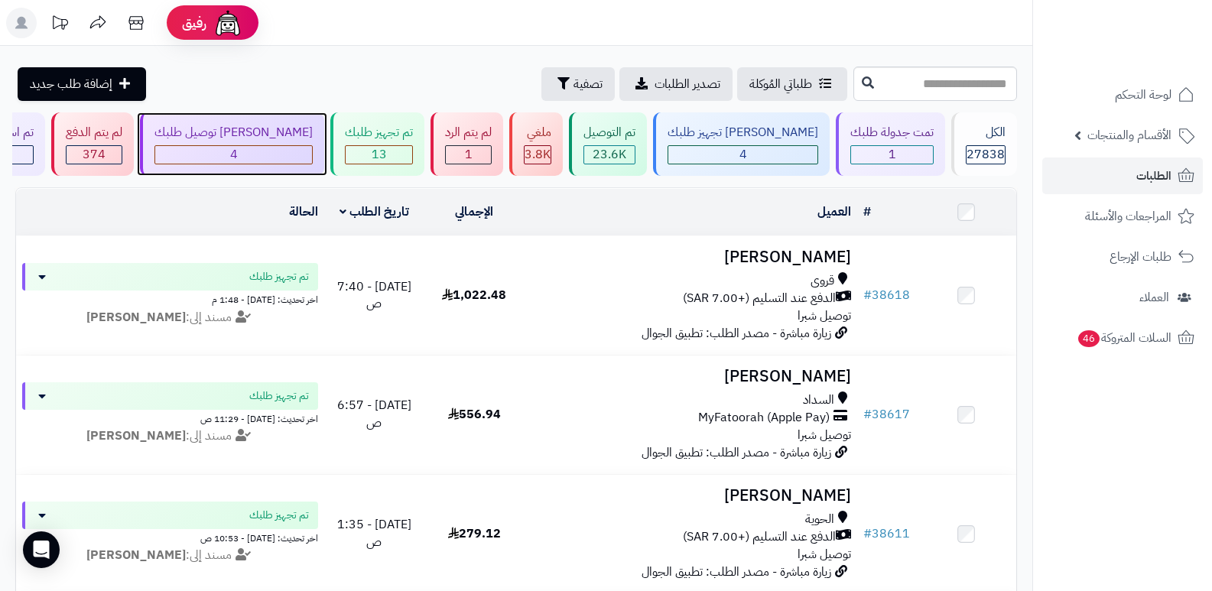
click at [312, 151] on div "4" at bounding box center [233, 155] width 157 height 18
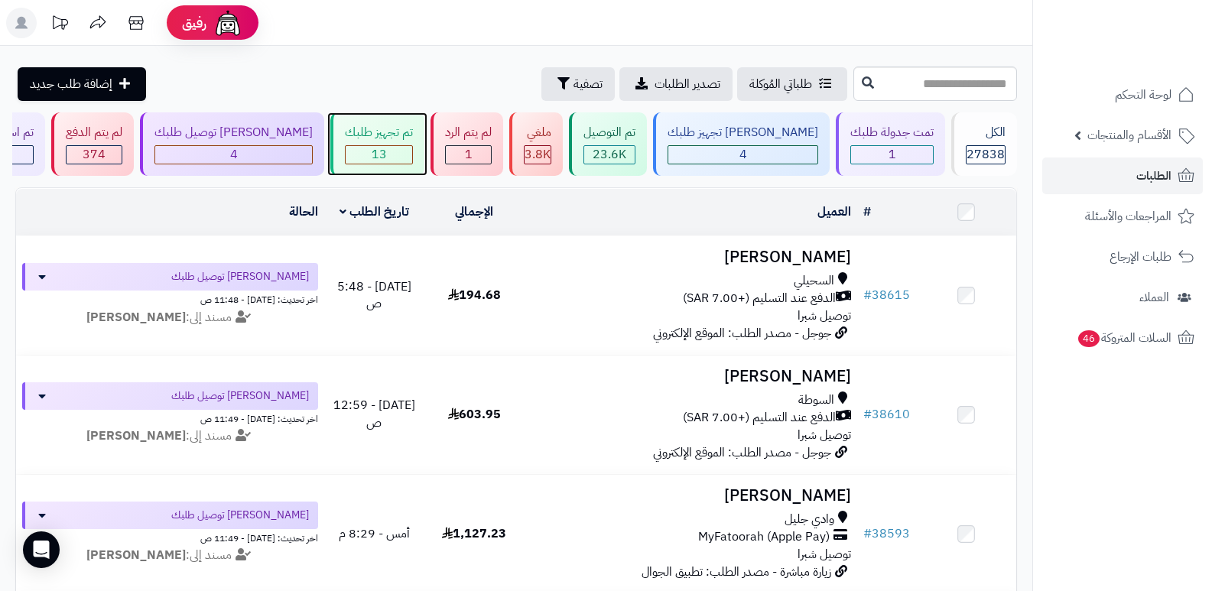
click at [413, 145] on div "13" at bounding box center [379, 154] width 68 height 19
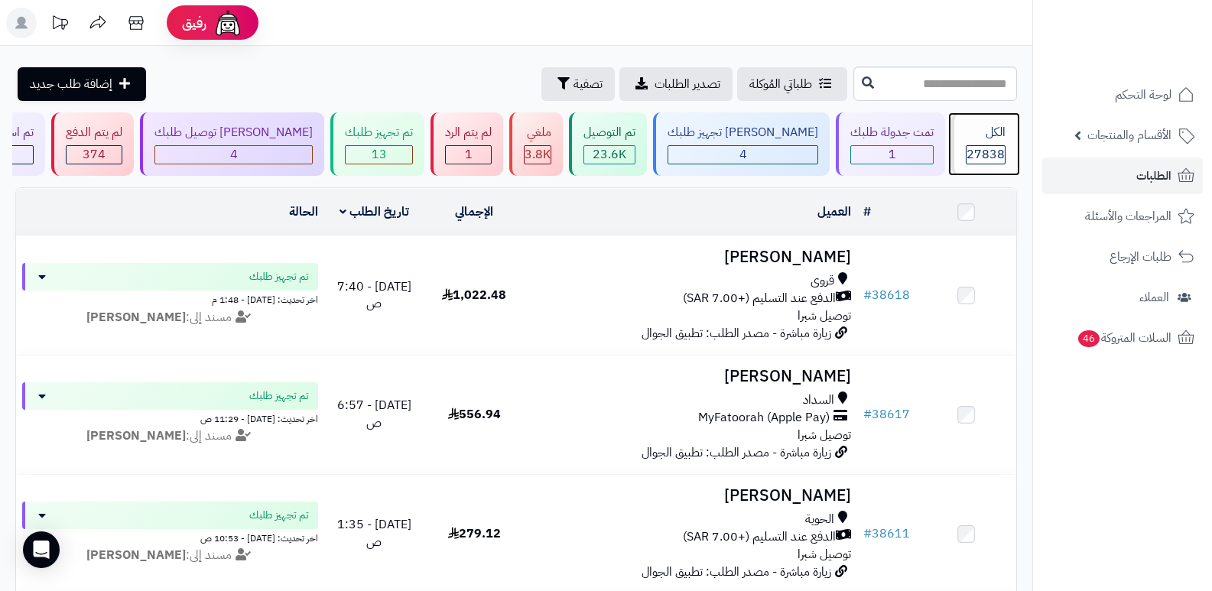
click at [971, 145] on span "27838" at bounding box center [986, 154] width 38 height 18
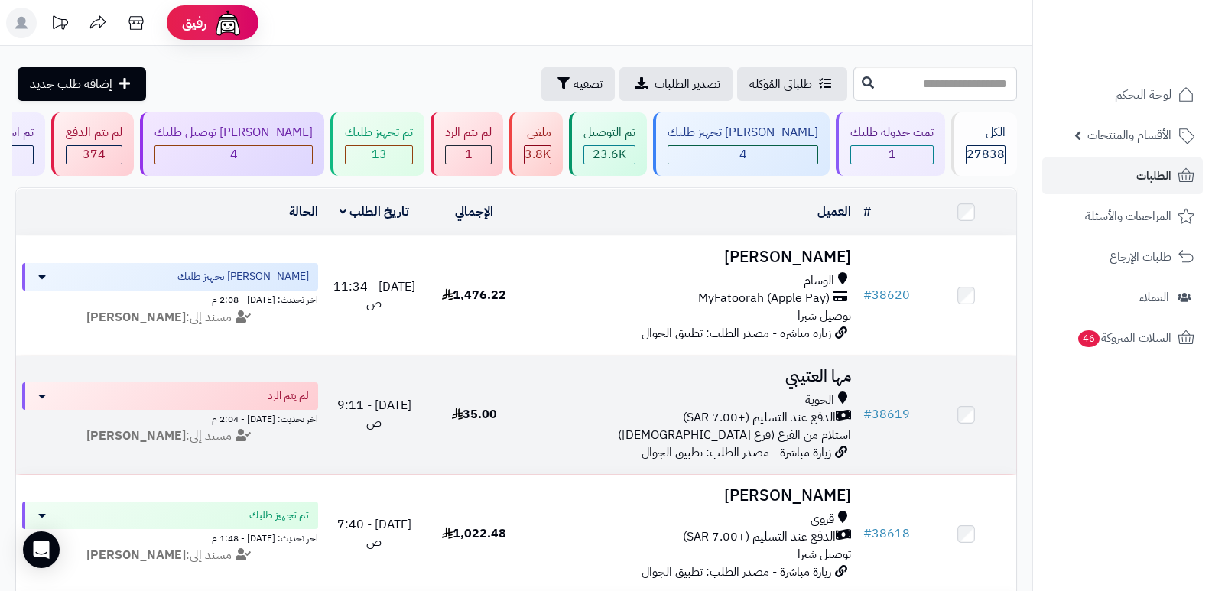
click at [823, 373] on h3 "مها العتيبي" at bounding box center [691, 377] width 321 height 18
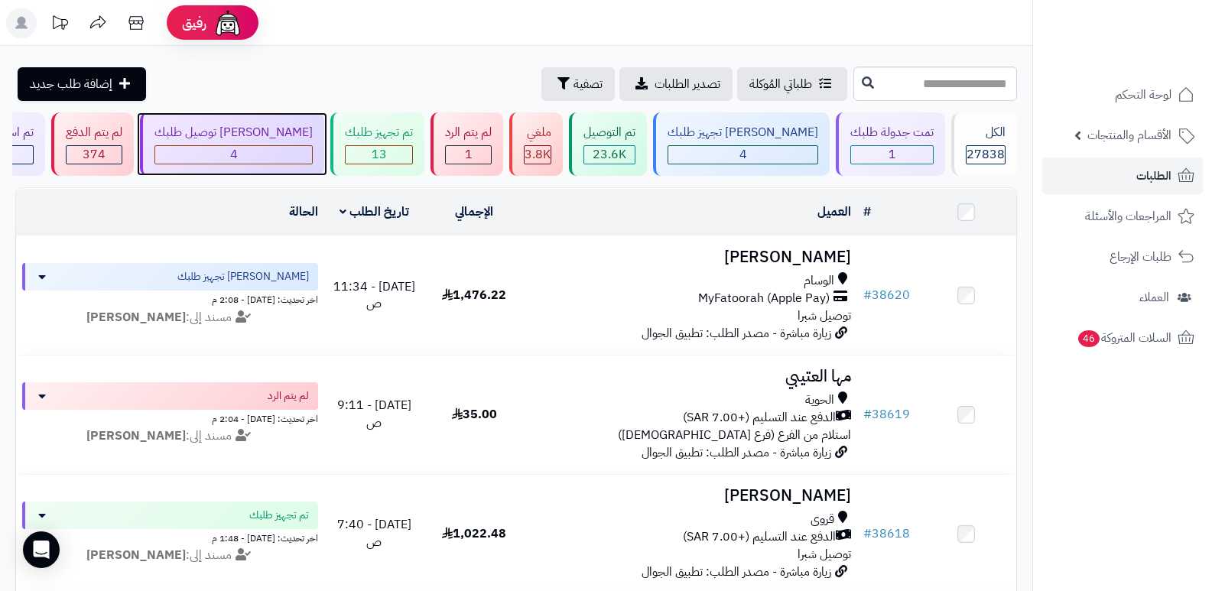
click at [286, 124] on div "[PERSON_NAME] توصيل طلبك" at bounding box center [234, 133] width 158 height 18
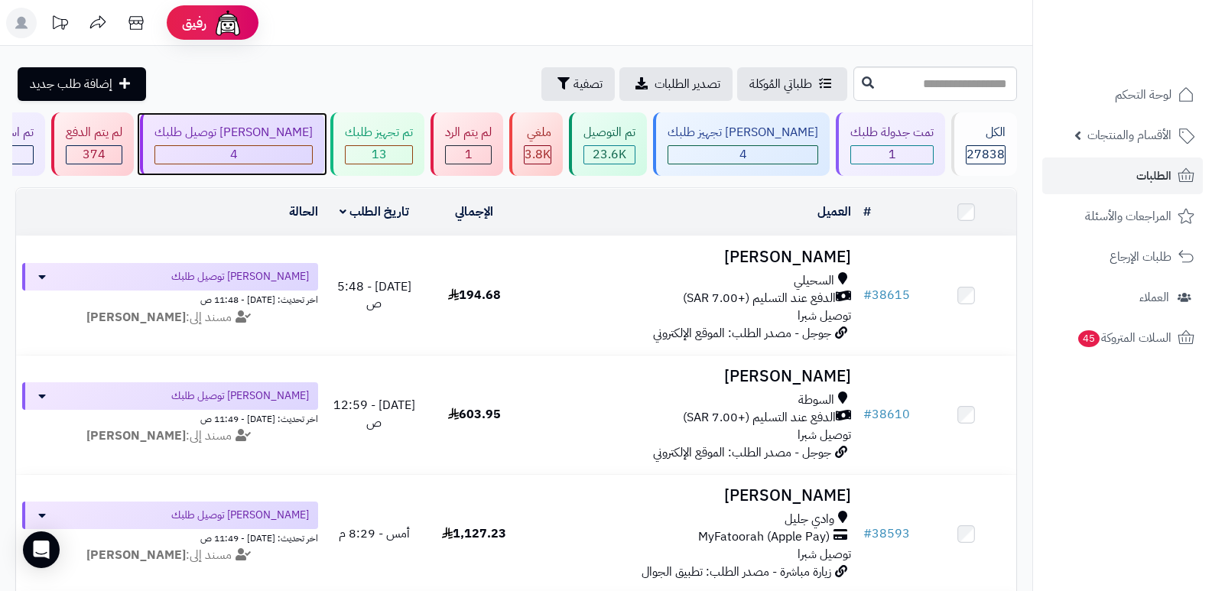
click at [304, 133] on div "[PERSON_NAME] توصيل طلبك" at bounding box center [234, 133] width 158 height 18
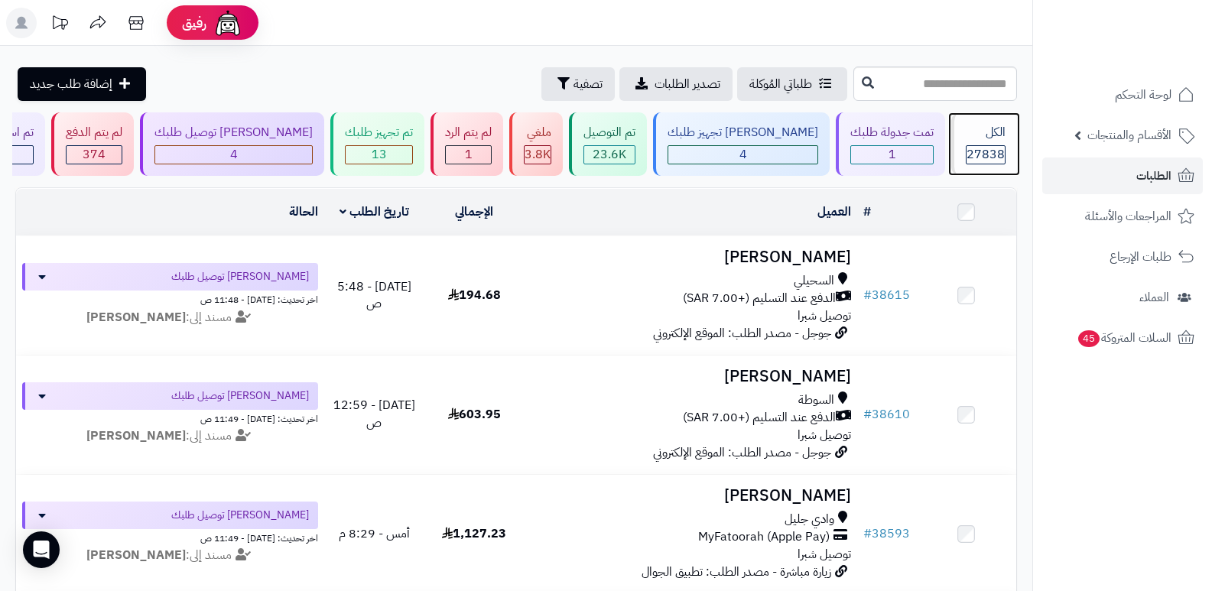
click at [984, 151] on span "27838" at bounding box center [986, 154] width 38 height 18
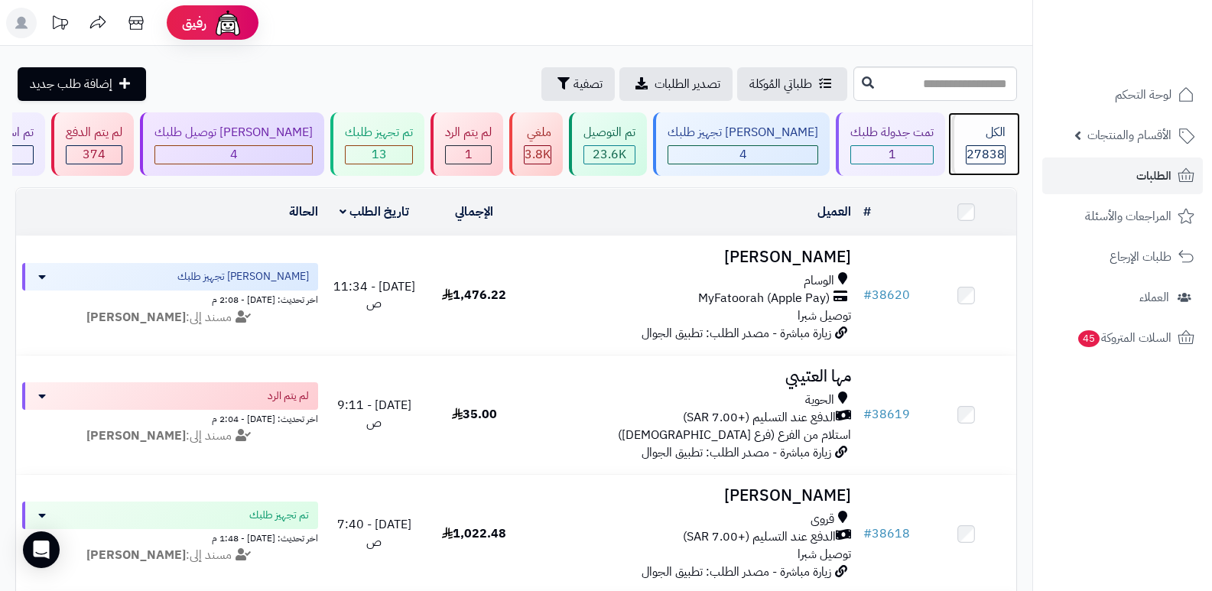
click at [975, 130] on div "الكل" at bounding box center [986, 133] width 40 height 18
click at [994, 140] on div "الكل" at bounding box center [986, 133] width 40 height 18
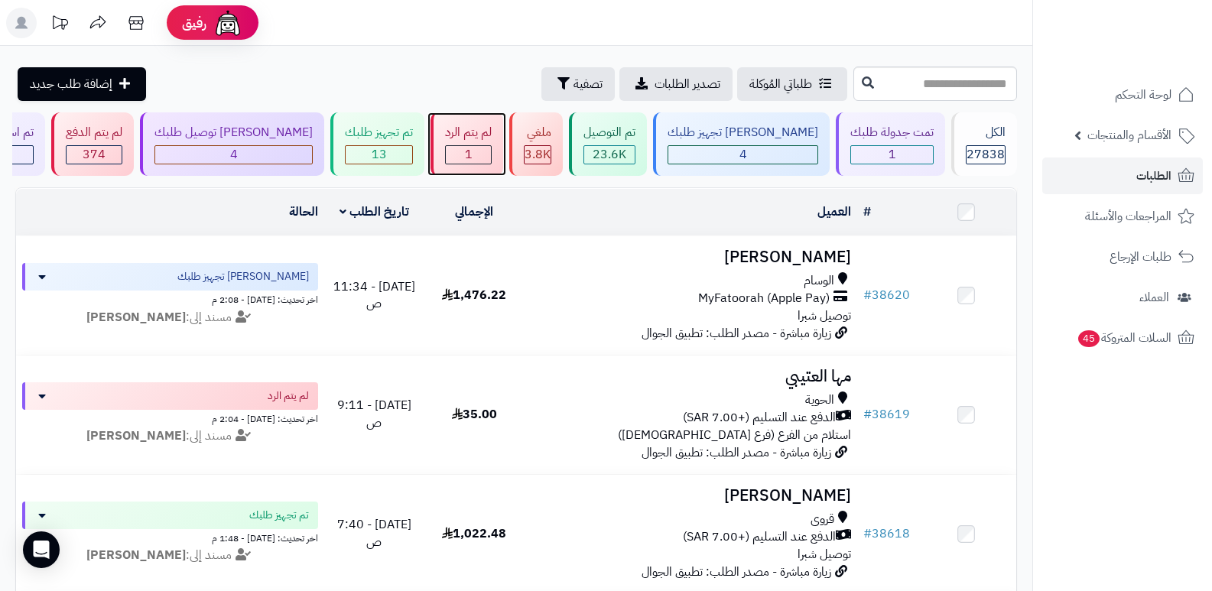
click at [479, 153] on div "1" at bounding box center [468, 155] width 45 height 18
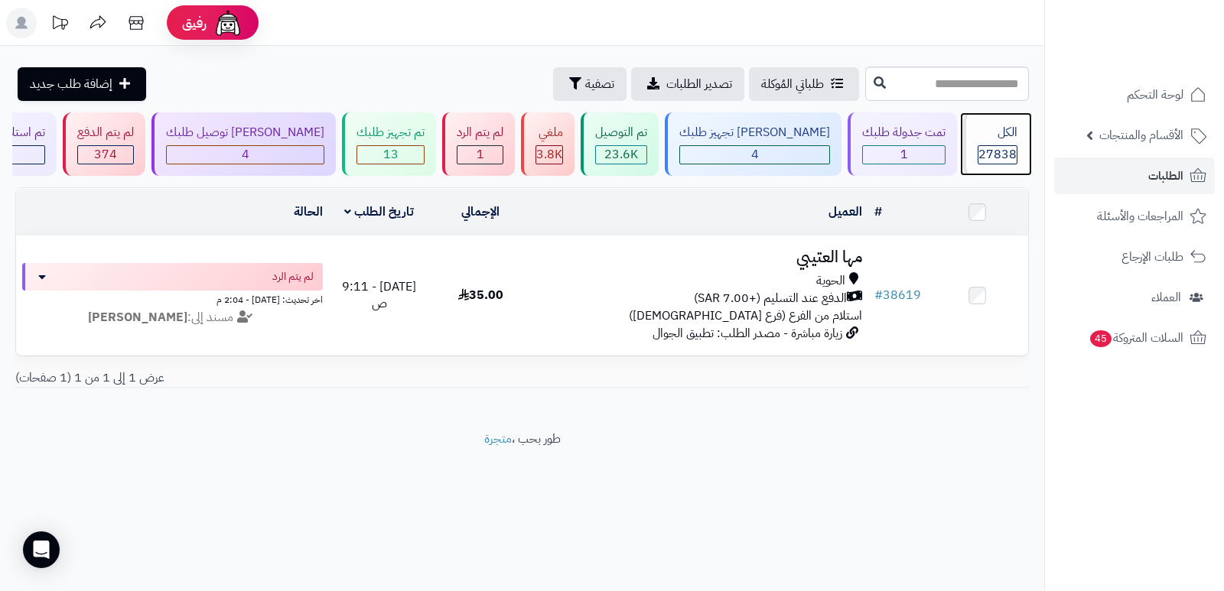
click at [979, 140] on div "الكل" at bounding box center [998, 133] width 40 height 18
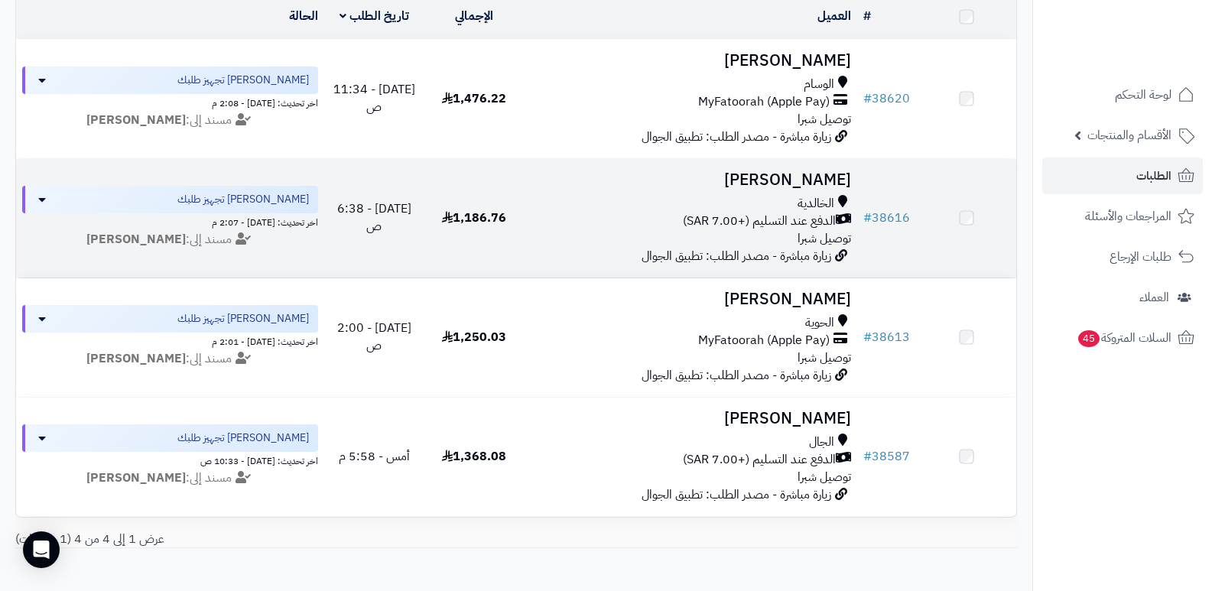
scroll to position [282, 0]
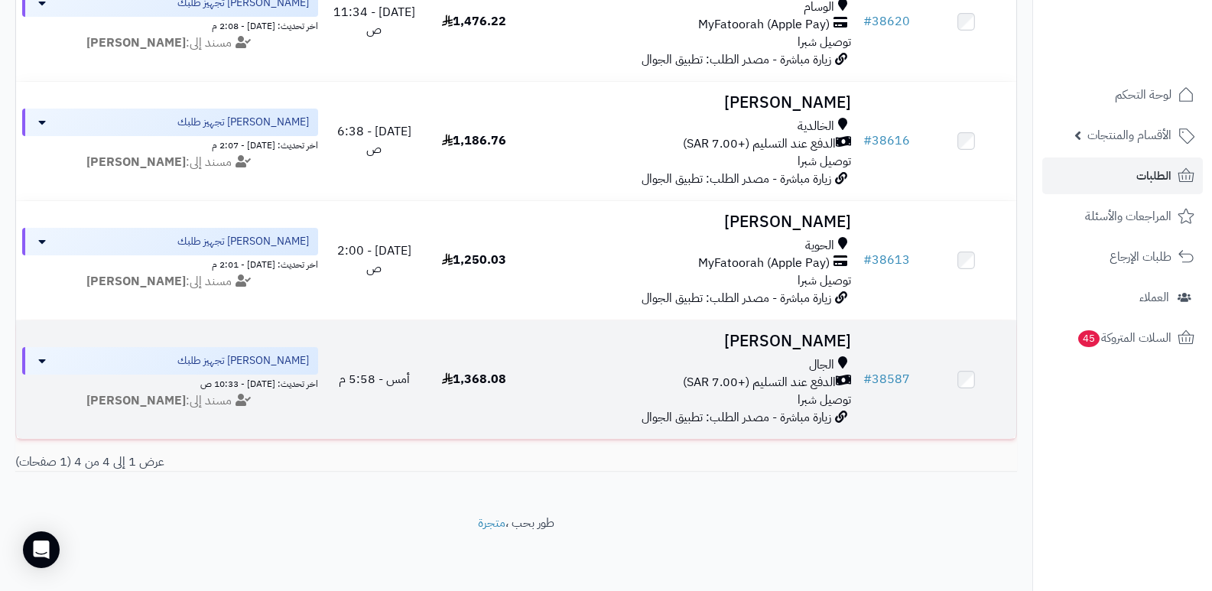
drag, startPoint x: 1056, startPoint y: 431, endPoint x: 884, endPoint y: 400, distance: 174.1
click at [1056, 431] on nav "لوحة التحكم الأقسام والمنتجات المنتجات الأقسام الماركات مواصفات المنتجات مواصفا…" at bounding box center [1123, 314] width 180 height 591
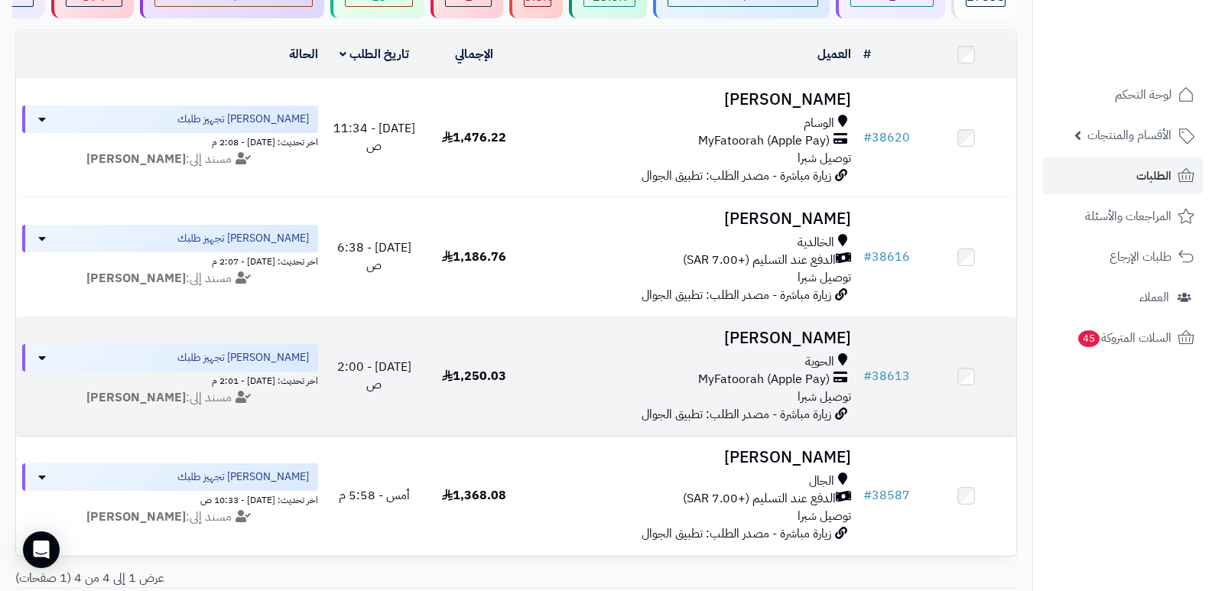
scroll to position [0, 0]
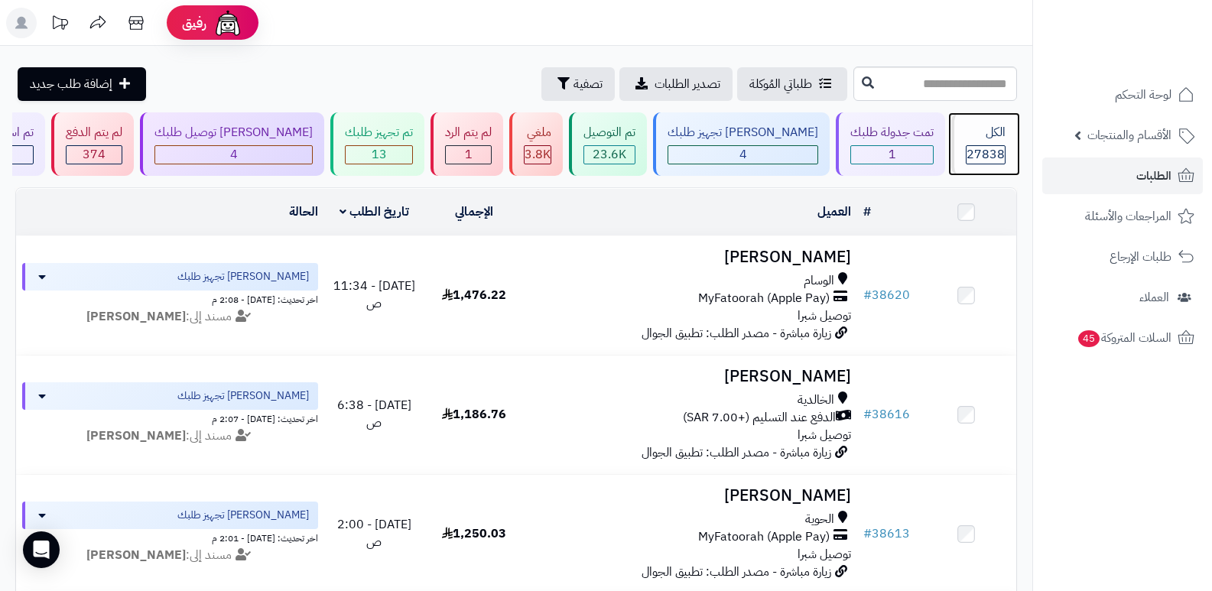
click at [981, 155] on span "27838" at bounding box center [986, 154] width 38 height 18
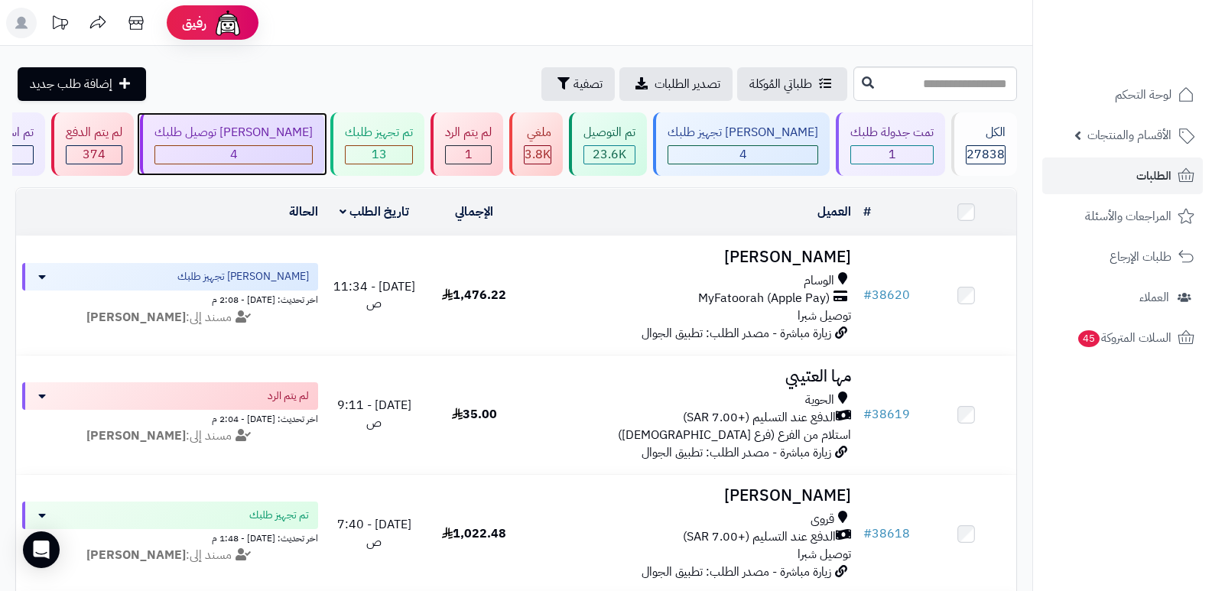
click at [312, 131] on div "[PERSON_NAME] توصيل طلبك" at bounding box center [234, 133] width 158 height 18
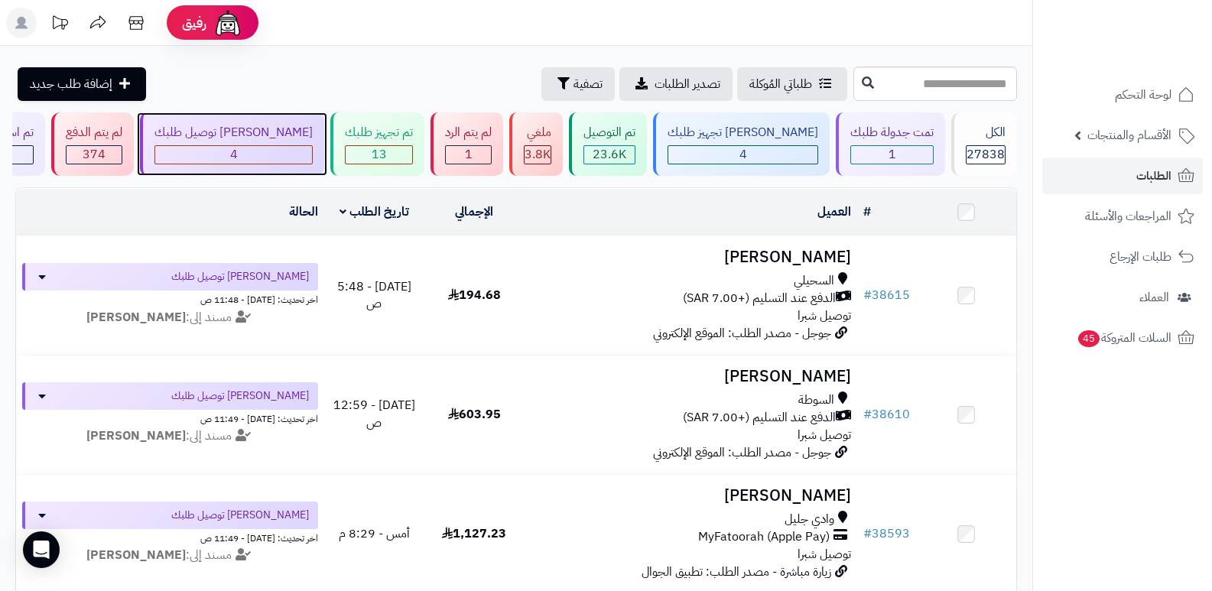
click at [312, 131] on div "[PERSON_NAME] توصيل طلبك" at bounding box center [234, 133] width 158 height 18
click at [301, 135] on div "[PERSON_NAME] توصيل طلبك" at bounding box center [234, 133] width 158 height 18
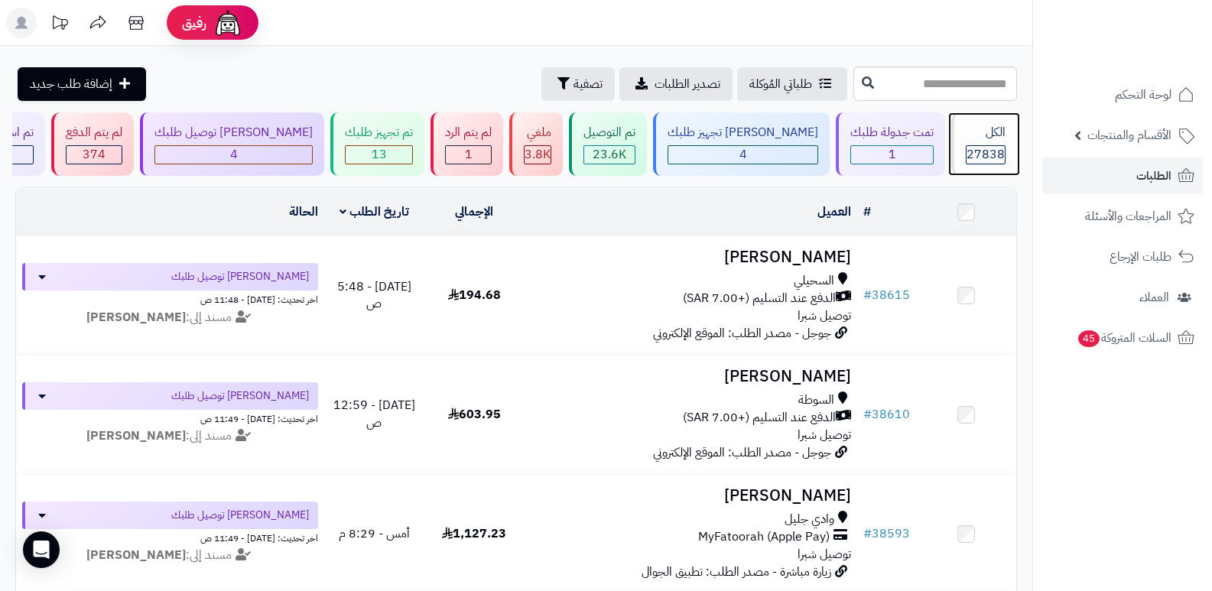
click at [1001, 148] on span "27838" at bounding box center [986, 154] width 38 height 18
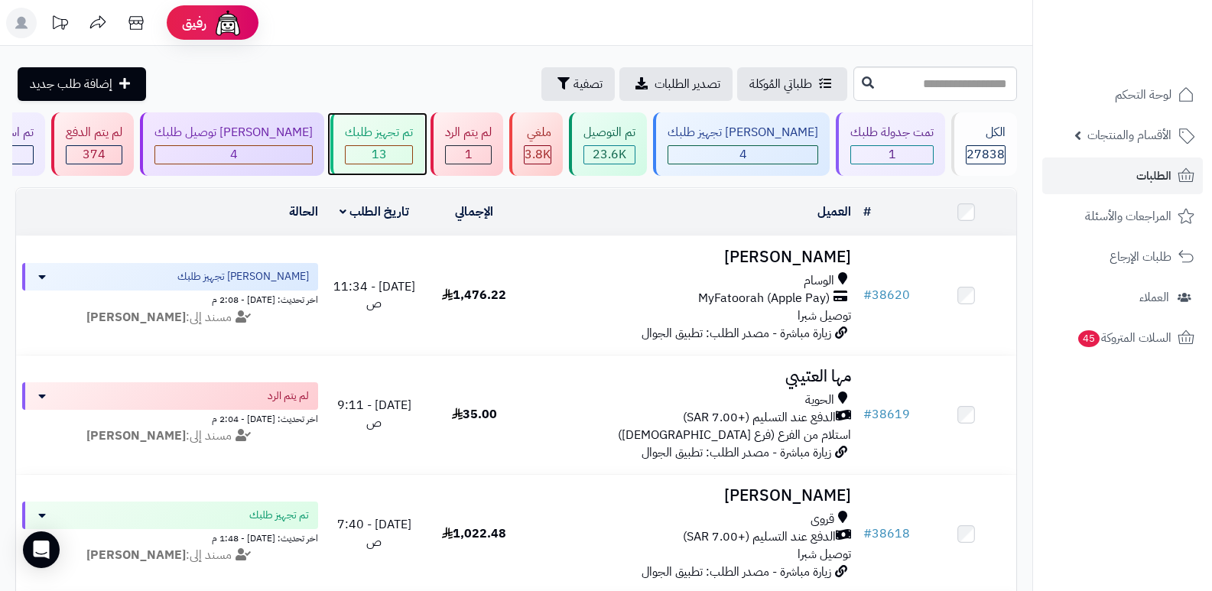
click at [396, 138] on div "تم تجهيز طلبك" at bounding box center [379, 133] width 68 height 18
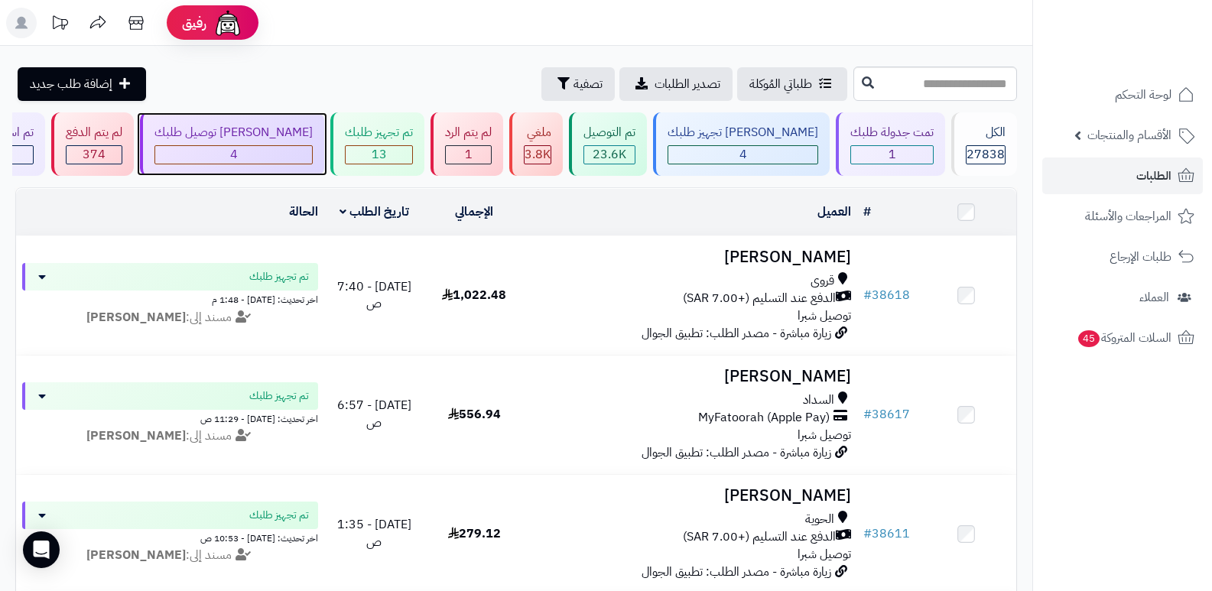
click at [238, 156] on span "4" at bounding box center [234, 154] width 8 height 18
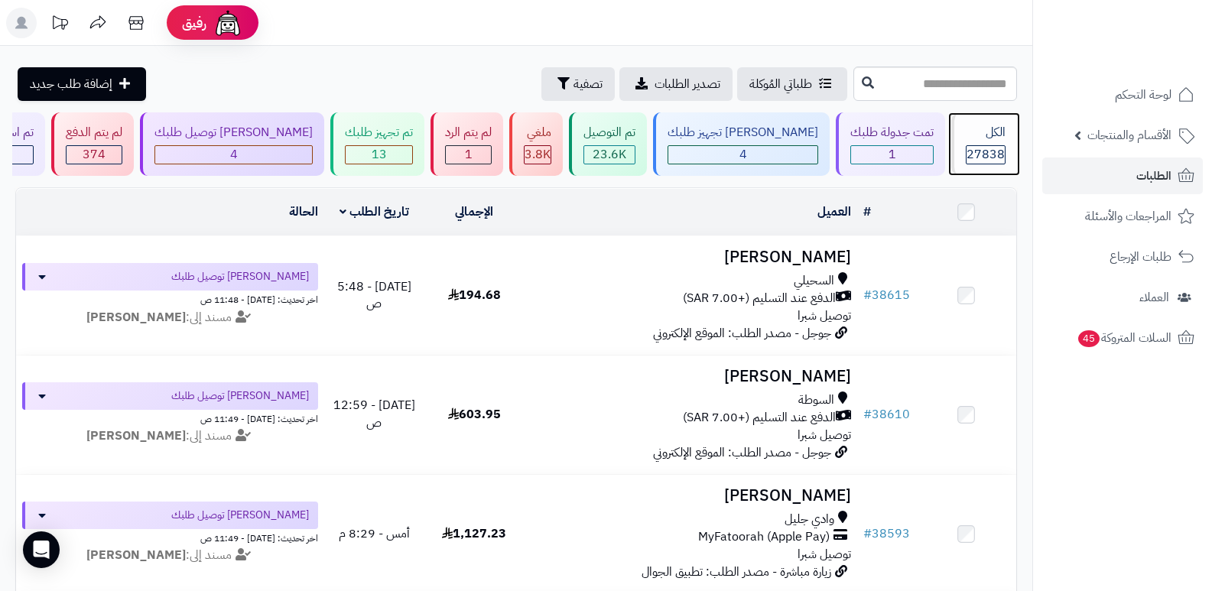
click at [991, 149] on span "27838" at bounding box center [986, 154] width 38 height 18
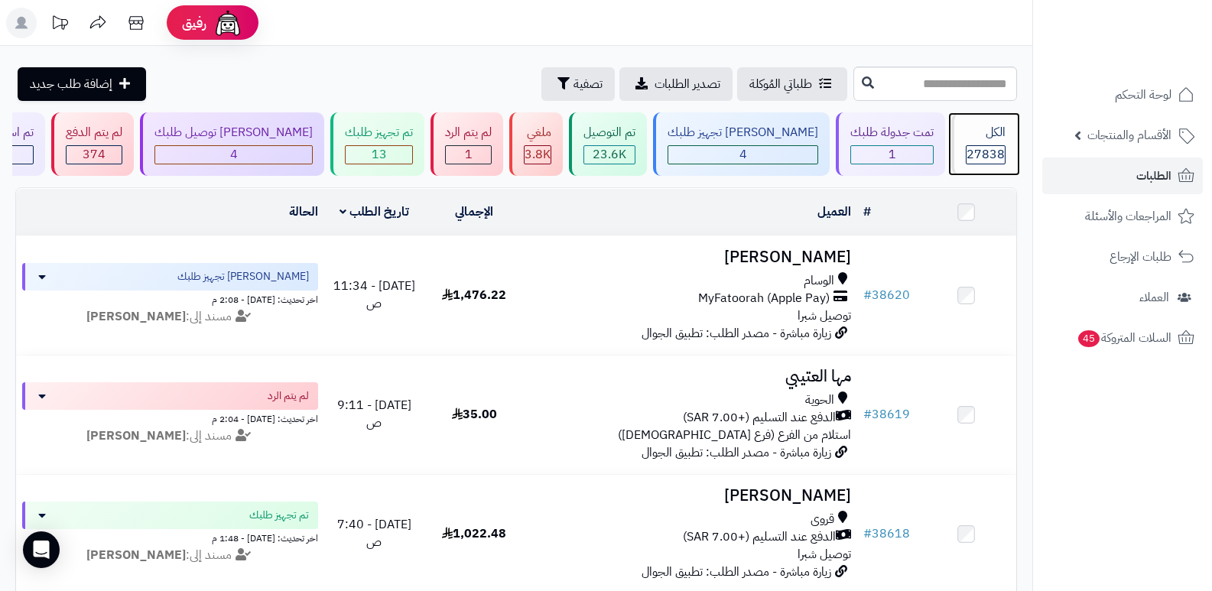
click at [972, 153] on span "27838" at bounding box center [986, 154] width 38 height 18
click at [981, 158] on span "27838" at bounding box center [986, 154] width 38 height 18
click at [812, 1] on header "رفيق ! الطلبات معالجة مكتمل إرجاع المنتجات العملاء المتواجدون الان 28506 عملاء …" at bounding box center [606, 23] width 1212 height 46
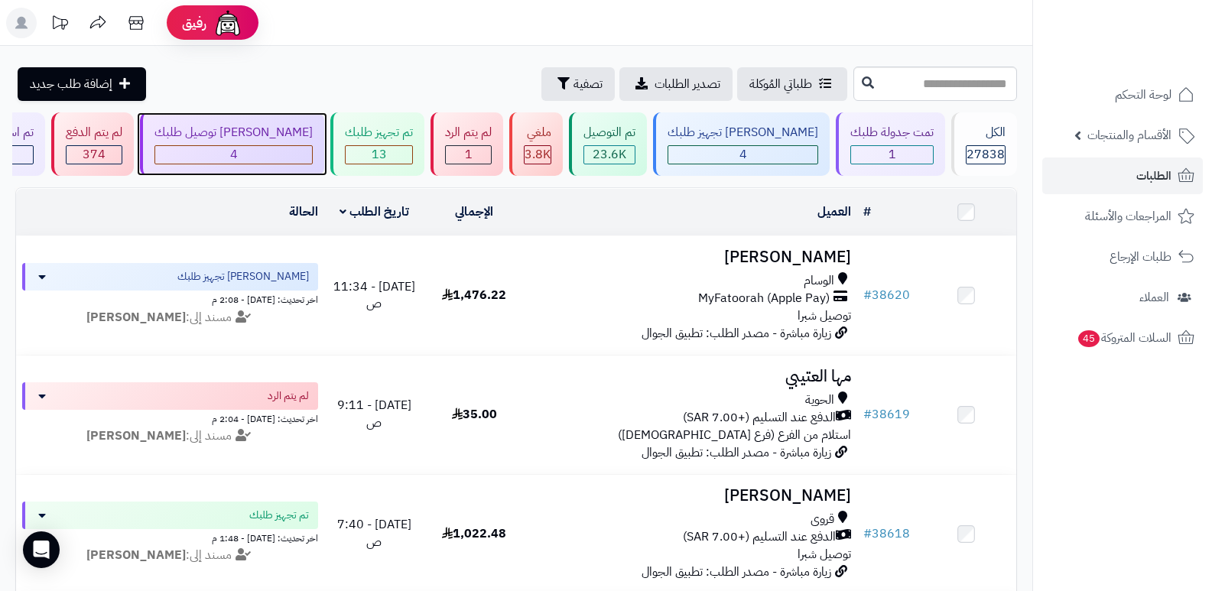
click at [305, 154] on div "4" at bounding box center [233, 155] width 157 height 18
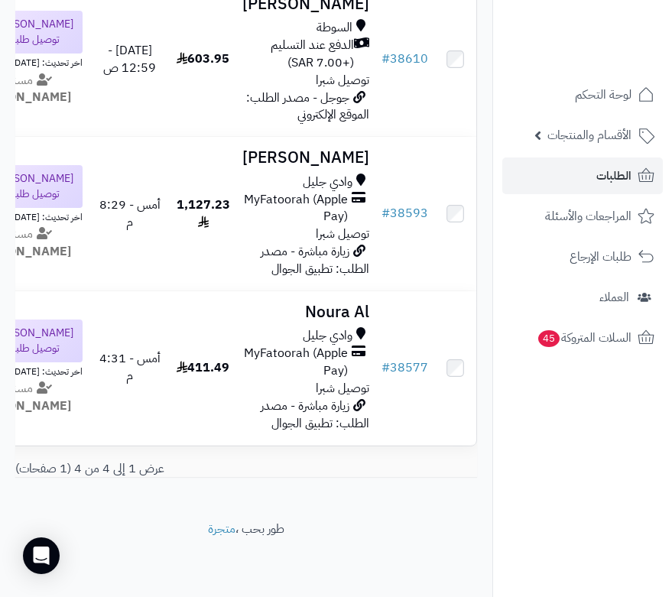
scroll to position [578, 0]
drag, startPoint x: 600, startPoint y: 456, endPoint x: 482, endPoint y: 429, distance: 121.5
click at [600, 454] on nav "لوحة التحكم الأقسام والمنتجات المنتجات الأقسام الماركات مواصفات المنتجات مواصفا…" at bounding box center [583, 317] width 180 height 597
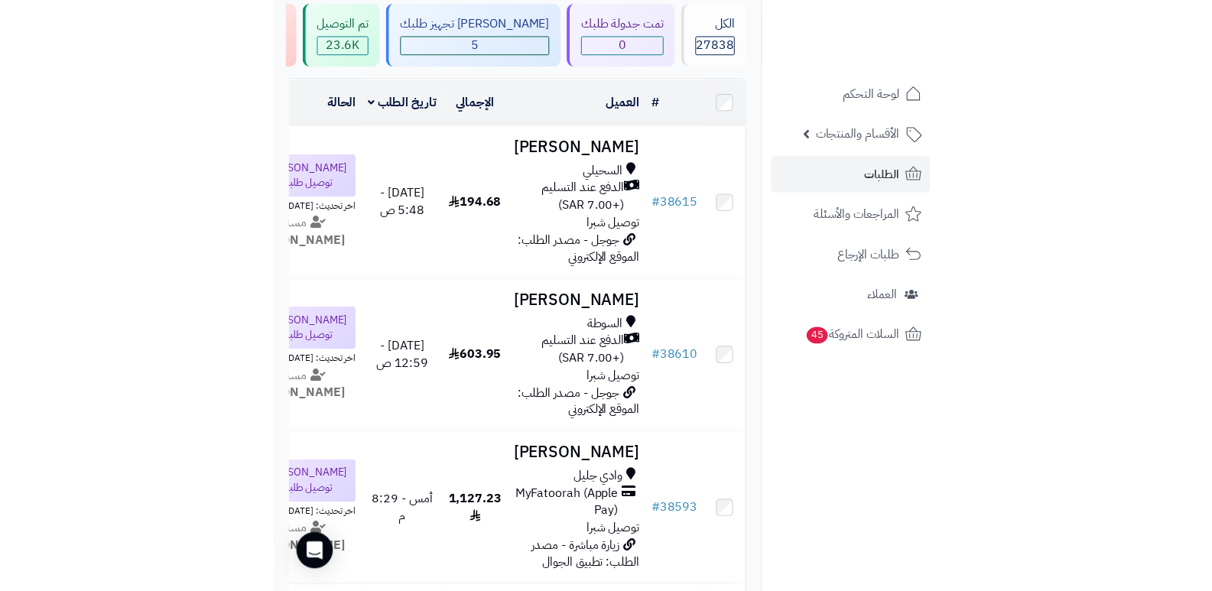
scroll to position [0, 0]
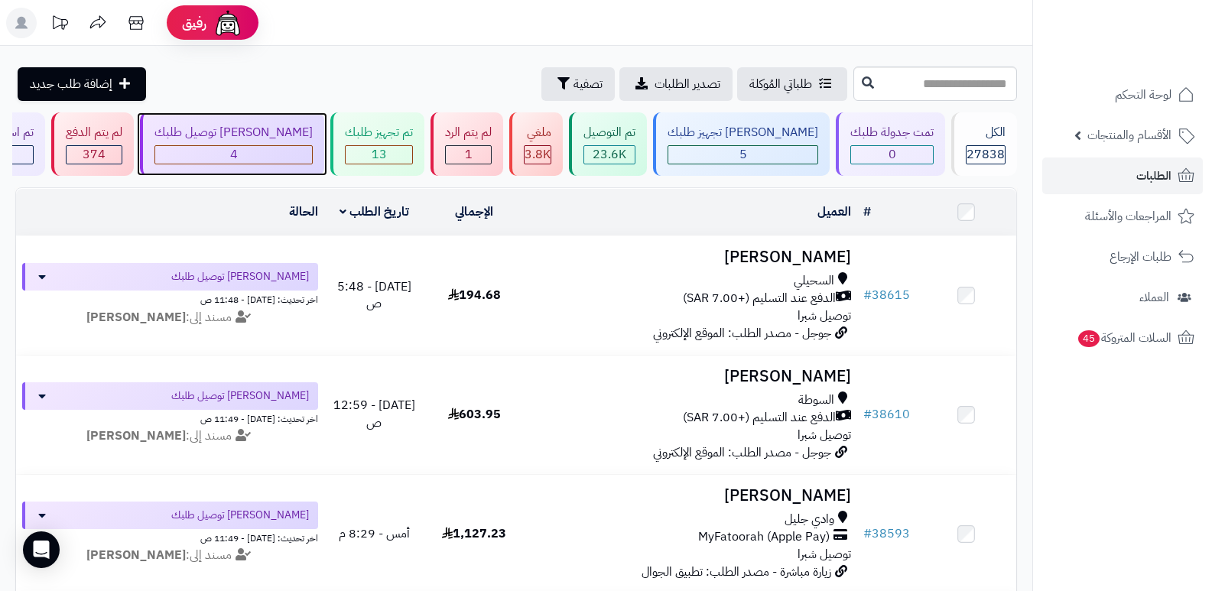
click at [268, 142] on div "[PERSON_NAME] توصيل طلبك 4" at bounding box center [232, 143] width 184 height 63
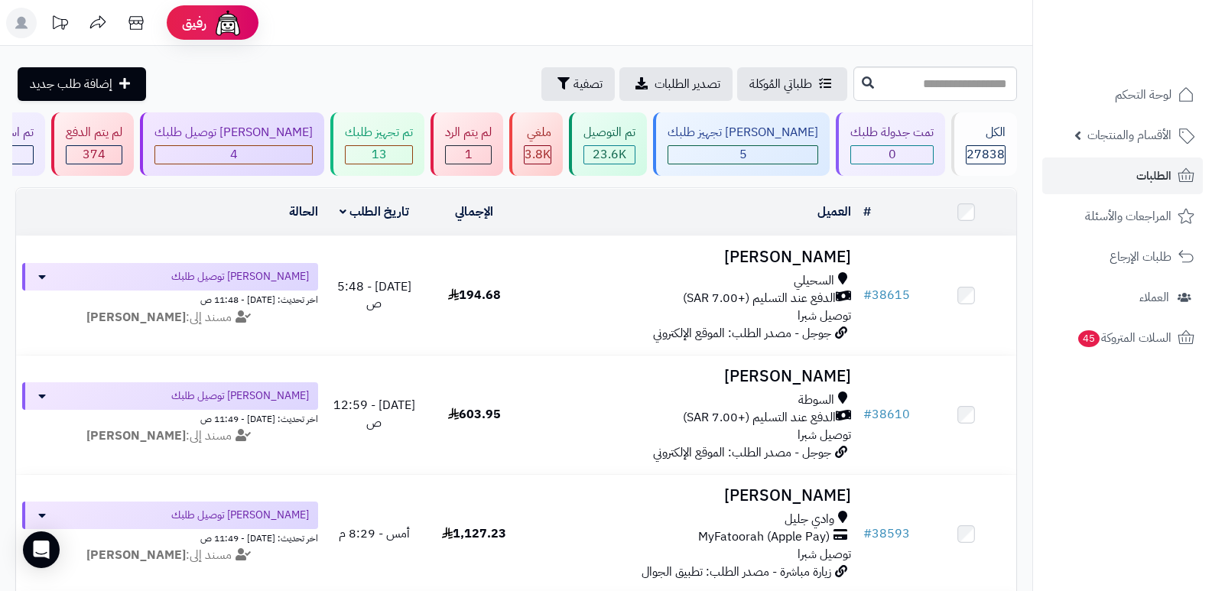
click at [1056, 490] on nav "لوحة التحكم الأقسام والمنتجات المنتجات الأقسام الماركات مواصفات المنتجات مواصفا…" at bounding box center [1123, 314] width 180 height 591
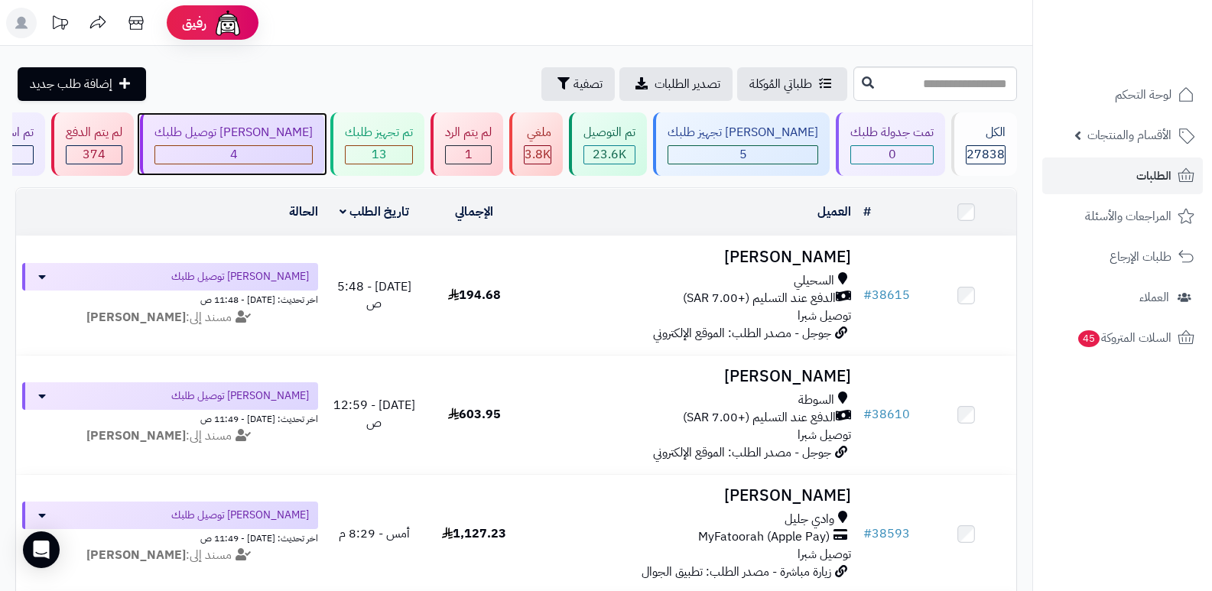
click at [282, 142] on div "[PERSON_NAME] توصيل طلبك 4" at bounding box center [232, 143] width 184 height 63
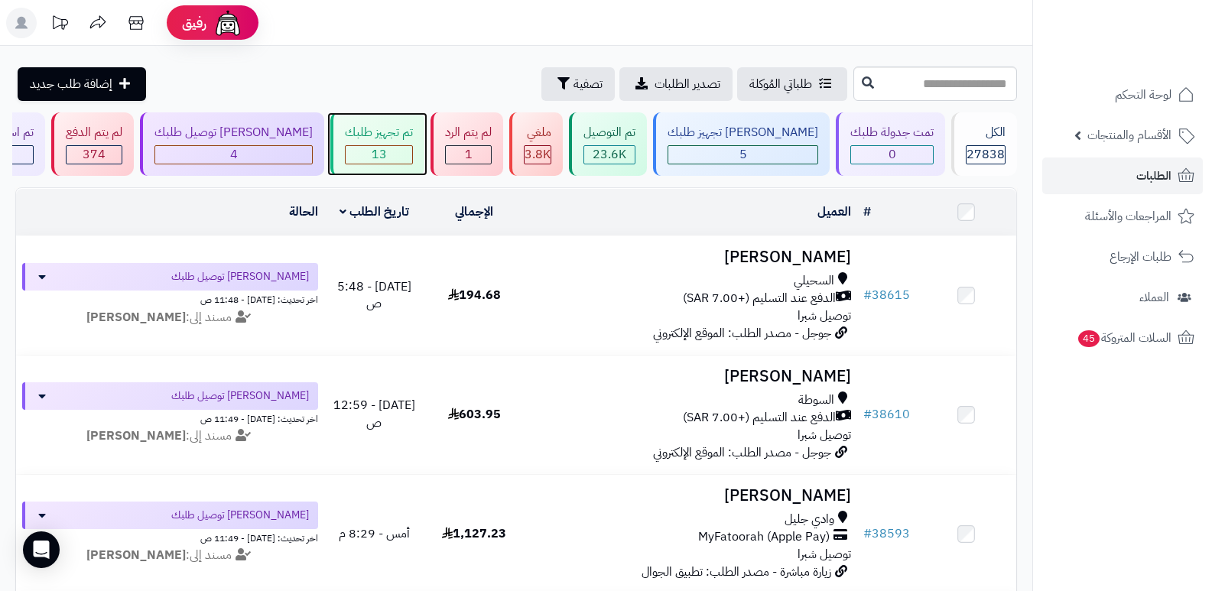
click at [380, 155] on div "13" at bounding box center [379, 155] width 67 height 18
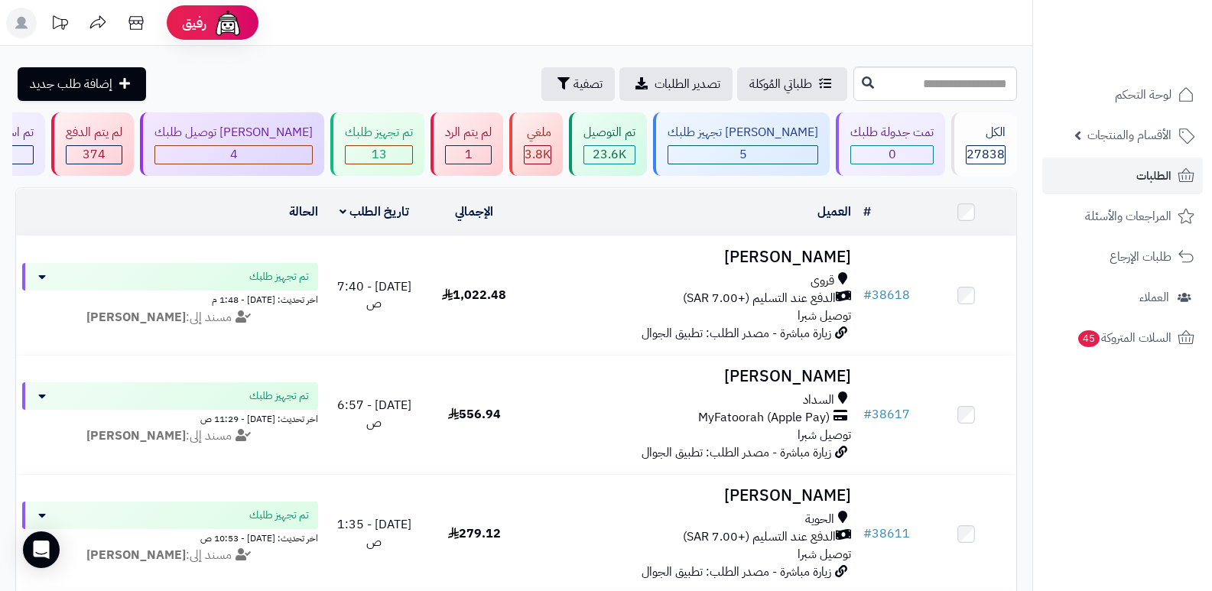
click at [1069, 481] on nav "لوحة التحكم الأقسام والمنتجات المنتجات الأقسام الماركات مواصفات المنتجات مواصفا…" at bounding box center [1123, 314] width 180 height 591
click at [940, 78] on input "text" at bounding box center [936, 84] width 164 height 34
type input "*****"
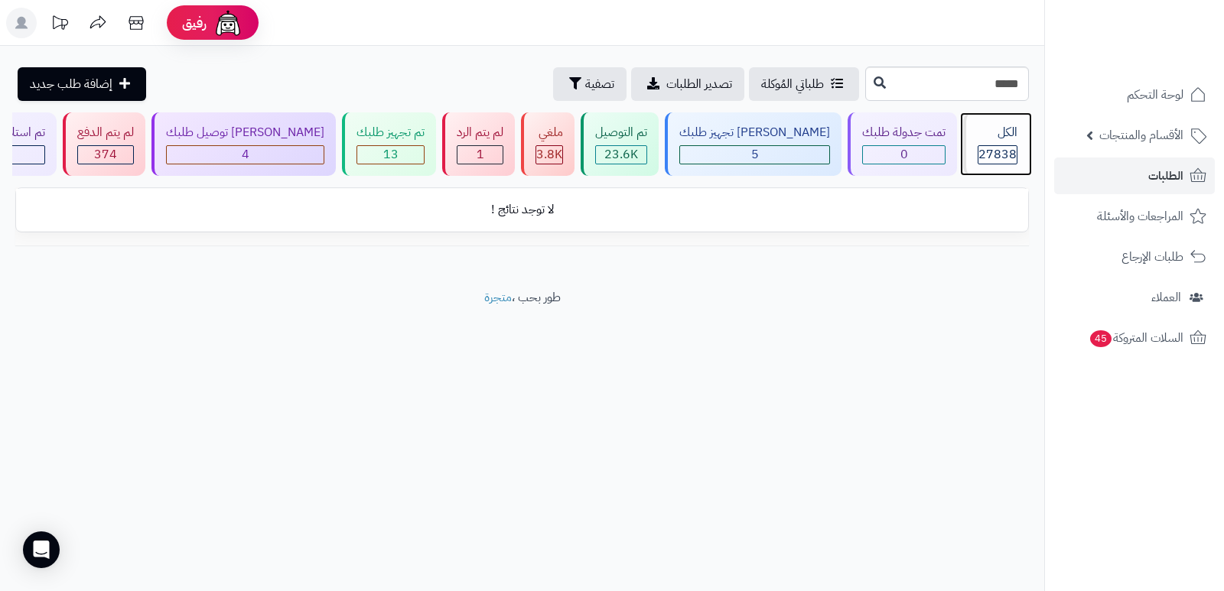
click at [991, 143] on div "الكل 27838" at bounding box center [996, 143] width 66 height 63
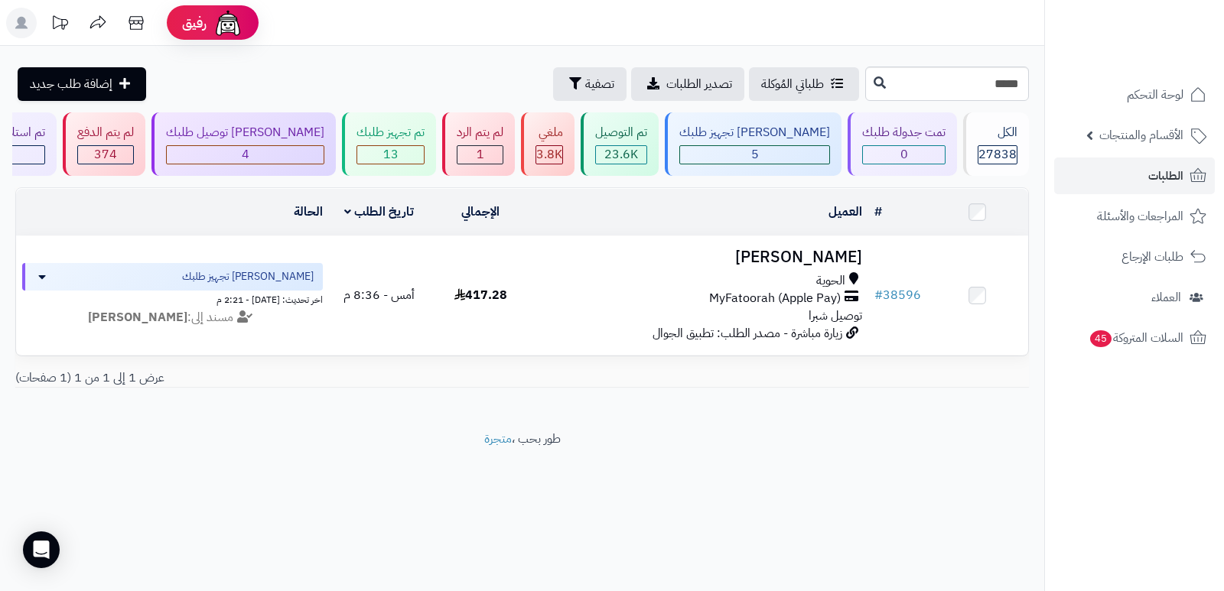
click at [1130, 532] on nav "لوحة التحكم الأقسام والمنتجات المنتجات الأقسام الماركات مواصفات المنتجات مواصفا…" at bounding box center [1134, 314] width 180 height 591
click at [382, 129] on div "تم تجهيز طلبك" at bounding box center [390, 133] width 68 height 18
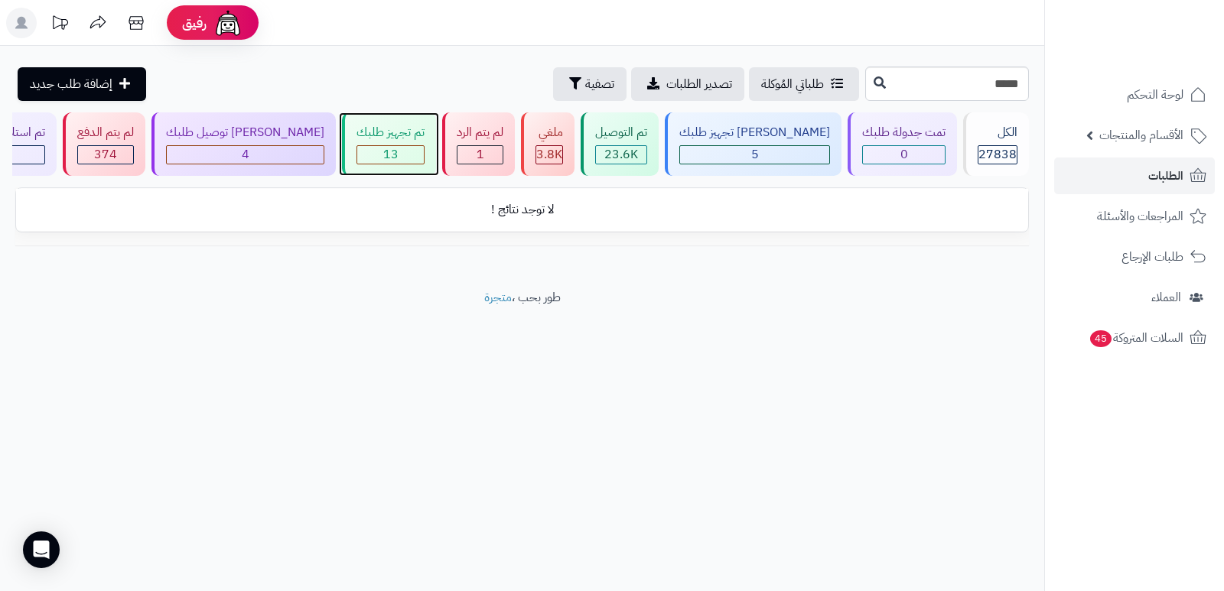
click at [399, 145] on span "13" at bounding box center [390, 154] width 15 height 18
click at [425, 138] on div "تم تجهيز طلبك" at bounding box center [390, 133] width 68 height 18
click at [978, 125] on div "الكل" at bounding box center [998, 133] width 40 height 18
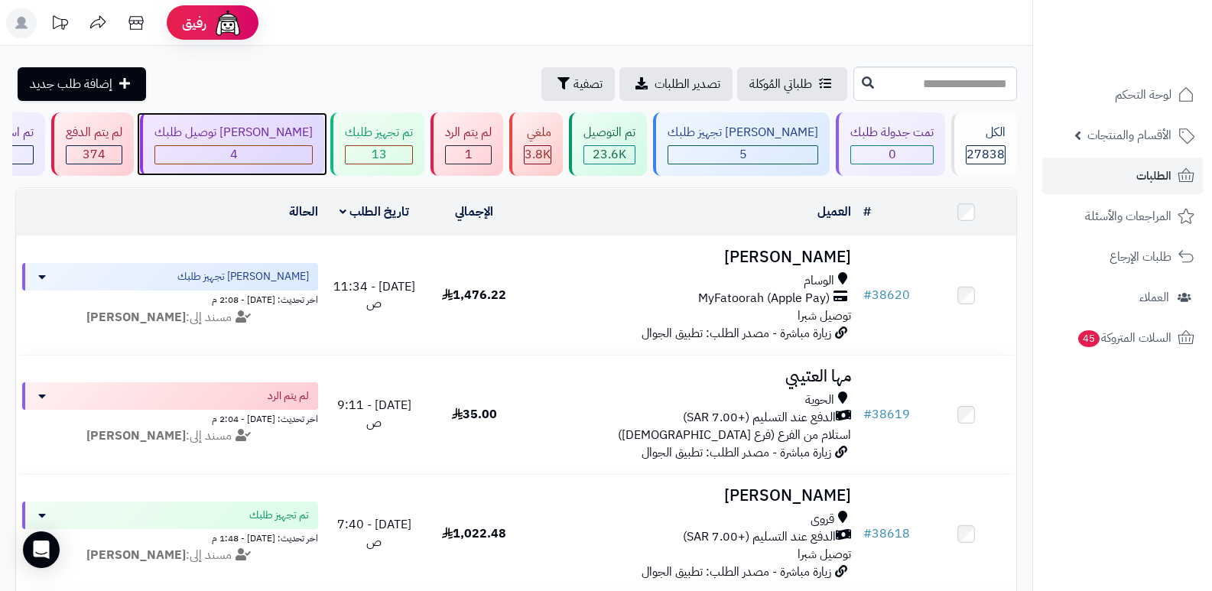
click at [312, 148] on div "4" at bounding box center [233, 155] width 157 height 18
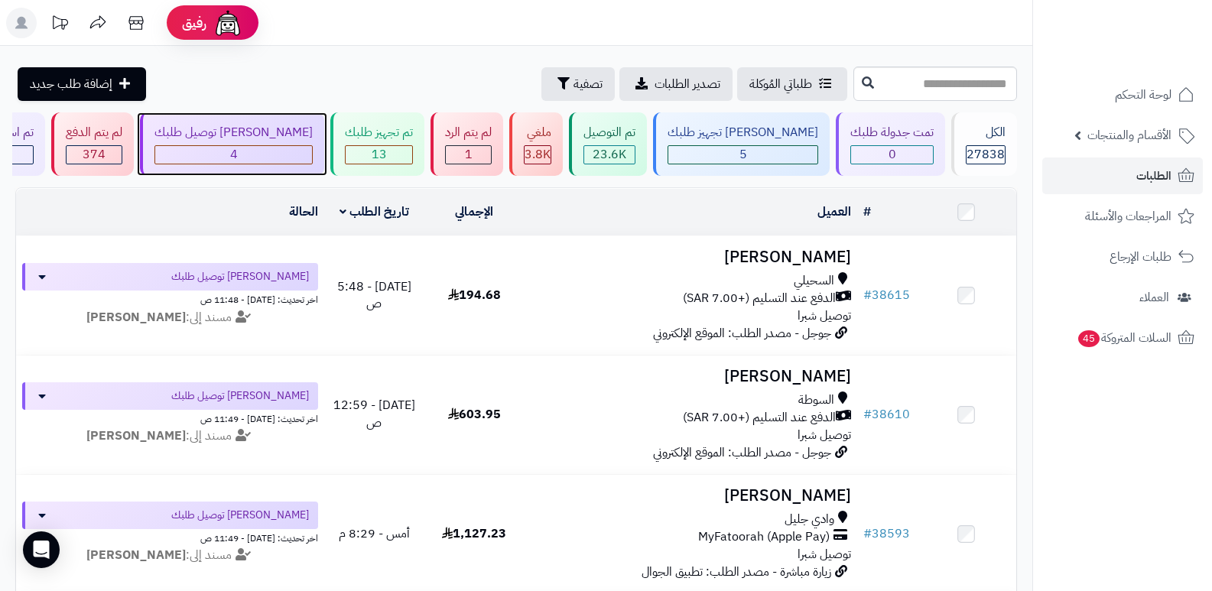
click at [292, 135] on div "[PERSON_NAME] توصيل طلبك" at bounding box center [234, 133] width 158 height 18
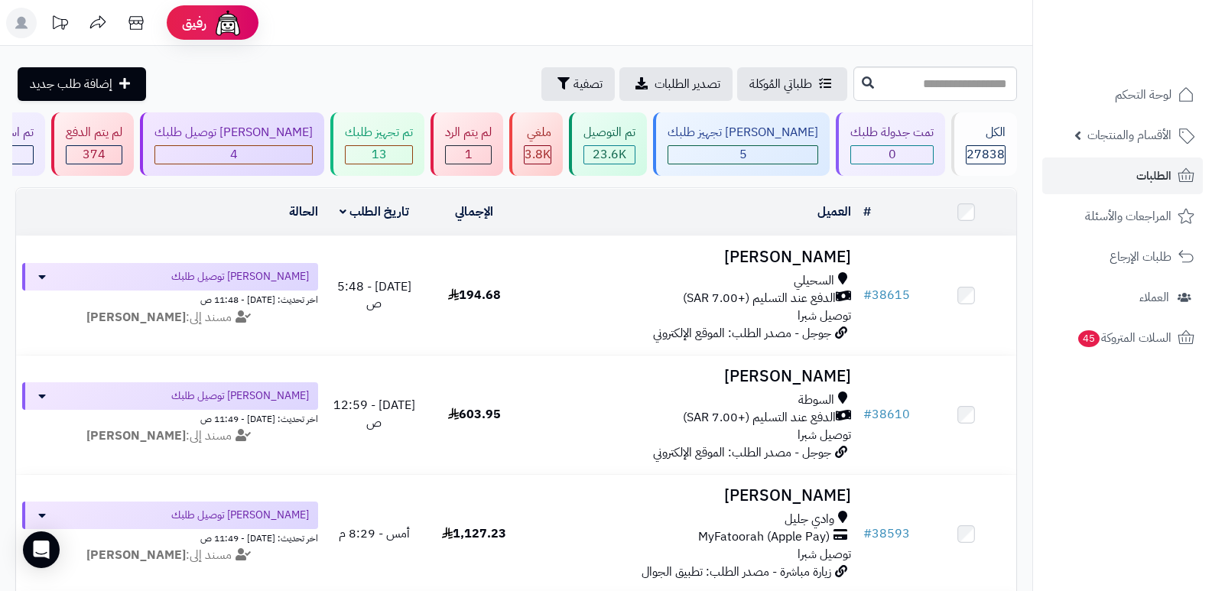
click at [1114, 513] on nav "لوحة التحكم الأقسام والمنتجات المنتجات الأقسام الماركات مواصفات المنتجات مواصفا…" at bounding box center [1123, 314] width 180 height 591
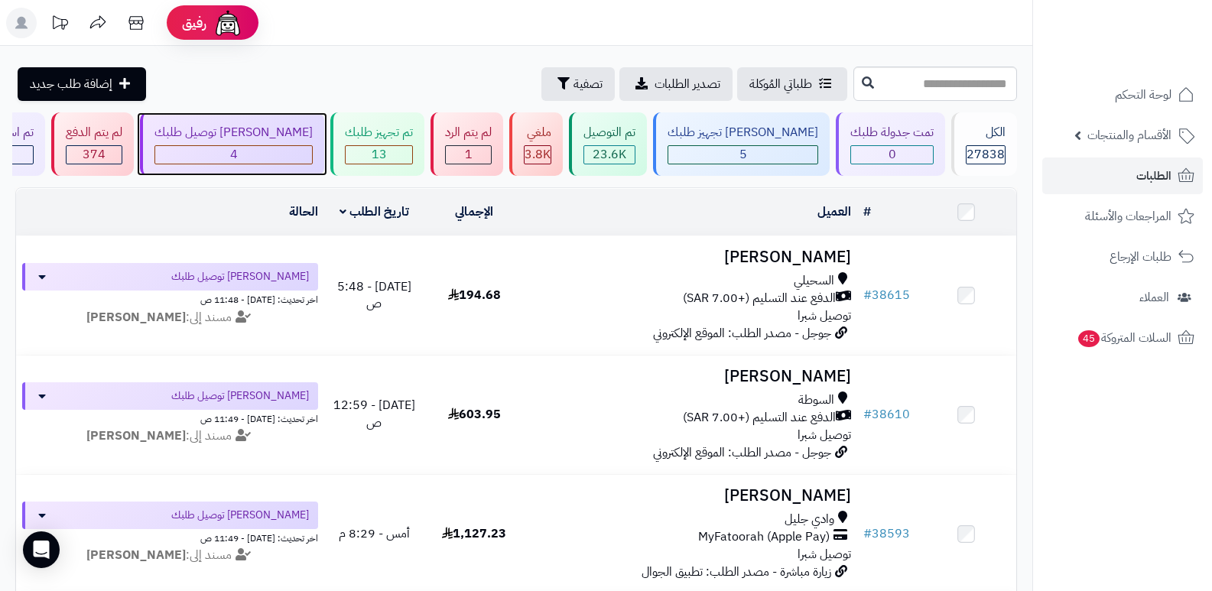
click at [301, 148] on div "4" at bounding box center [233, 155] width 157 height 18
click at [313, 138] on div "[PERSON_NAME] توصيل طلبك" at bounding box center [234, 133] width 158 height 18
click at [305, 146] on div "5" at bounding box center [233, 155] width 157 height 18
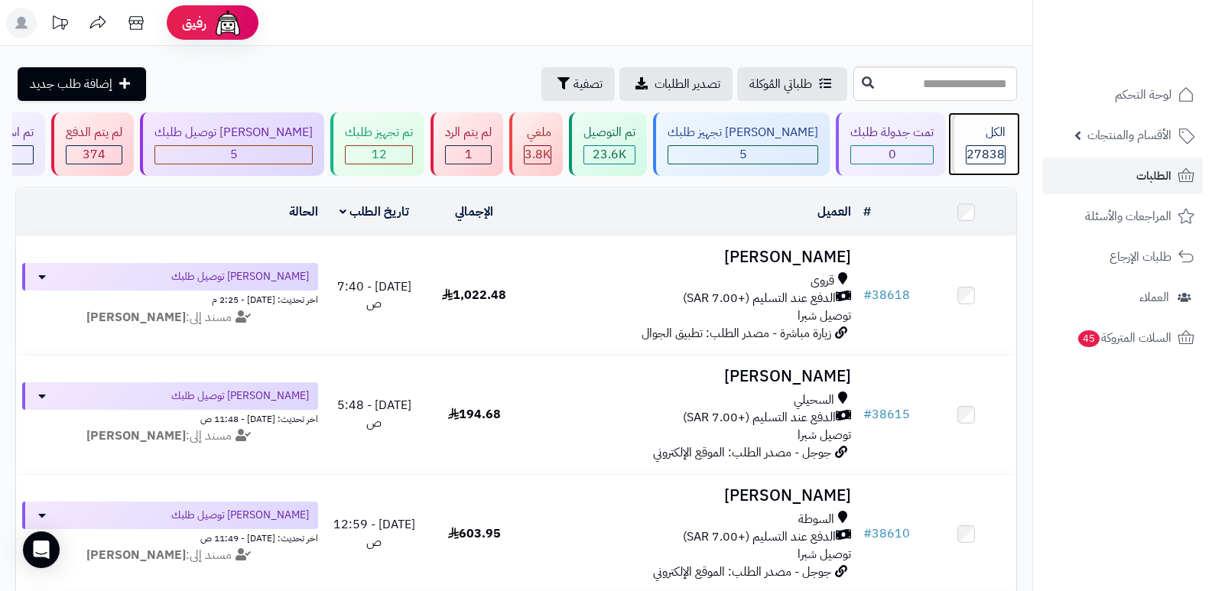
click at [991, 131] on div "الكل" at bounding box center [986, 133] width 40 height 18
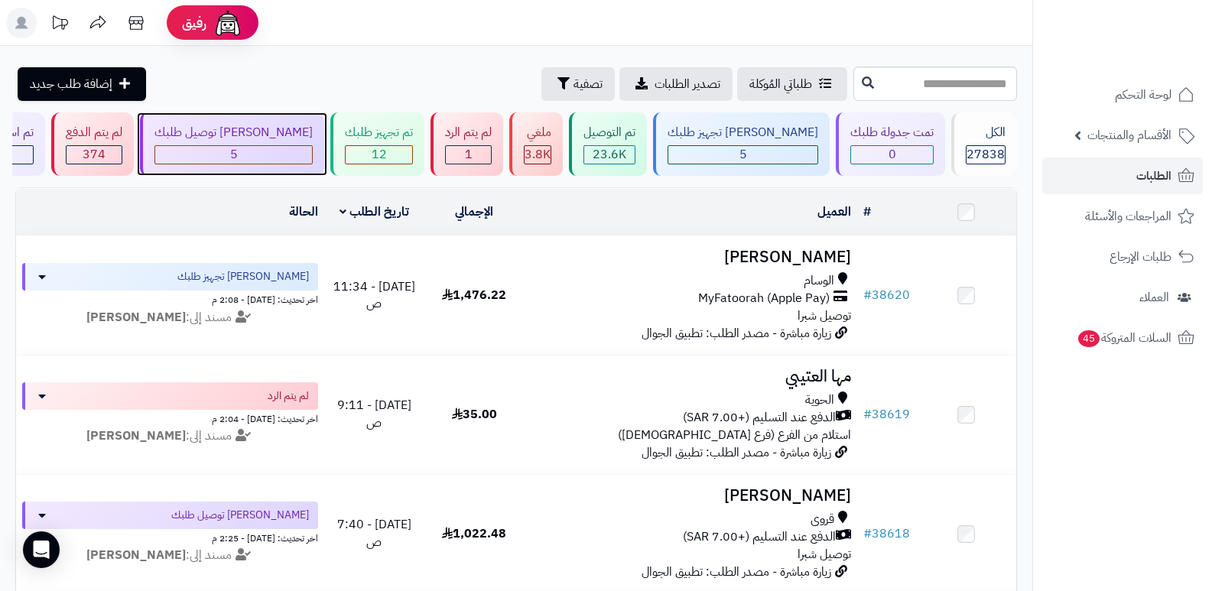
click at [283, 130] on div "[PERSON_NAME] توصيل طلبك" at bounding box center [234, 133] width 158 height 18
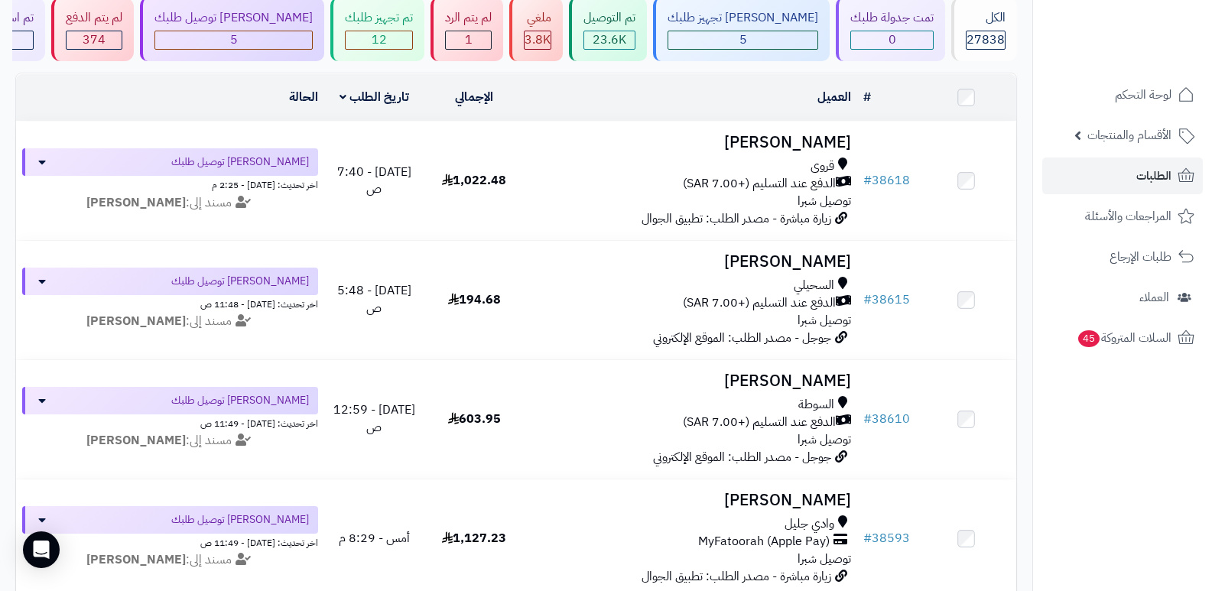
scroll to position [96, 0]
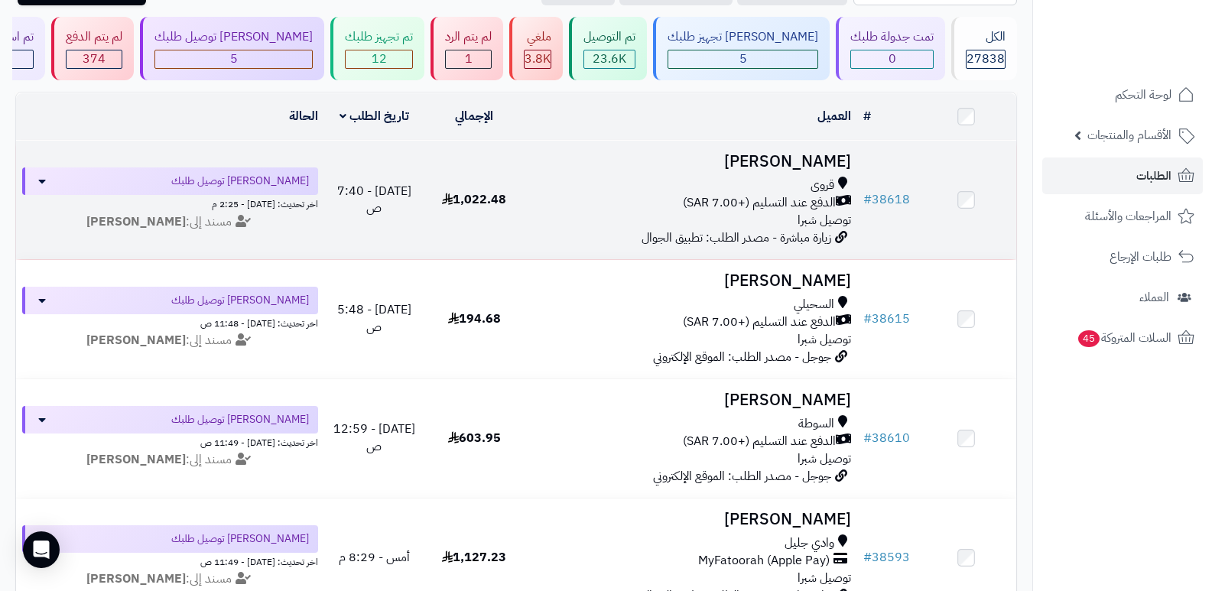
click at [812, 158] on h3 "[PERSON_NAME]" at bounding box center [691, 162] width 321 height 18
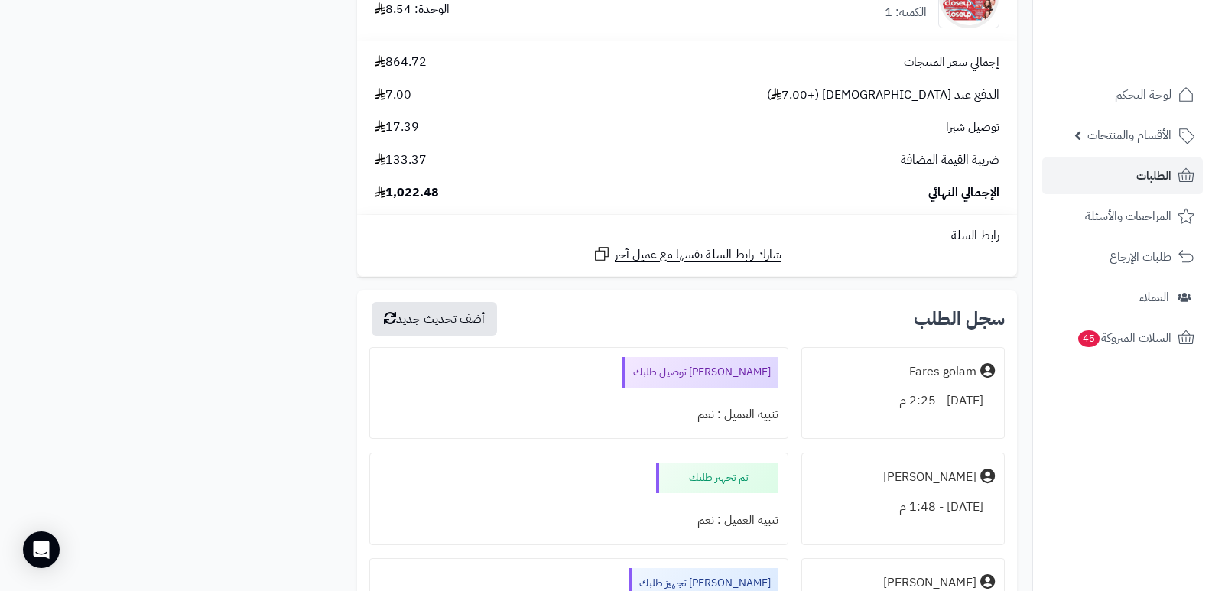
scroll to position [3060, 0]
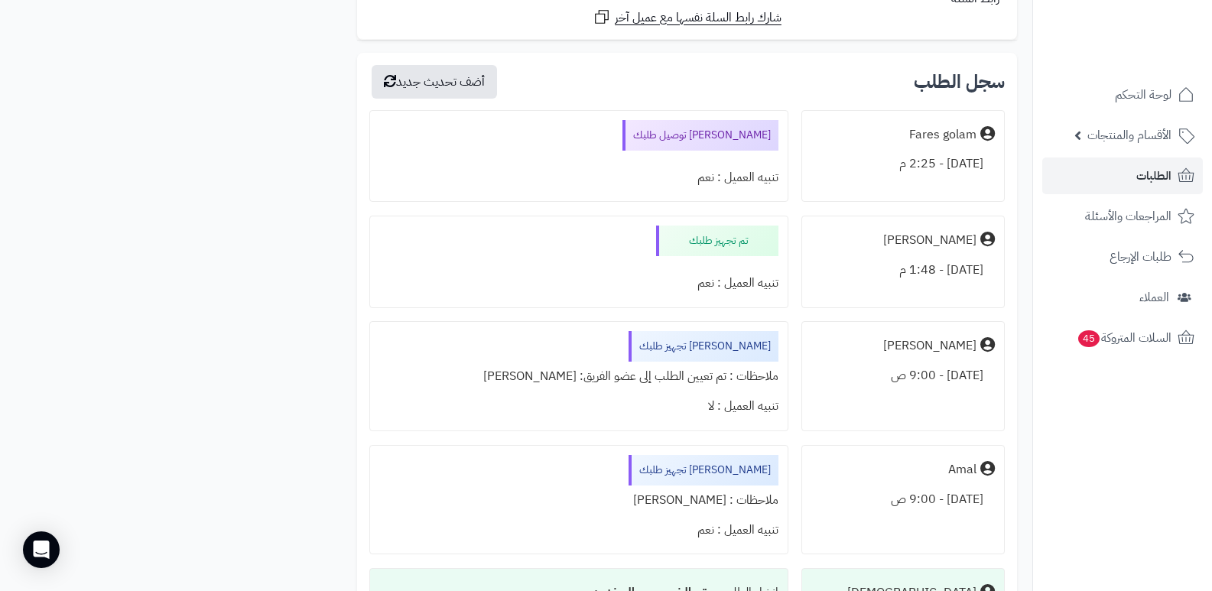
click at [1120, 427] on nav "لوحة التحكم الأقسام والمنتجات المنتجات الأقسام الماركات مواصفات المنتجات مواصفا…" at bounding box center [1123, 314] width 180 height 591
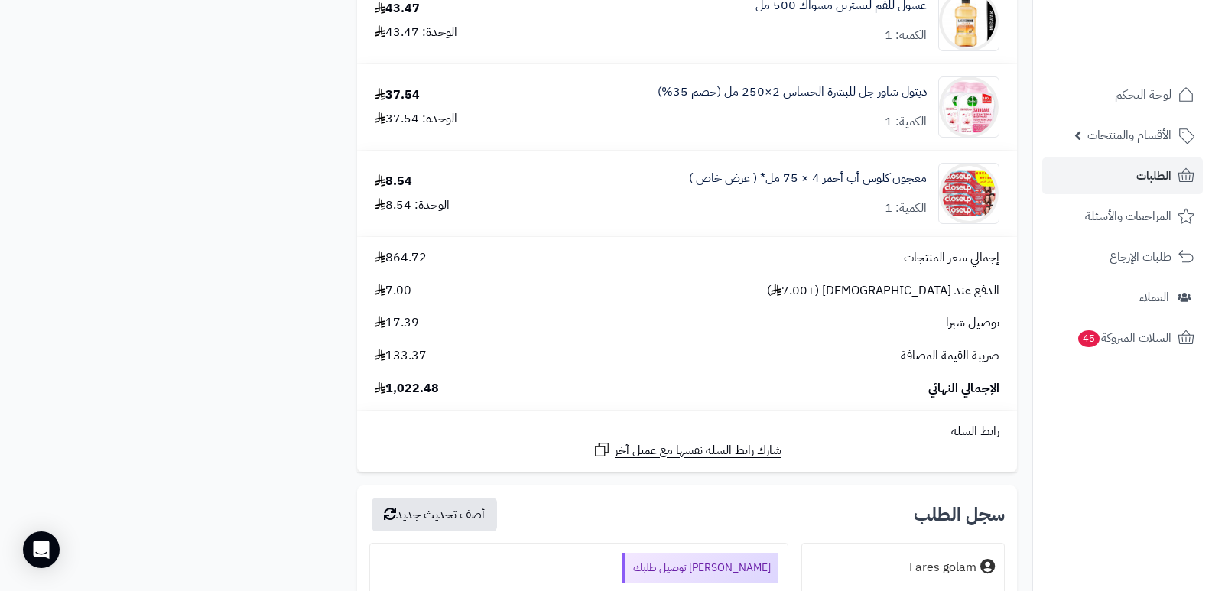
scroll to position [2601, 0]
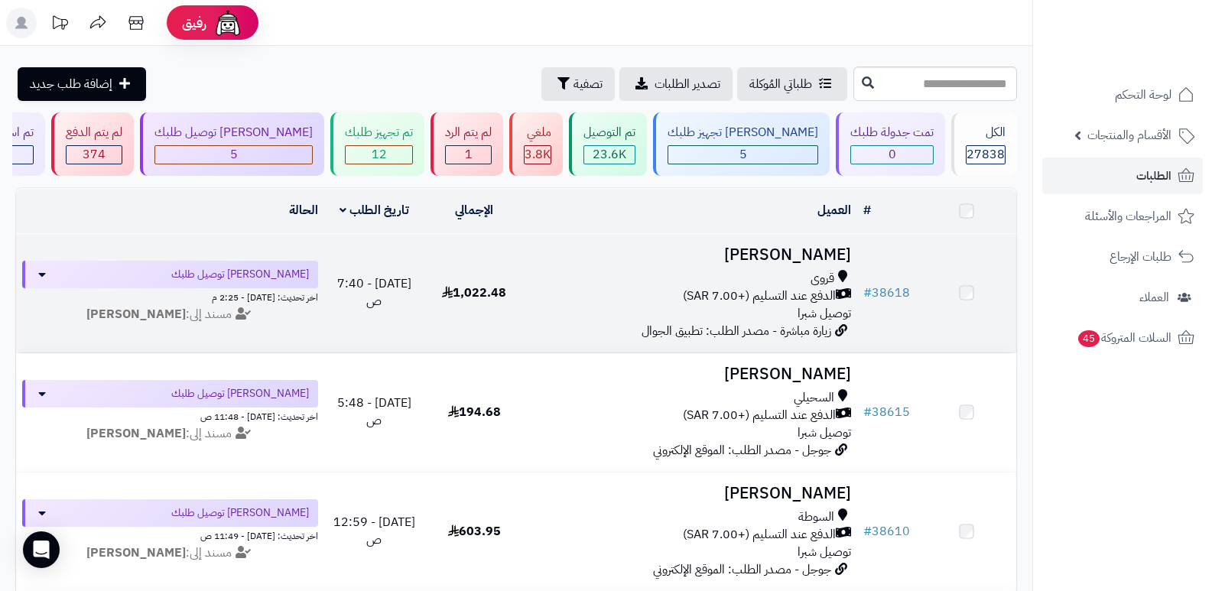
scroll to position [96, 0]
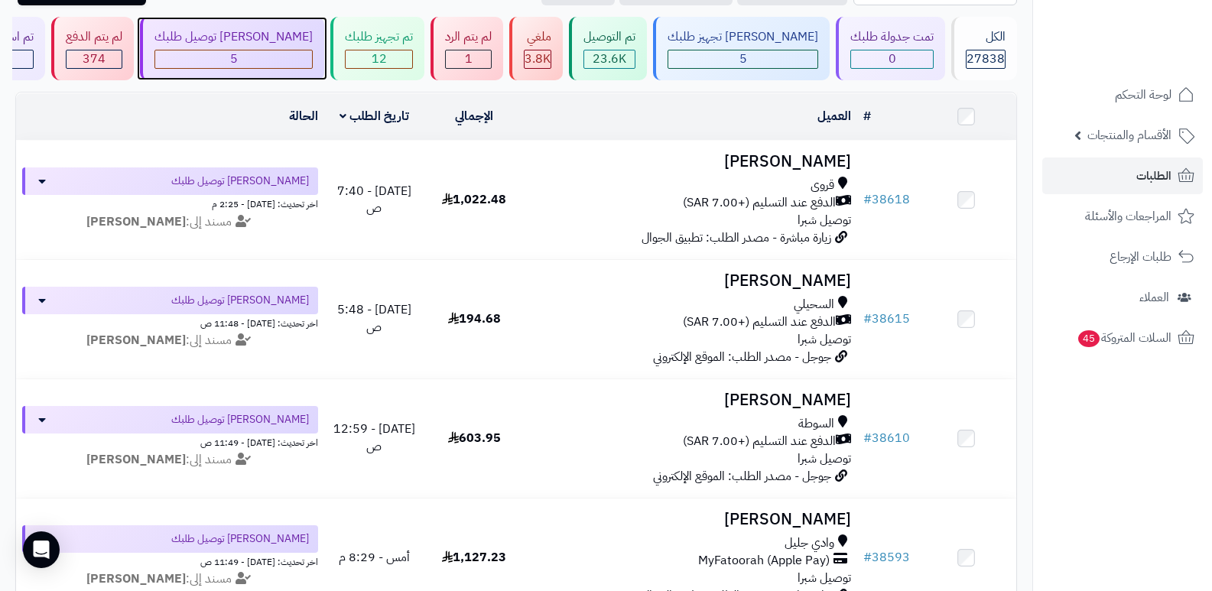
click at [301, 48] on div "جاري توصيل طلبك 5" at bounding box center [232, 48] width 184 height 63
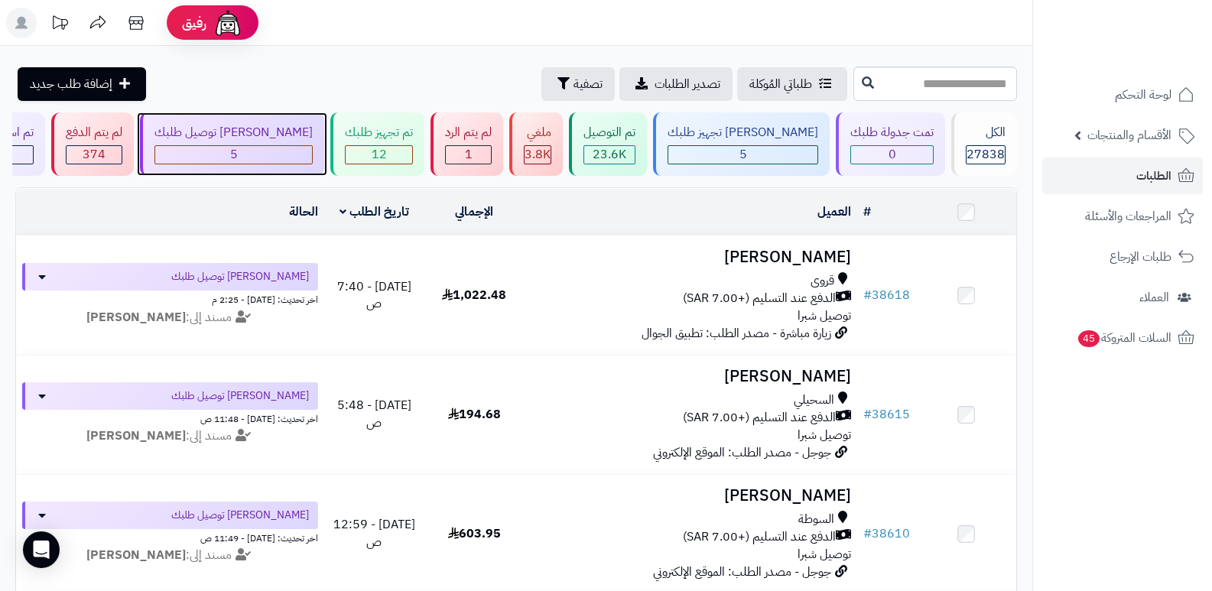
click at [292, 139] on div "[PERSON_NAME] توصيل طلبك" at bounding box center [234, 133] width 158 height 18
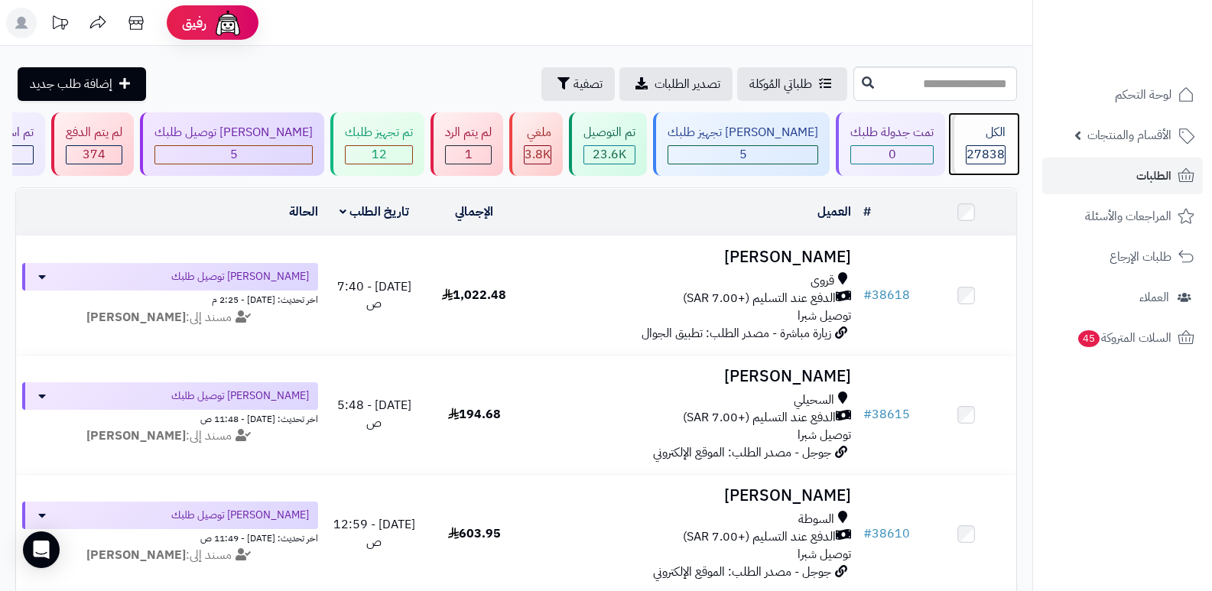
click at [966, 142] on div "الكل 27838" at bounding box center [985, 143] width 66 height 63
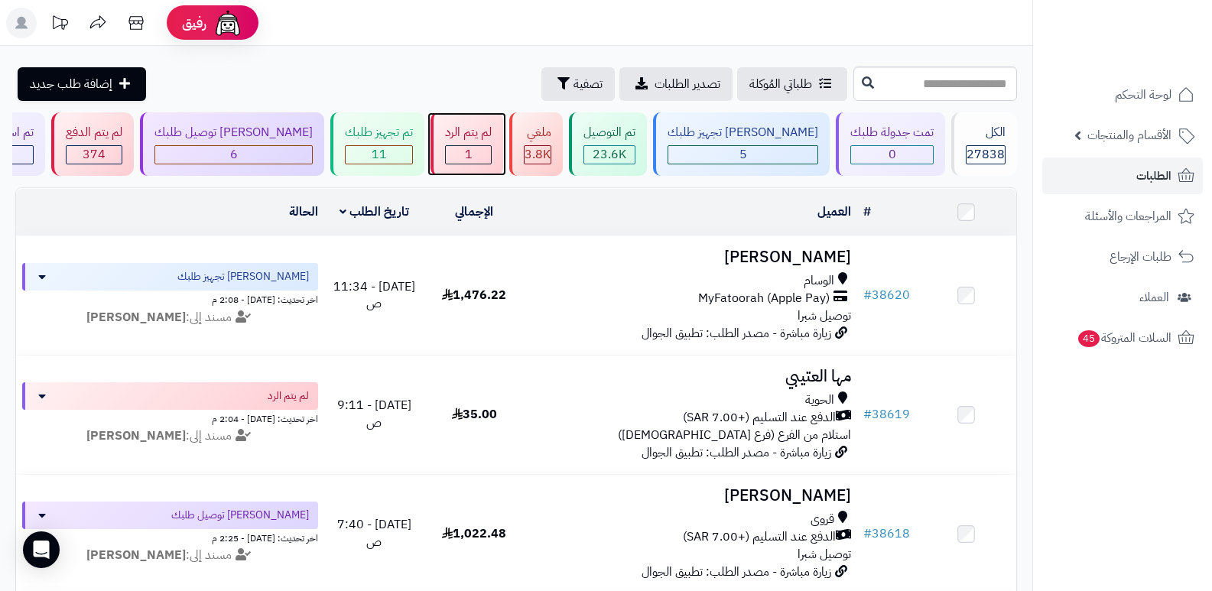
click at [492, 138] on div "لم يتم الرد" at bounding box center [468, 133] width 47 height 18
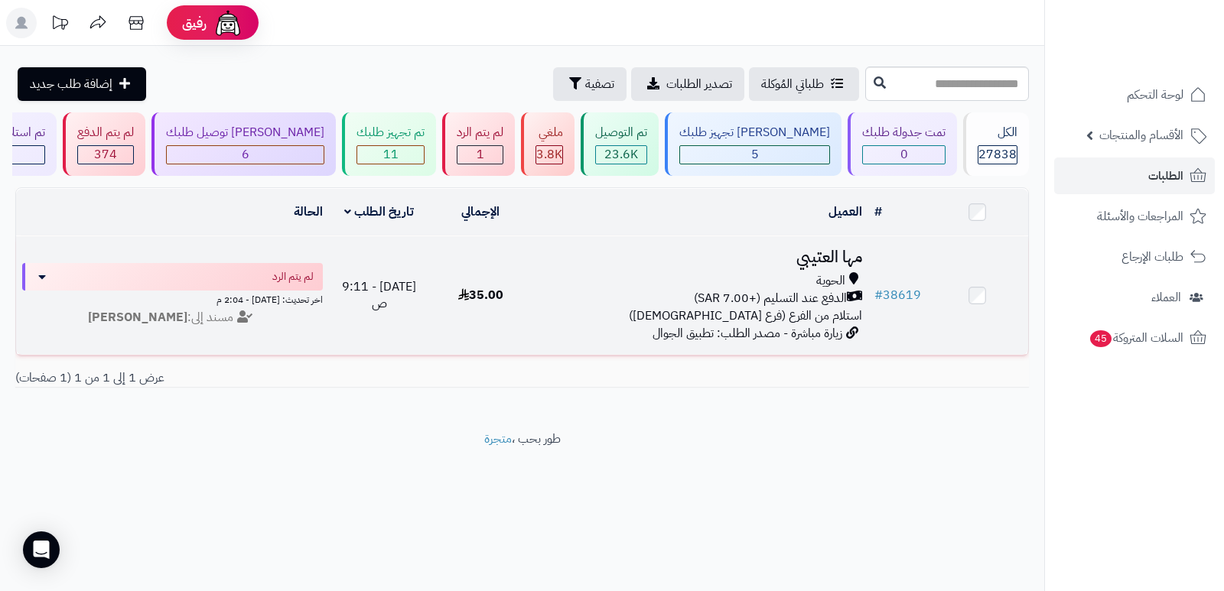
click at [846, 249] on h3 "مها العتيبي" at bounding box center [699, 258] width 325 height 18
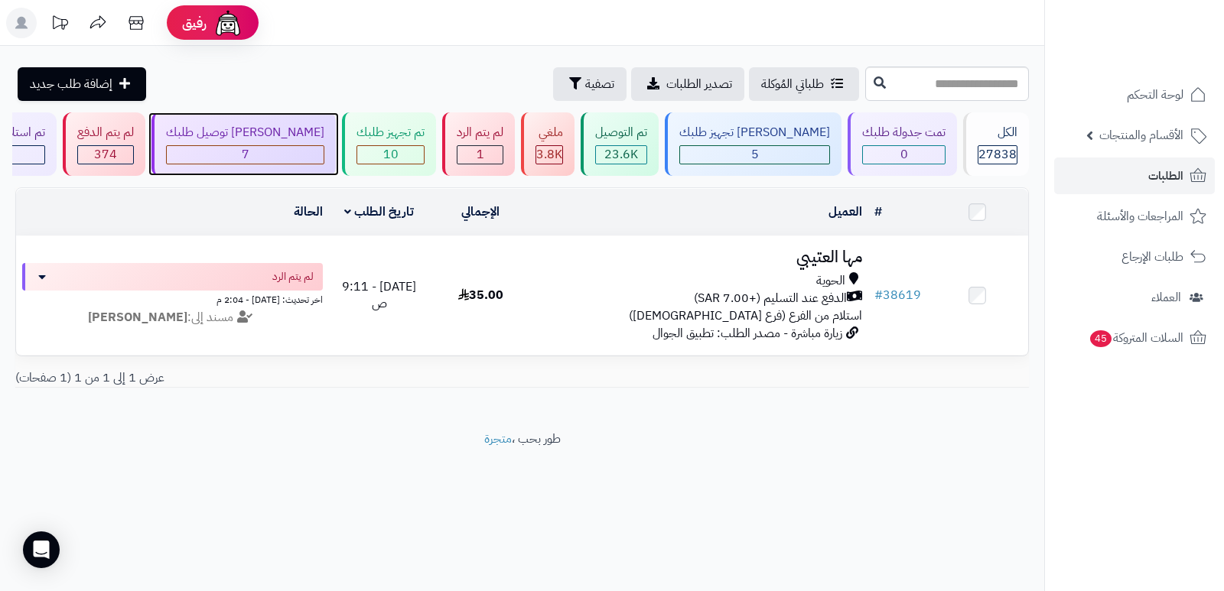
click at [296, 138] on div "[PERSON_NAME] توصيل طلبك" at bounding box center [245, 133] width 158 height 18
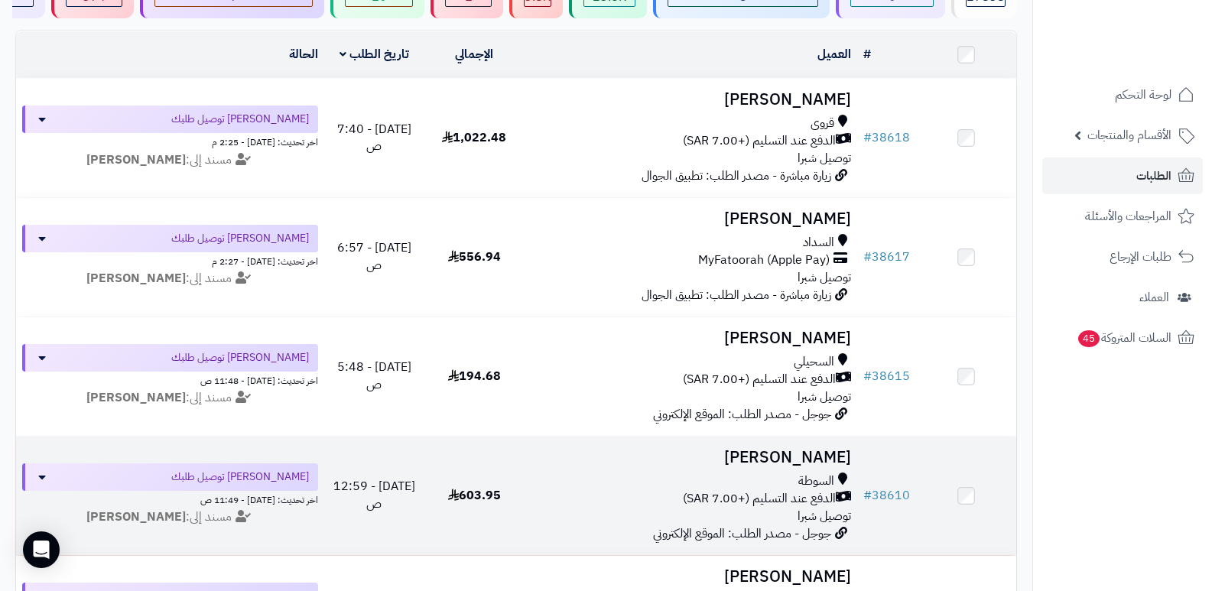
scroll to position [76, 0]
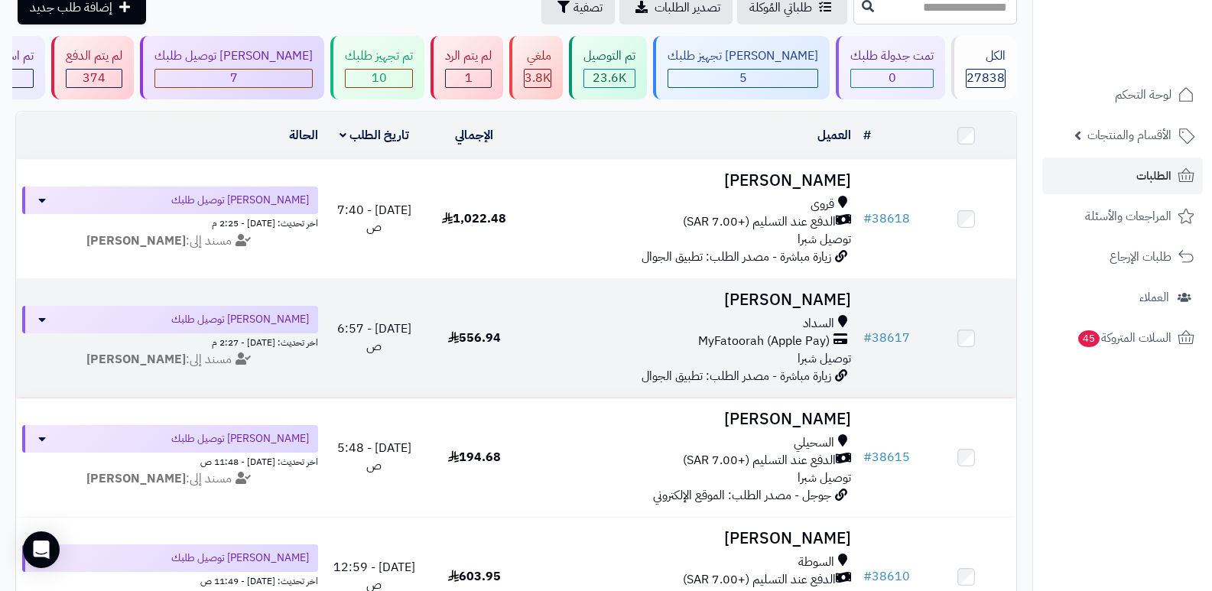
click at [832, 298] on h3 "محمد النعمي" at bounding box center [691, 300] width 321 height 18
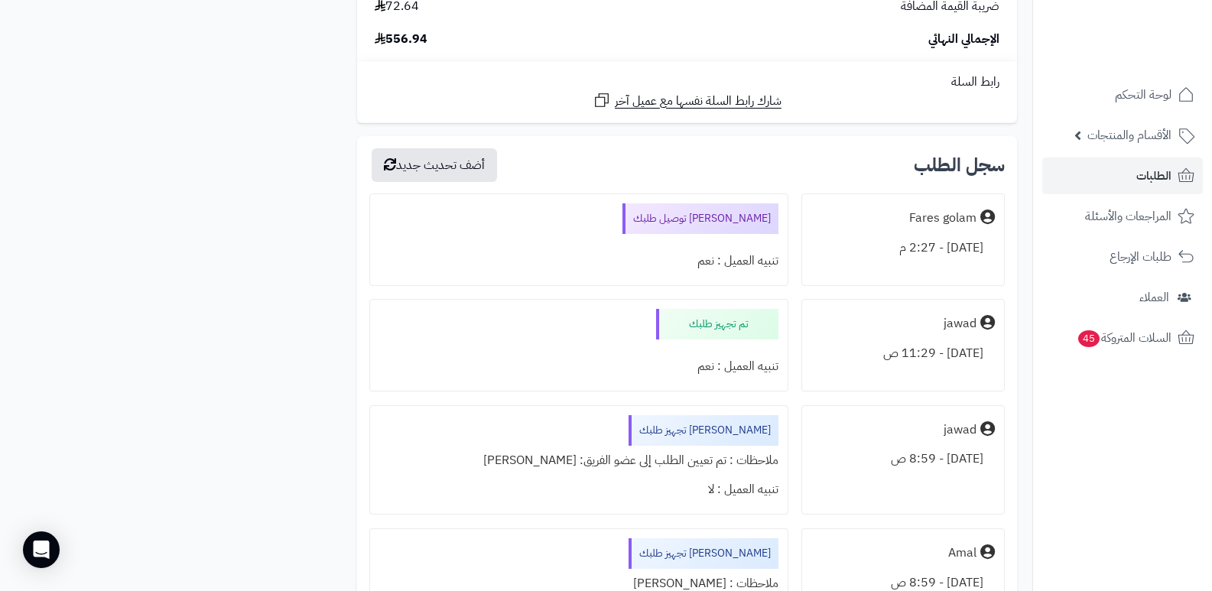
scroll to position [1377, 0]
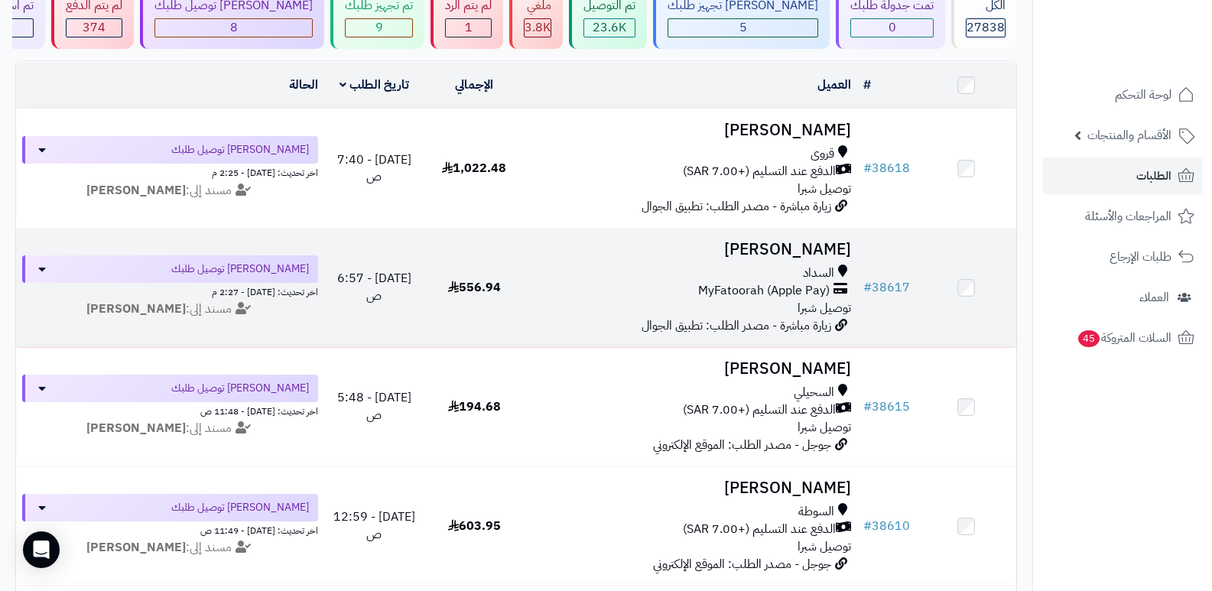
scroll to position [229, 0]
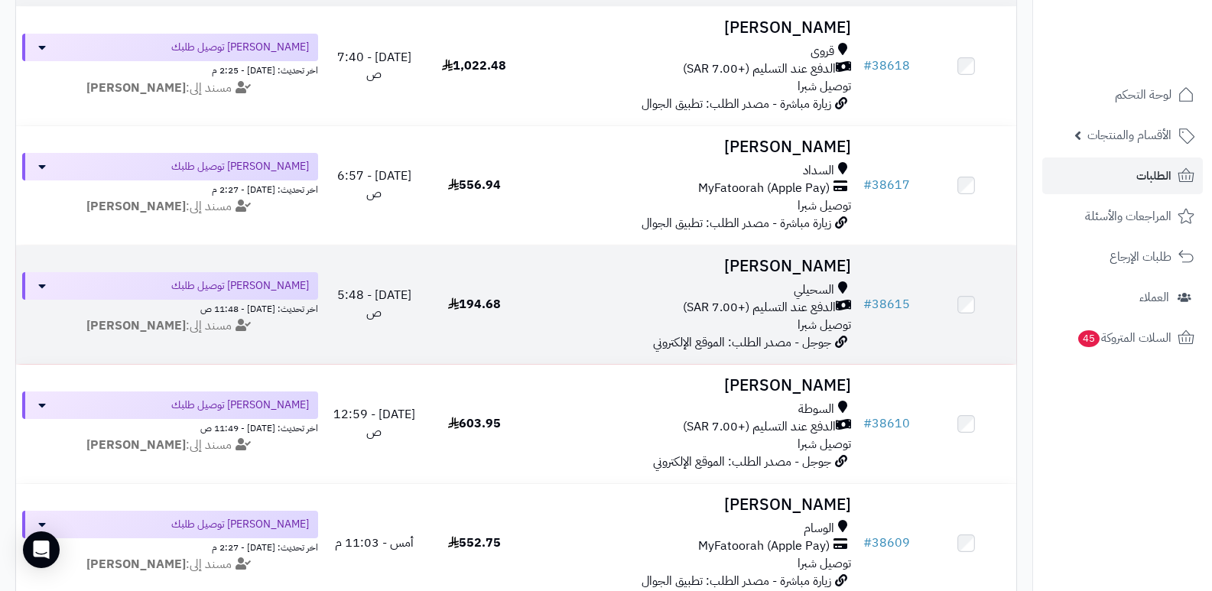
click at [823, 267] on h3 "[PERSON_NAME]" at bounding box center [691, 267] width 321 height 18
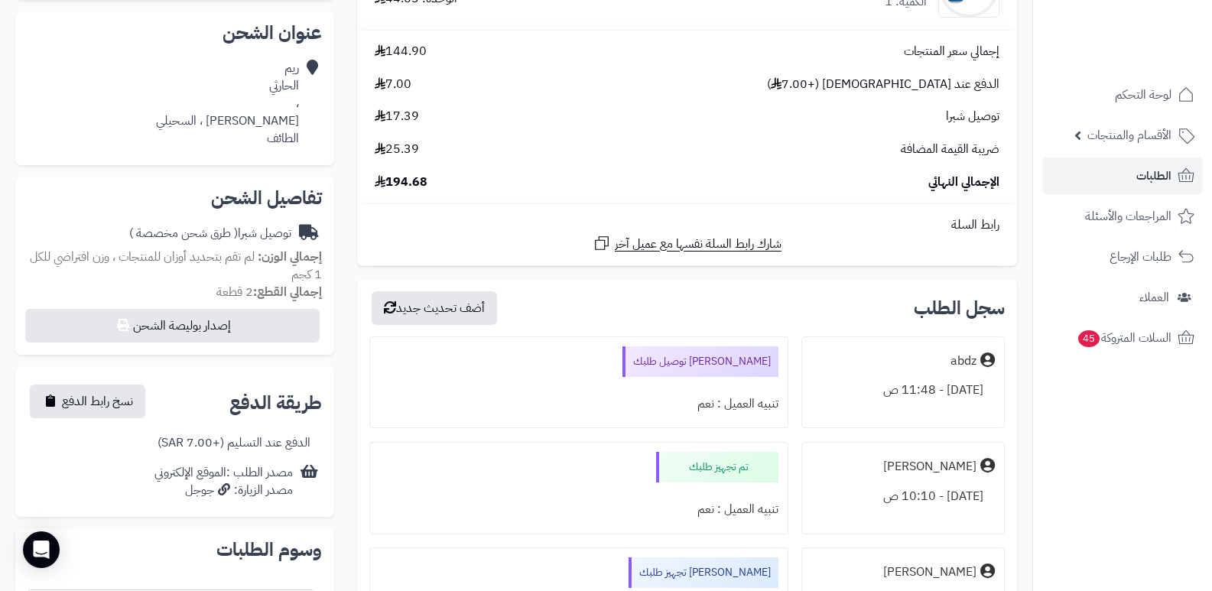
scroll to position [306, 0]
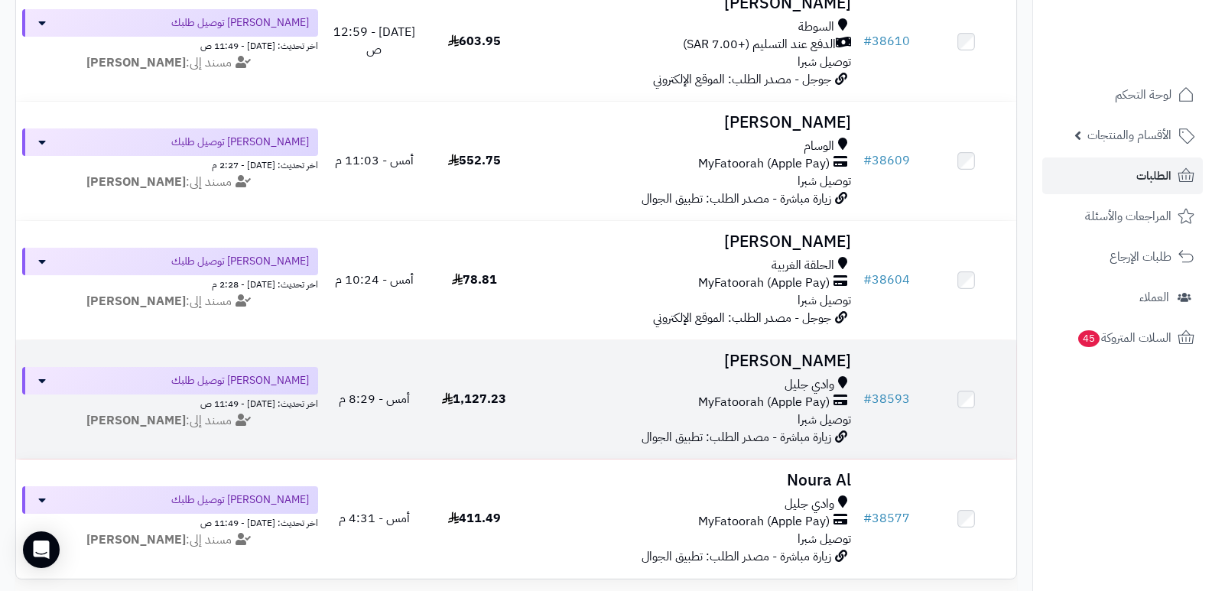
scroll to position [760, 0]
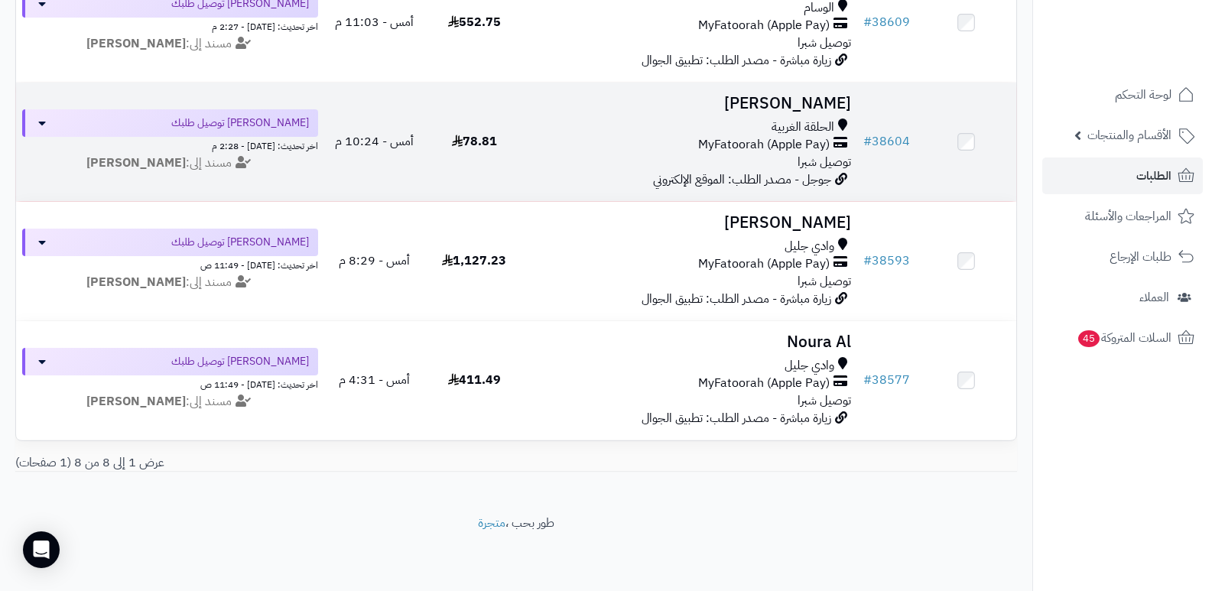
click at [769, 95] on h3 "Ahmed ALATTAWi" at bounding box center [691, 104] width 321 height 18
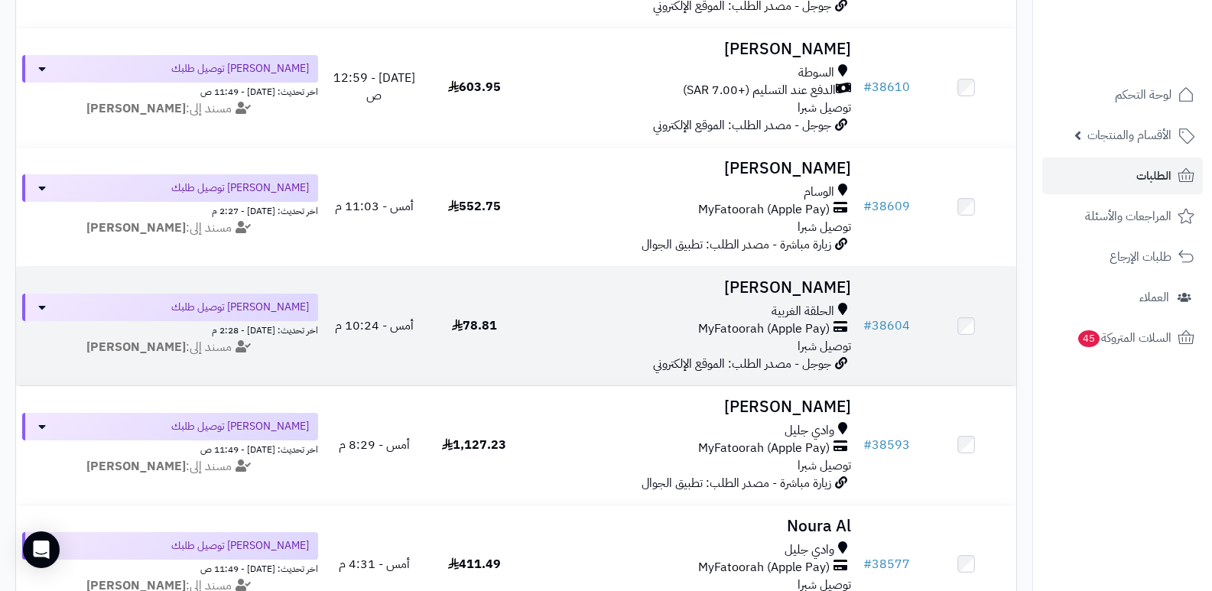
scroll to position [530, 0]
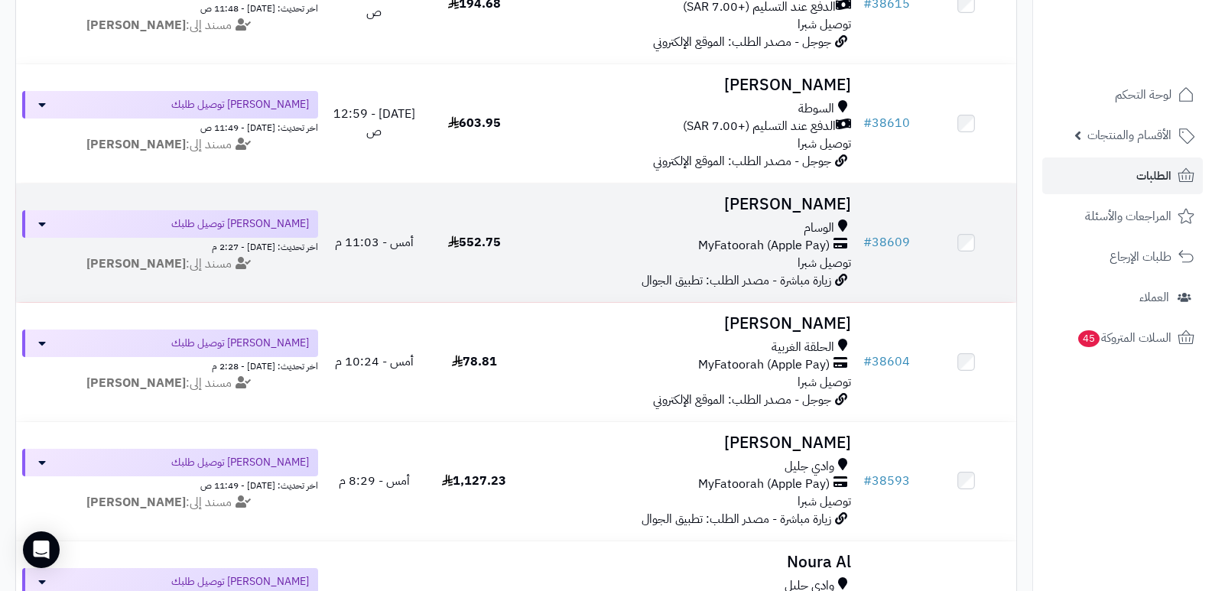
click at [816, 197] on h3 "سعد السفياني" at bounding box center [691, 205] width 321 height 18
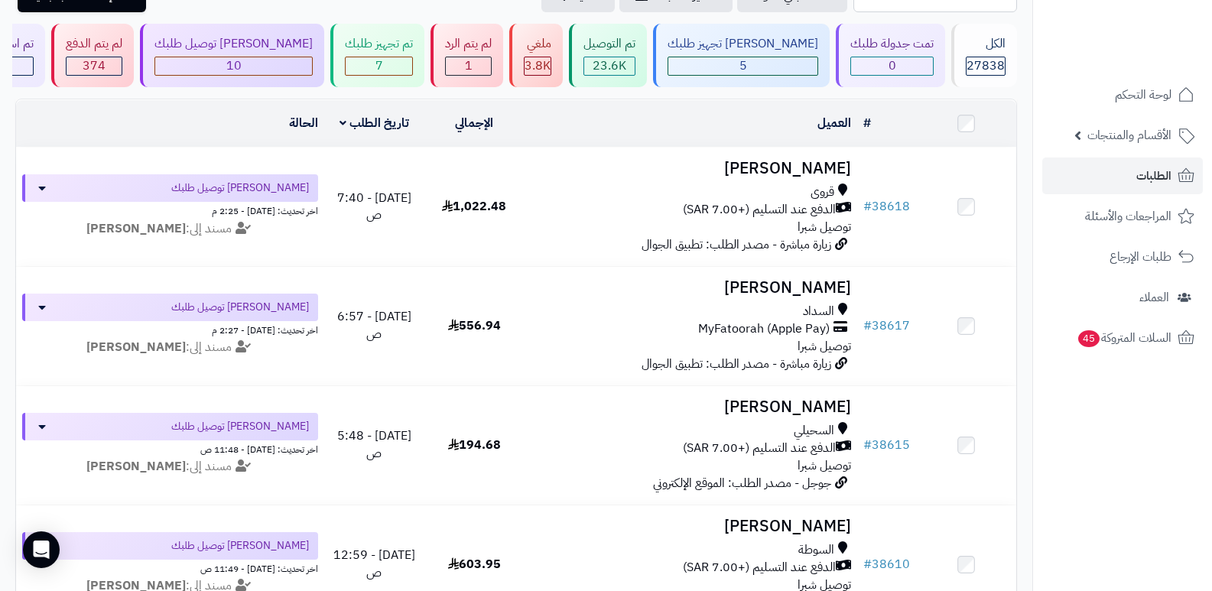
scroll to position [71, 0]
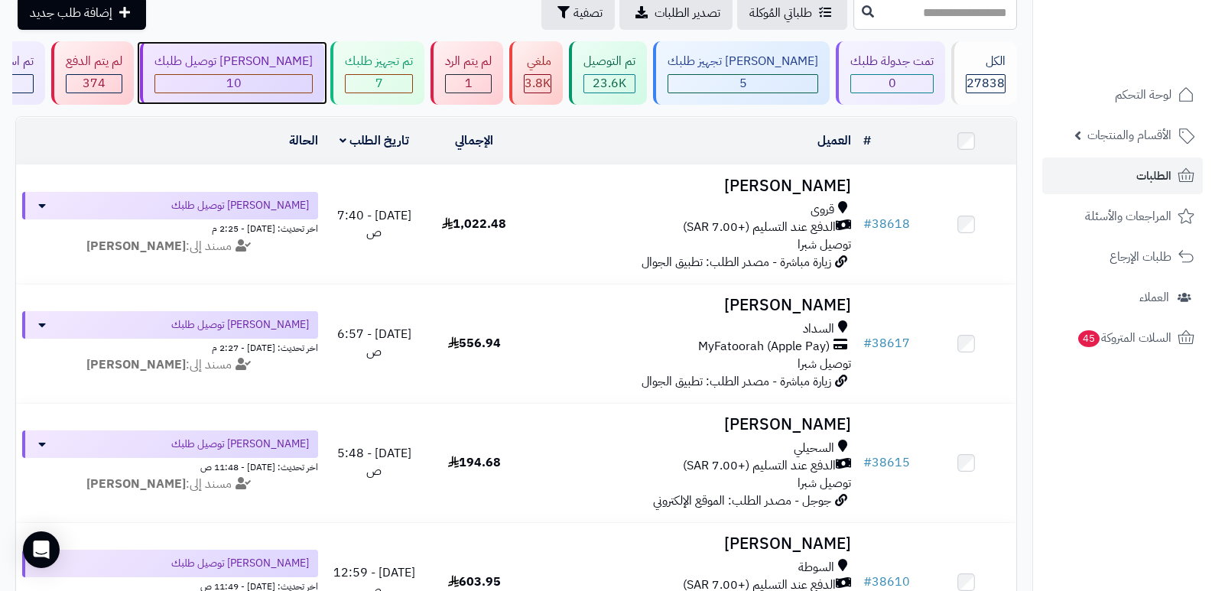
click at [264, 60] on div "[PERSON_NAME] توصيل طلبك" at bounding box center [234, 62] width 158 height 18
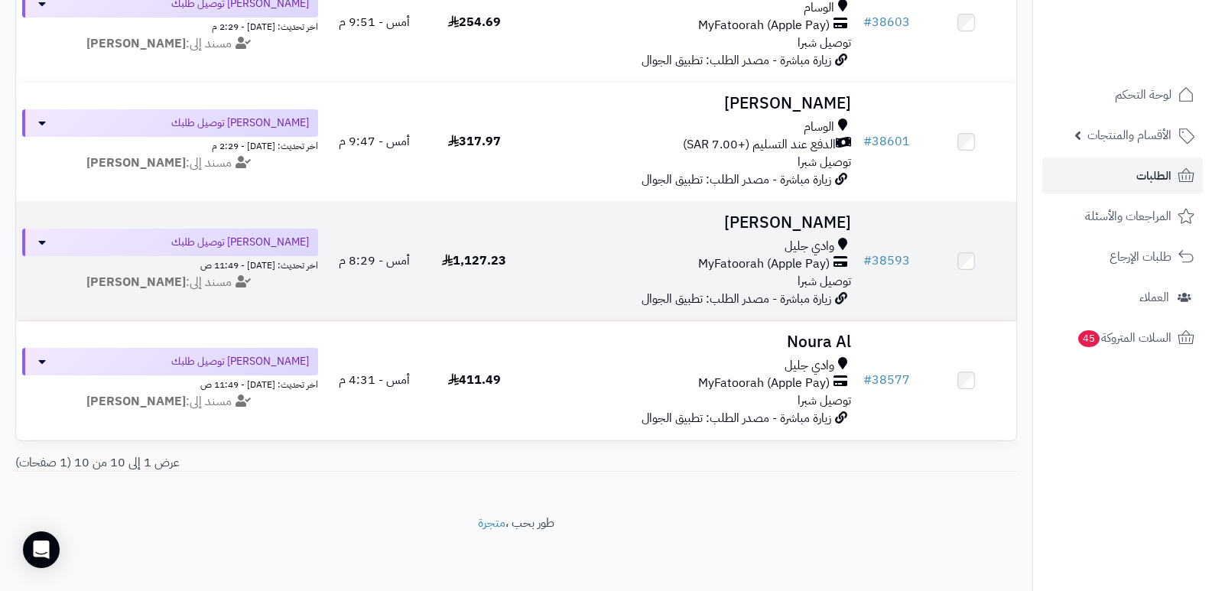
scroll to position [922, 0]
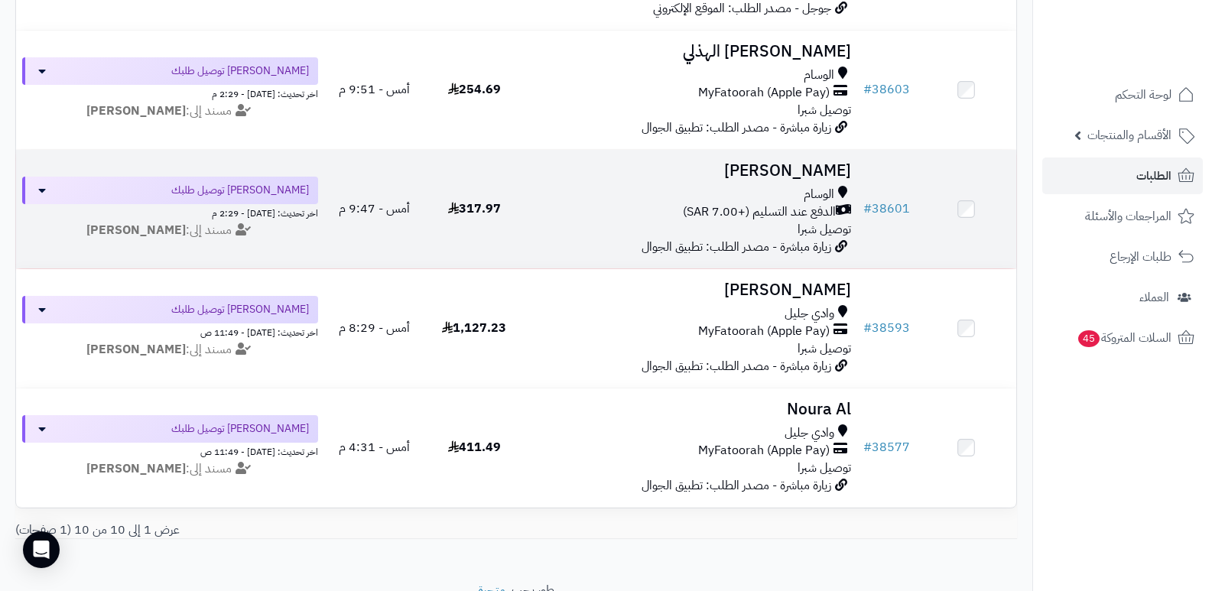
click at [822, 164] on h3 "يزيد الثمالي" at bounding box center [691, 171] width 321 height 18
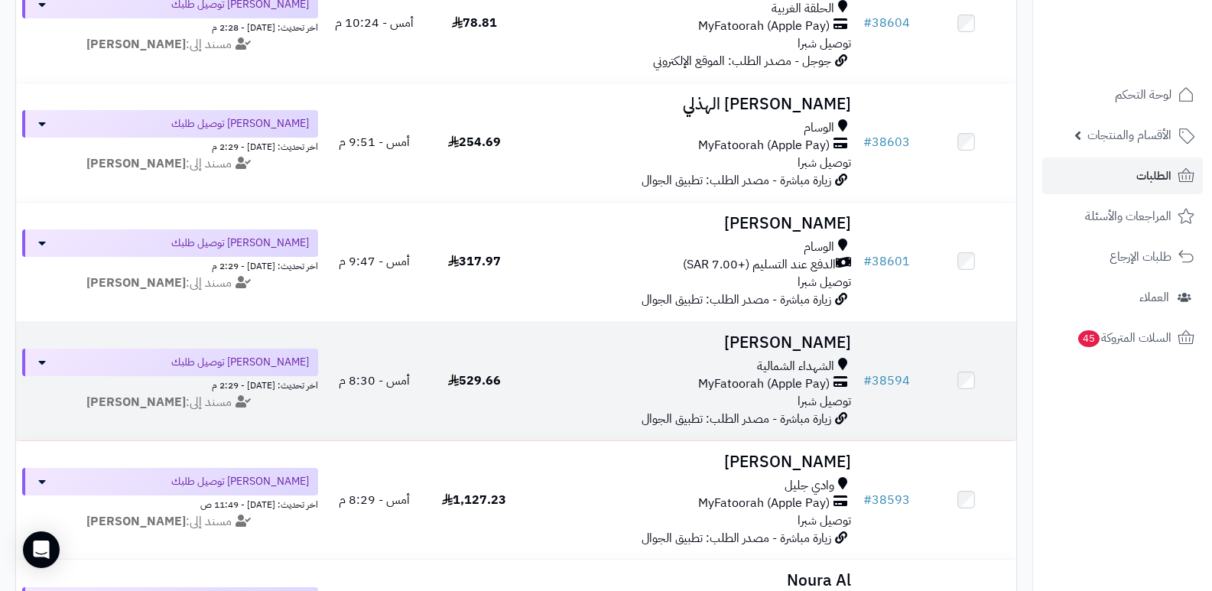
scroll to position [845, 0]
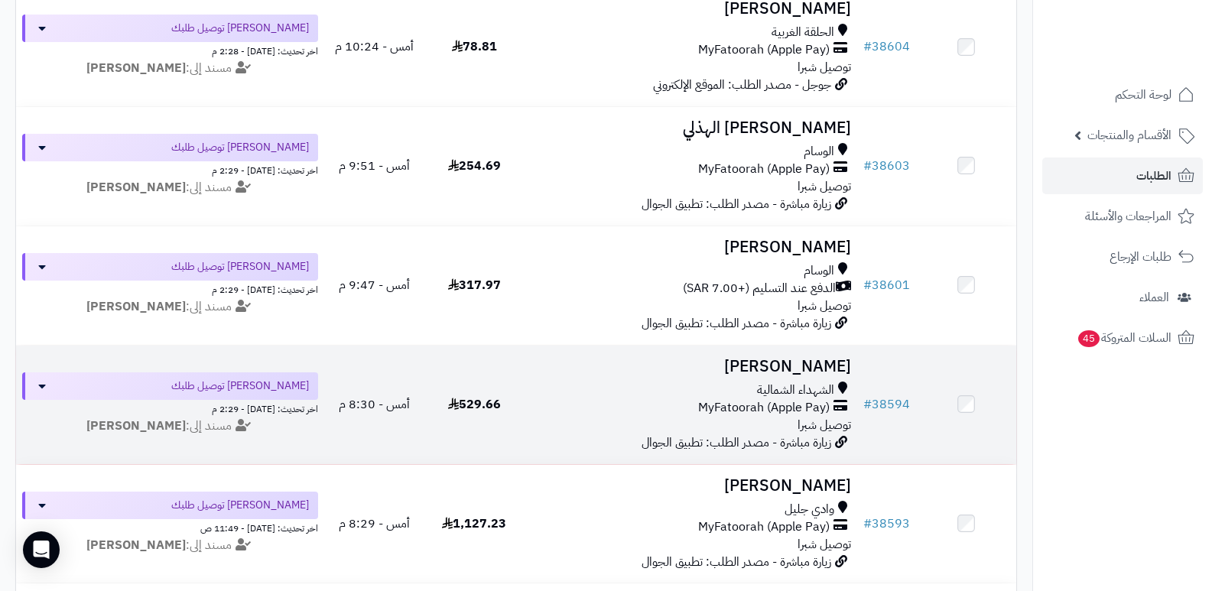
click at [809, 366] on h3 "علي الغامدي" at bounding box center [691, 367] width 321 height 18
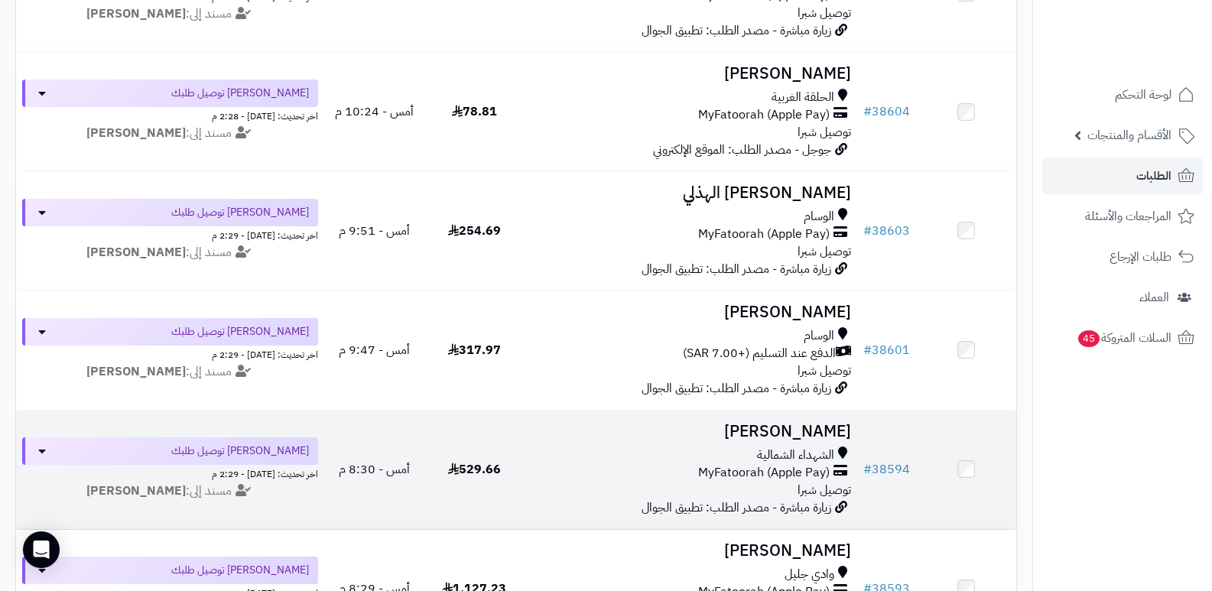
scroll to position [692, 0]
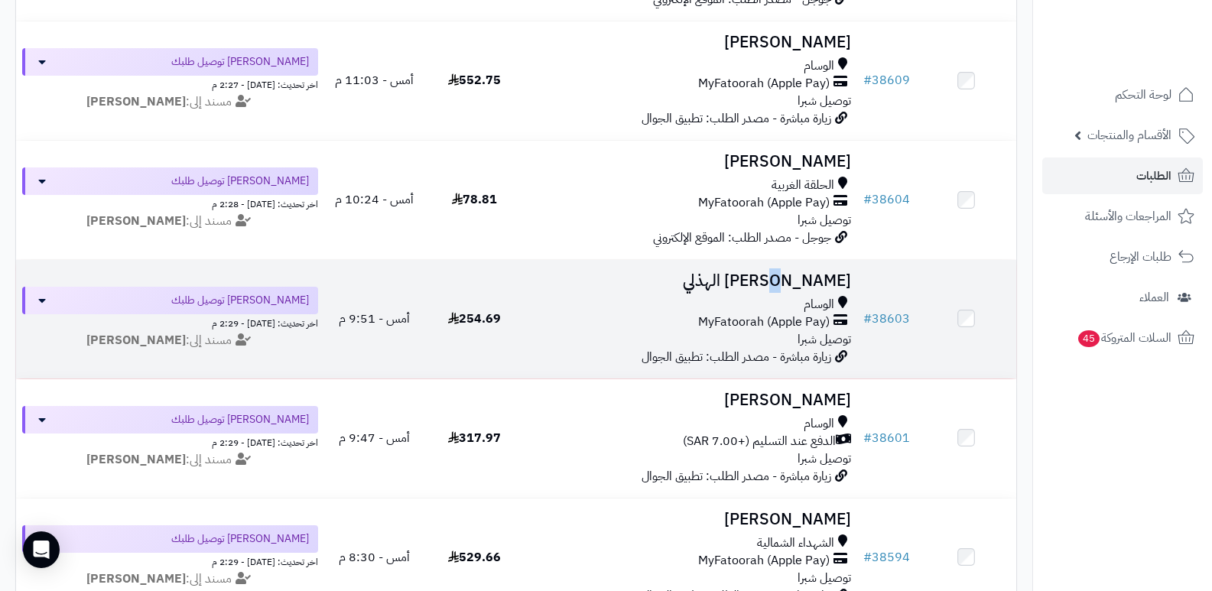
drag, startPoint x: 817, startPoint y: 281, endPoint x: 822, endPoint y: 288, distance: 8.9
click at [822, 288] on h3 "عبد الحكيم الهذلي" at bounding box center [691, 281] width 321 height 18
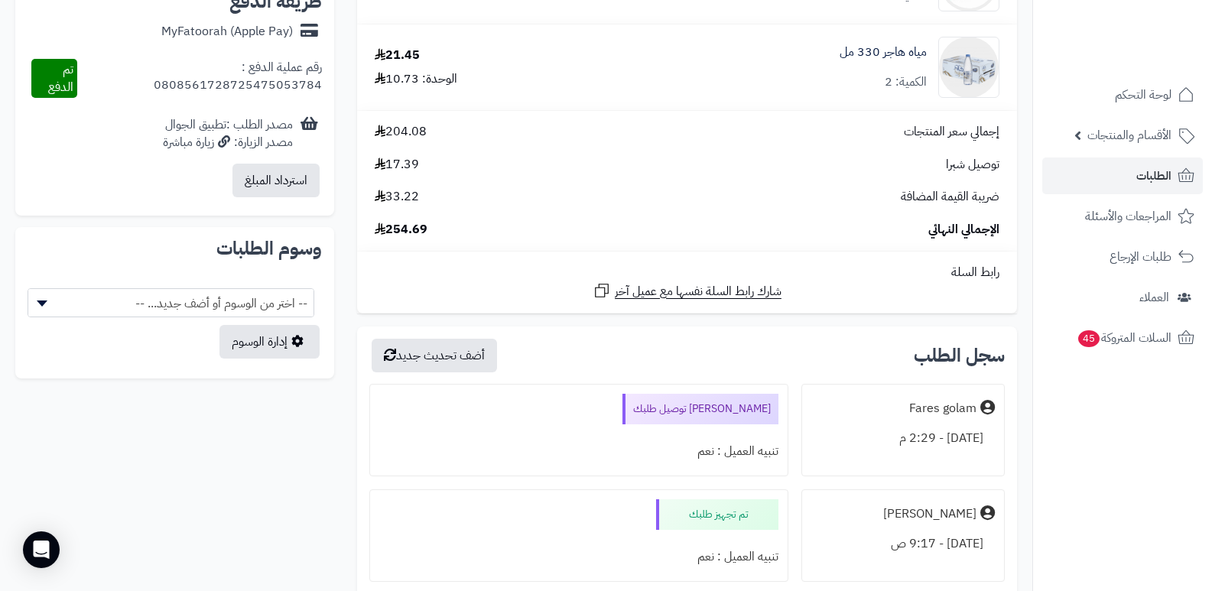
scroll to position [841, 0]
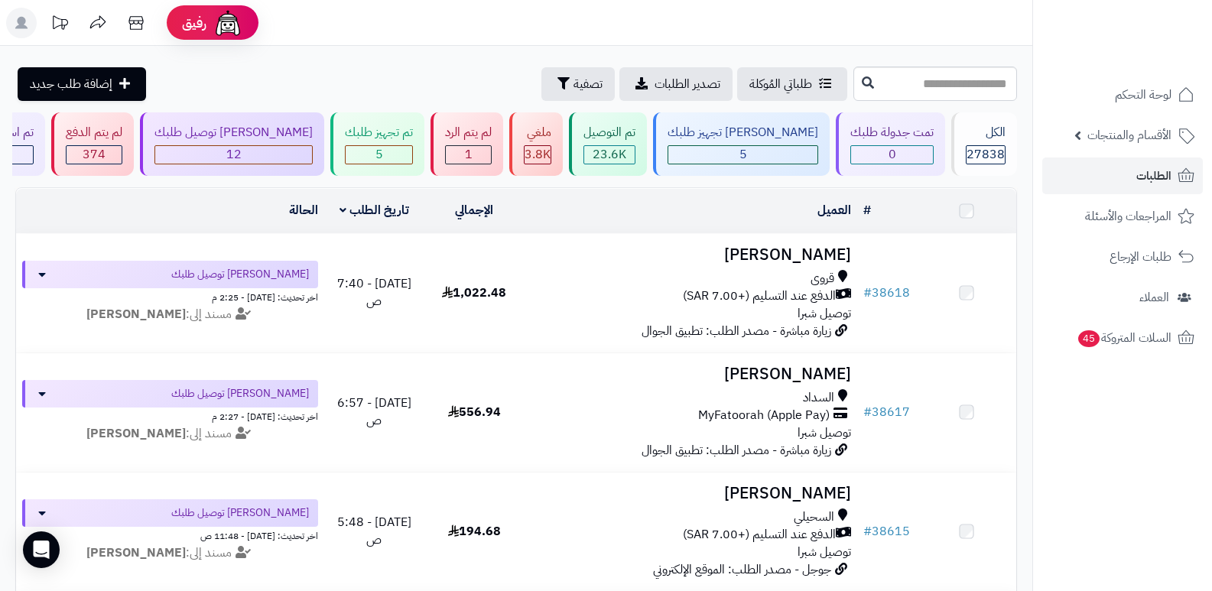
scroll to position [692, 0]
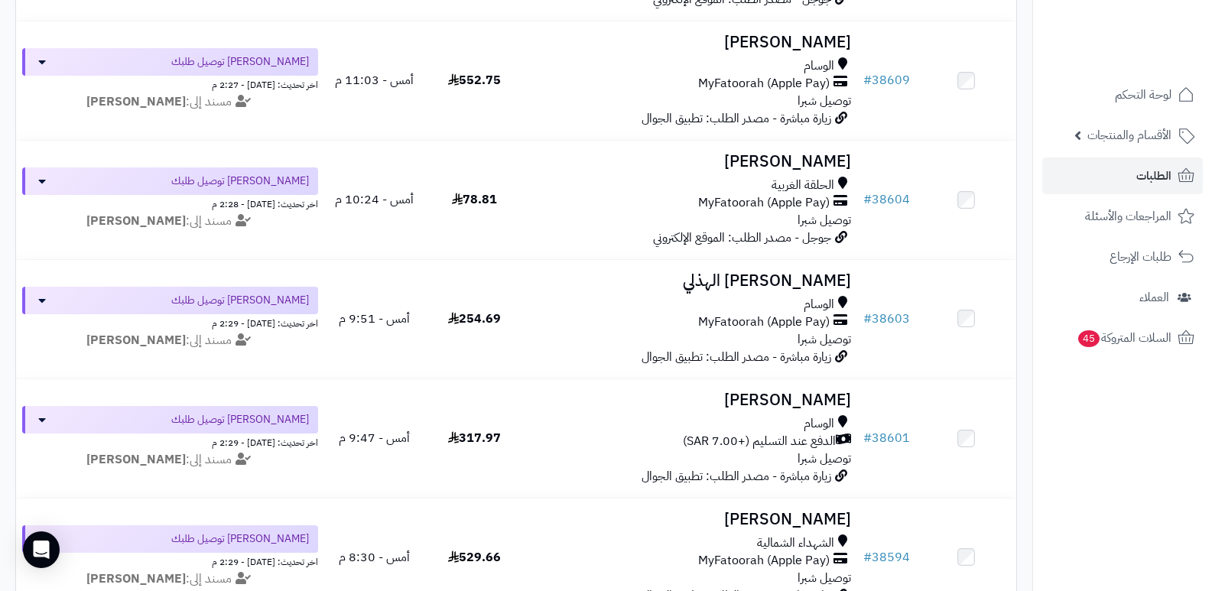
click at [1166, 513] on nav "لوحة التحكم الأقسام والمنتجات المنتجات الأقسام الماركات مواصفات المنتجات مواصفا…" at bounding box center [1123, 314] width 180 height 591
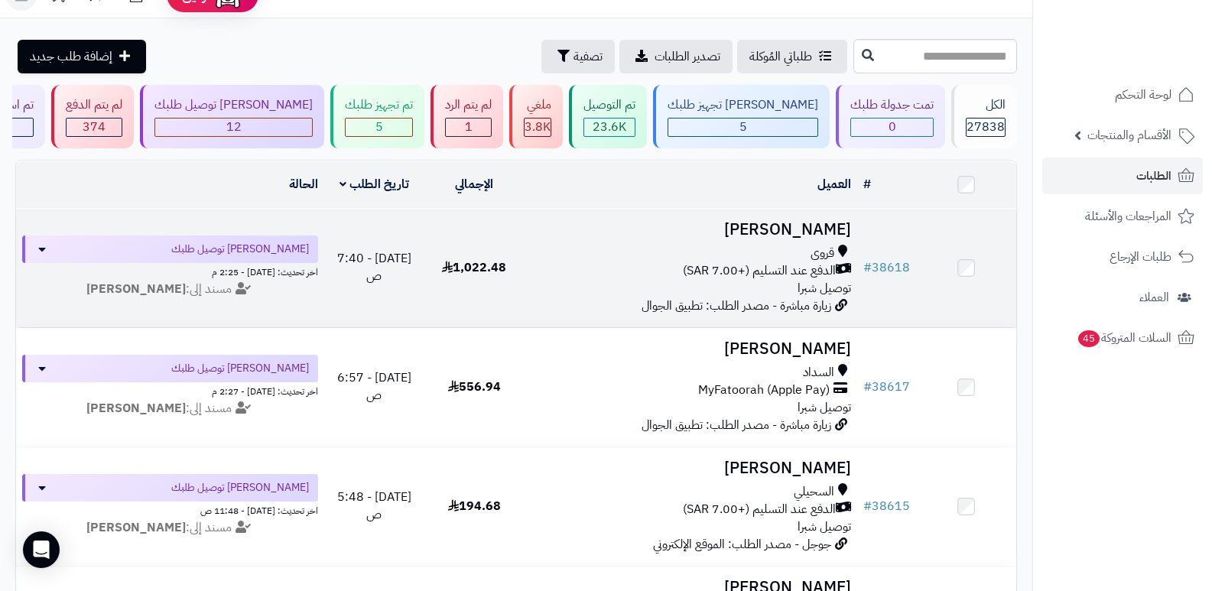
scroll to position [0, 0]
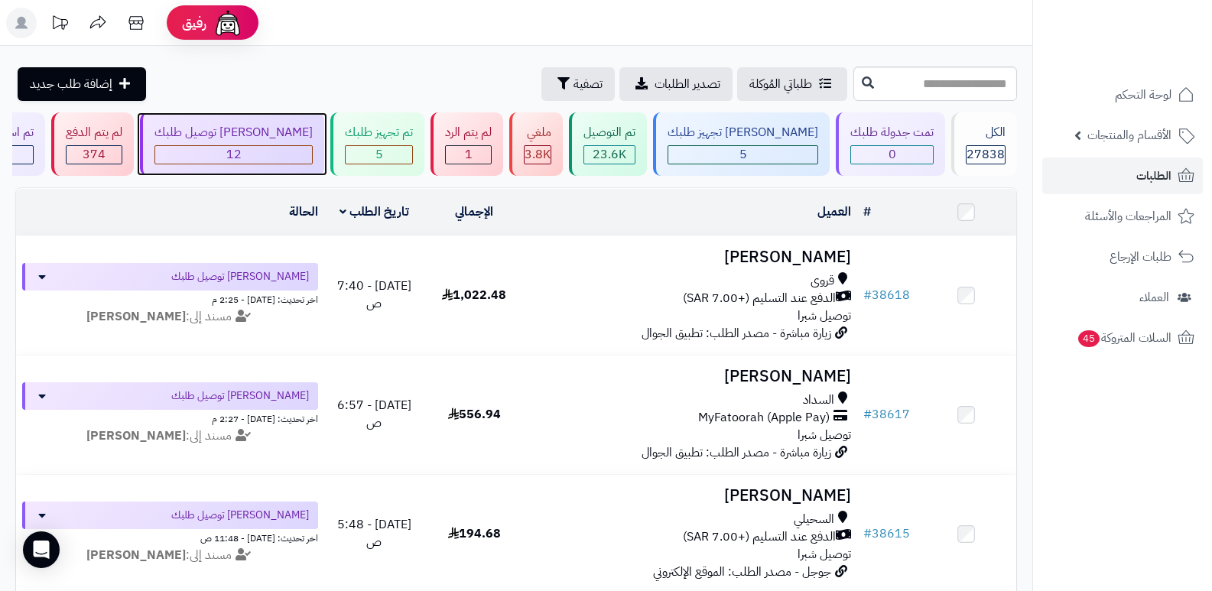
click at [312, 152] on div "12" at bounding box center [233, 155] width 157 height 18
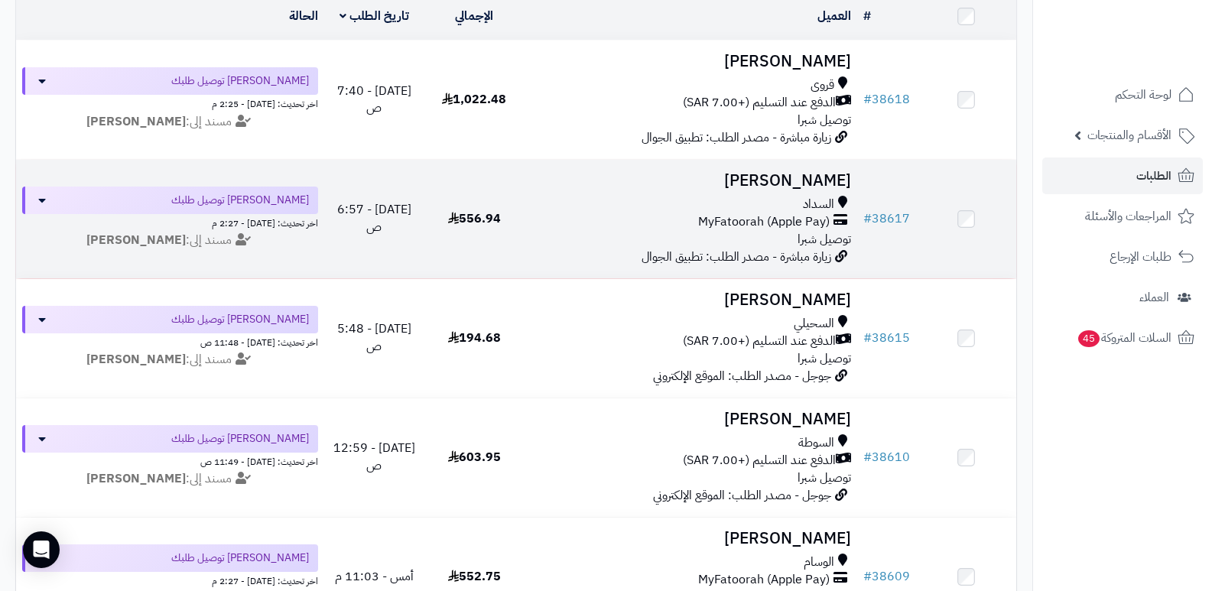
scroll to position [229, 0]
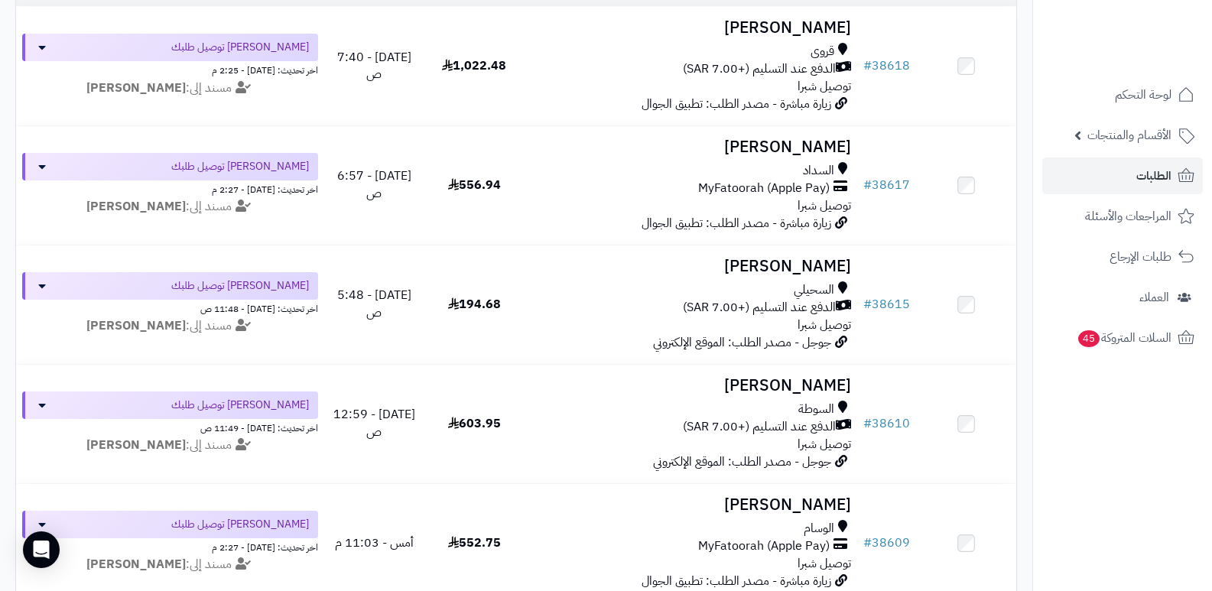
drag, startPoint x: 1118, startPoint y: 464, endPoint x: 1053, endPoint y: 440, distance: 69.2
click at [1118, 463] on nav "لوحة التحكم الأقسام والمنتجات المنتجات الأقسام الماركات مواصفات المنتجات مواصفا…" at bounding box center [1123, 314] width 180 height 591
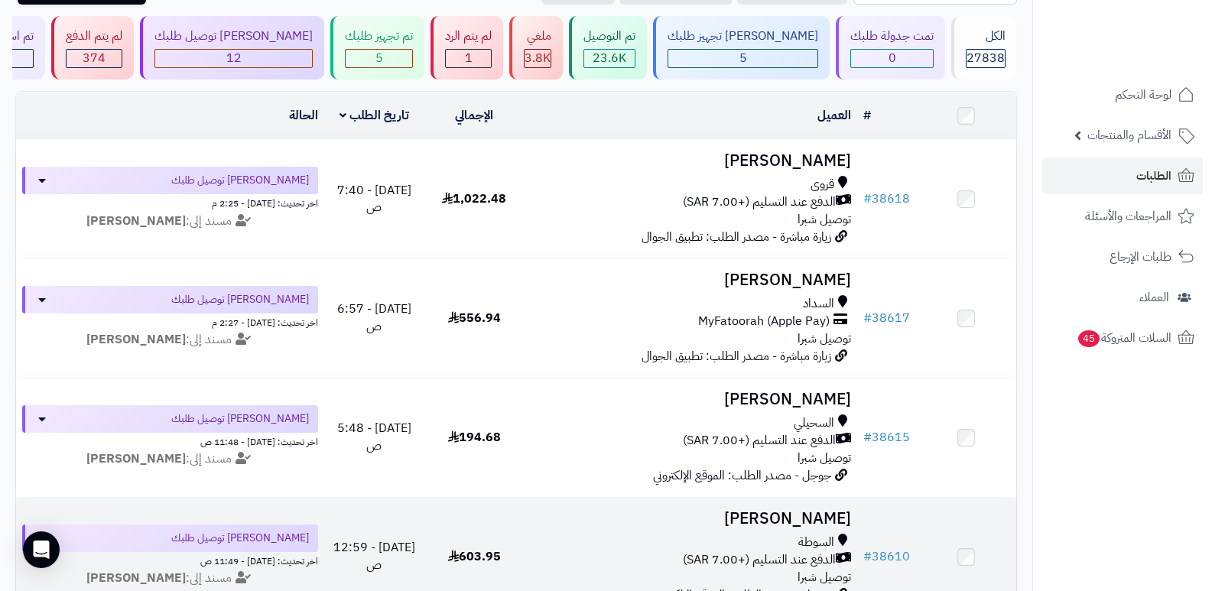
scroll to position [0, 0]
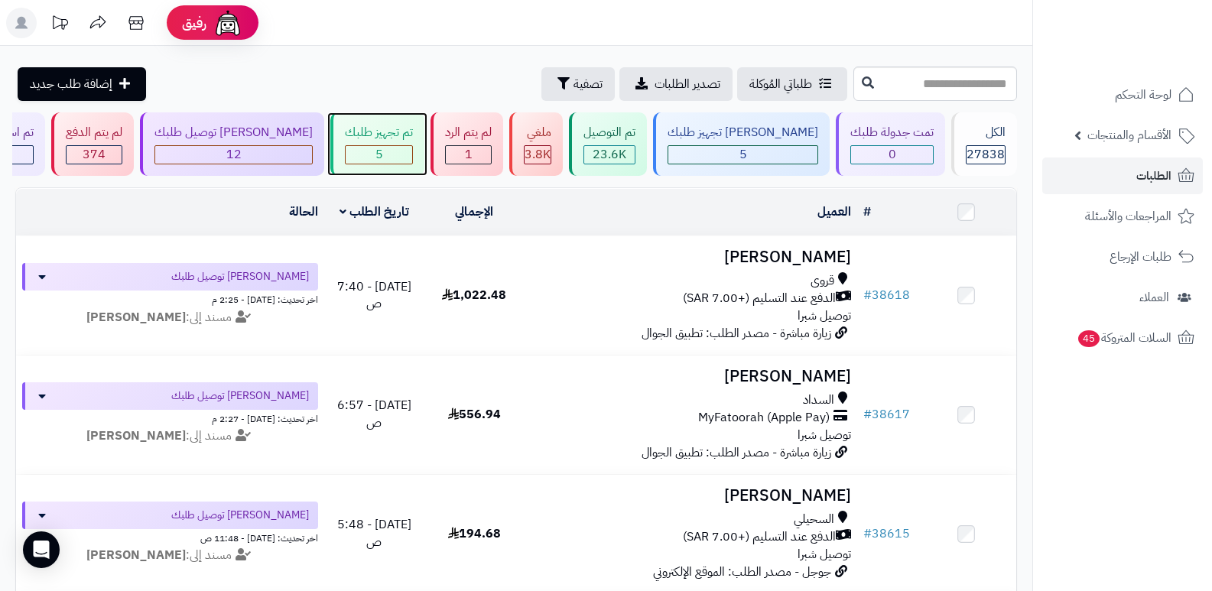
click at [389, 133] on div "تم تجهيز طلبك" at bounding box center [379, 133] width 68 height 18
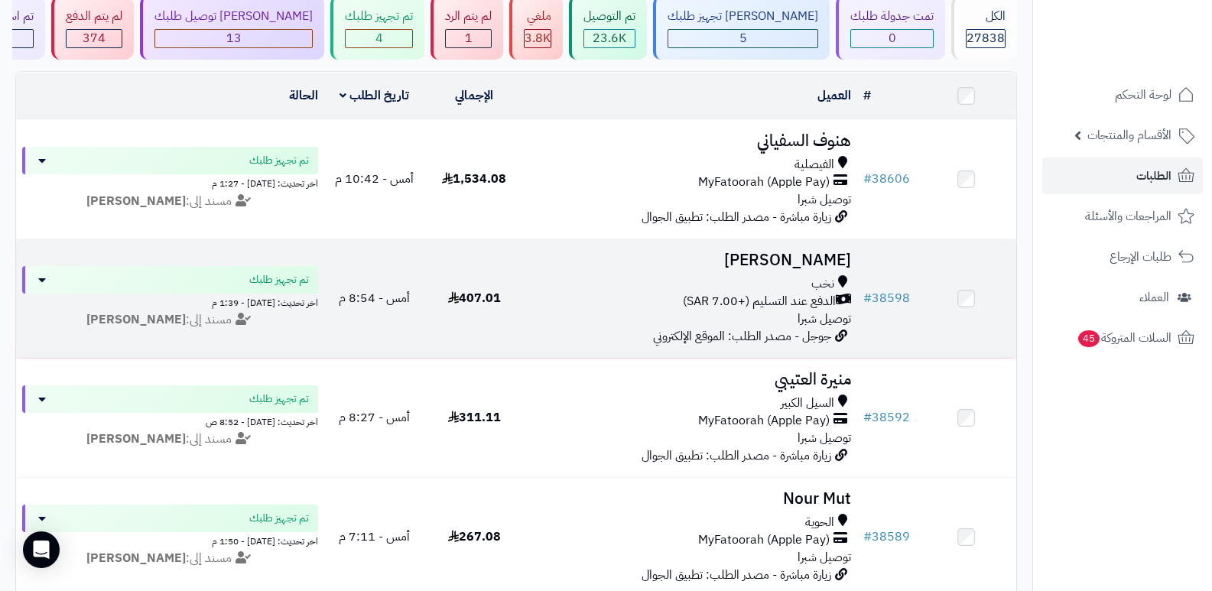
scroll to position [153, 0]
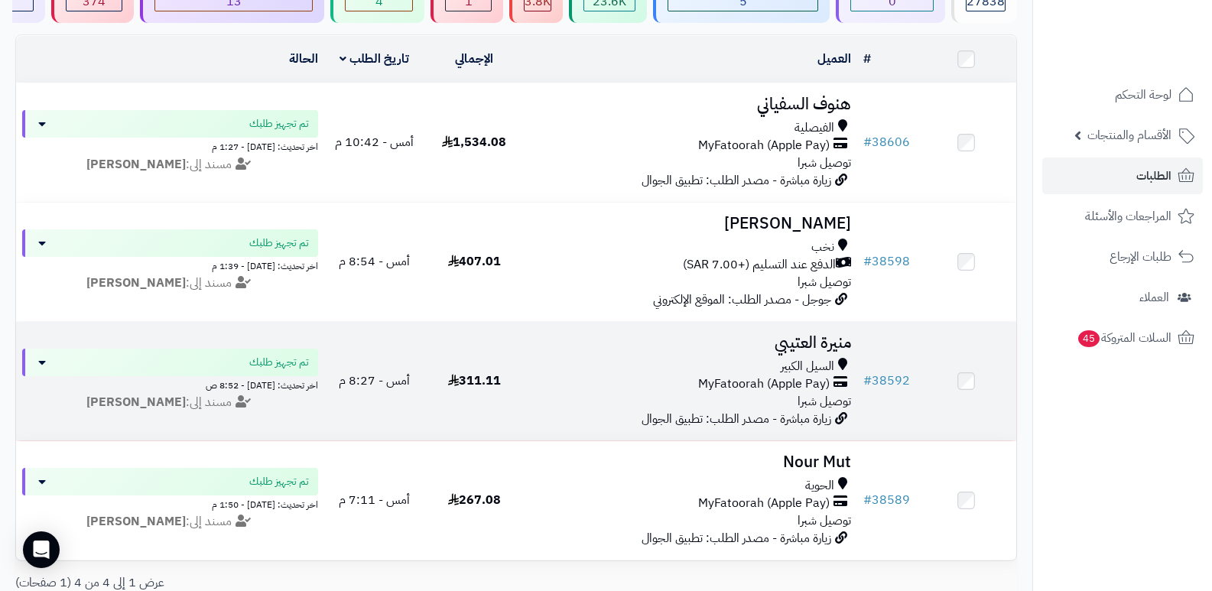
click at [794, 345] on h3 "منيرة العتيبي" at bounding box center [691, 343] width 321 height 18
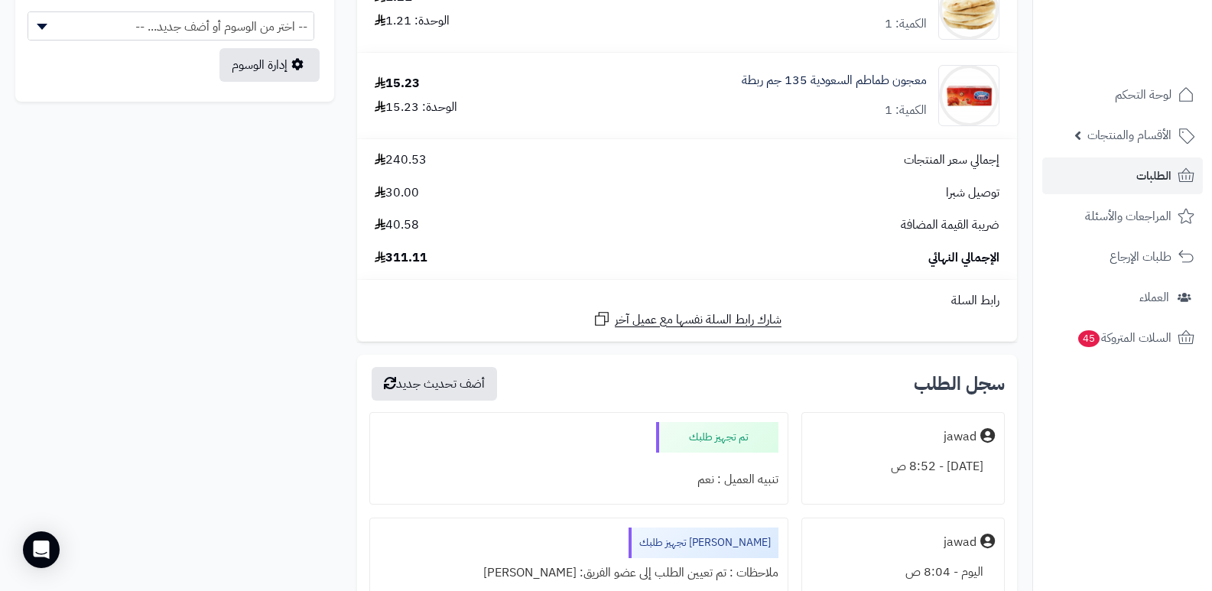
scroll to position [994, 0]
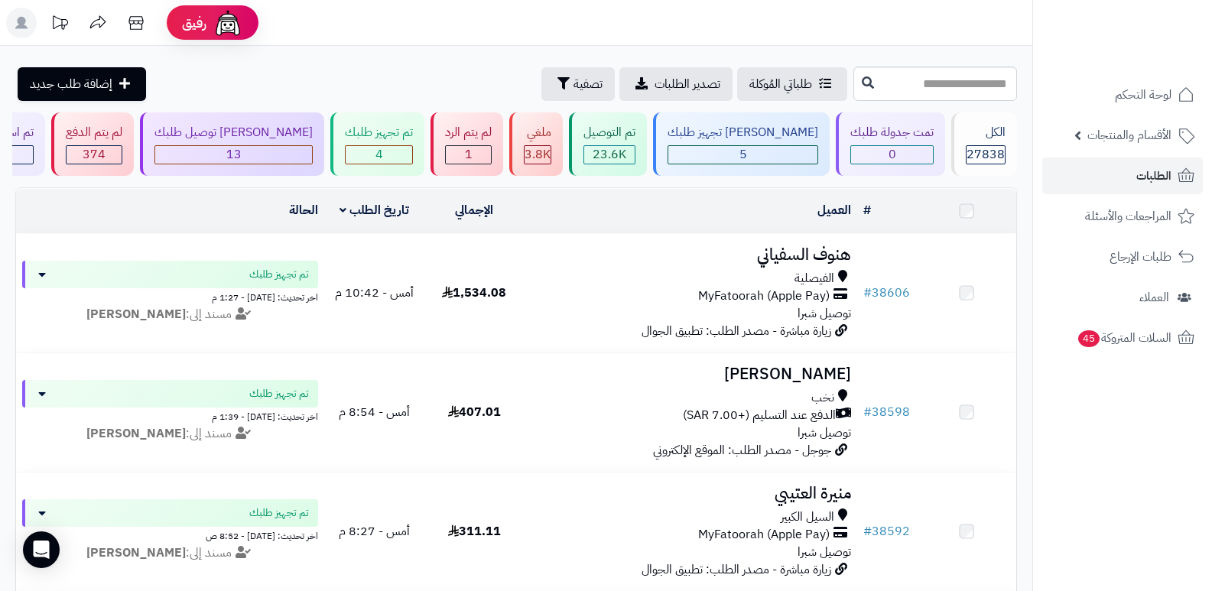
scroll to position [153, 0]
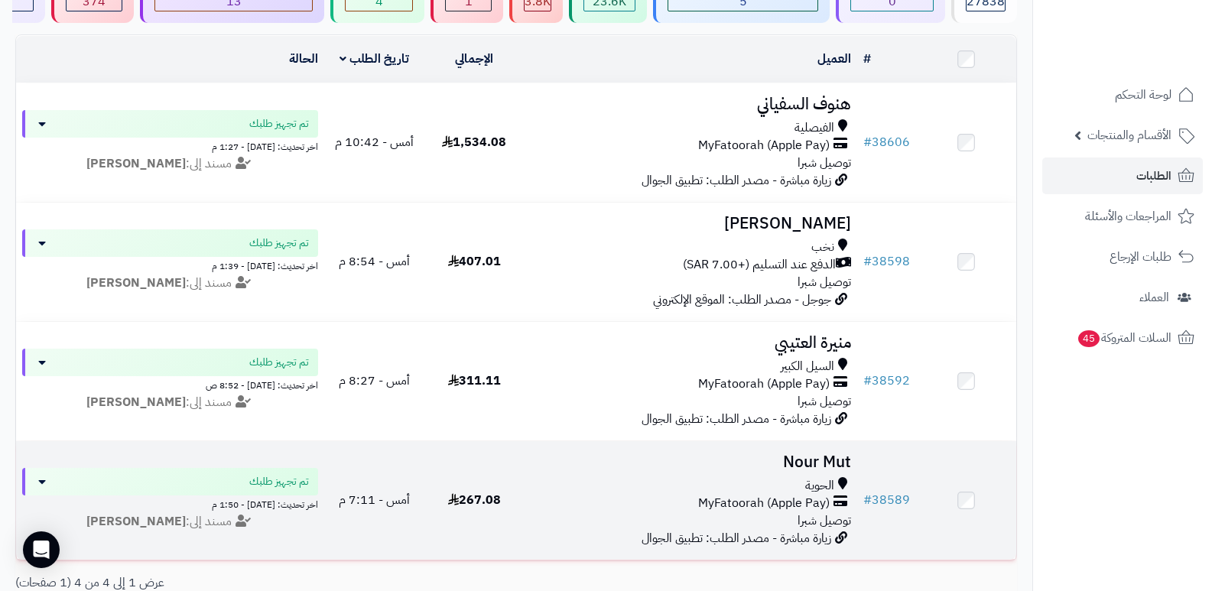
click at [803, 463] on h3 "Nour Mut" at bounding box center [691, 463] width 321 height 18
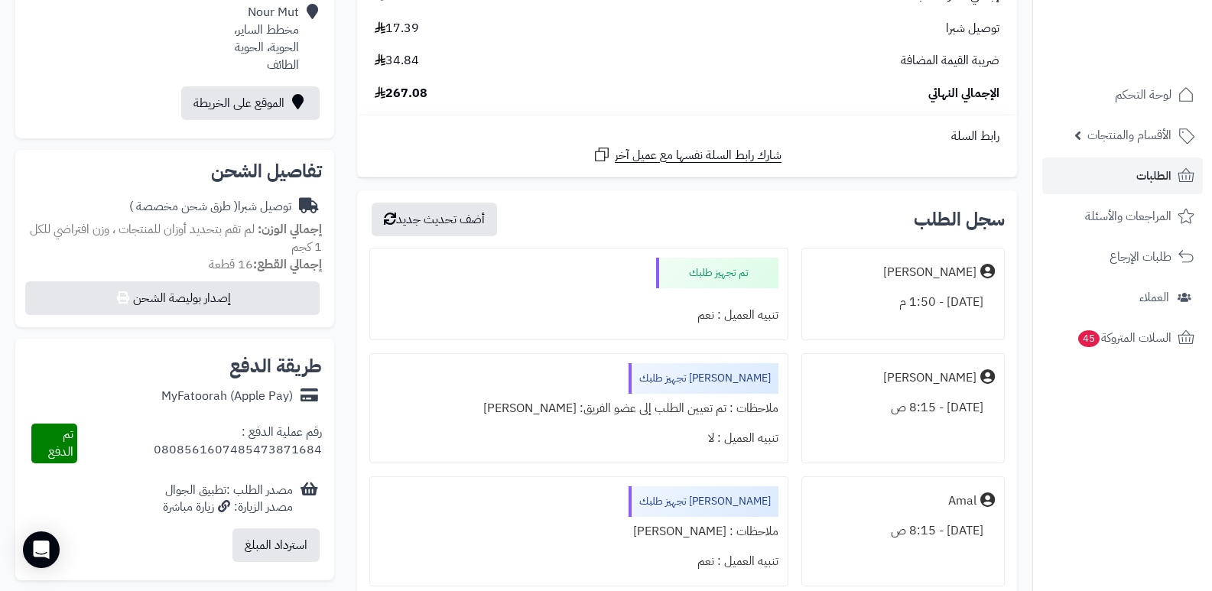
scroll to position [76, 0]
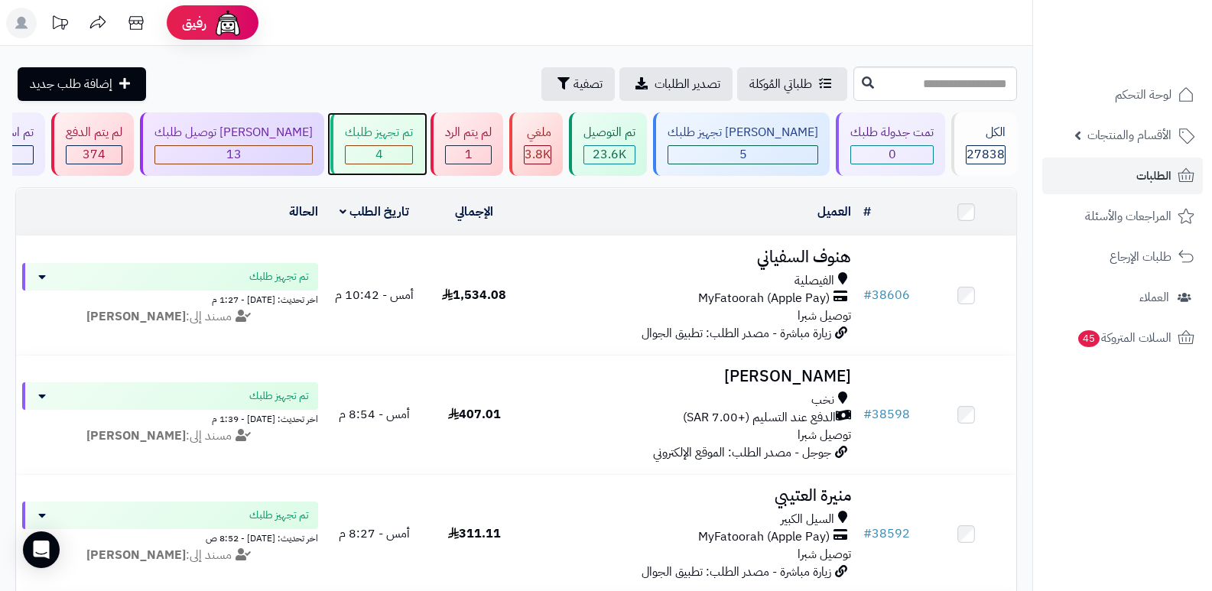
click at [408, 131] on div "تم تجهيز طلبك" at bounding box center [379, 133] width 68 height 18
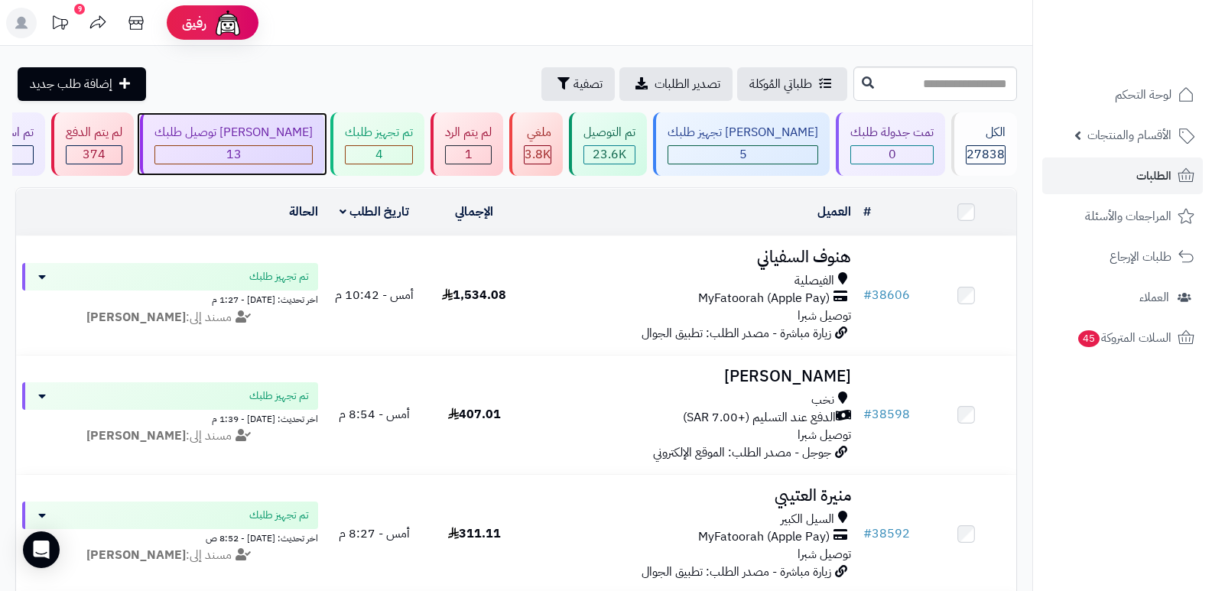
click at [295, 140] on div "[PERSON_NAME] توصيل طلبك" at bounding box center [234, 133] width 158 height 18
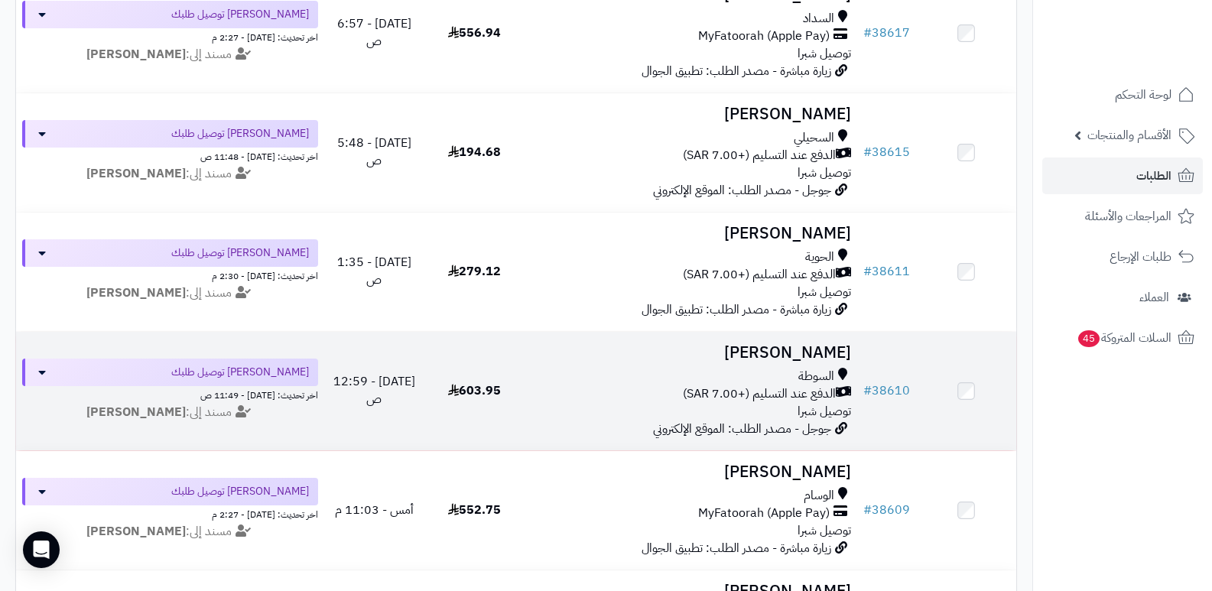
scroll to position [382, 0]
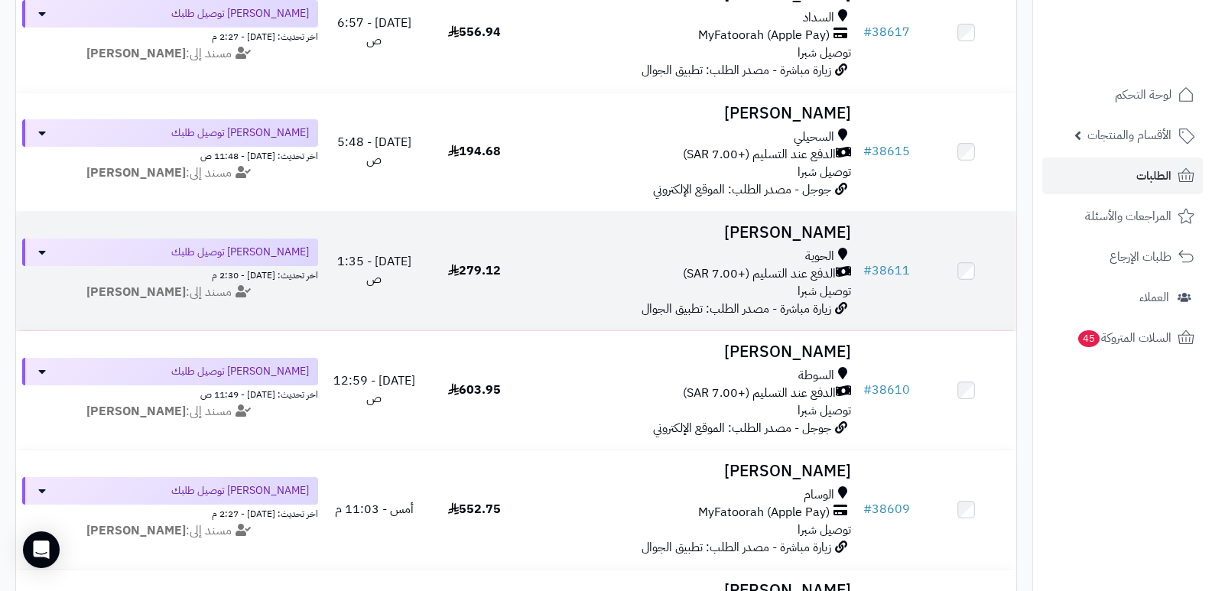
click at [815, 229] on h3 "Reem Alnofiay" at bounding box center [691, 233] width 321 height 18
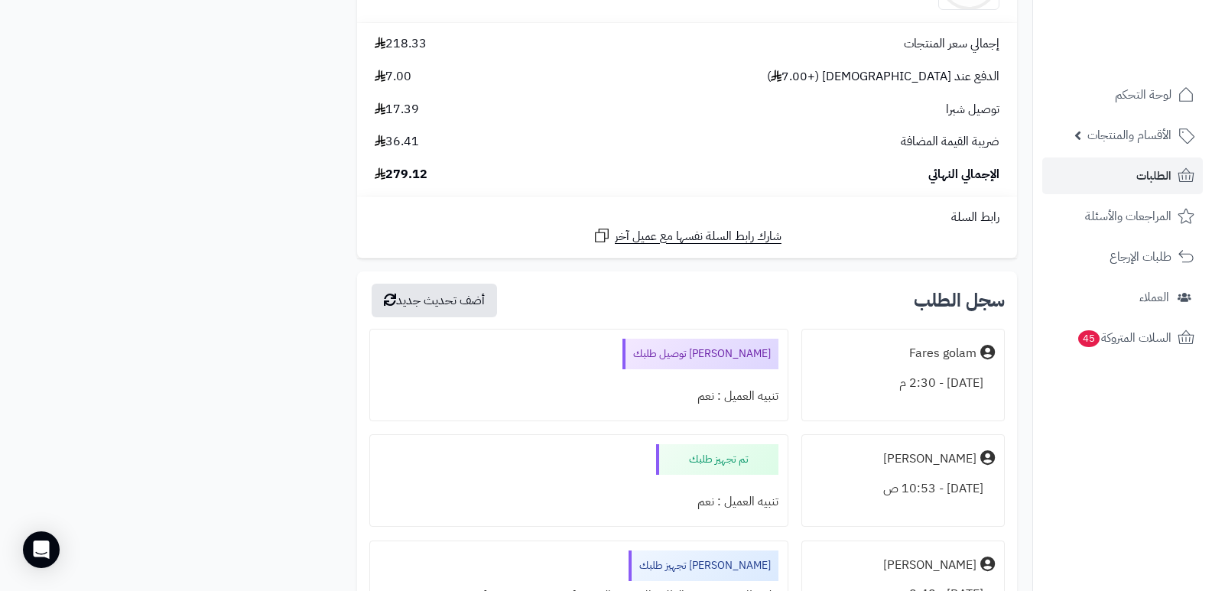
scroll to position [2524, 0]
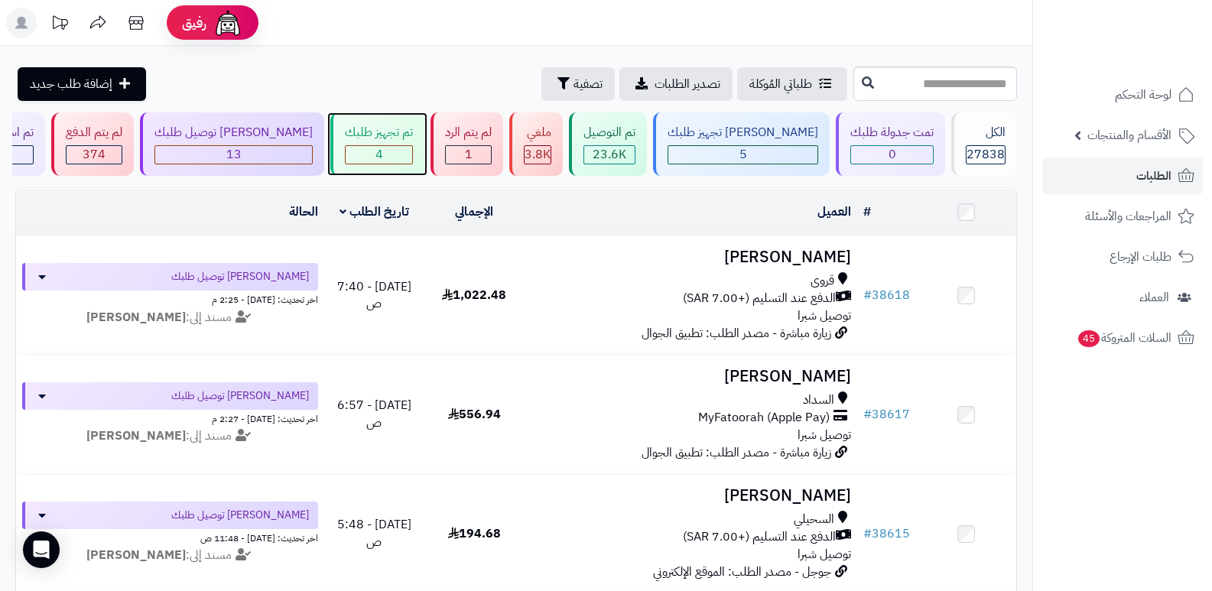
click at [395, 147] on div "4" at bounding box center [379, 155] width 67 height 18
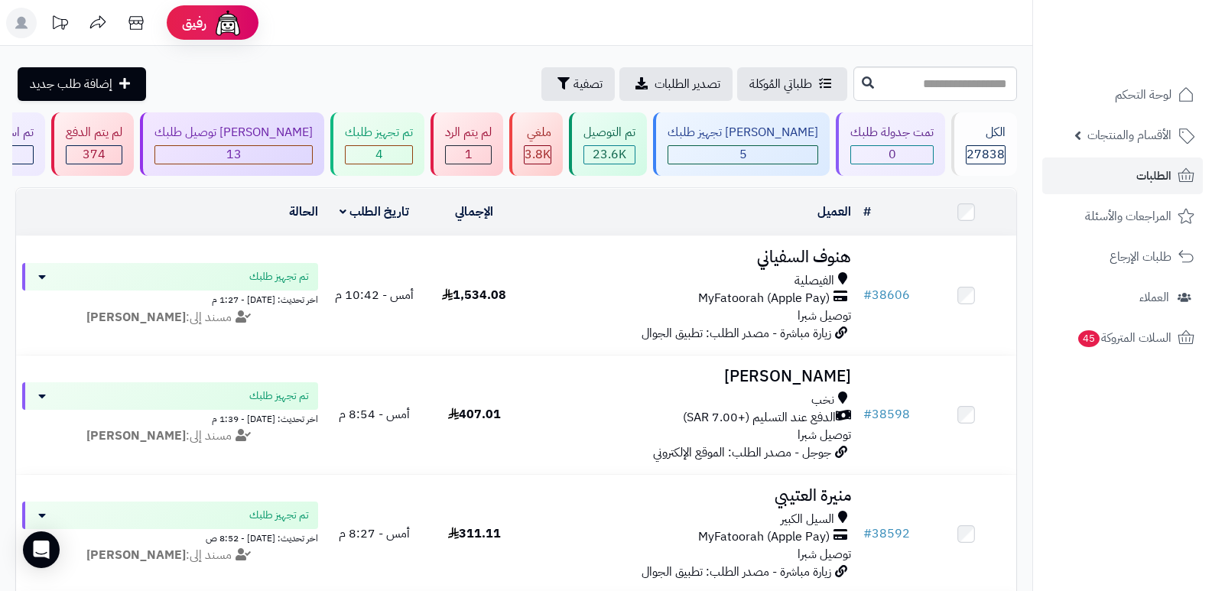
click at [872, 36] on header "رفيق ! الطلبات معالجة مكتمل إرجاع المنتجات العملاء المتواجدون الان 28506 عملاء …" at bounding box center [606, 23] width 1212 height 46
click at [1072, 471] on nav "لوحة التحكم الأقسام والمنتجات المنتجات الأقسام الماركات مواصفات المنتجات مواصفا…" at bounding box center [1123, 314] width 180 height 591
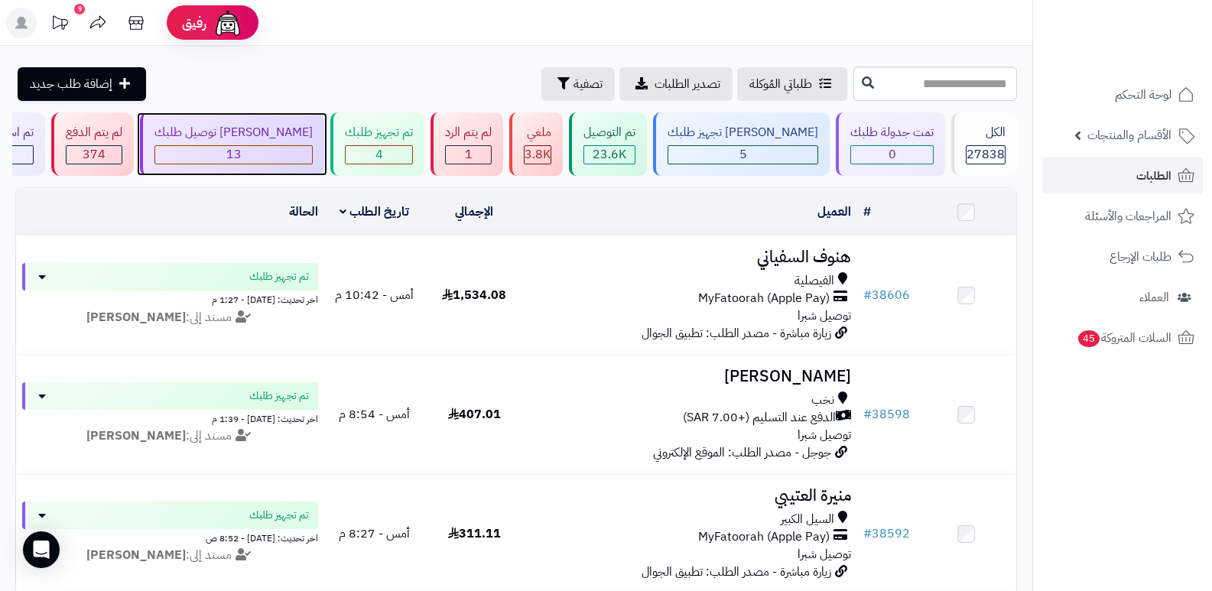
click at [309, 124] on div "[PERSON_NAME] توصيل طلبك" at bounding box center [234, 133] width 158 height 18
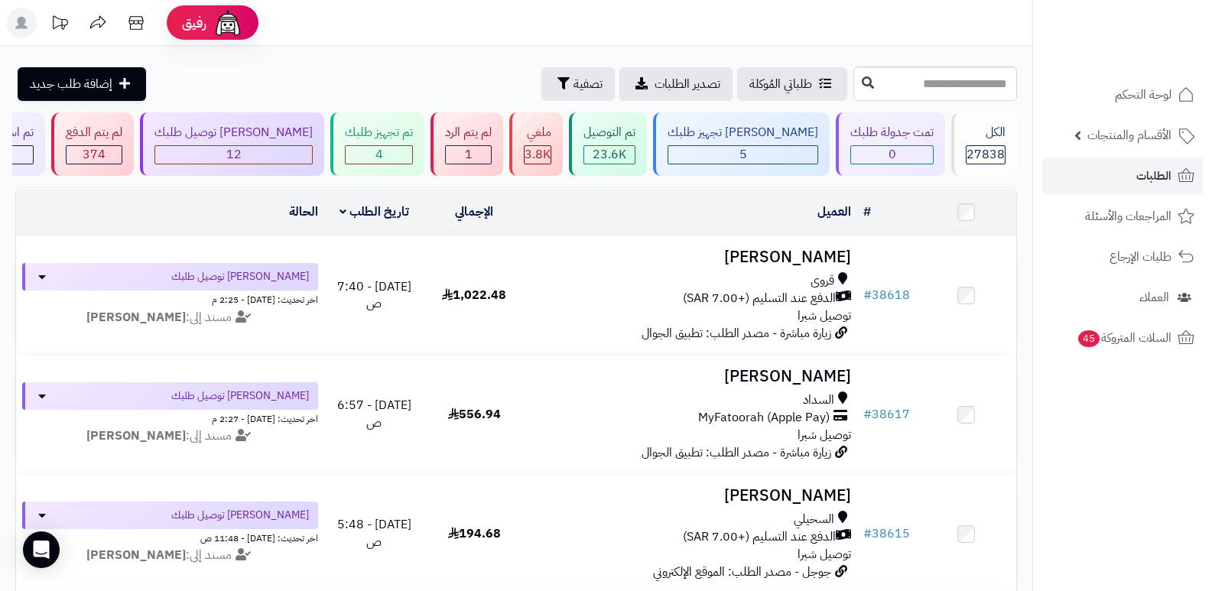
click at [1084, 448] on nav "لوحة التحكم الأقسام والمنتجات المنتجات الأقسام الماركات مواصفات المنتجات مواصفا…" at bounding box center [1123, 314] width 180 height 591
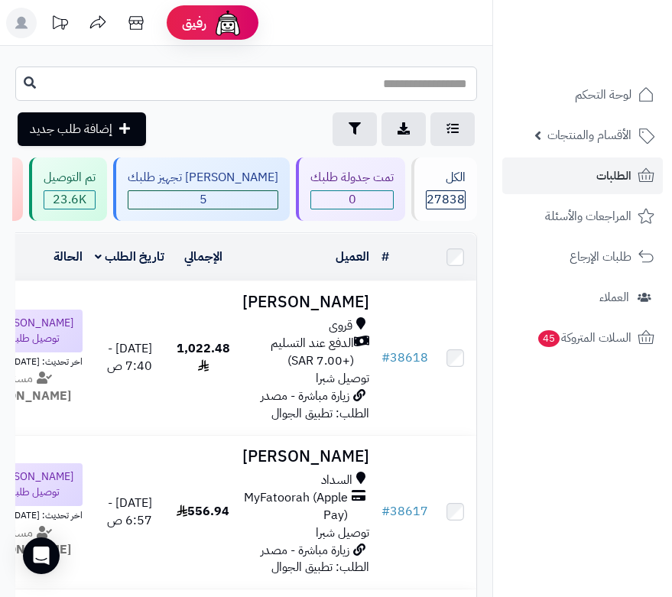
click at [413, 87] on input "text" at bounding box center [246, 84] width 462 height 34
type input "*****"
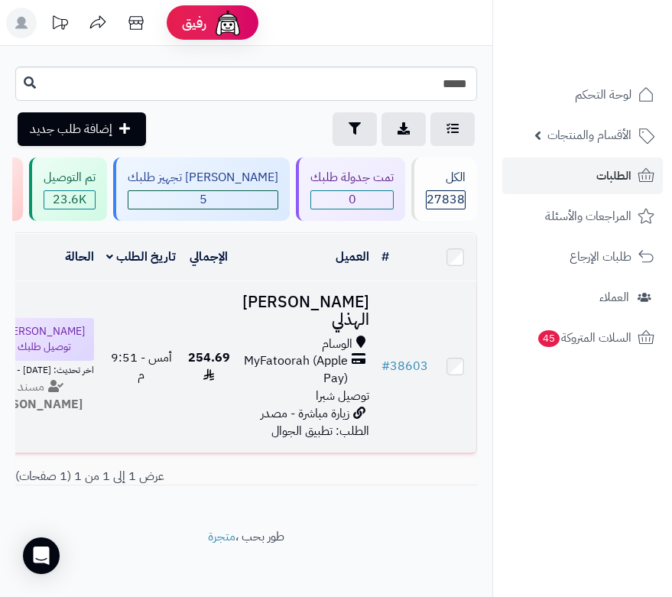
click at [344, 307] on h3 "عبد الحكيم الهذلي" at bounding box center [305, 311] width 127 height 35
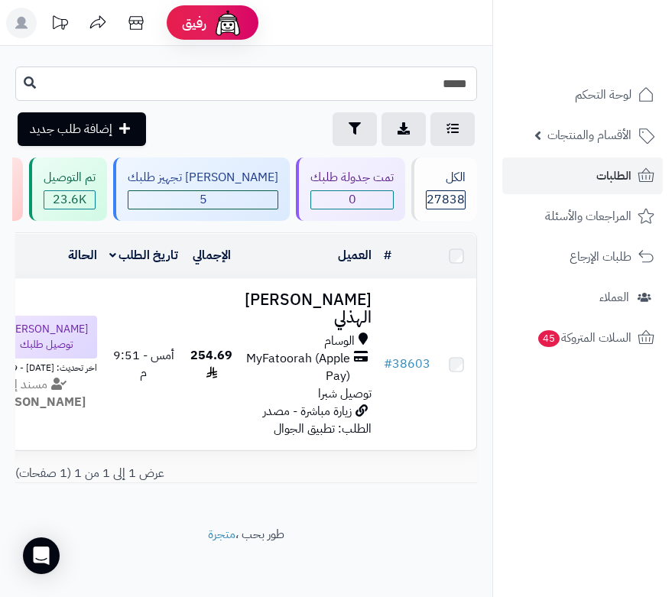
click at [418, 82] on input "*****" at bounding box center [246, 84] width 462 height 34
drag, startPoint x: 0, startPoint y: 0, endPoint x: 418, endPoint y: 82, distance: 426.3
click at [418, 82] on input "*****" at bounding box center [246, 84] width 462 height 34
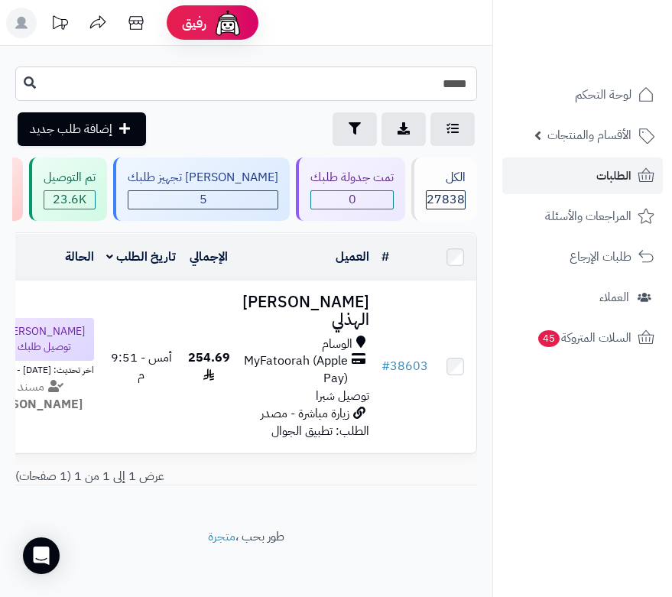
click at [418, 82] on input "*****" at bounding box center [246, 84] width 462 height 34
type input "*****"
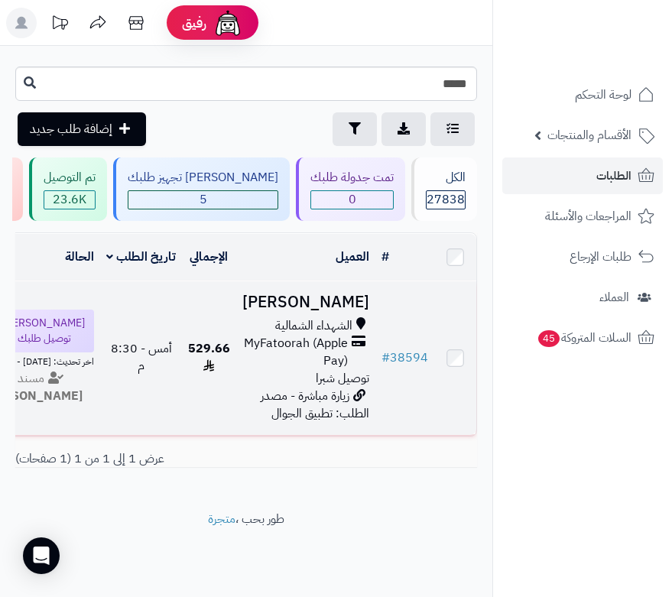
click at [339, 311] on h3 "[PERSON_NAME]" at bounding box center [305, 303] width 127 height 18
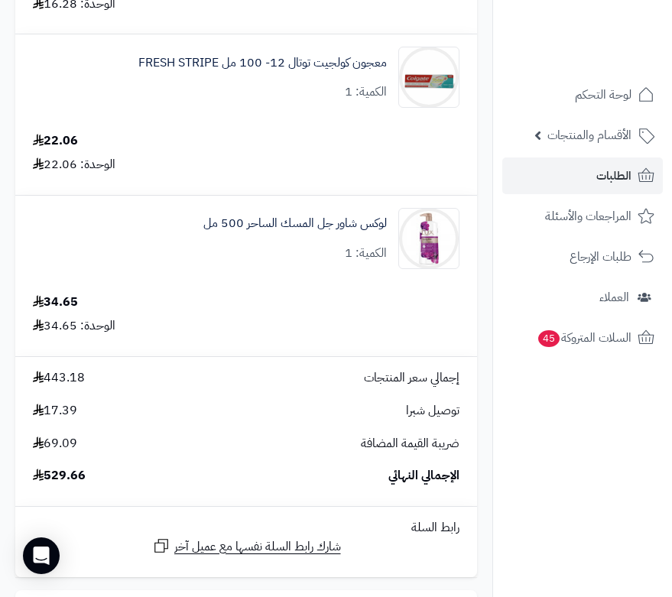
scroll to position [3136, 0]
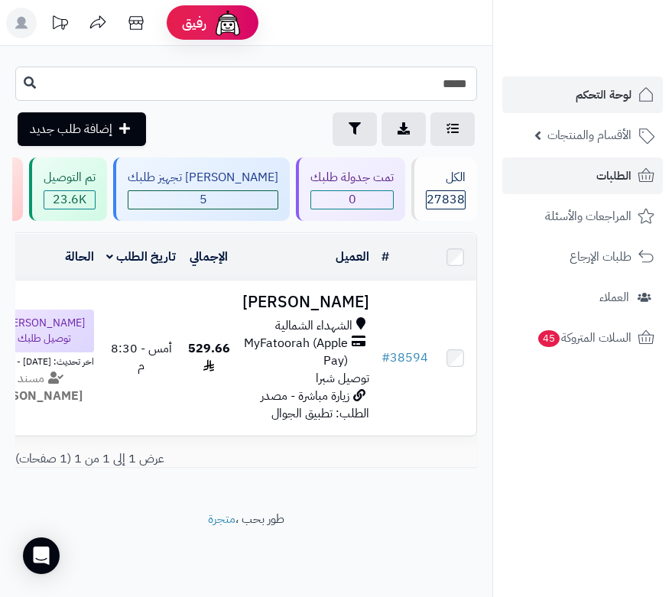
drag, startPoint x: 445, startPoint y: 83, endPoint x: 500, endPoint y: 88, distance: 55.3
click at [500, 88] on div "رفيق ! الطلبات معالجة مكتمل إرجاع المنتجات العملاء المتواجدون الان 28506 عملاء …" at bounding box center [336, 298] width 672 height 597
type input "*****"
